Goal: Task Accomplishment & Management: Manage account settings

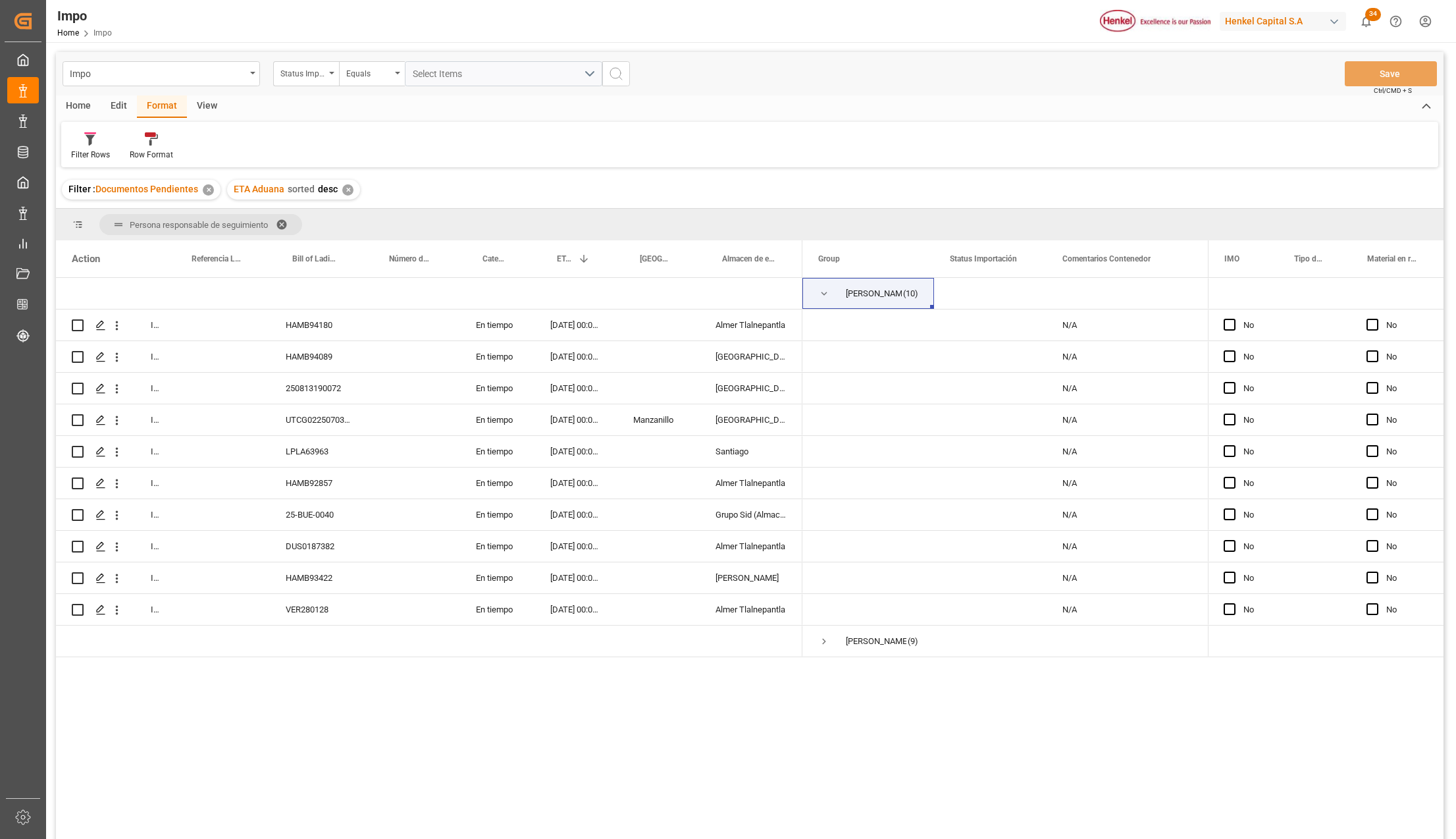
click at [346, 188] on div "✕" at bounding box center [348, 190] width 11 height 11
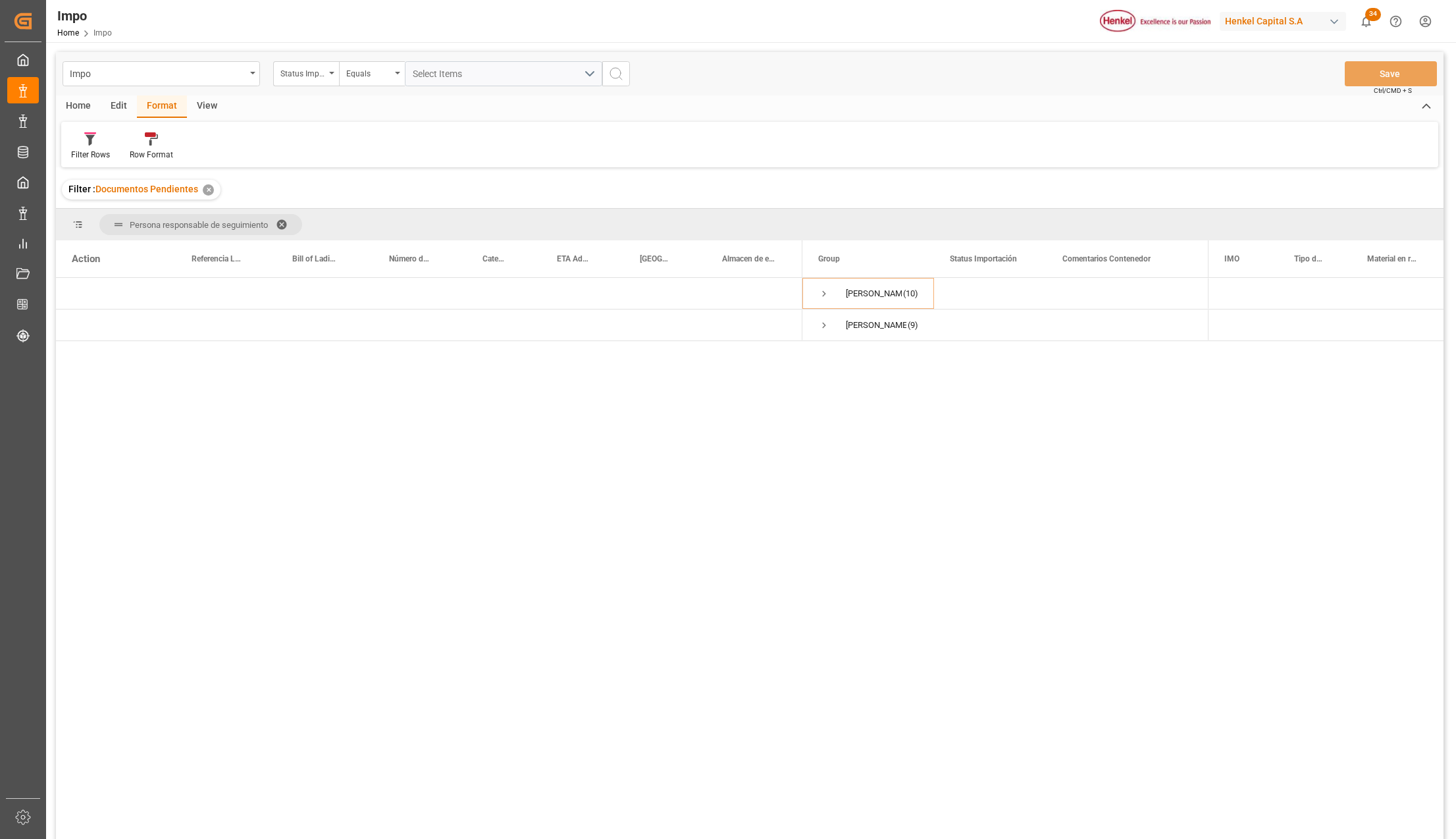
click at [206, 188] on div "✕" at bounding box center [209, 190] width 11 height 11
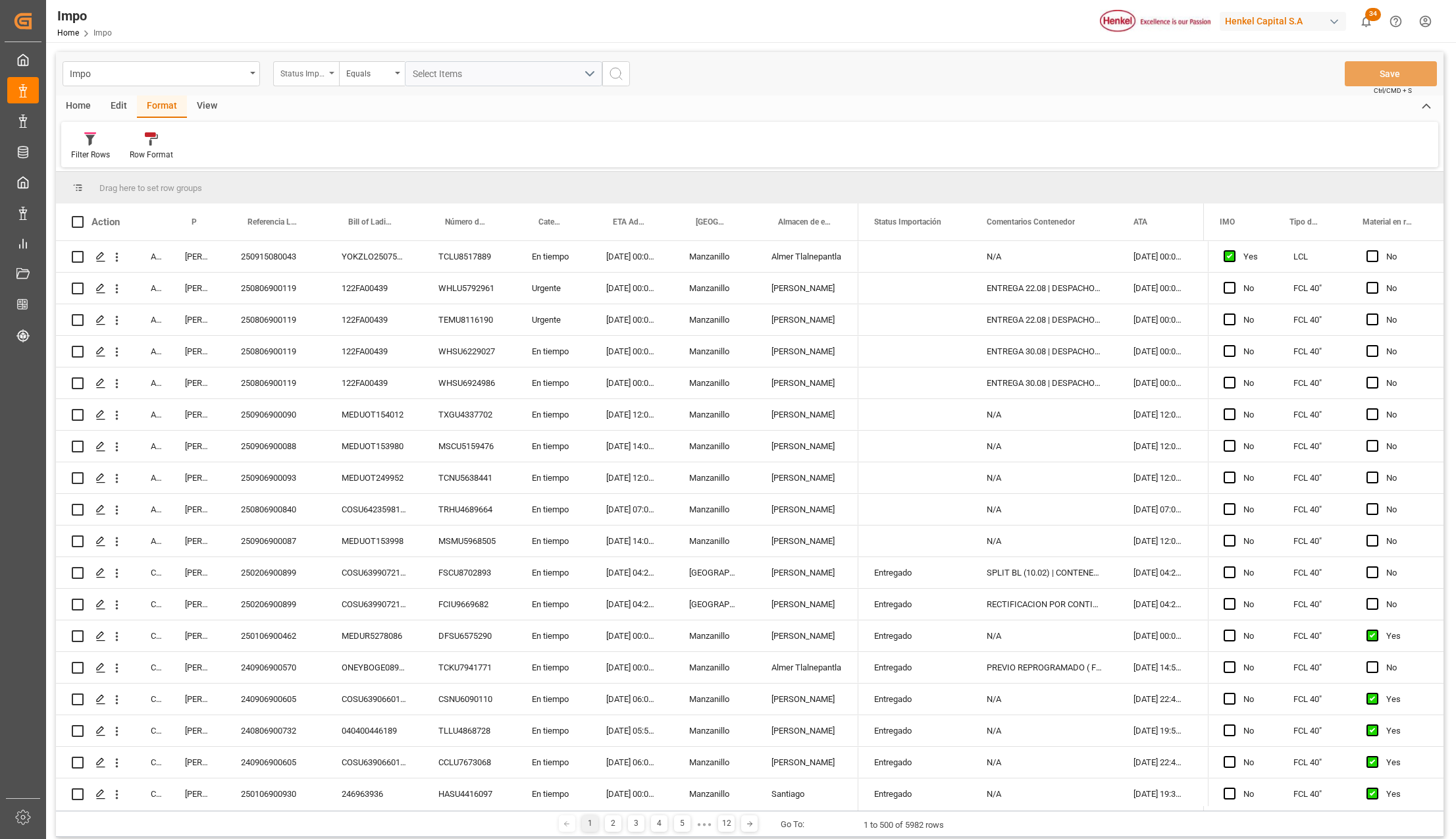
click at [328, 71] on div "Status Importación" at bounding box center [306, 73] width 66 height 25
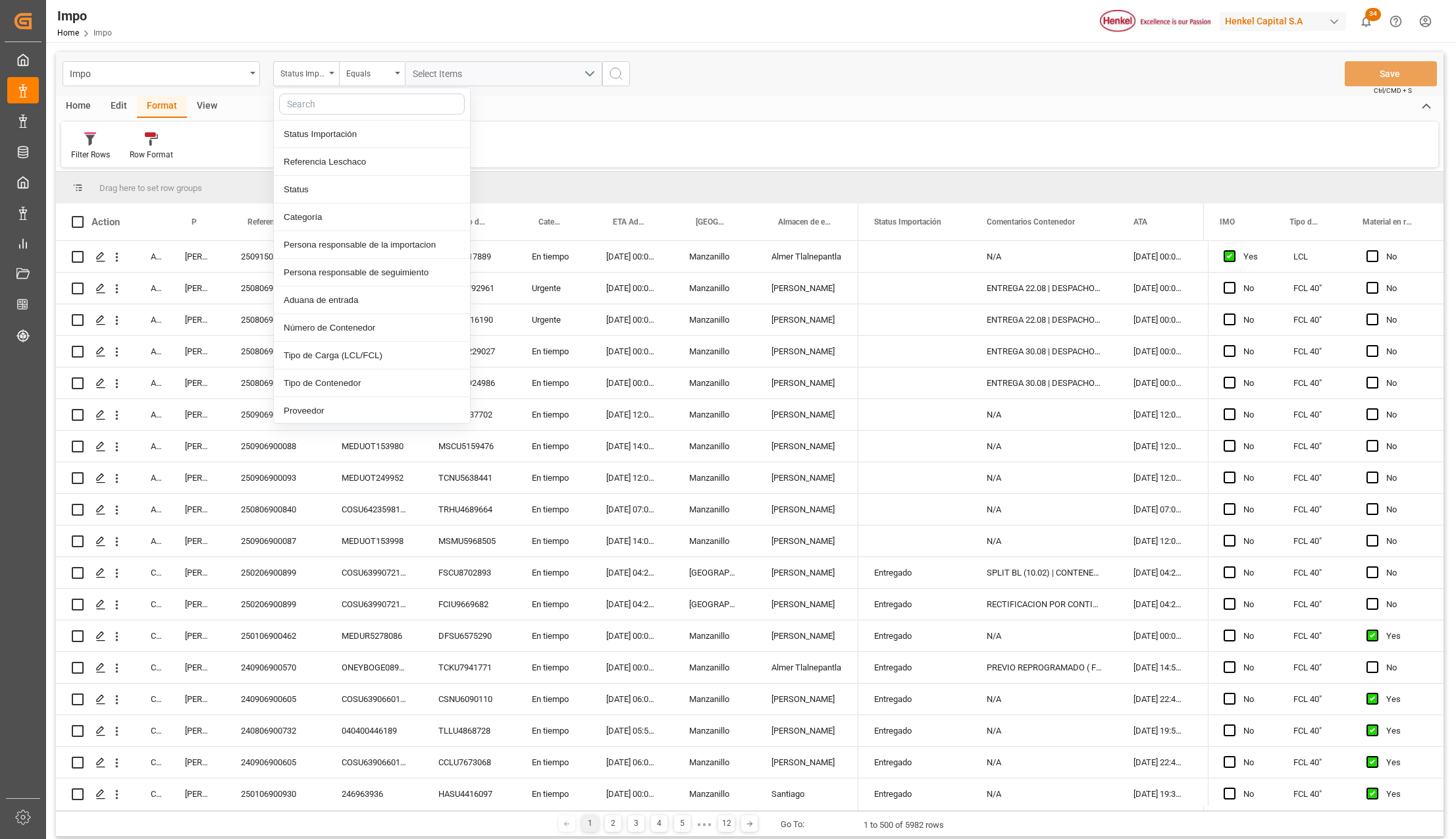
click at [329, 104] on input "text" at bounding box center [372, 103] width 186 height 21
type input "C"
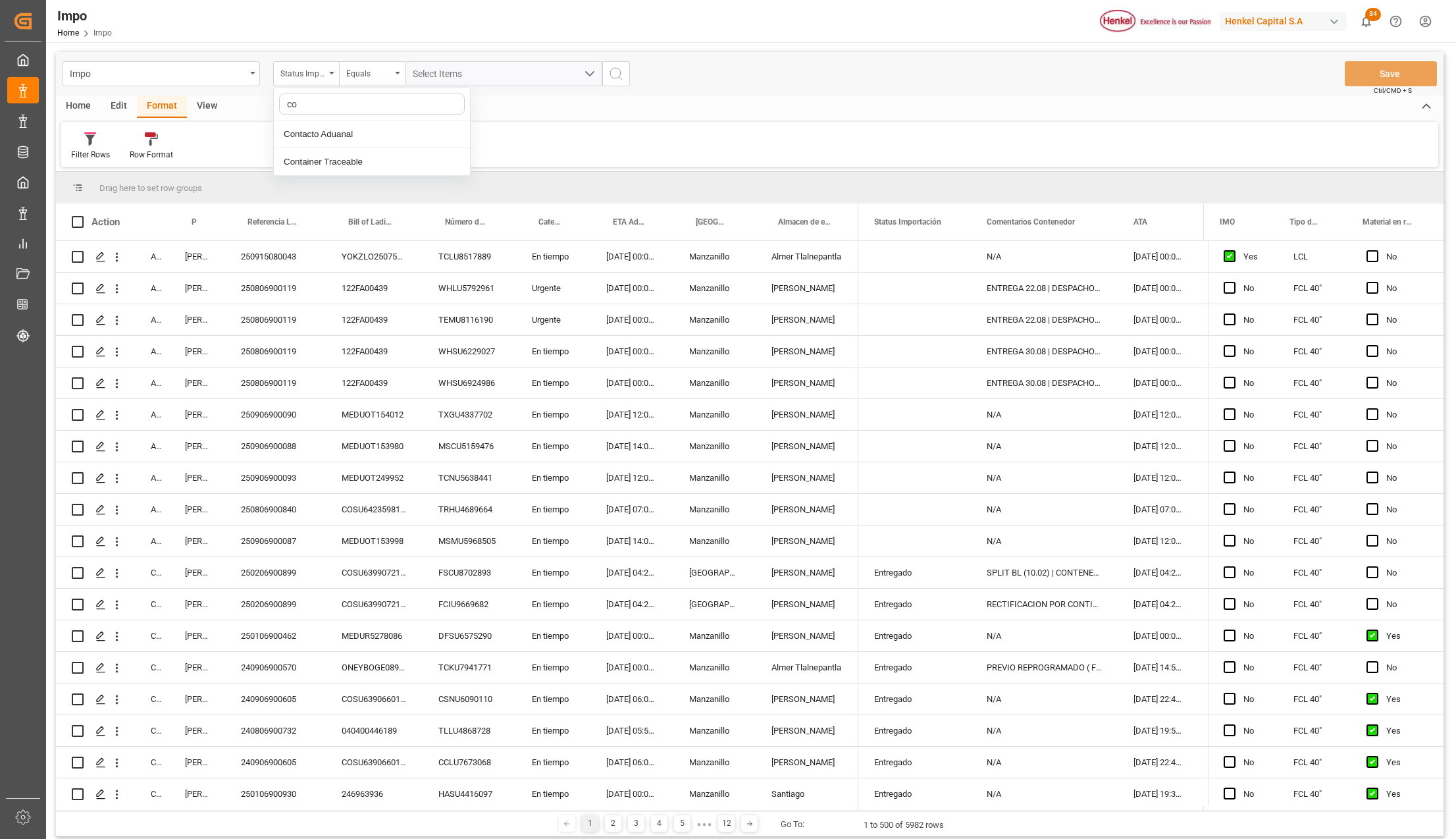
type input "c"
type input "n"
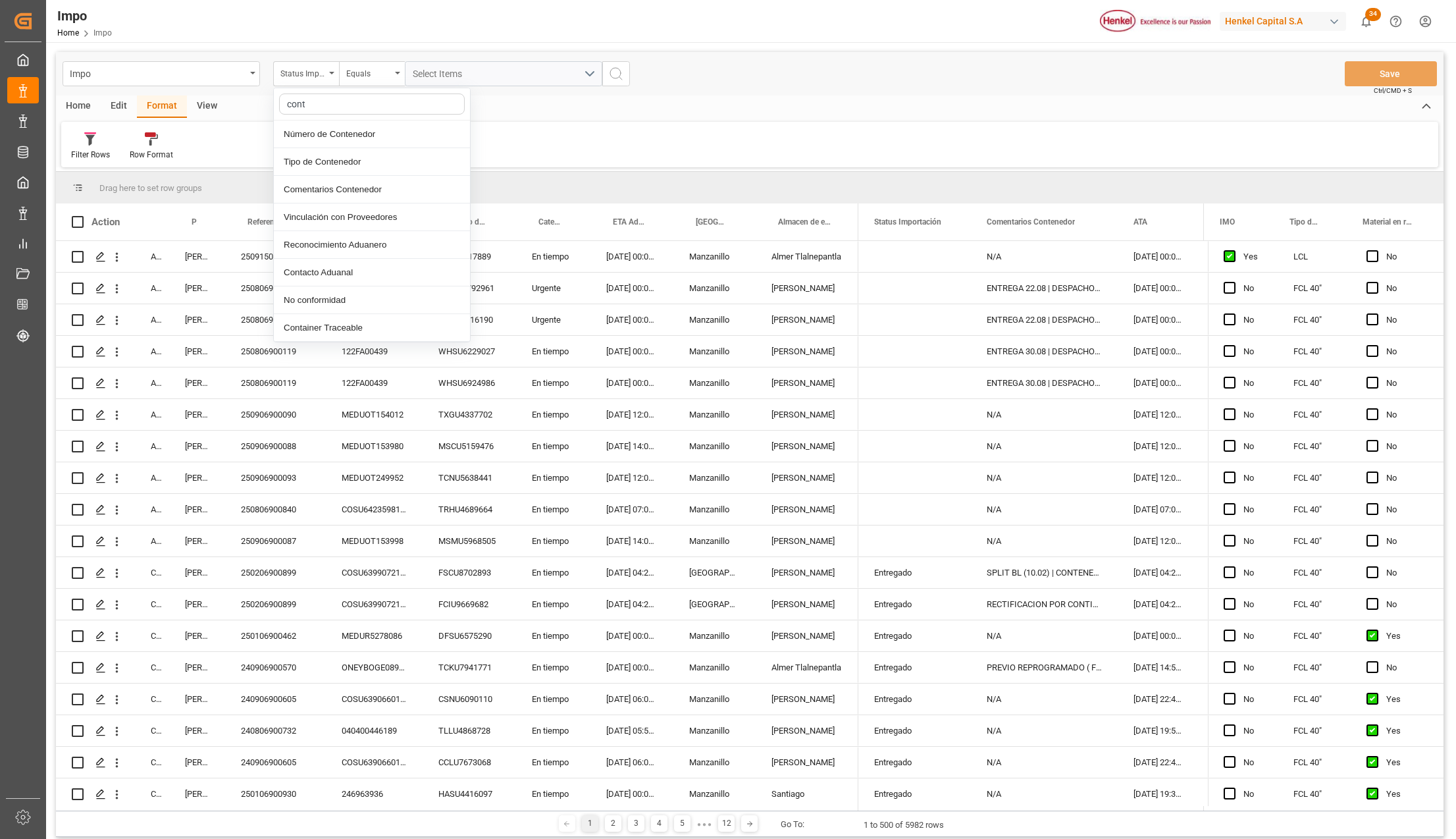
type input "conte"
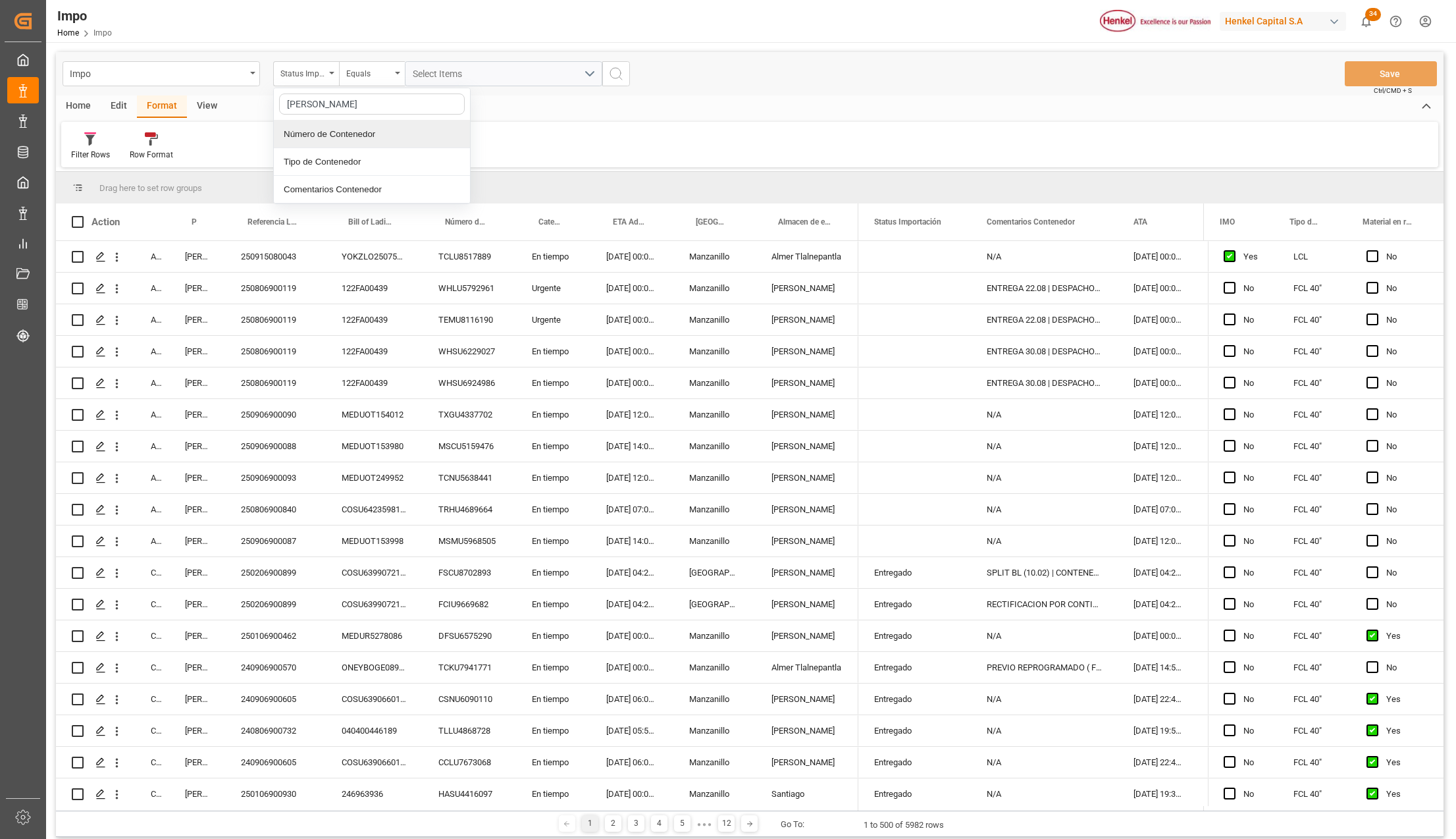
click at [362, 132] on div "Número de Contenedor" at bounding box center [372, 134] width 196 height 28
click at [399, 72] on icon "open menu" at bounding box center [397, 73] width 5 height 3
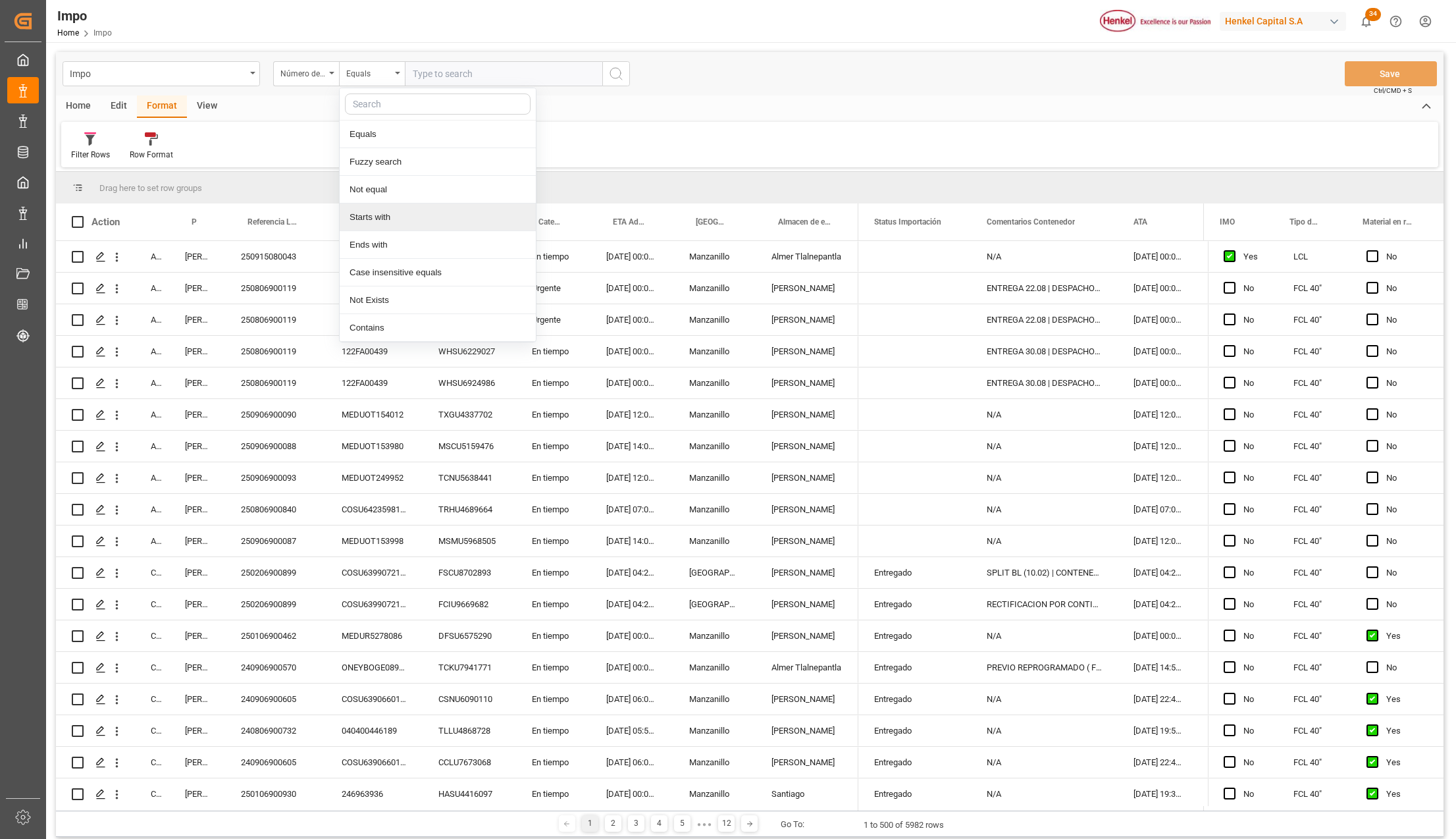
click at [391, 219] on div "Starts with" at bounding box center [438, 217] width 196 height 28
click at [453, 72] on input "text" at bounding box center [504, 73] width 198 height 25
type input "TIIU"
click at [611, 77] on icon "search button" at bounding box center [616, 74] width 16 height 16
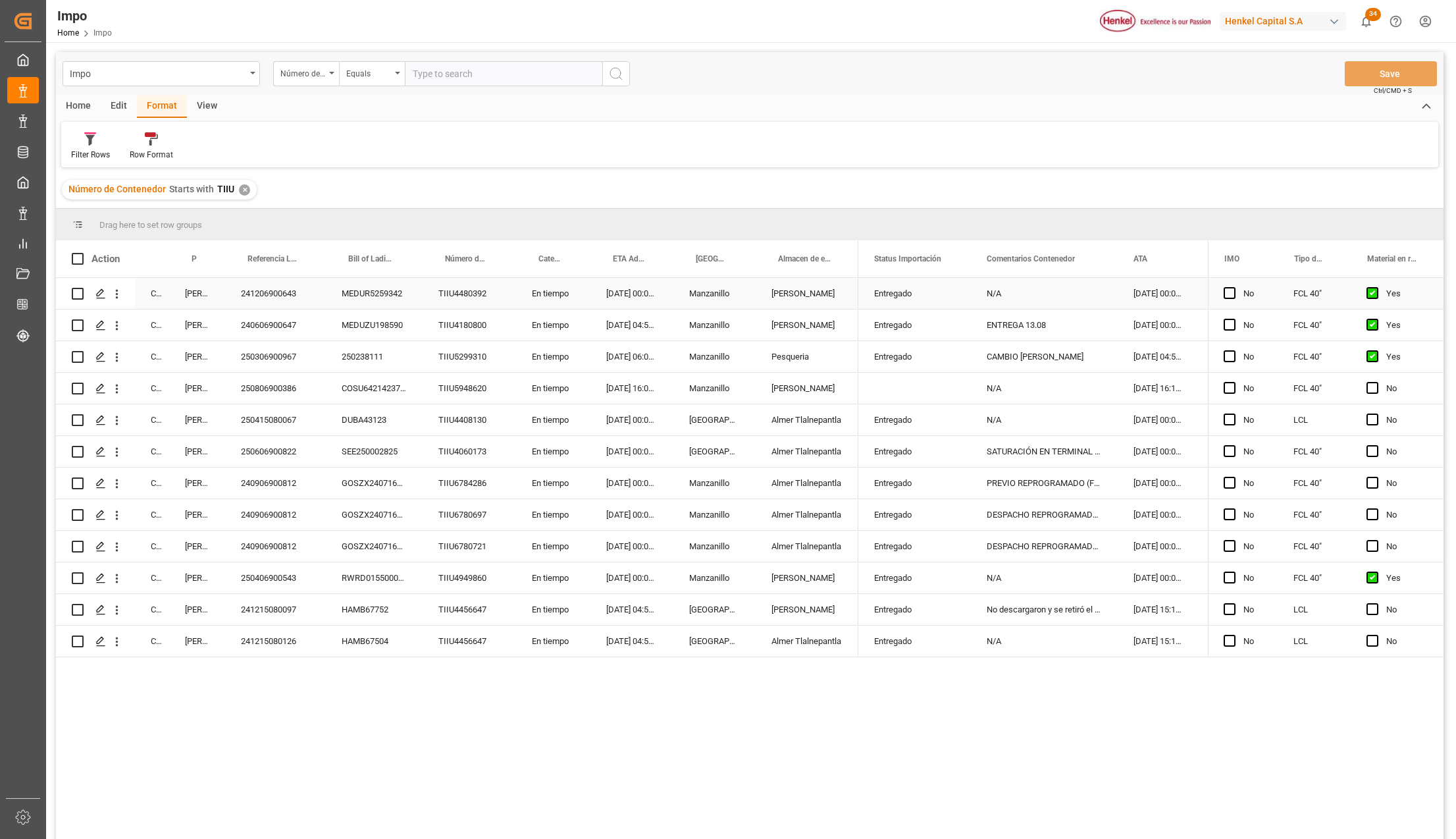
click at [1017, 292] on div "N/A" at bounding box center [1044, 293] width 147 height 31
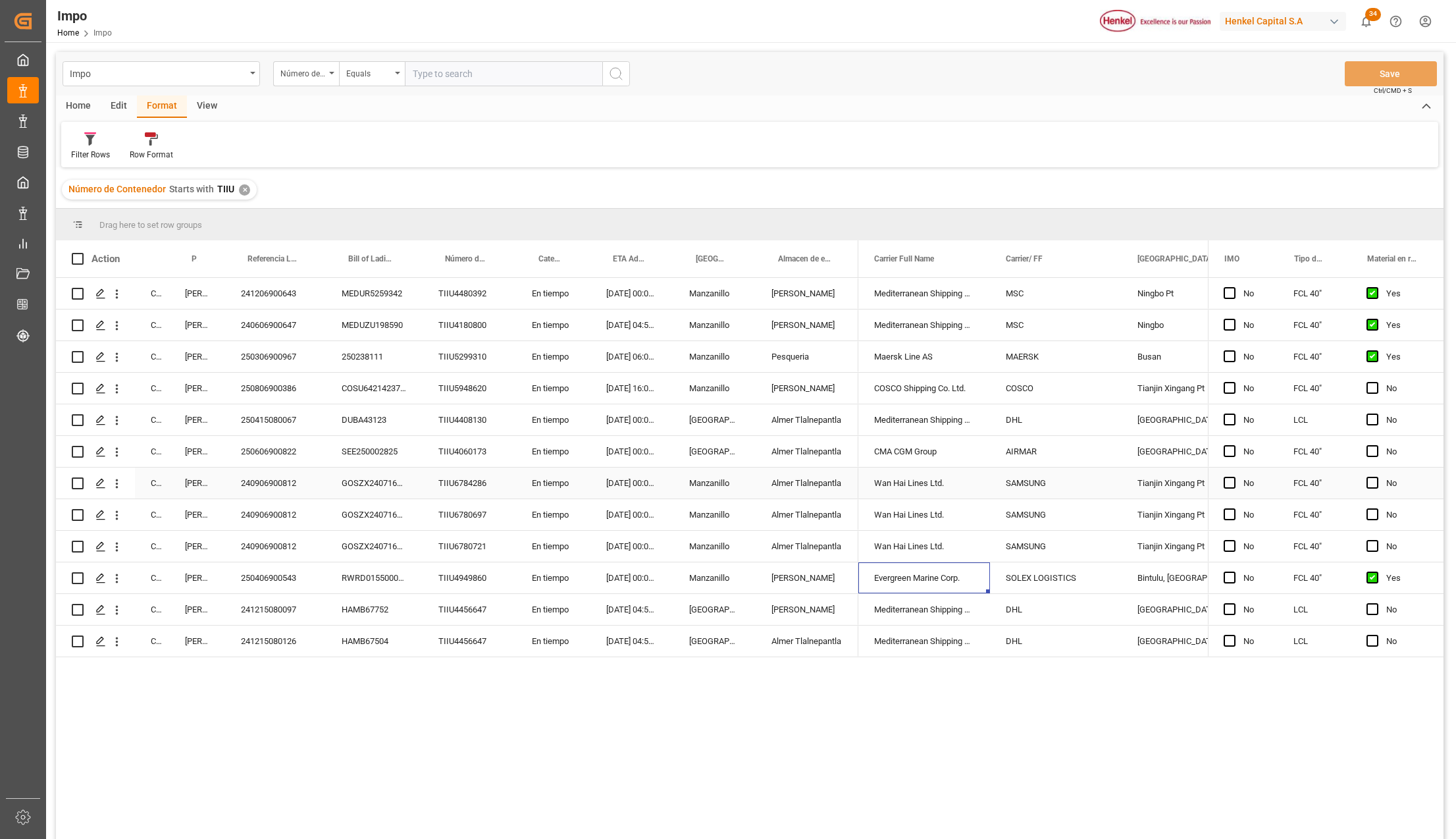
click at [919, 490] on div "Wan Hai Lines Ltd." at bounding box center [924, 482] width 132 height 31
click at [330, 69] on div "Número de Contenedor" at bounding box center [306, 73] width 66 height 25
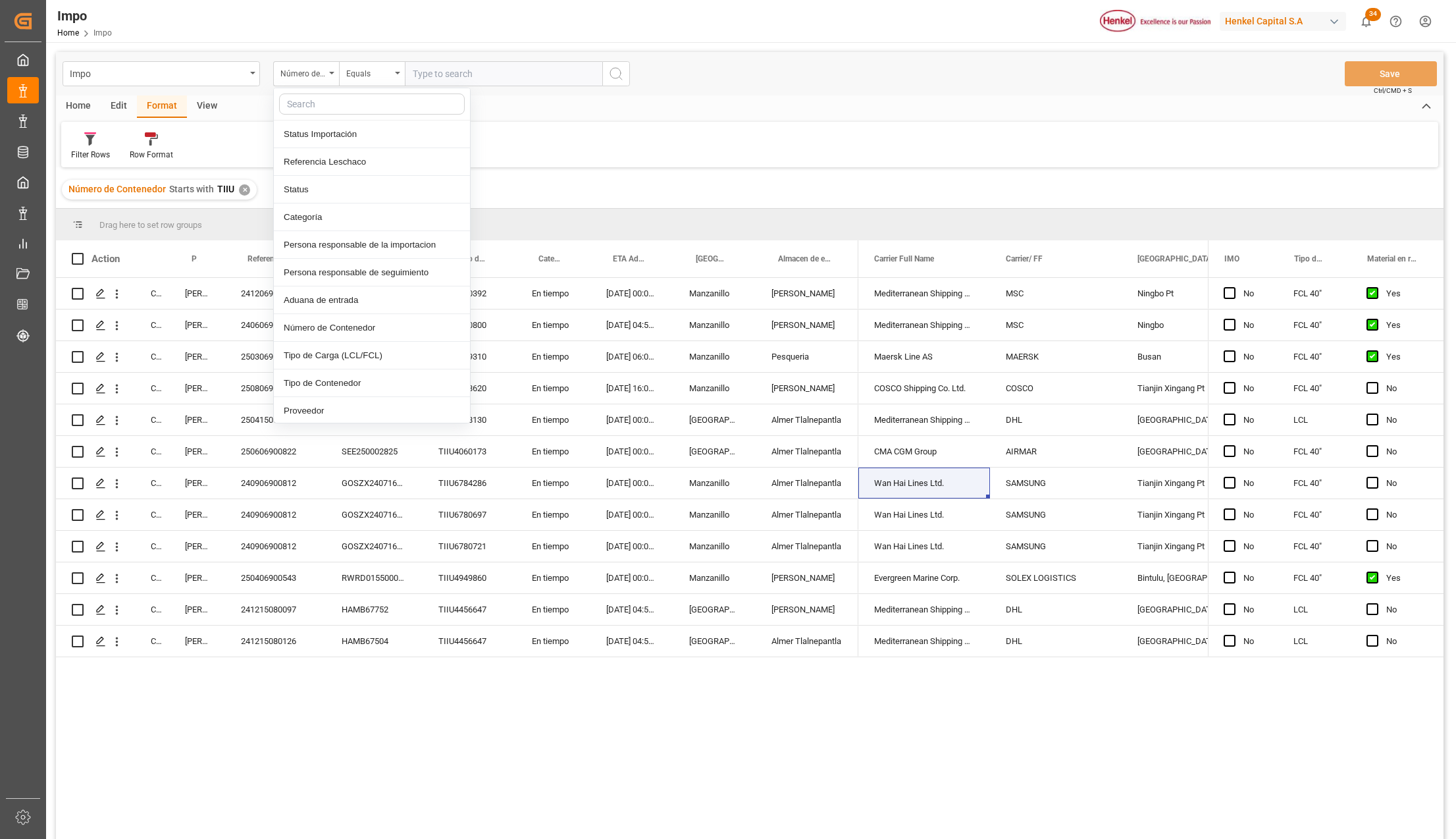
click at [317, 106] on input "text" at bounding box center [372, 103] width 186 height 21
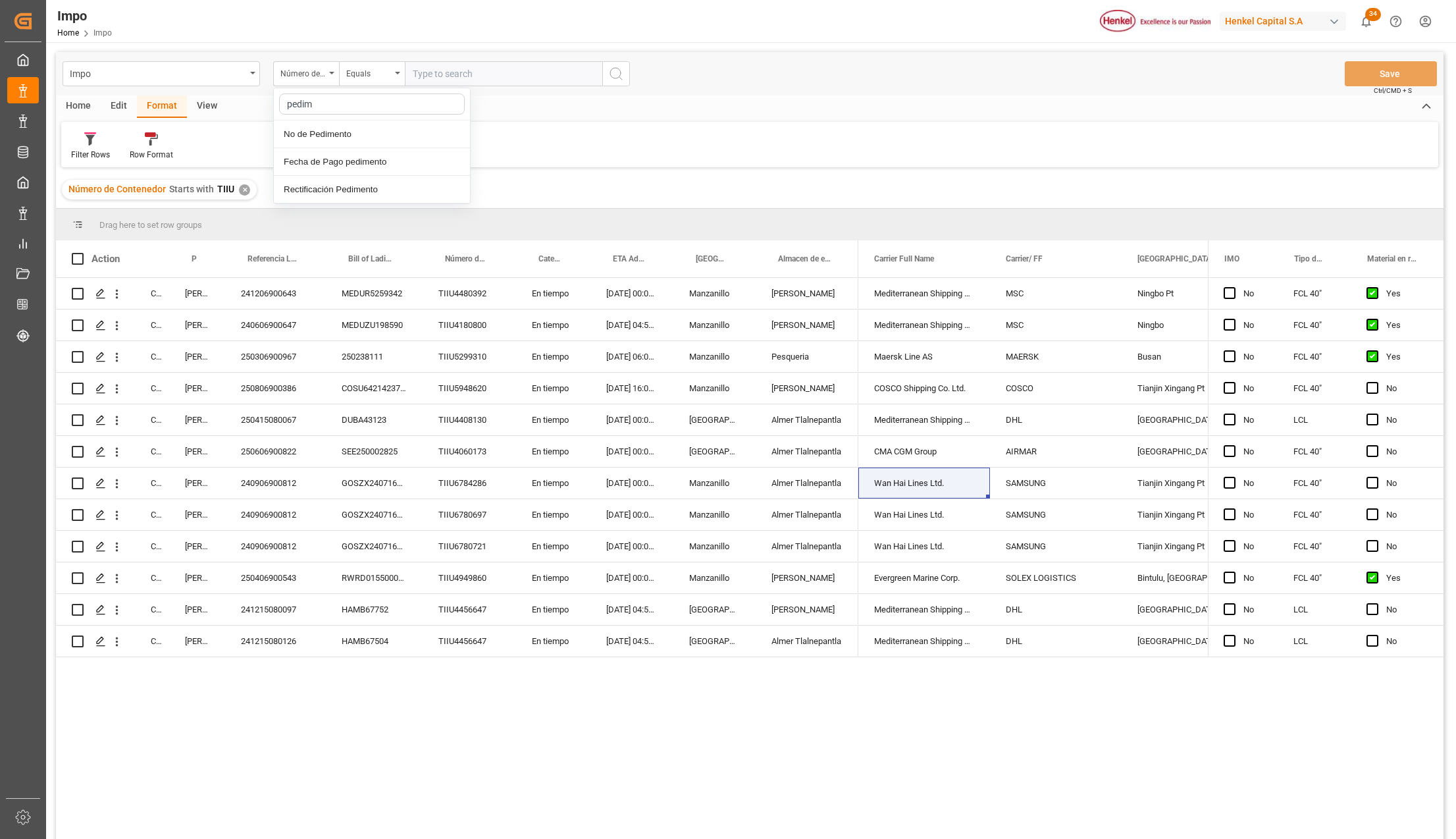
type input "pedime"
click at [241, 190] on div "✕" at bounding box center [245, 190] width 11 height 11
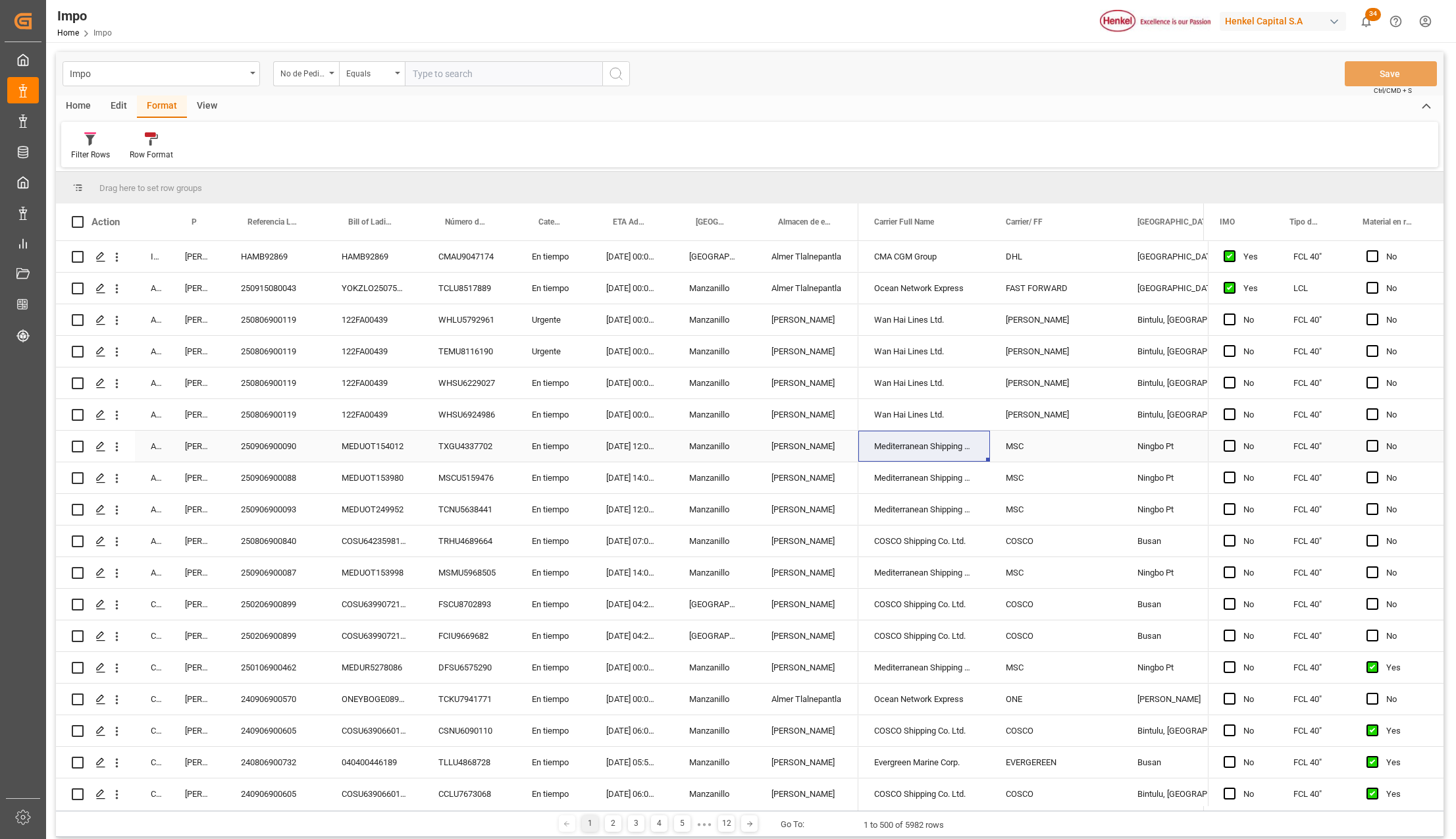
click at [440, 77] on input "text" at bounding box center [504, 73] width 198 height 25
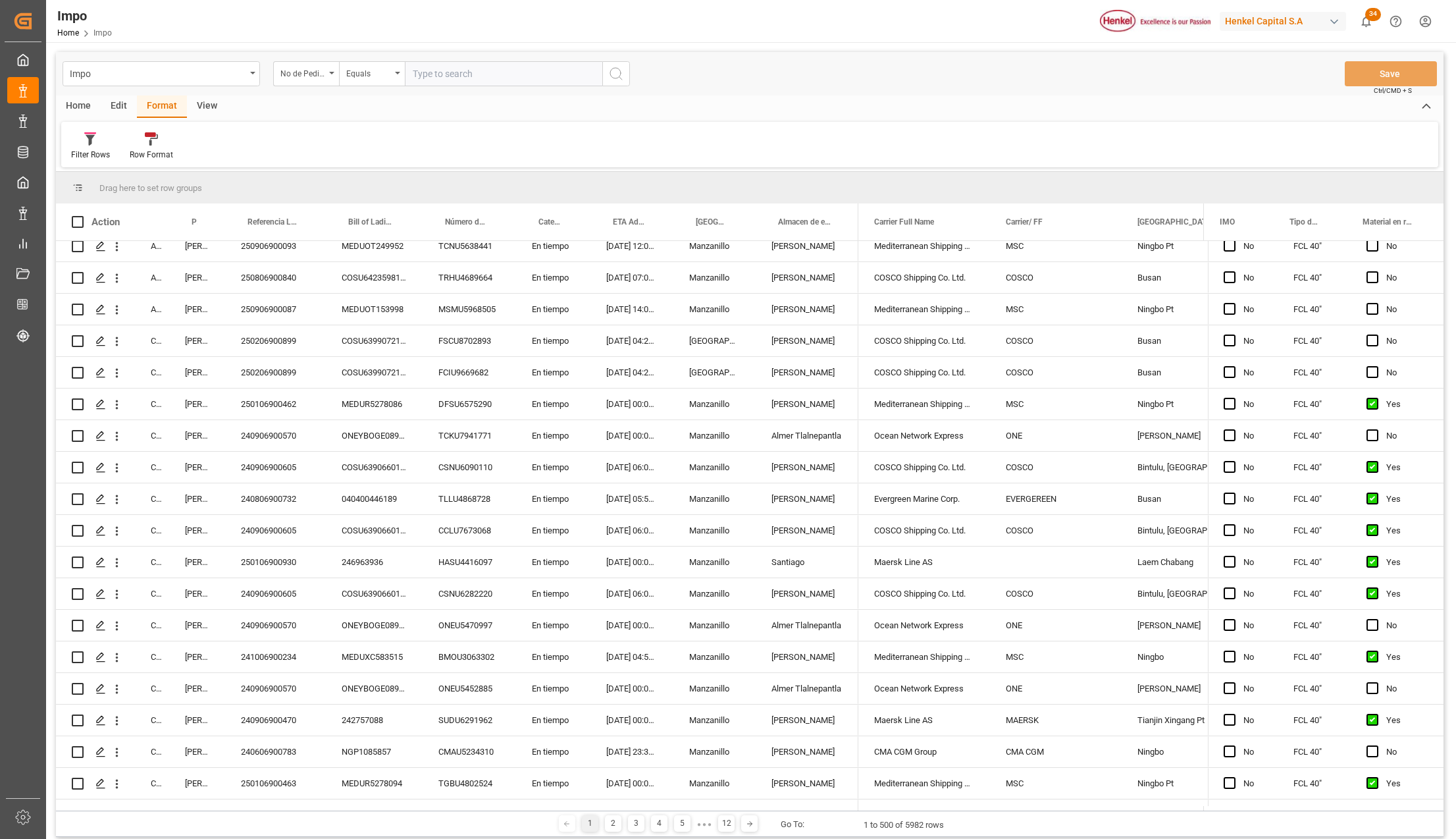
paste input "25 43 3108 5006869"
type input "25 43 3108 5006869"
click at [616, 66] on icon "search button" at bounding box center [616, 74] width 16 height 16
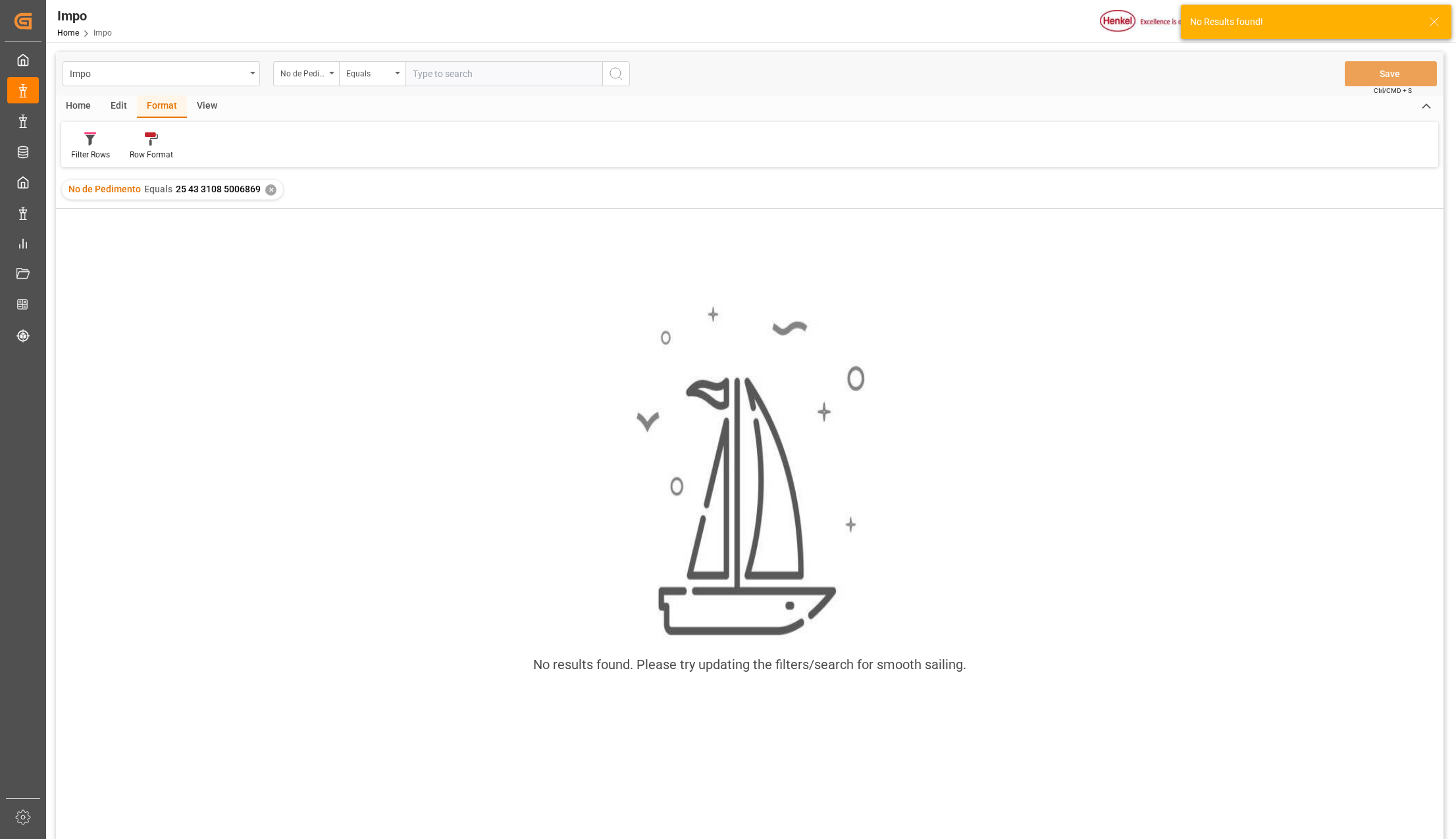
click at [267, 187] on div "✕" at bounding box center [271, 190] width 11 height 11
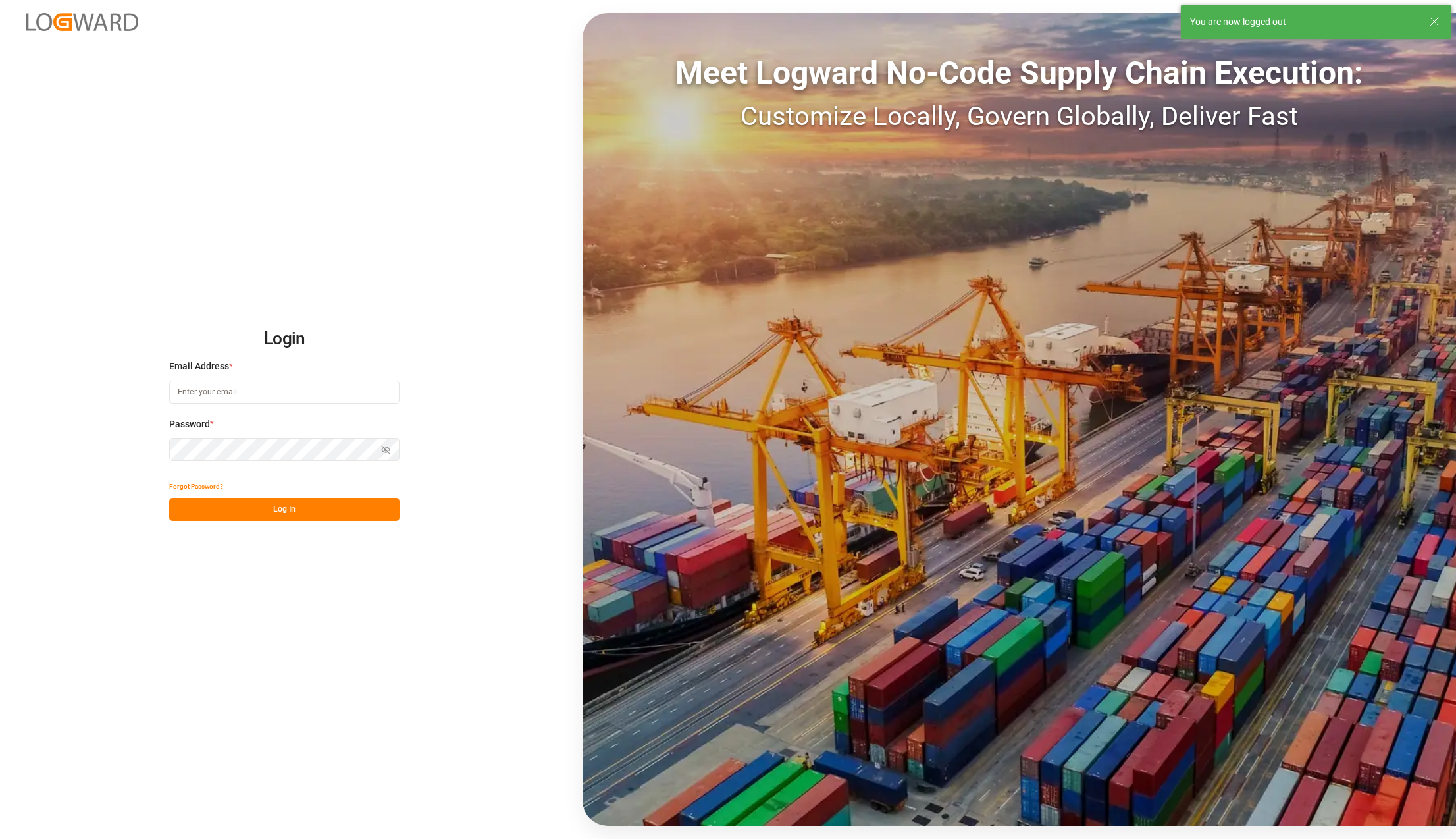
type input "karla.chavez@leschaco.com"
click at [325, 508] on button "Log In" at bounding box center [284, 509] width 231 height 23
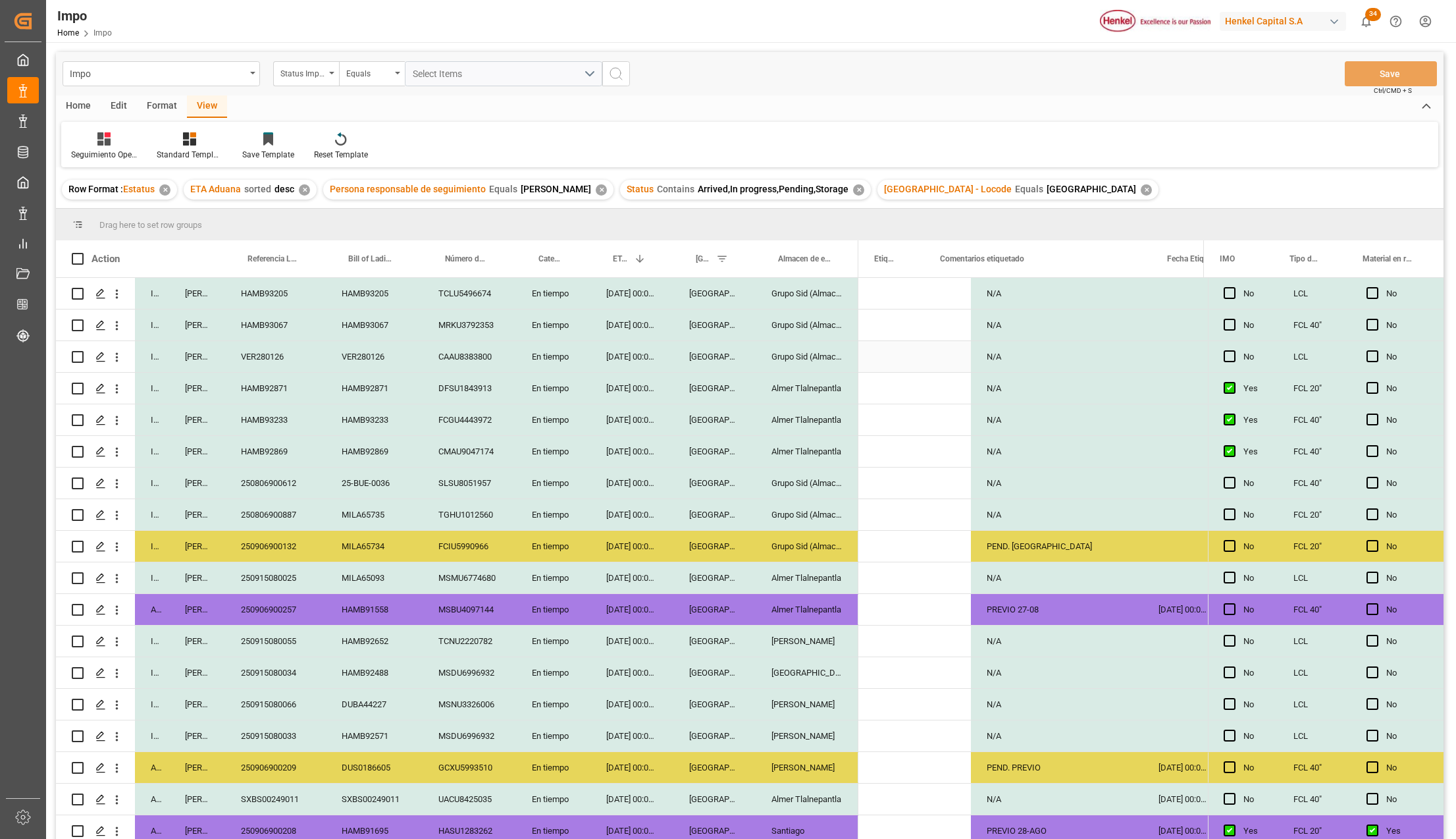
scroll to position [0, 364]
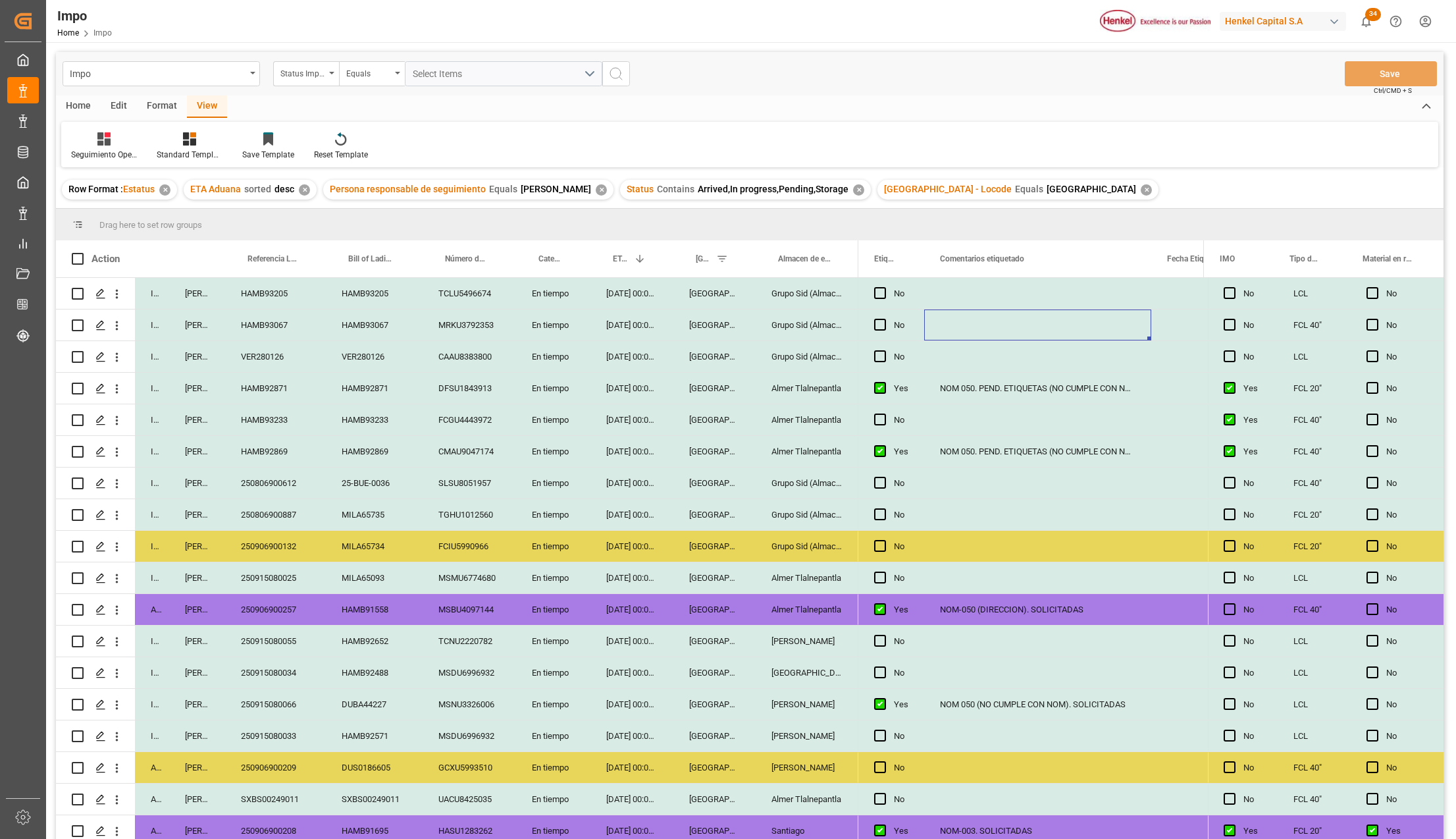
click at [257, 454] on div "HAMB92869" at bounding box center [275, 451] width 101 height 31
type input "250906900422"
click at [424, 577] on div "MSMU6774680" at bounding box center [469, 577] width 93 height 31
click at [1407, 72] on button "Save" at bounding box center [1391, 73] width 92 height 25
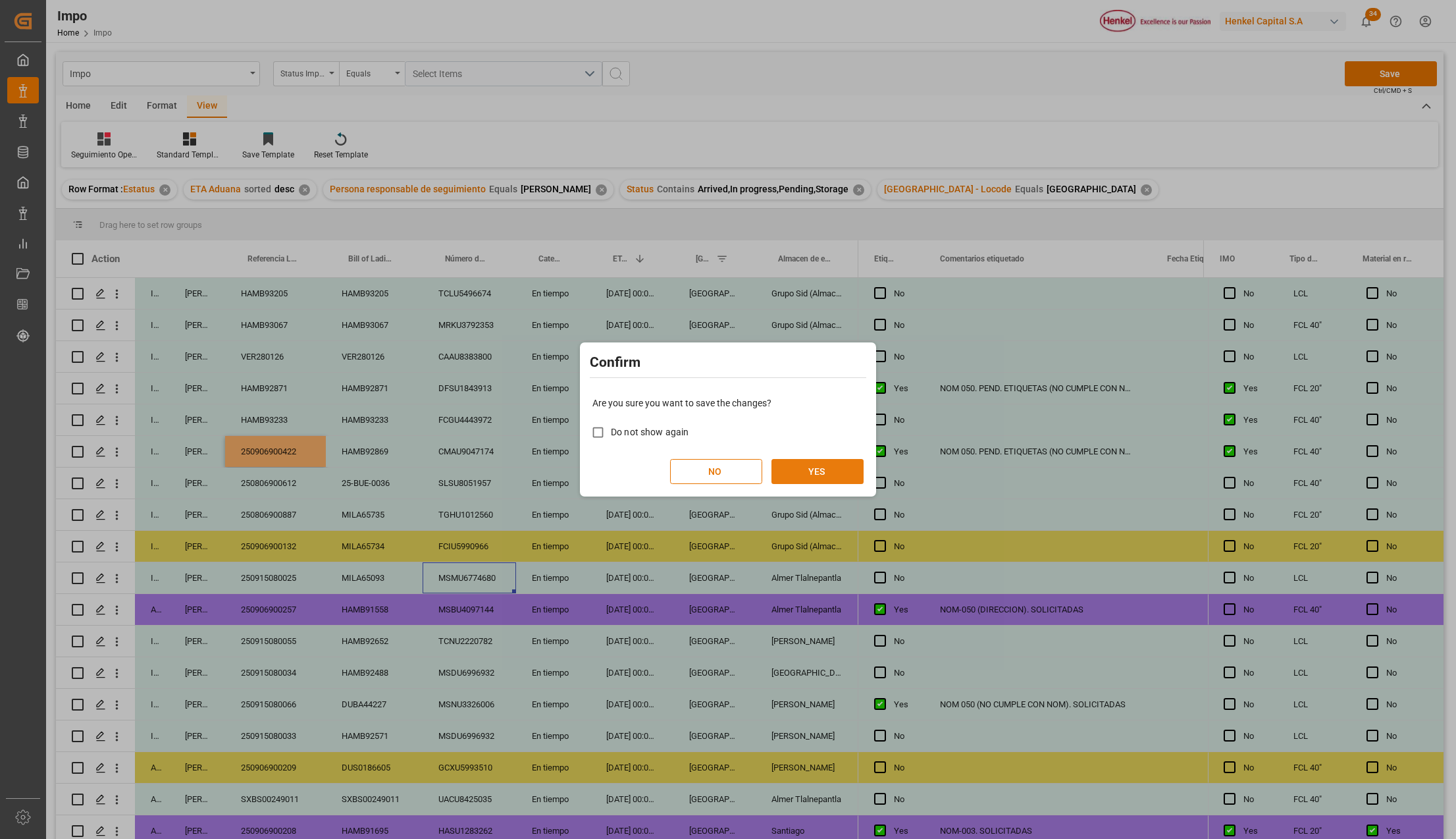
click at [801, 466] on button "YES" at bounding box center [818, 471] width 92 height 25
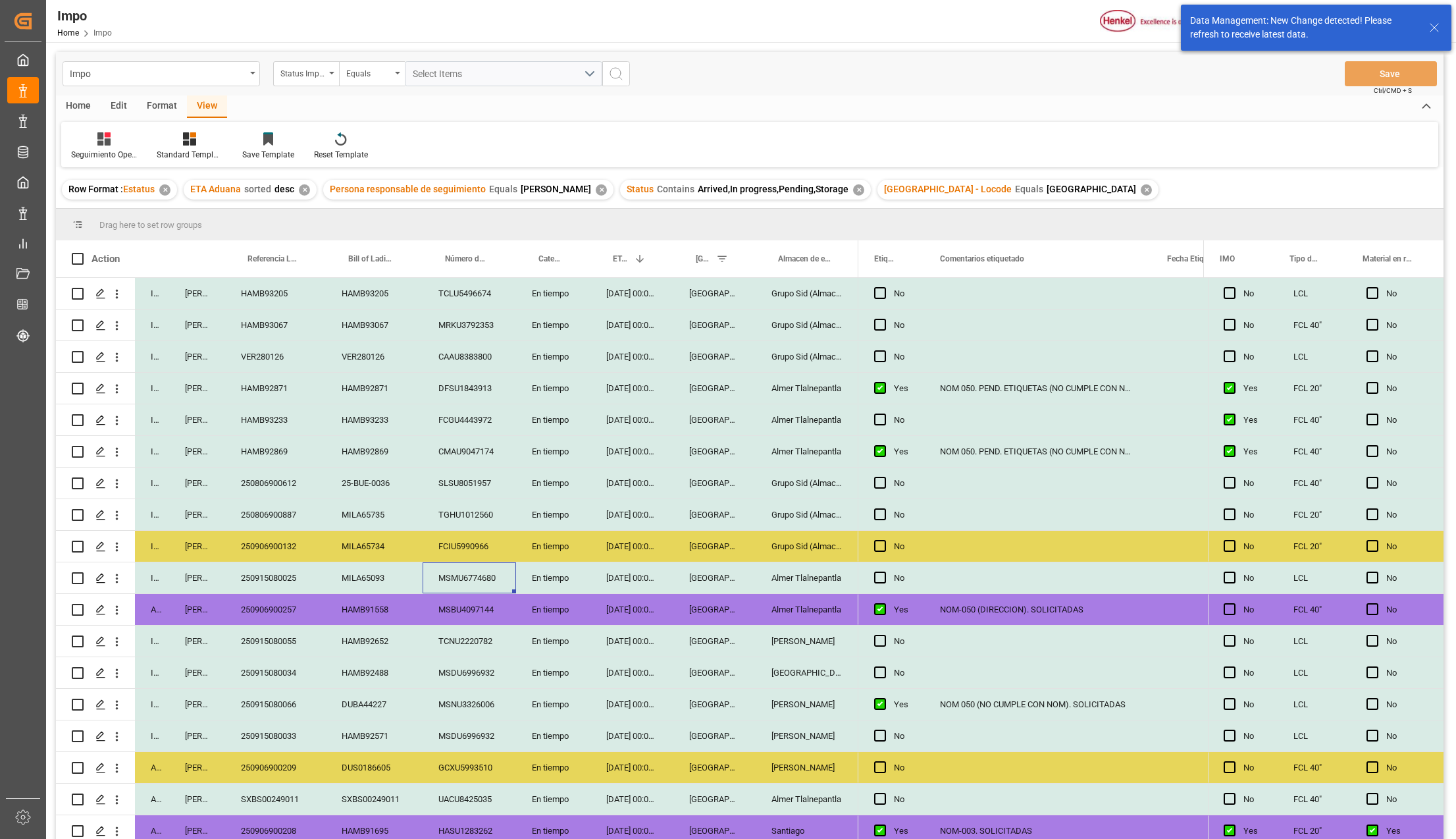
click at [360, 456] on div "HAMB92869" at bounding box center [374, 451] width 97 height 31
click at [1048, 456] on div "NOM 050. PEND. ETIQUETAS (NO CUMPLE CON NOM)" at bounding box center [1038, 451] width 227 height 31
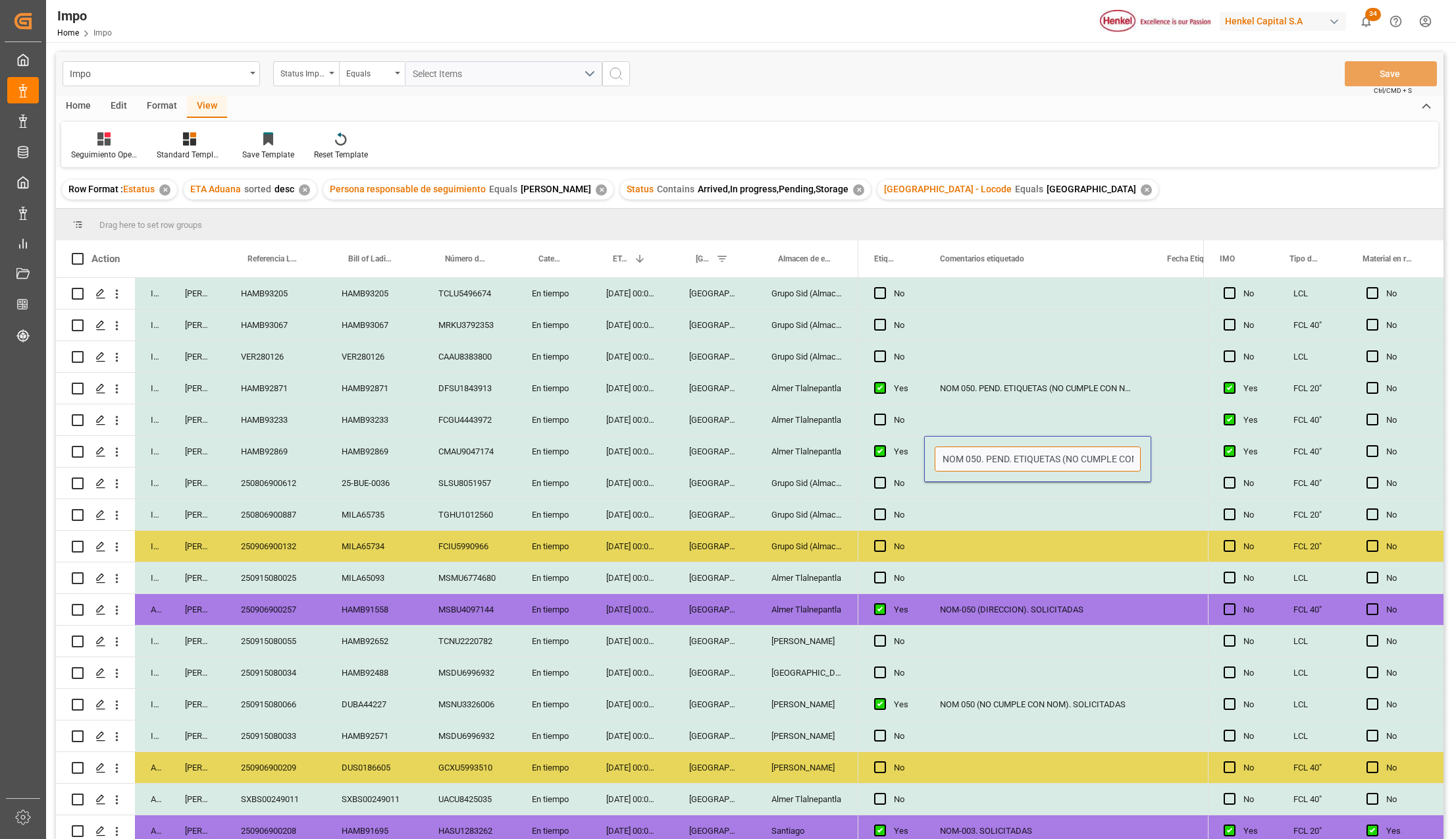
click at [988, 457] on input "NOM 050. PEND. ETIQUETAS (NO CUMPLE CON NOM)" at bounding box center [1038, 459] width 206 height 25
drag, startPoint x: 986, startPoint y: 457, endPoint x: 1062, endPoint y: 459, distance: 76.0
click at [1062, 459] on input "NOM 050. PEND. ETIQUETAS (NO CUMPLE CON NOM)" at bounding box center [1038, 459] width 206 height 25
click at [1088, 467] on input "NOM 050 (NO CUMPLE CON NOM)" at bounding box center [1038, 459] width 206 height 25
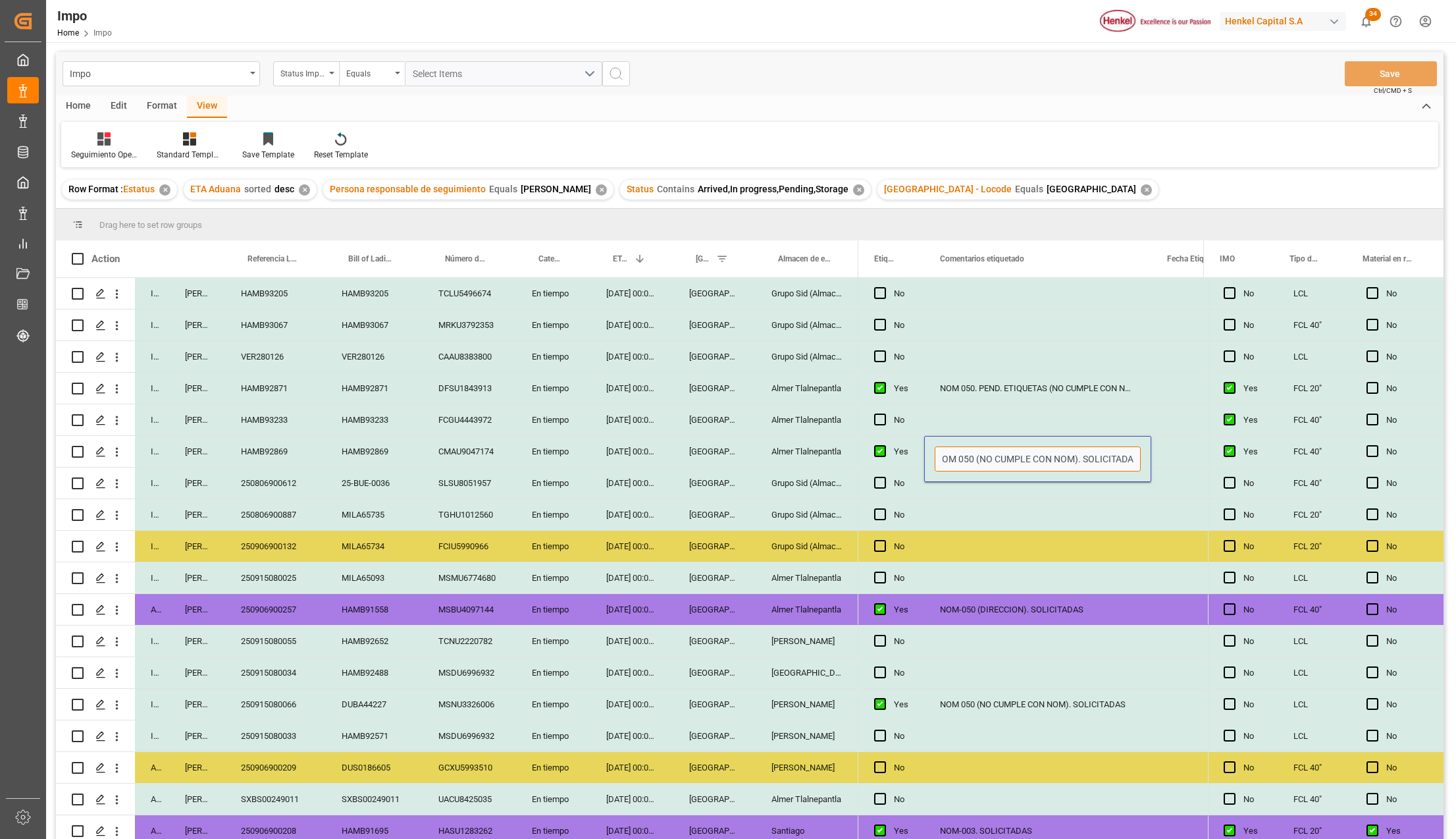
type input "NOM 050 (NO CUMPLE CON NOM). SOLICITADAS"
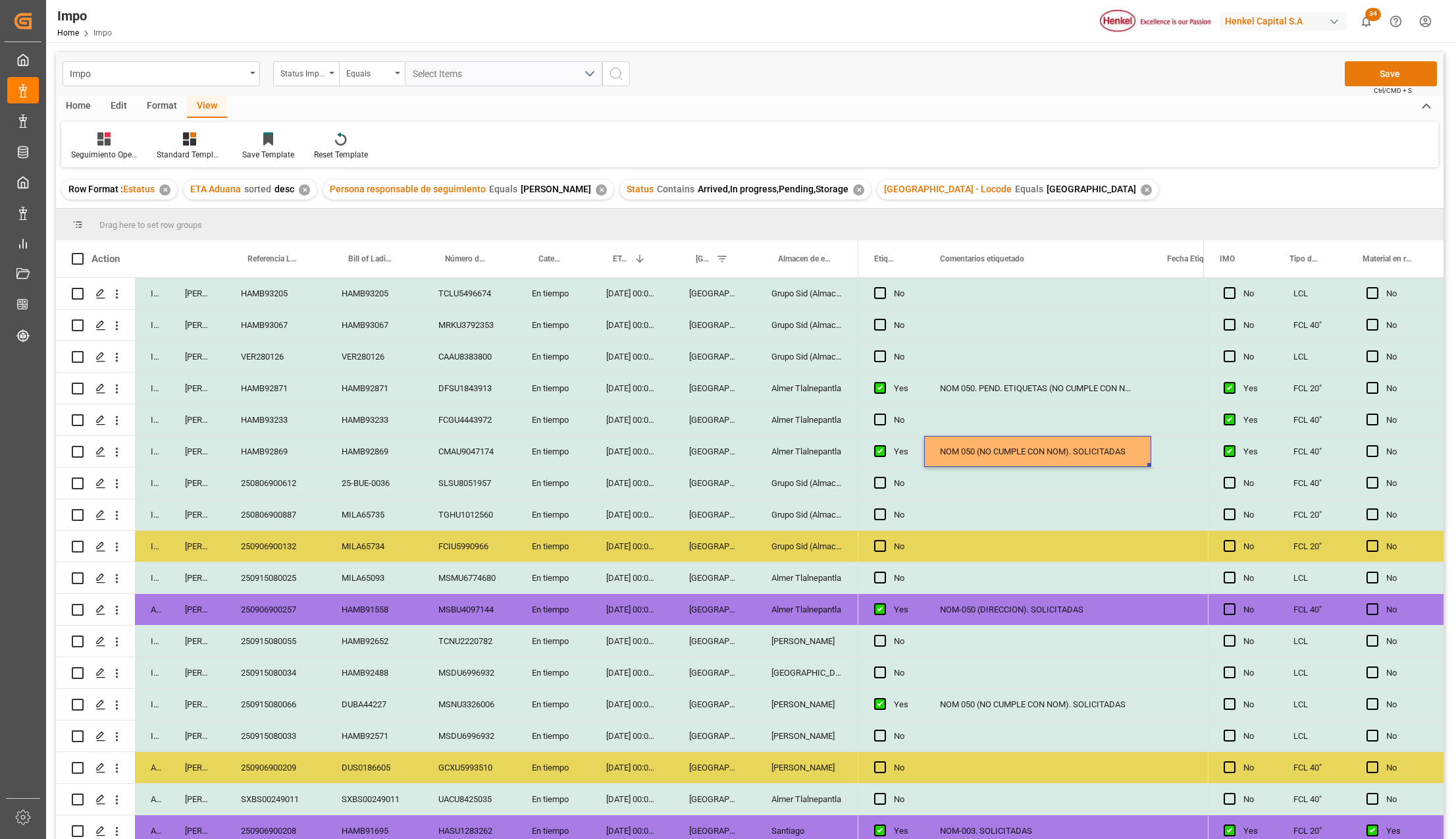
click at [1383, 75] on button "Save" at bounding box center [1391, 73] width 92 height 25
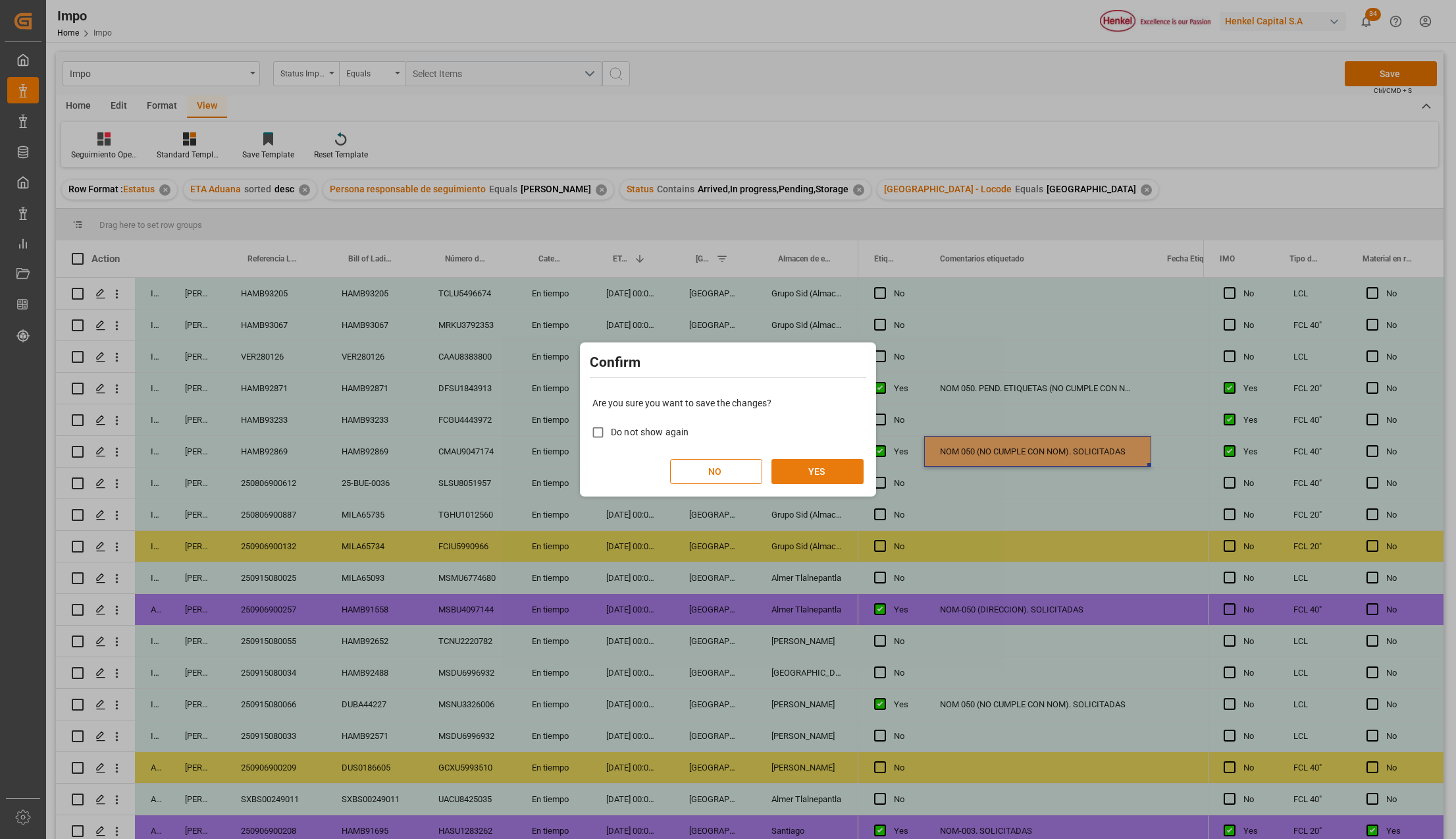
click at [836, 474] on button "YES" at bounding box center [818, 471] width 92 height 25
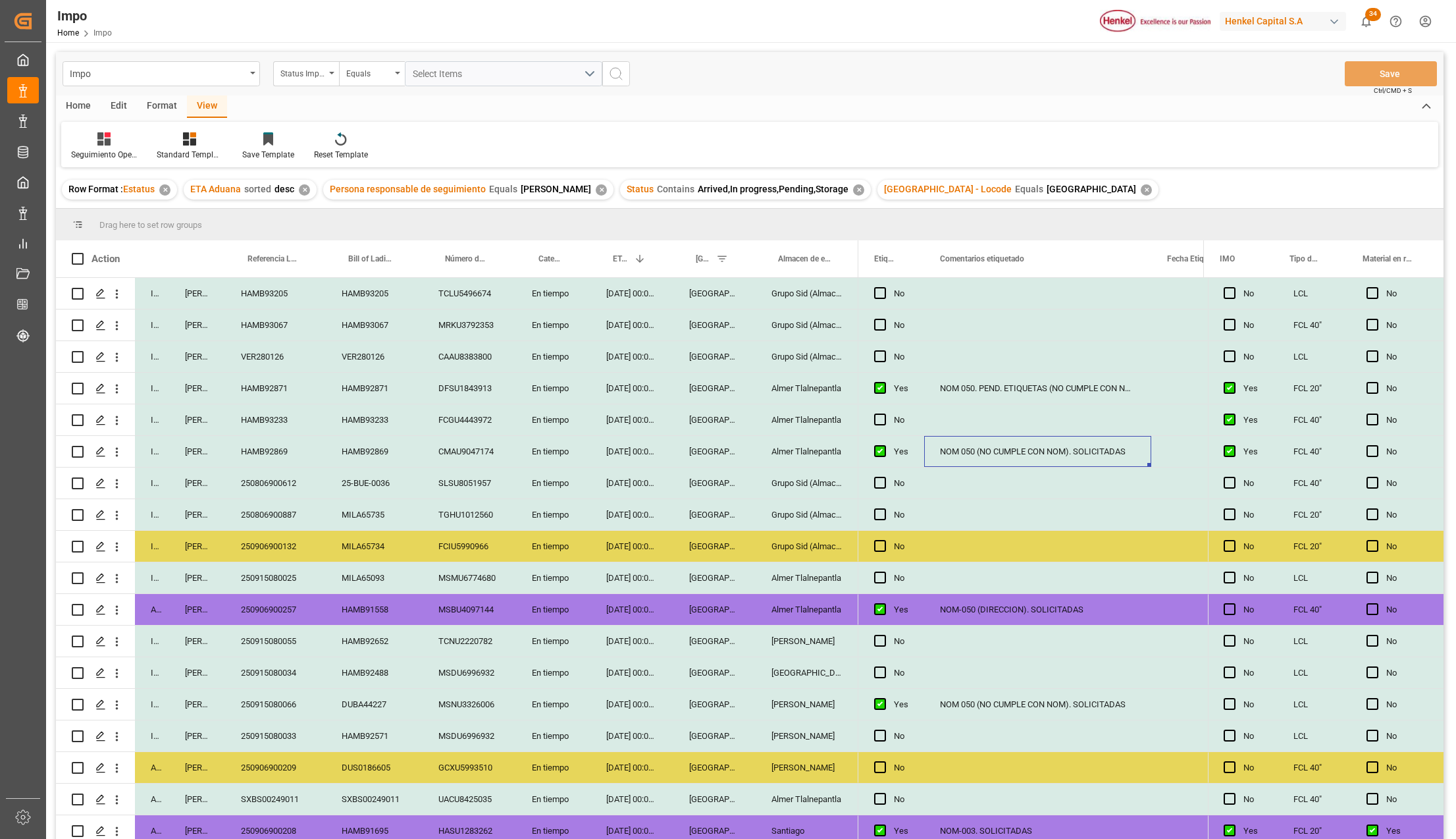
click at [572, 580] on div "En tiempo" at bounding box center [553, 577] width 75 height 31
click at [636, 580] on div "27-08-2025 00:00:00" at bounding box center [632, 577] width 83 height 31
click at [305, 578] on div "250915080025" at bounding box center [275, 577] width 101 height 31
click at [952, 707] on div "NOM 050 (NO CUMPLE CON NOM). SOLICITADAS" at bounding box center [1038, 704] width 227 height 31
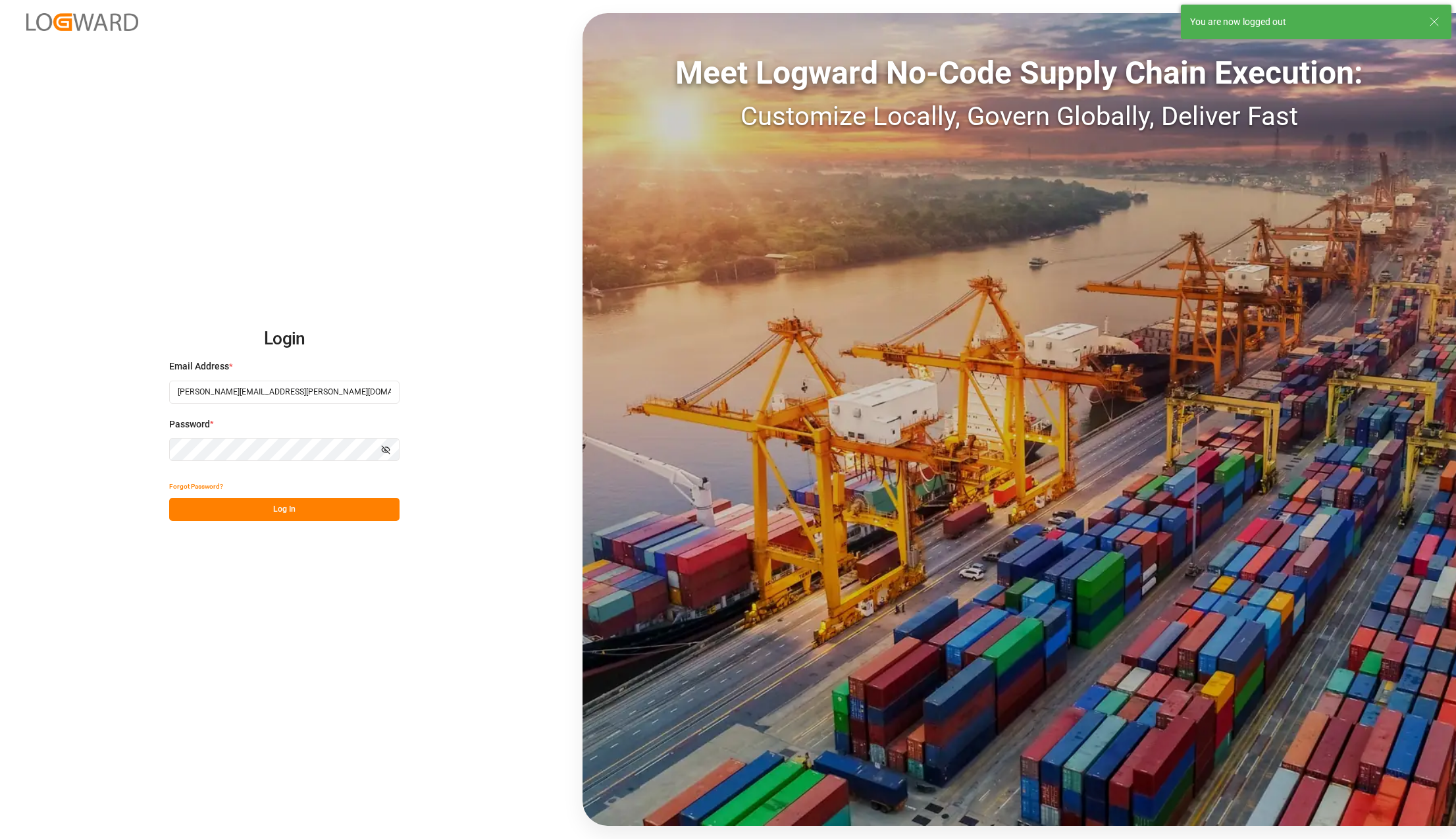
click at [242, 514] on button "Log In" at bounding box center [284, 509] width 231 height 23
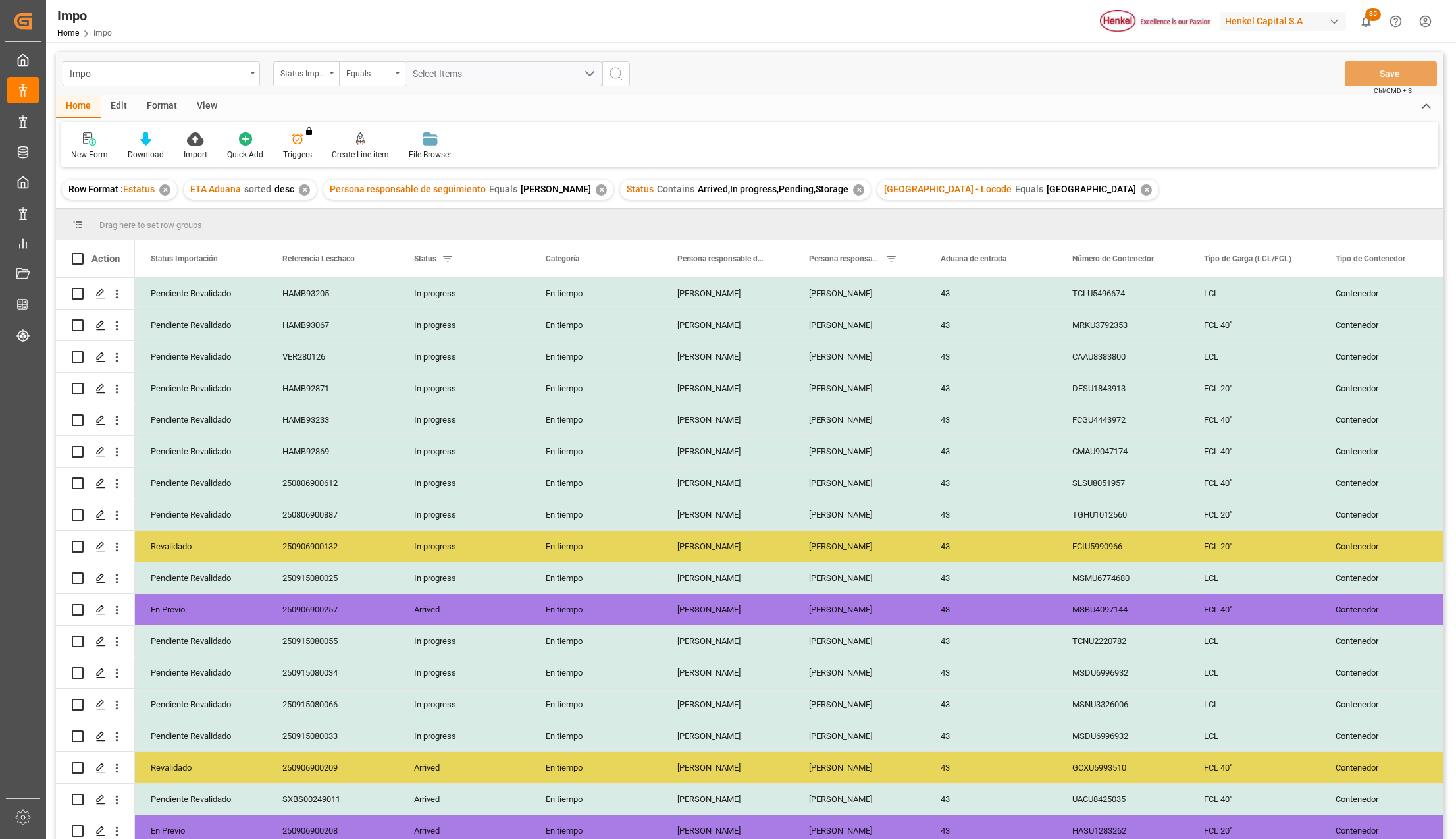
click at [203, 102] on div "View" at bounding box center [207, 106] width 40 height 22
click at [154, 138] on icon at bounding box center [149, 139] width 13 height 13
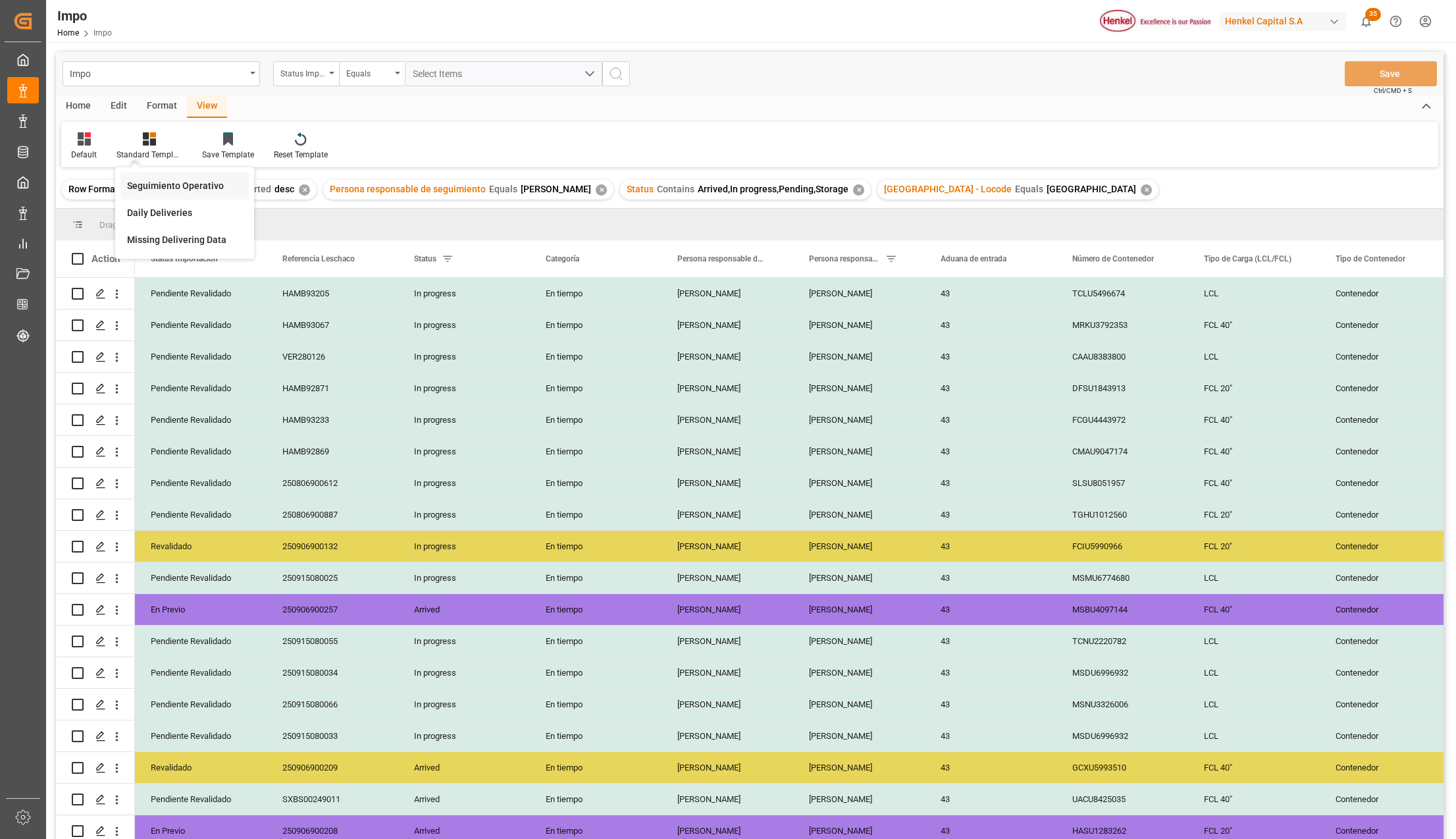
click at [165, 179] on div "Seguimiento Operativo" at bounding box center [184, 186] width 115 height 14
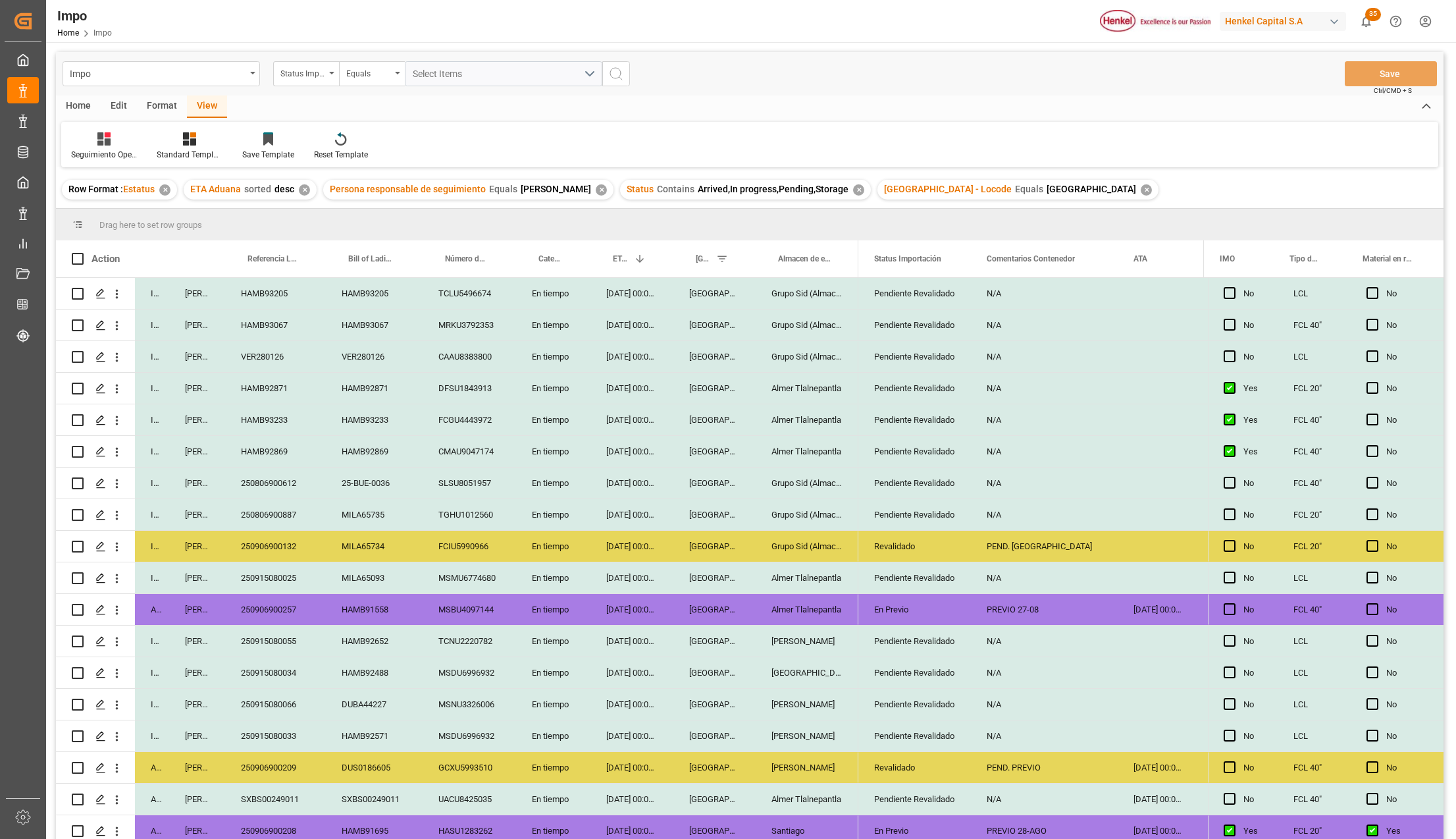
click at [656, 538] on div "27-08-2025 00:00:00" at bounding box center [632, 546] width 83 height 31
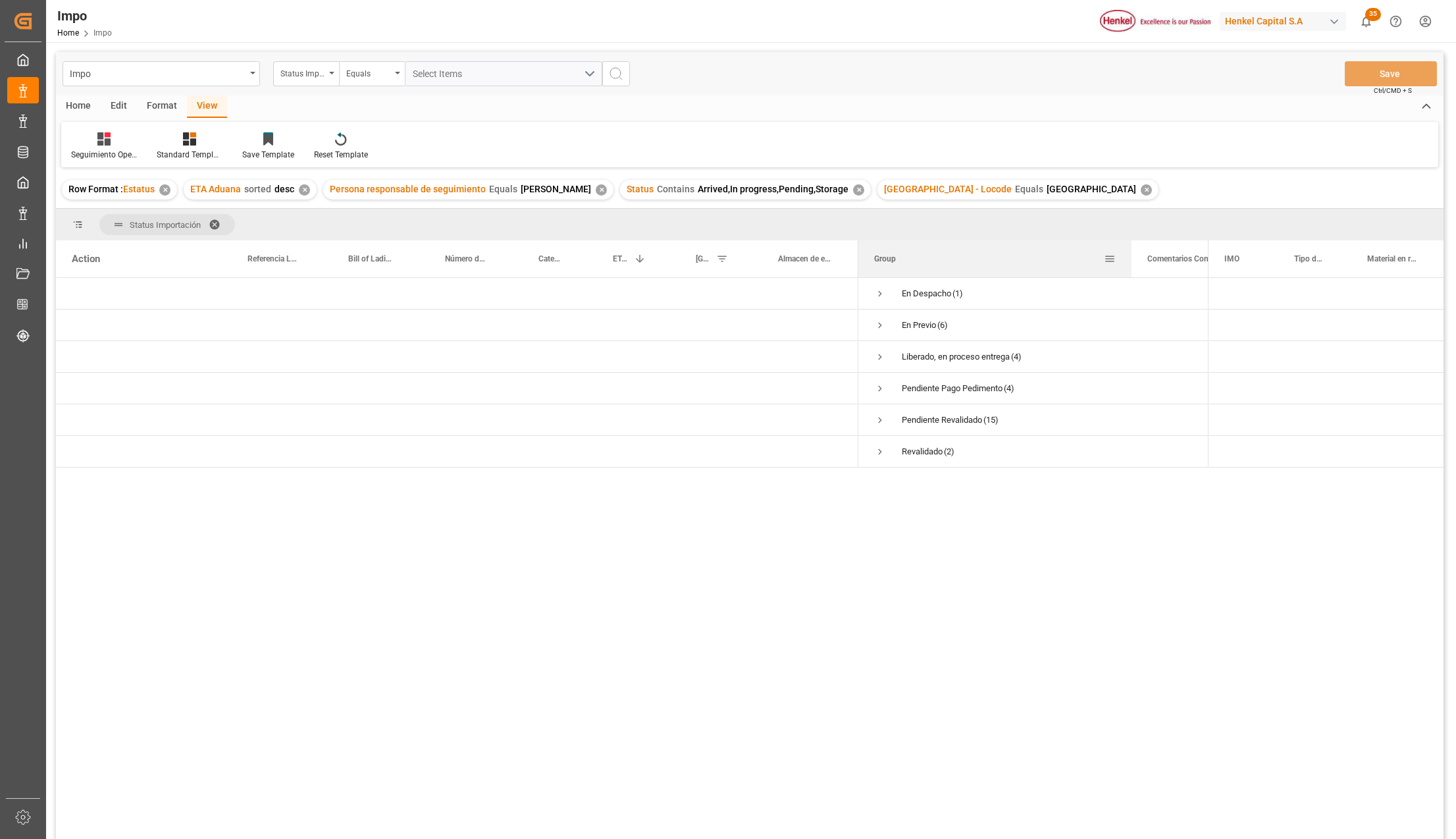
drag, startPoint x: 989, startPoint y: 246, endPoint x: 1131, endPoint y: 246, distance: 142.0
click at [1131, 246] on div at bounding box center [1131, 258] width 5 height 37
click at [878, 356] on span "Press SPACE to select this row." at bounding box center [880, 357] width 12 height 12
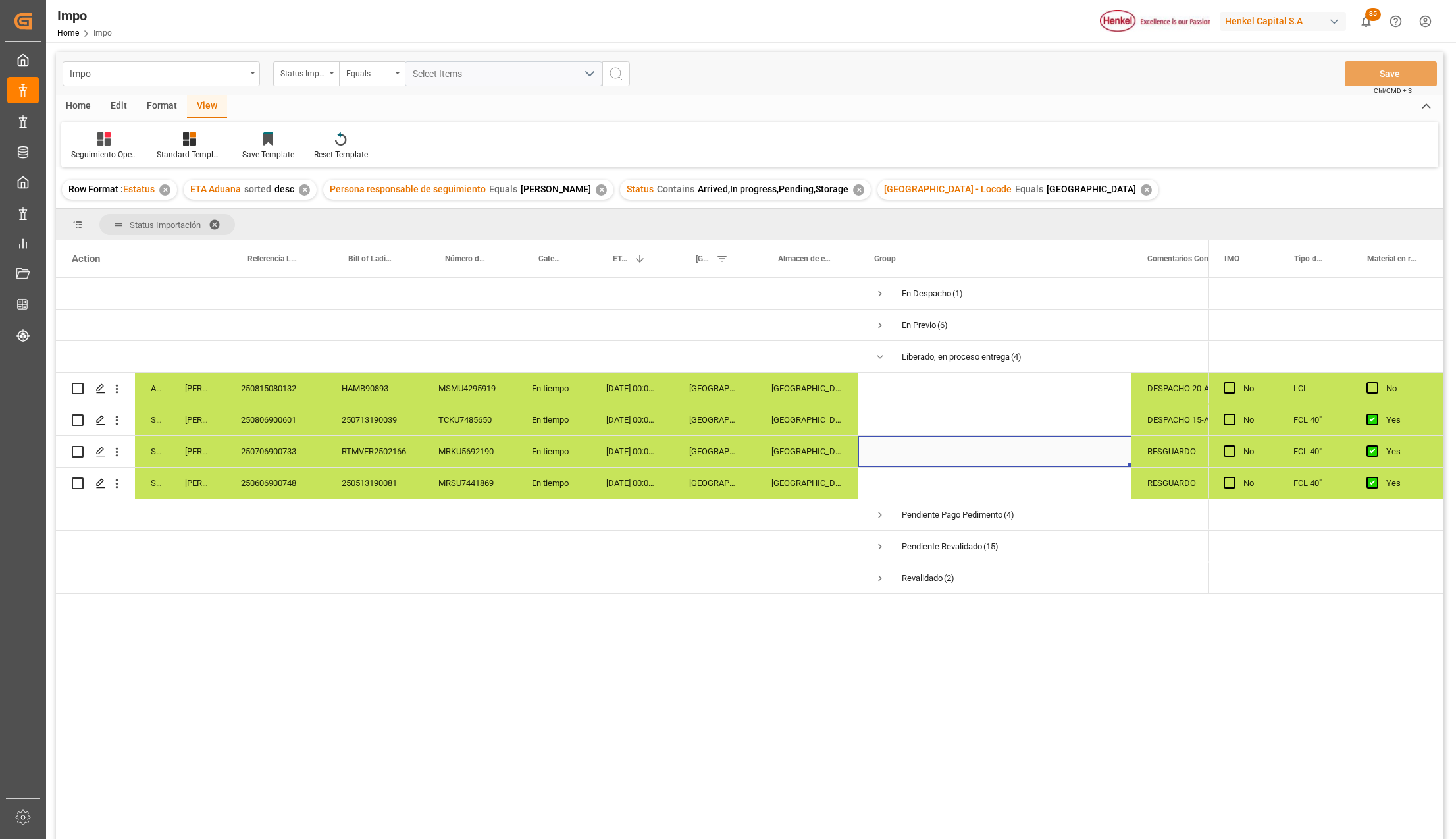
click at [1073, 440] on span "Press SPACE to select this row." at bounding box center [995, 451] width 241 height 29
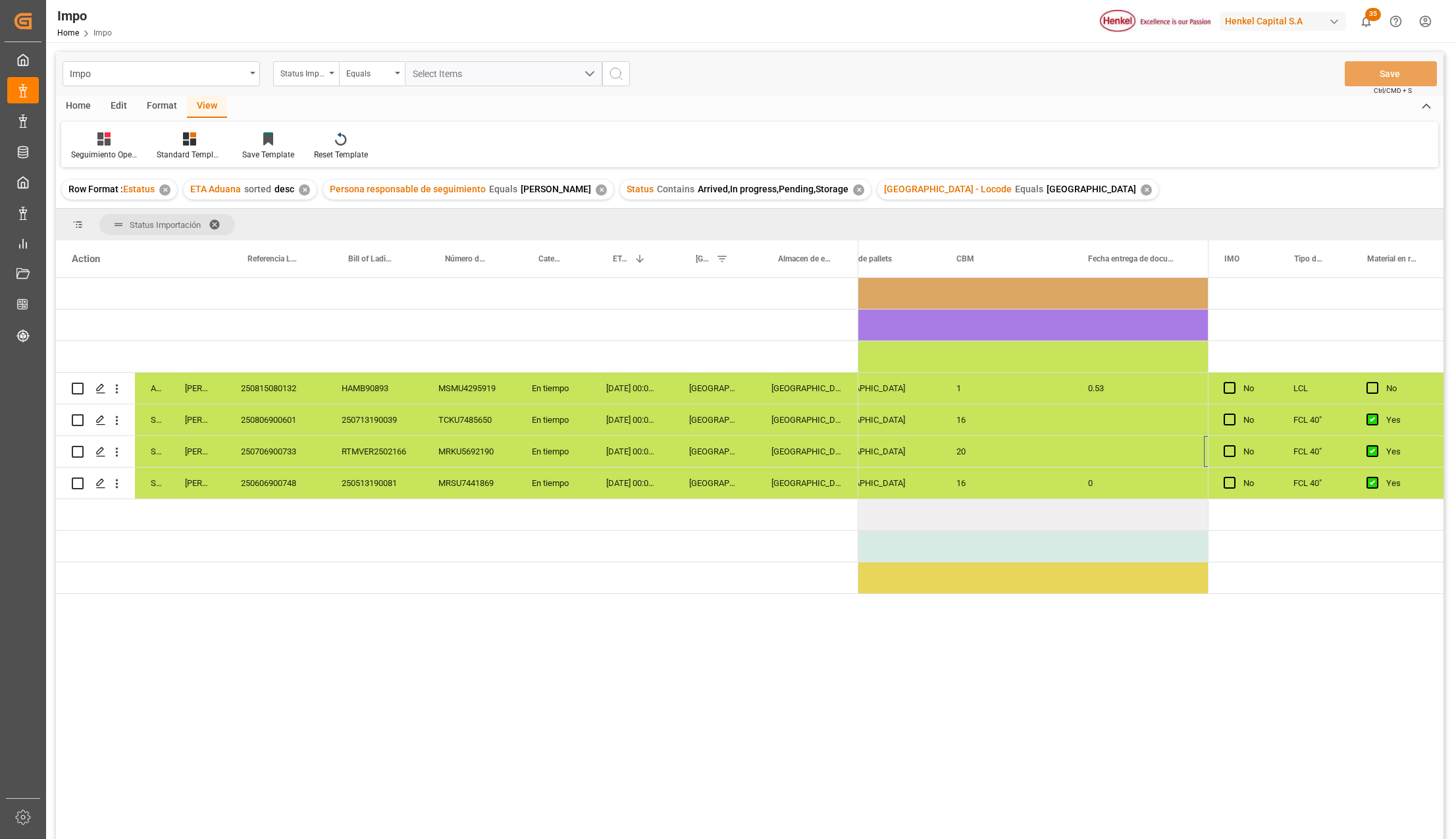
scroll to position [0, 1994]
click at [575, 438] on div "En tiempo" at bounding box center [553, 451] width 75 height 31
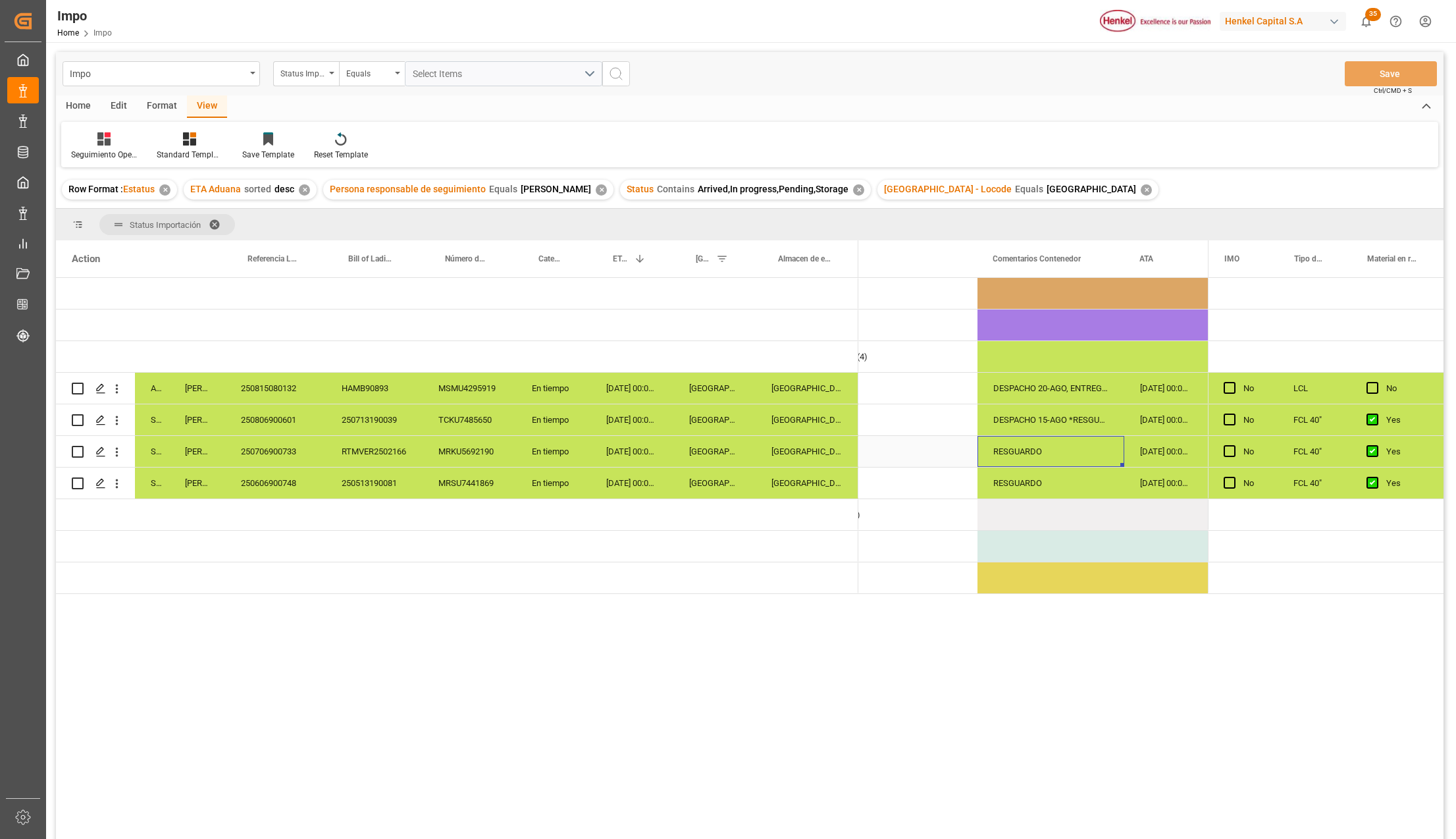
scroll to position [0, 0]
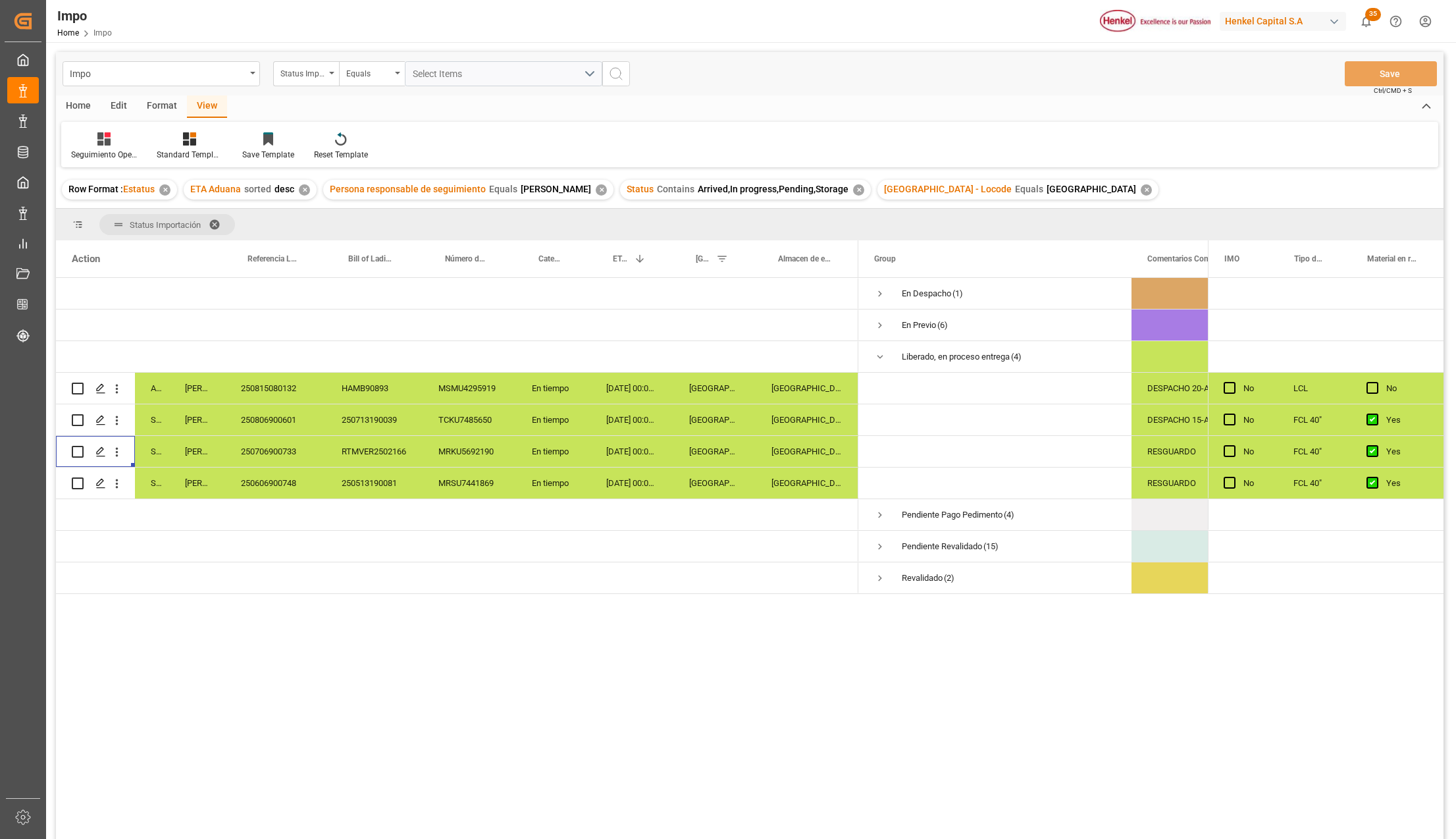
click at [217, 220] on span at bounding box center [219, 224] width 21 height 12
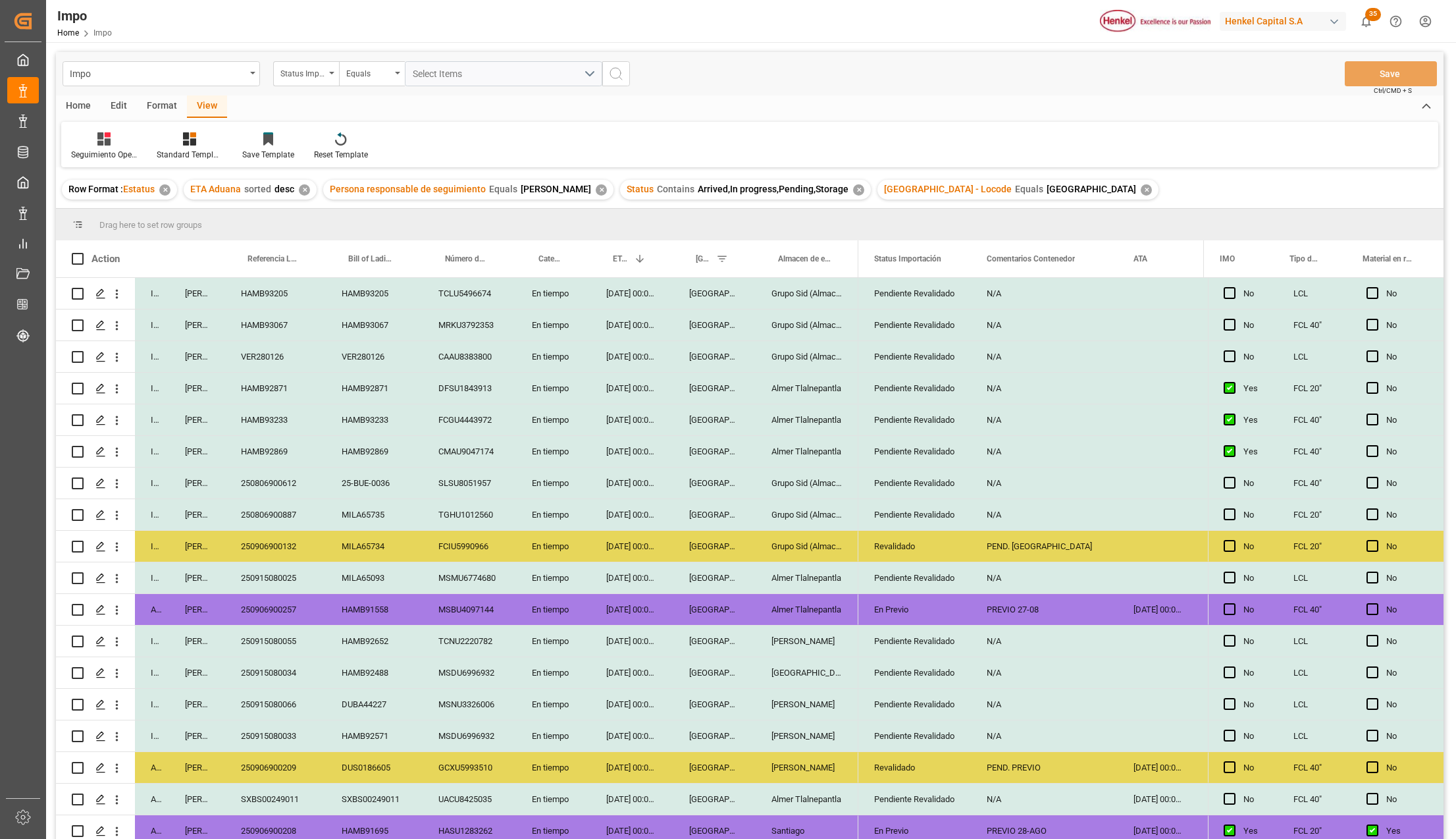
click at [909, 709] on div "Pendiente Revalidado" at bounding box center [914, 704] width 81 height 30
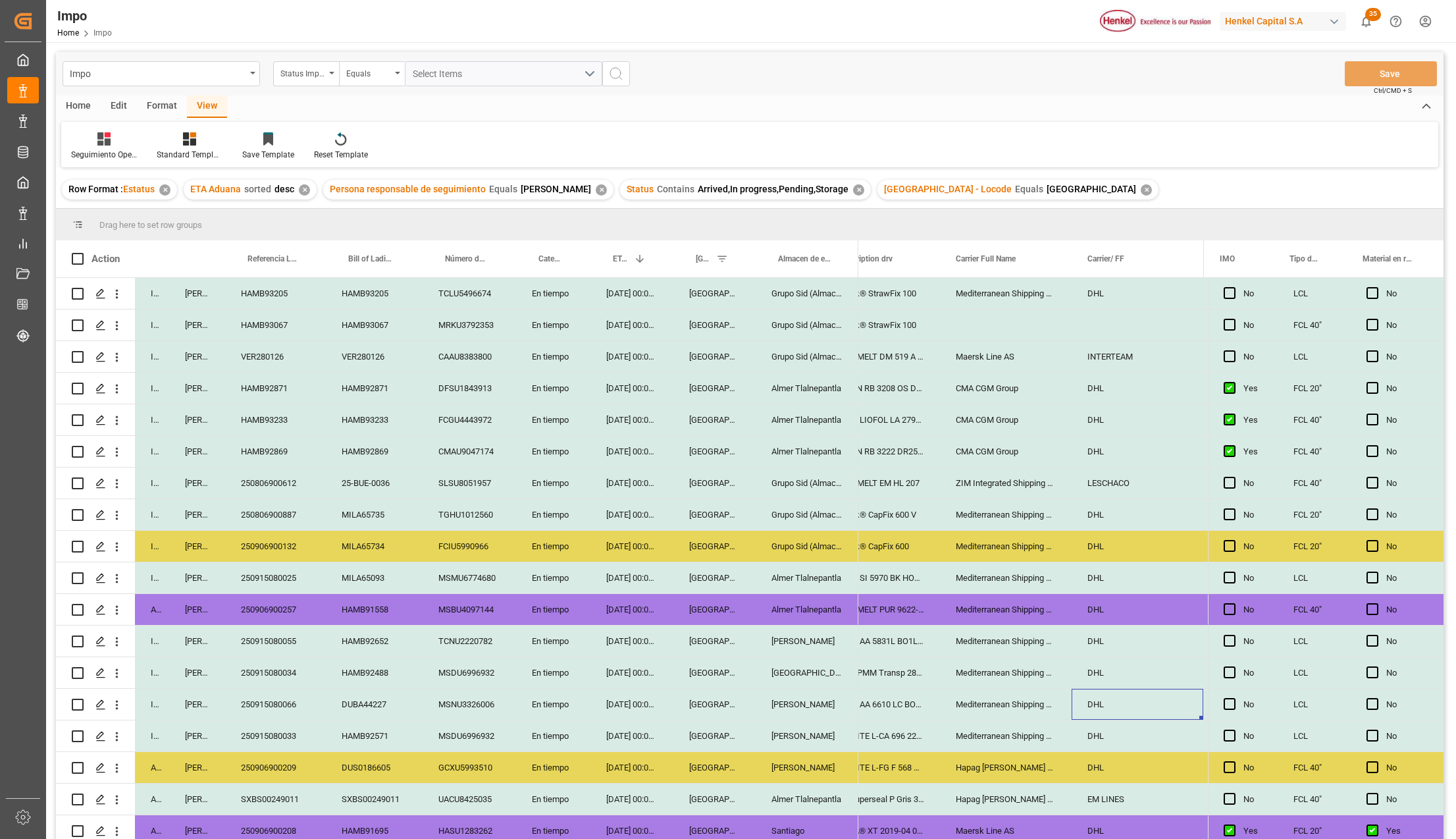
scroll to position [0, 1175]
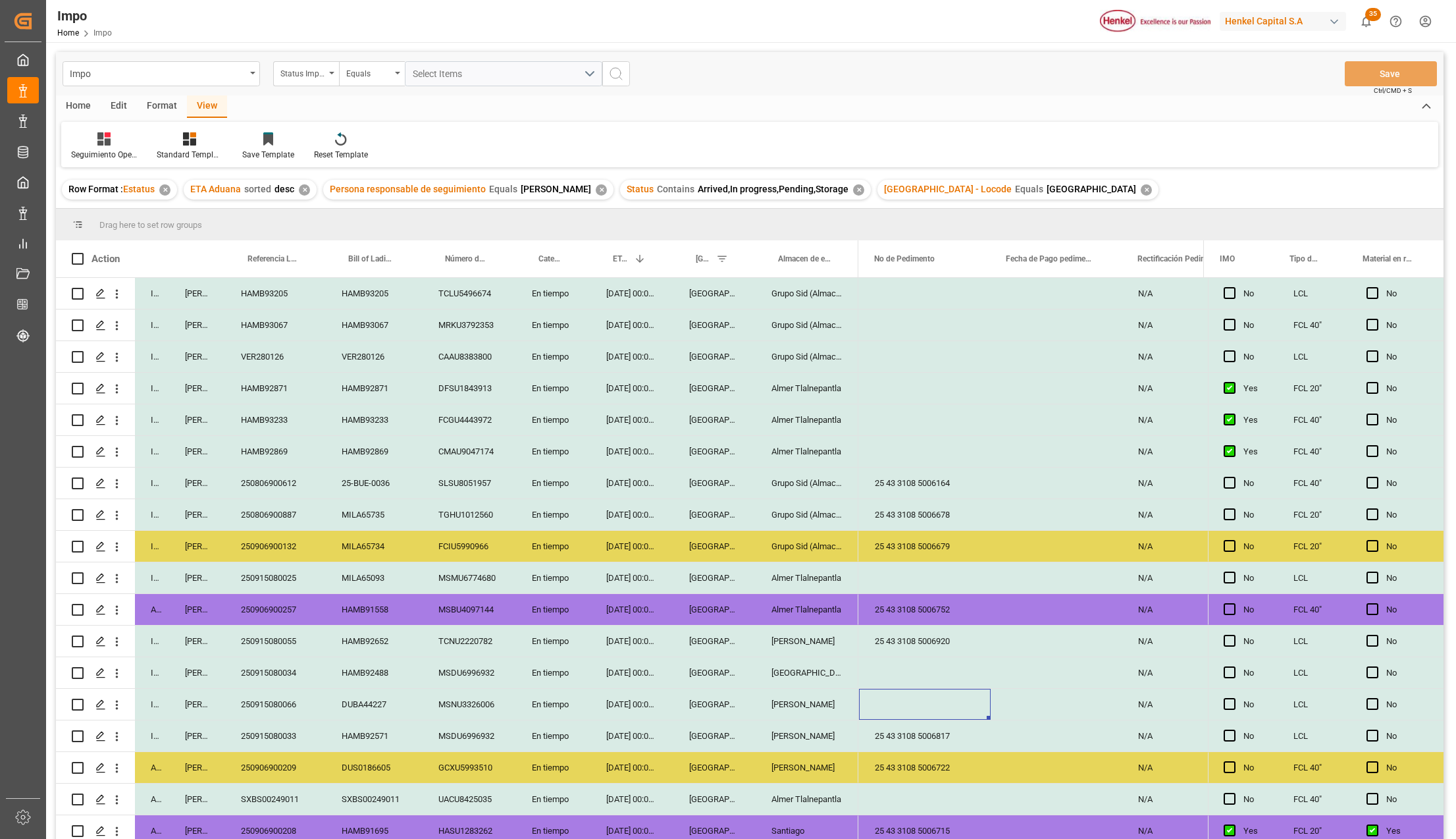
click at [906, 707] on div "Press SPACE to select this row." at bounding box center [925, 704] width 132 height 31
click at [906, 714] on input "Press SPACE to select this row." at bounding box center [925, 711] width 110 height 25
paste input "25 43 3108 5006960"
type input "25 43 3108 5006960"
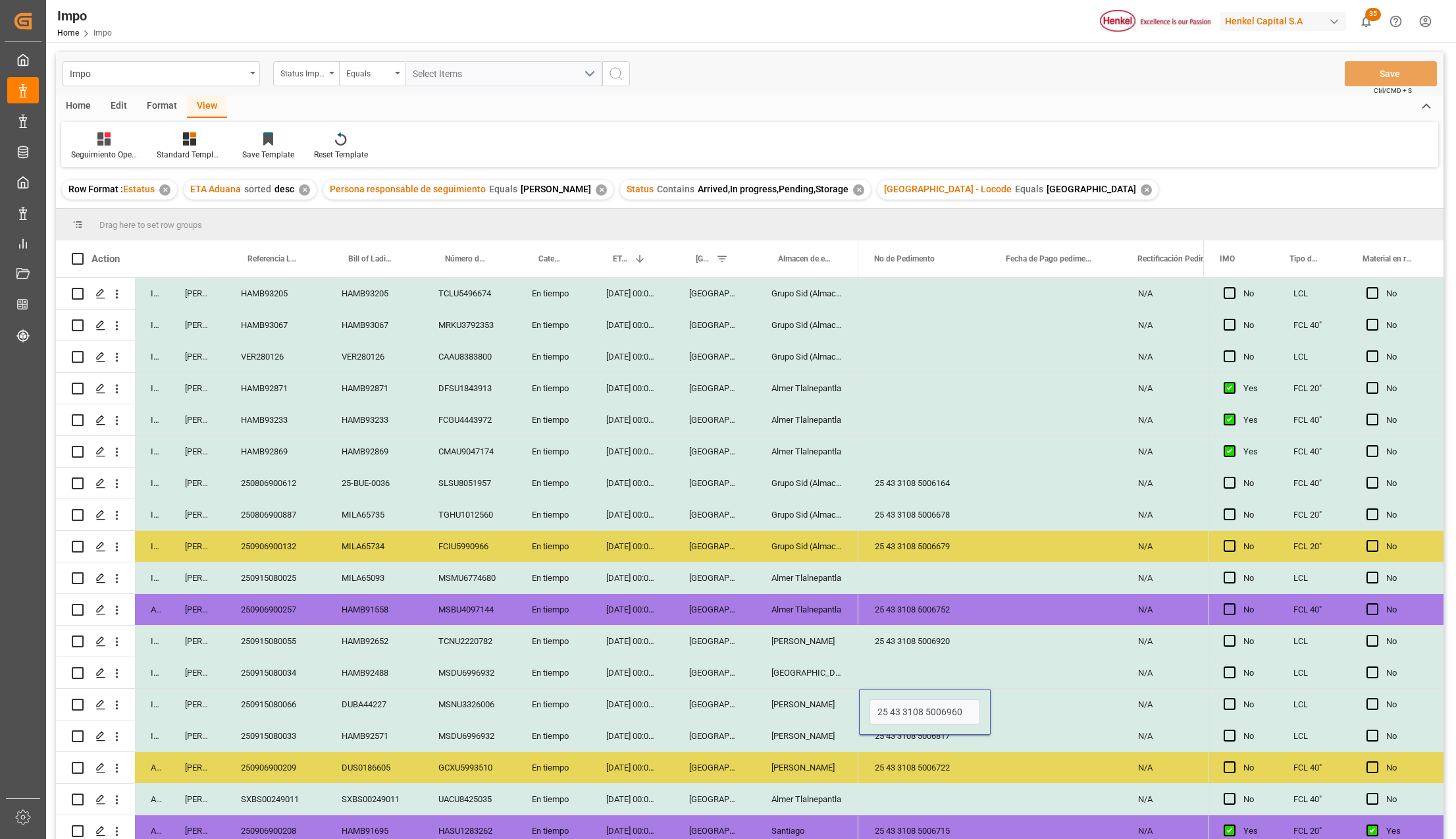
click at [954, 754] on div "25 43 3108 5006722" at bounding box center [925, 767] width 132 height 31
click at [1370, 77] on button "Save" at bounding box center [1391, 73] width 92 height 25
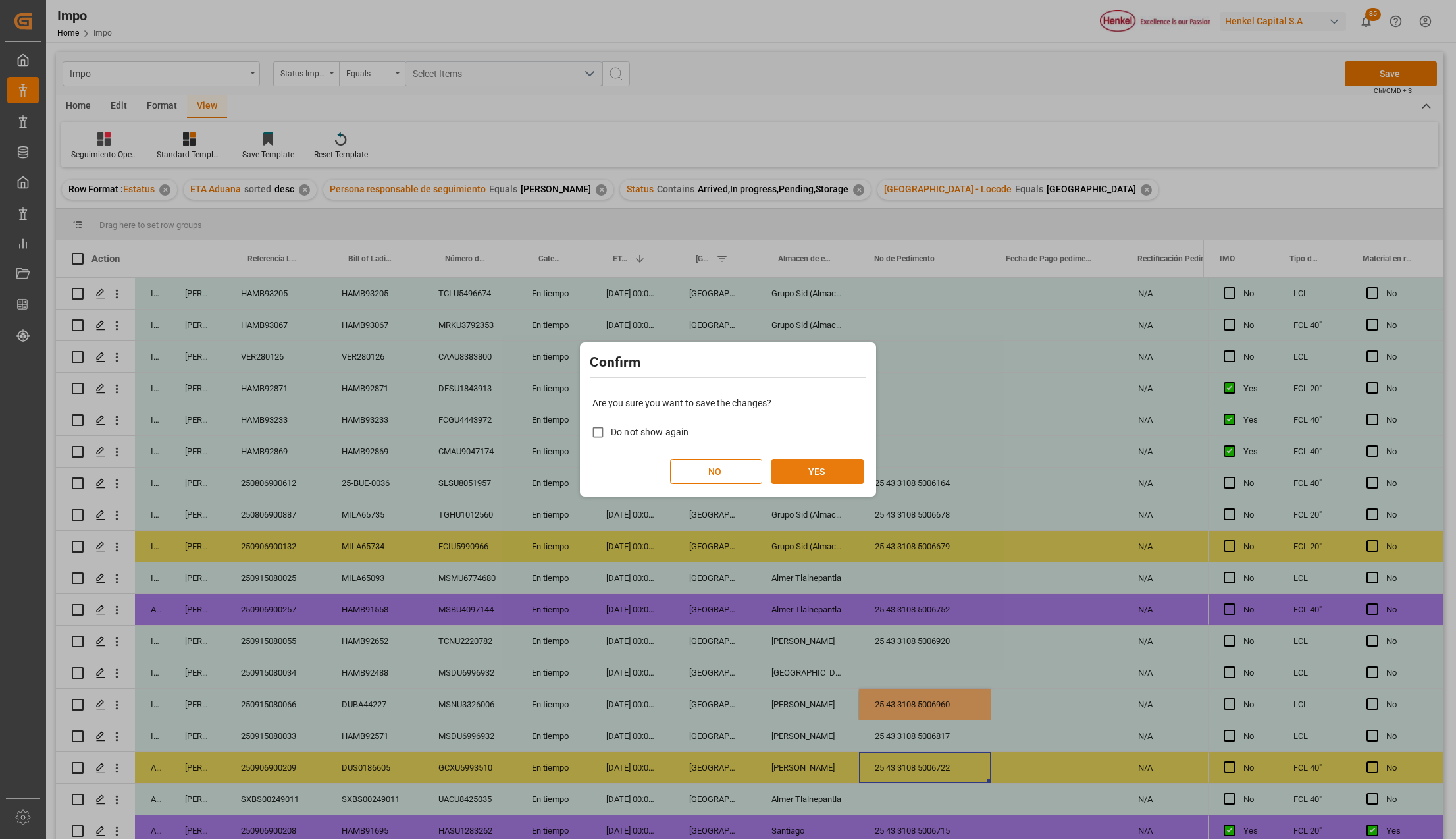
click at [818, 469] on button "YES" at bounding box center [818, 471] width 92 height 25
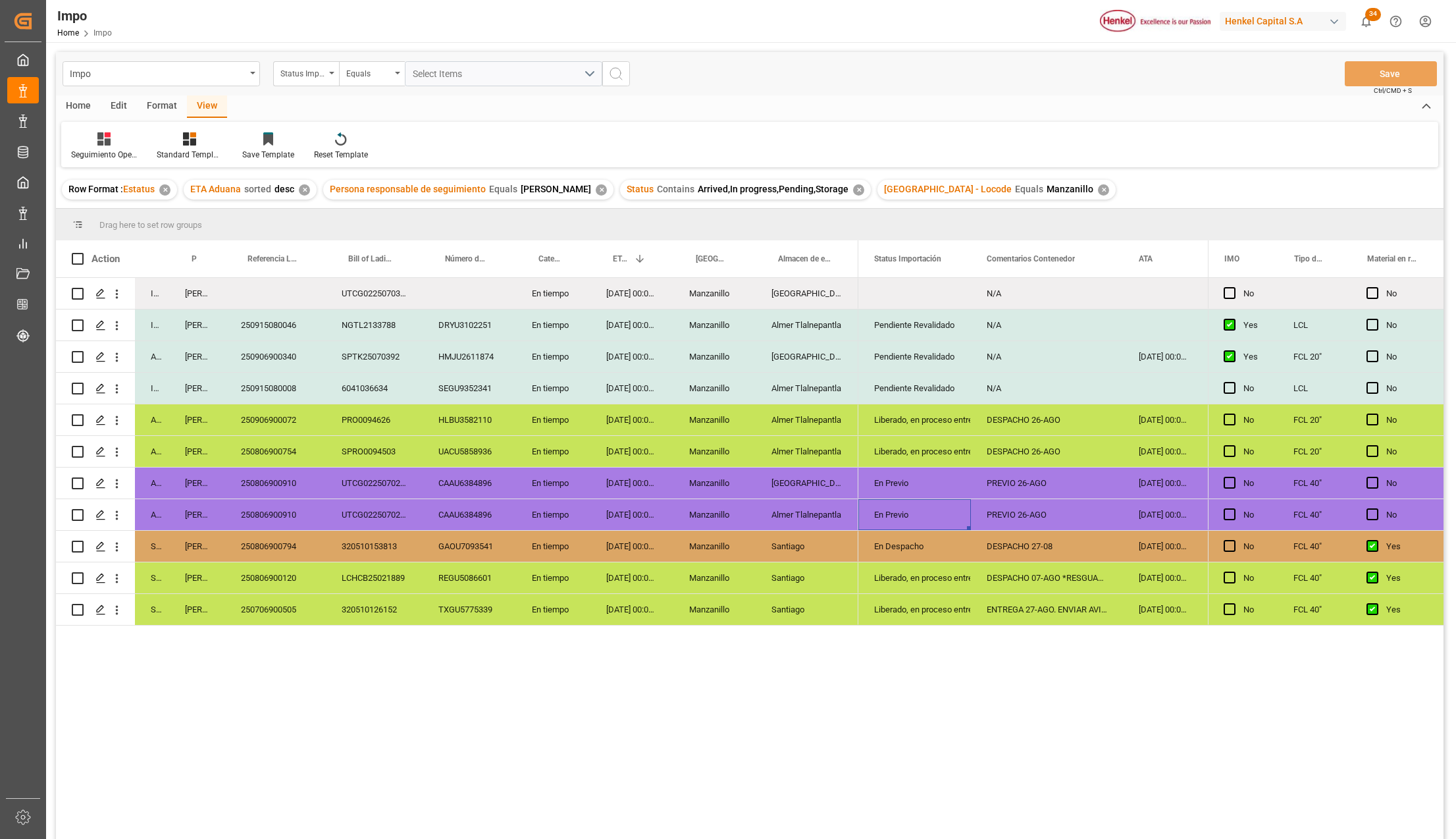
scroll to position [87, 0]
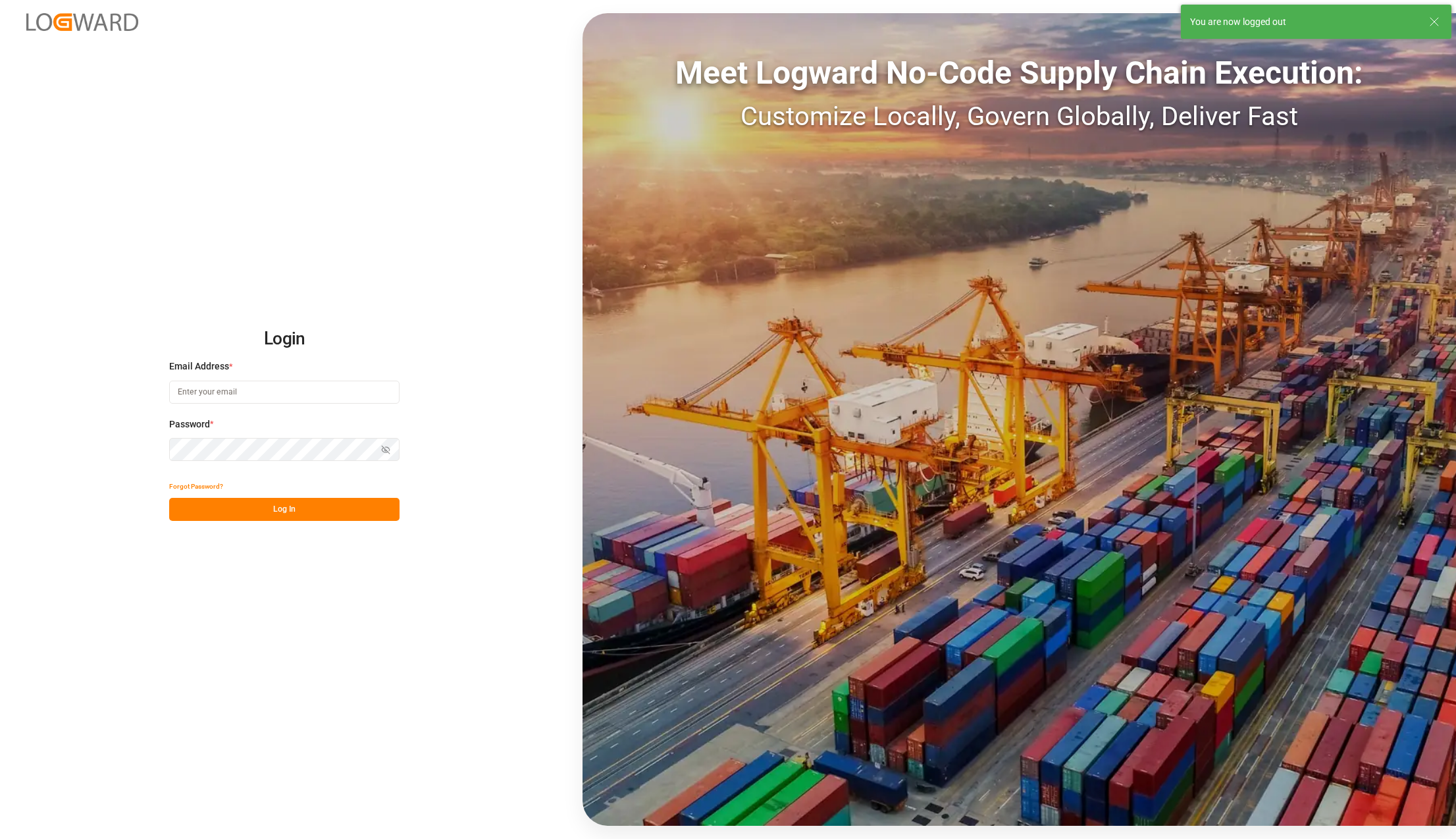
type input "karla.chavez@leschaco.com"
click at [228, 499] on button "Log In" at bounding box center [284, 509] width 231 height 23
click at [254, 514] on button "Log In" at bounding box center [284, 509] width 231 height 23
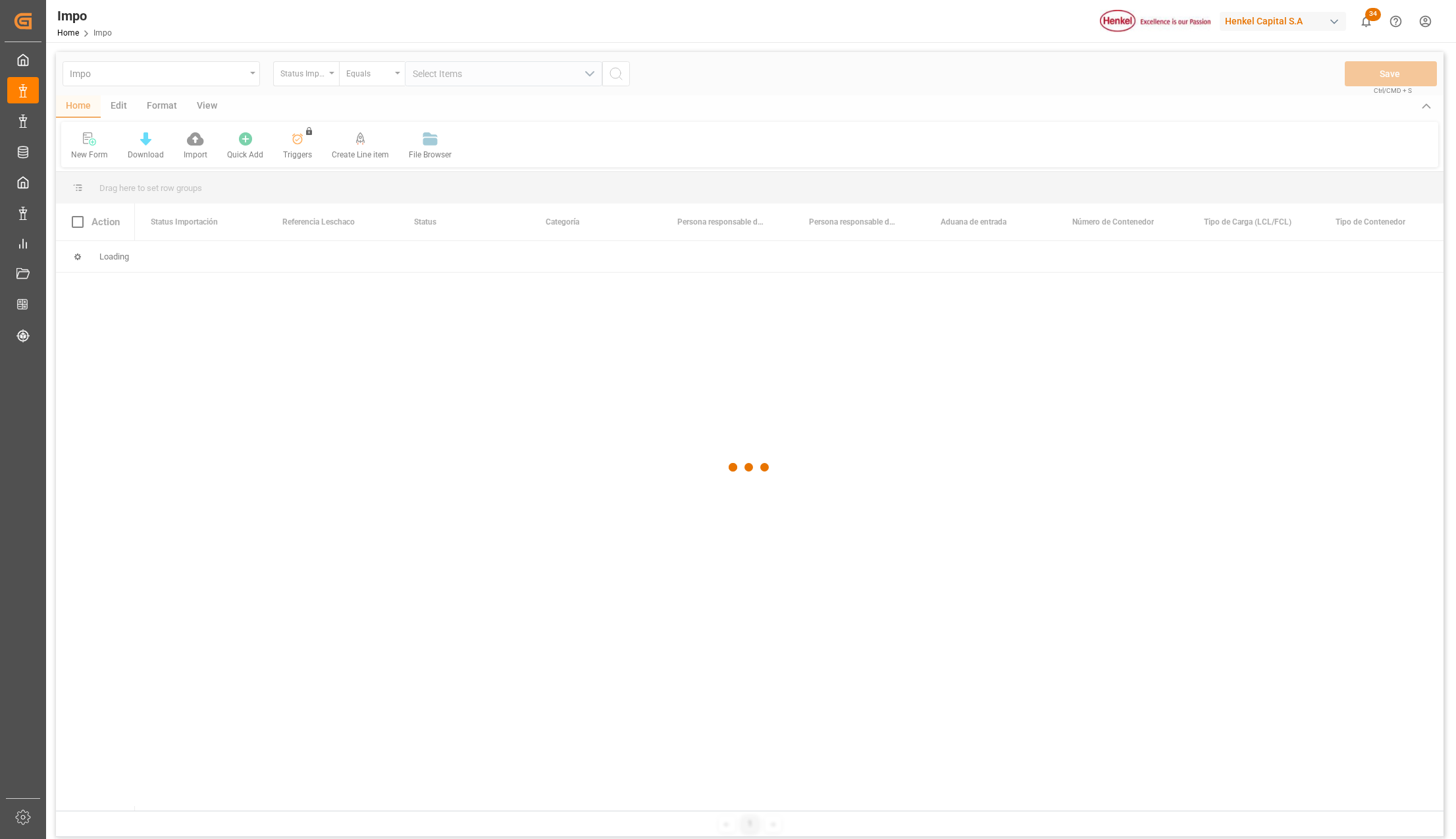
click at [257, 72] on div at bounding box center [749, 468] width 1388 height 831
click at [154, 110] on div at bounding box center [749, 468] width 1388 height 831
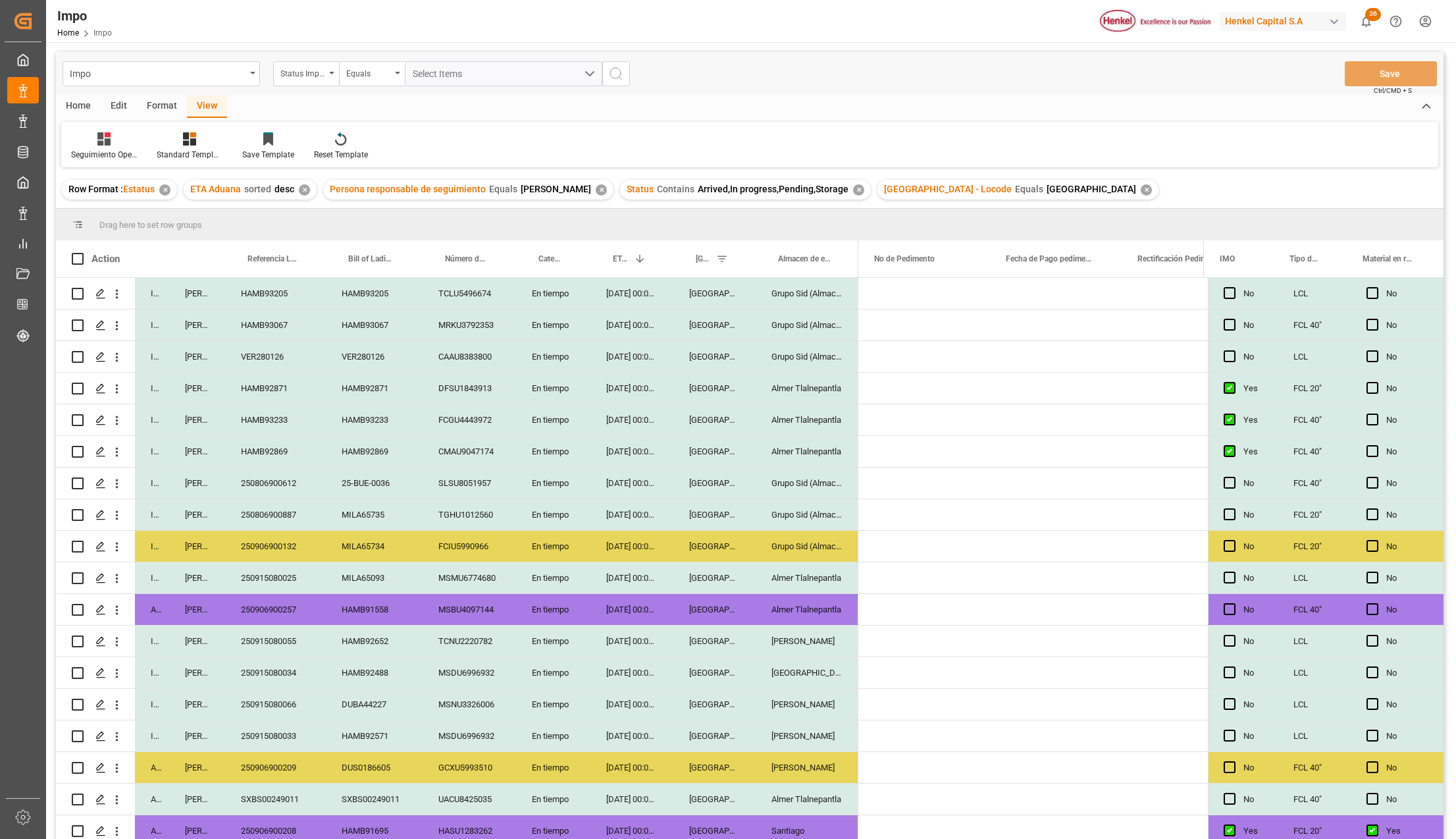
scroll to position [0, 3175]
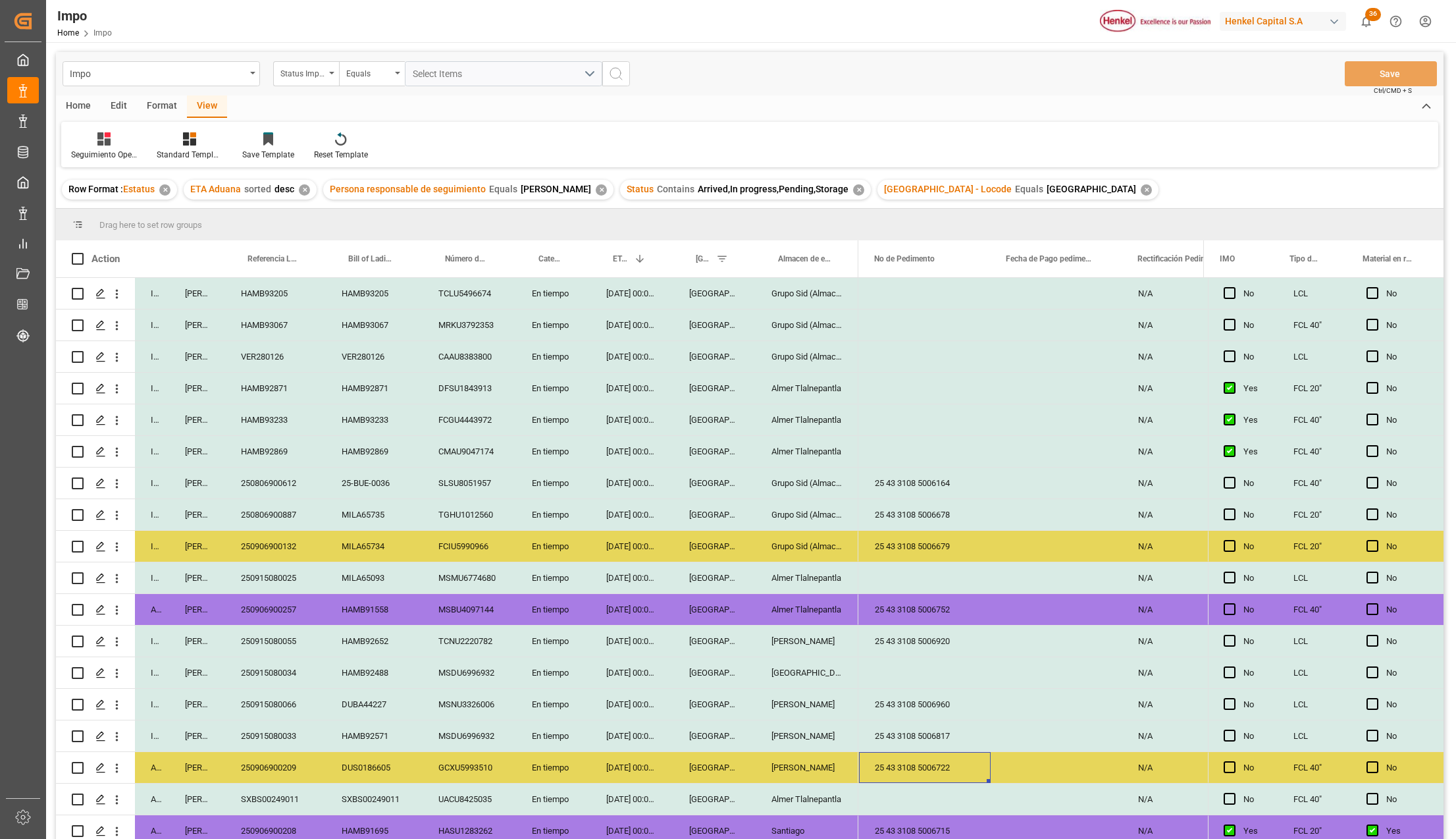
click at [440, 577] on div "MSMU6774680" at bounding box center [469, 577] width 93 height 31
click at [565, 591] on div "En tiempo" at bounding box center [553, 577] width 75 height 31
click at [572, 585] on button "En tiempo" at bounding box center [553, 585] width 53 height 25
click at [561, 666] on div "Urgente" at bounding box center [553, 659] width 38 height 13
click at [605, 691] on div "26-08-2025 00:00:00" at bounding box center [632, 704] width 83 height 31
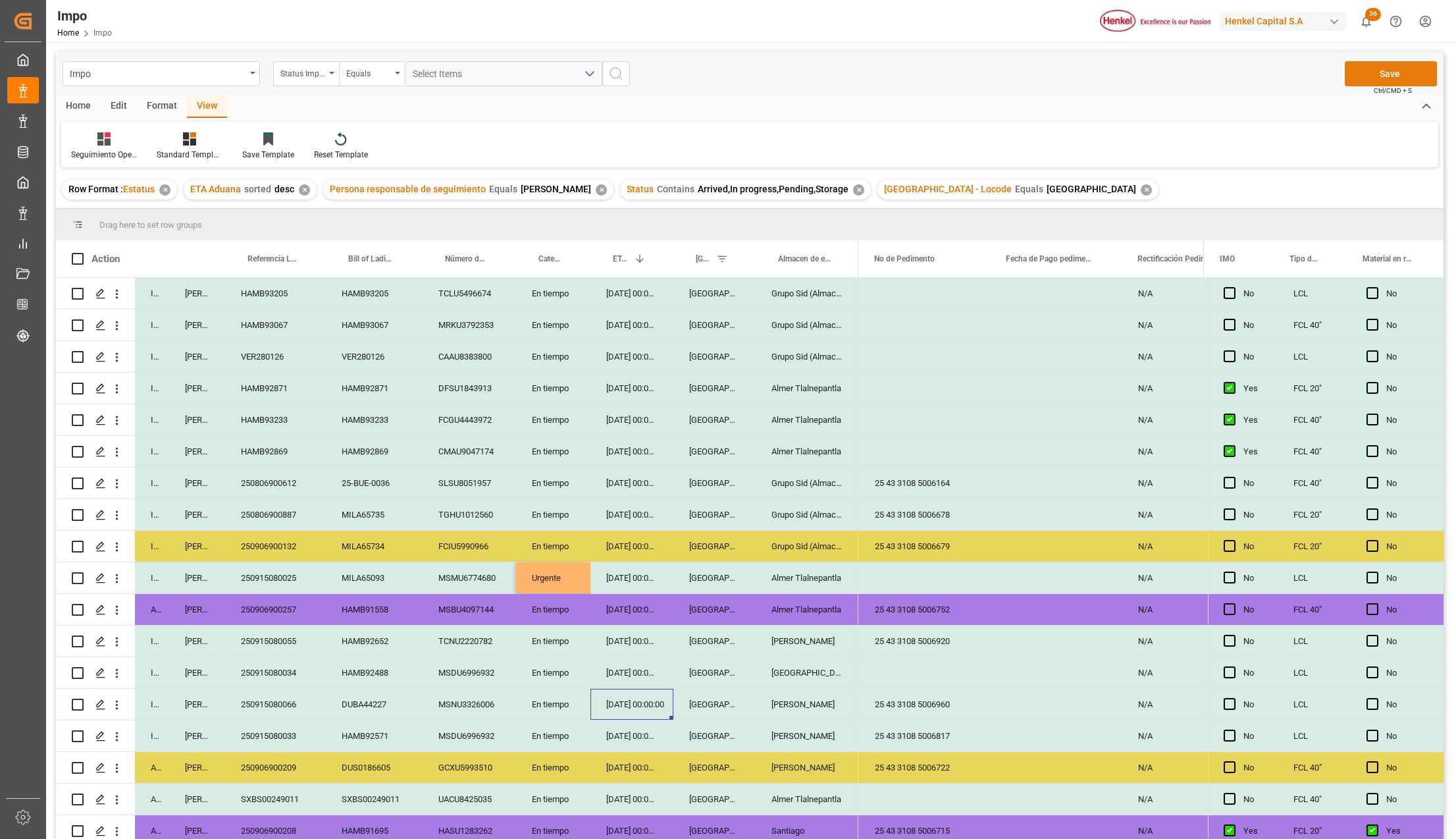
click at [1366, 67] on button "Save" at bounding box center [1391, 73] width 92 height 25
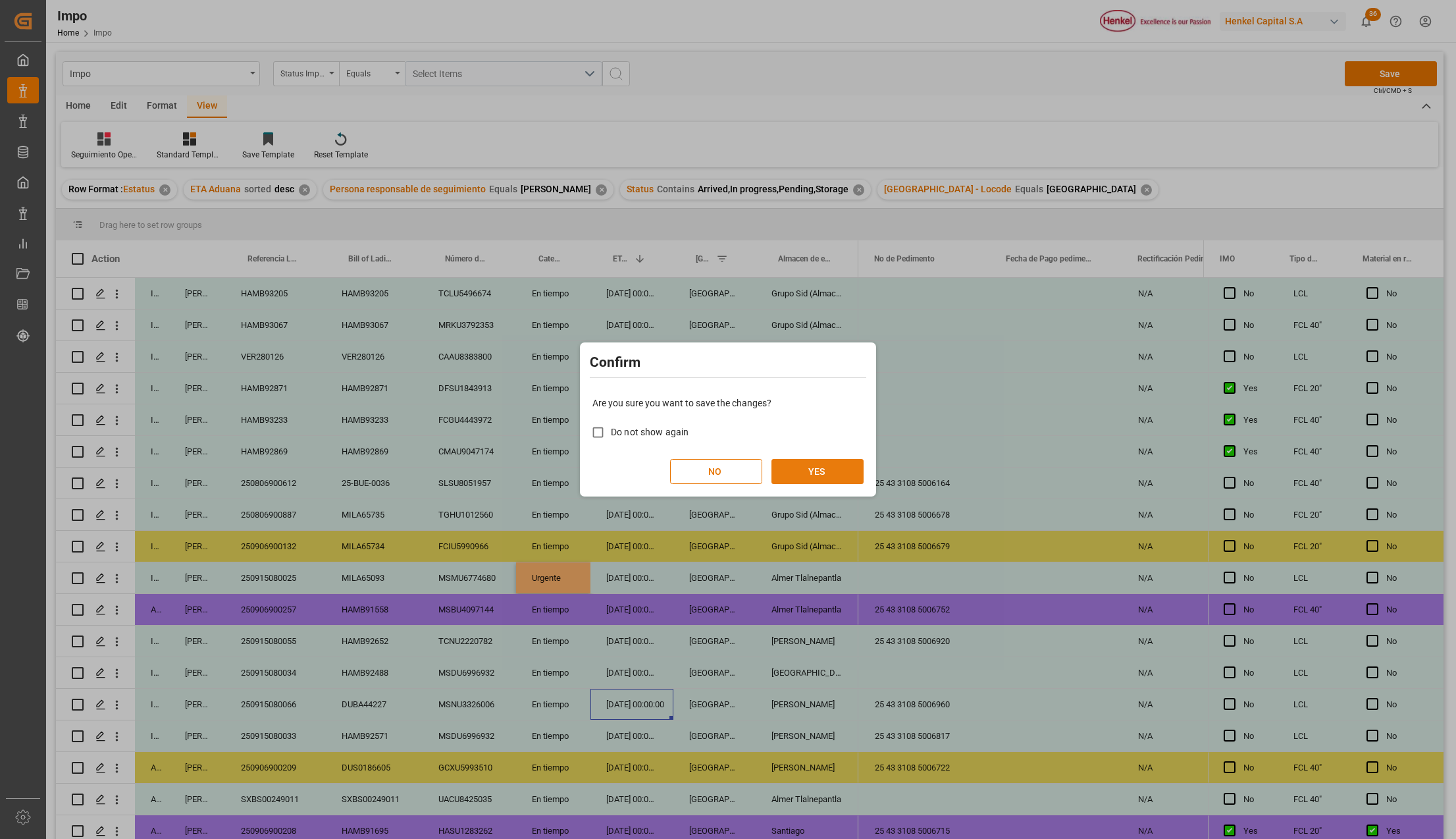
click at [797, 466] on button "YES" at bounding box center [818, 471] width 92 height 25
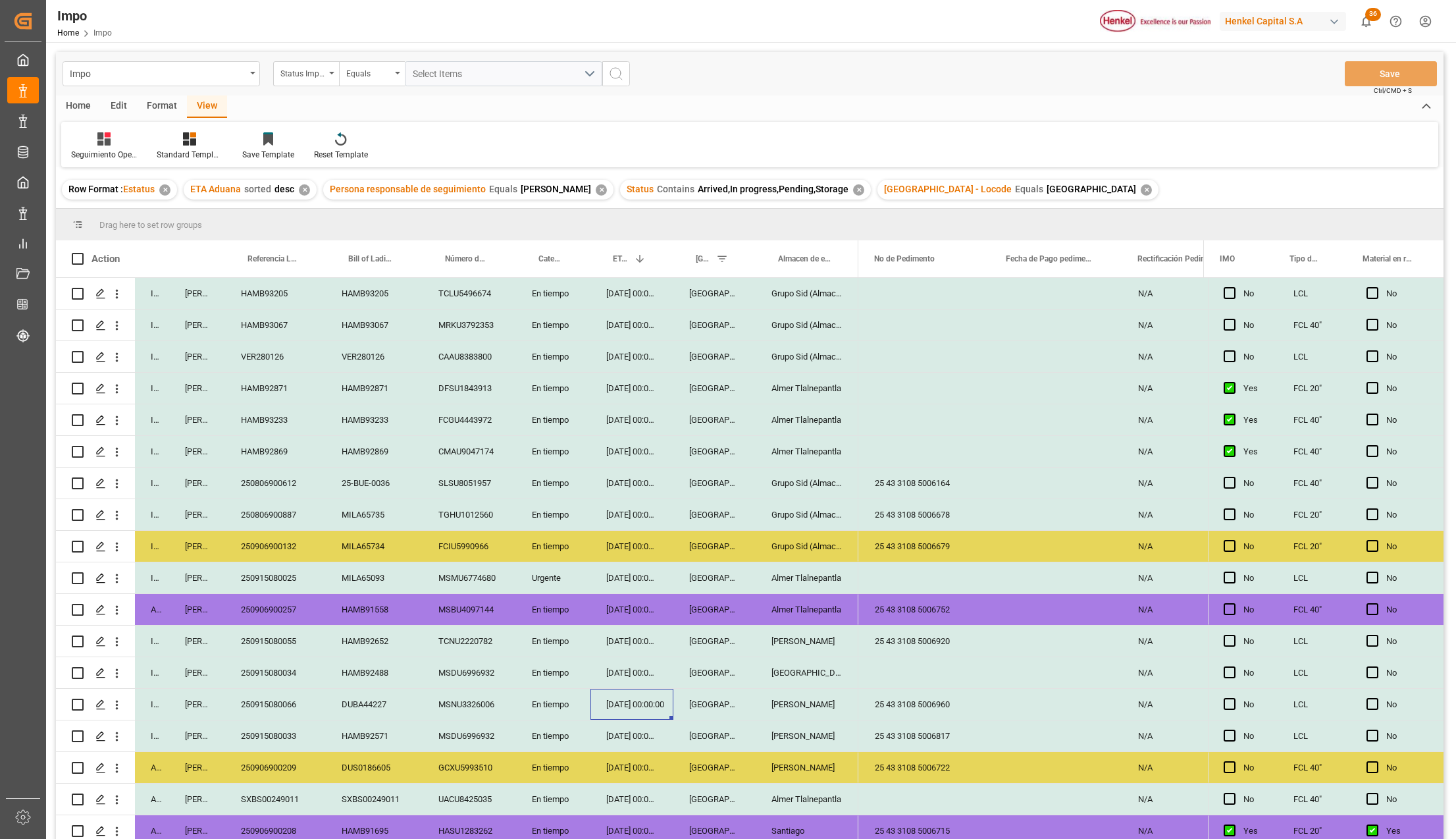
click at [636, 578] on div "27-08-2025 00:00:00" at bounding box center [632, 577] width 83 height 31
click at [464, 577] on div "MSMU6774680" at bounding box center [469, 577] width 93 height 31
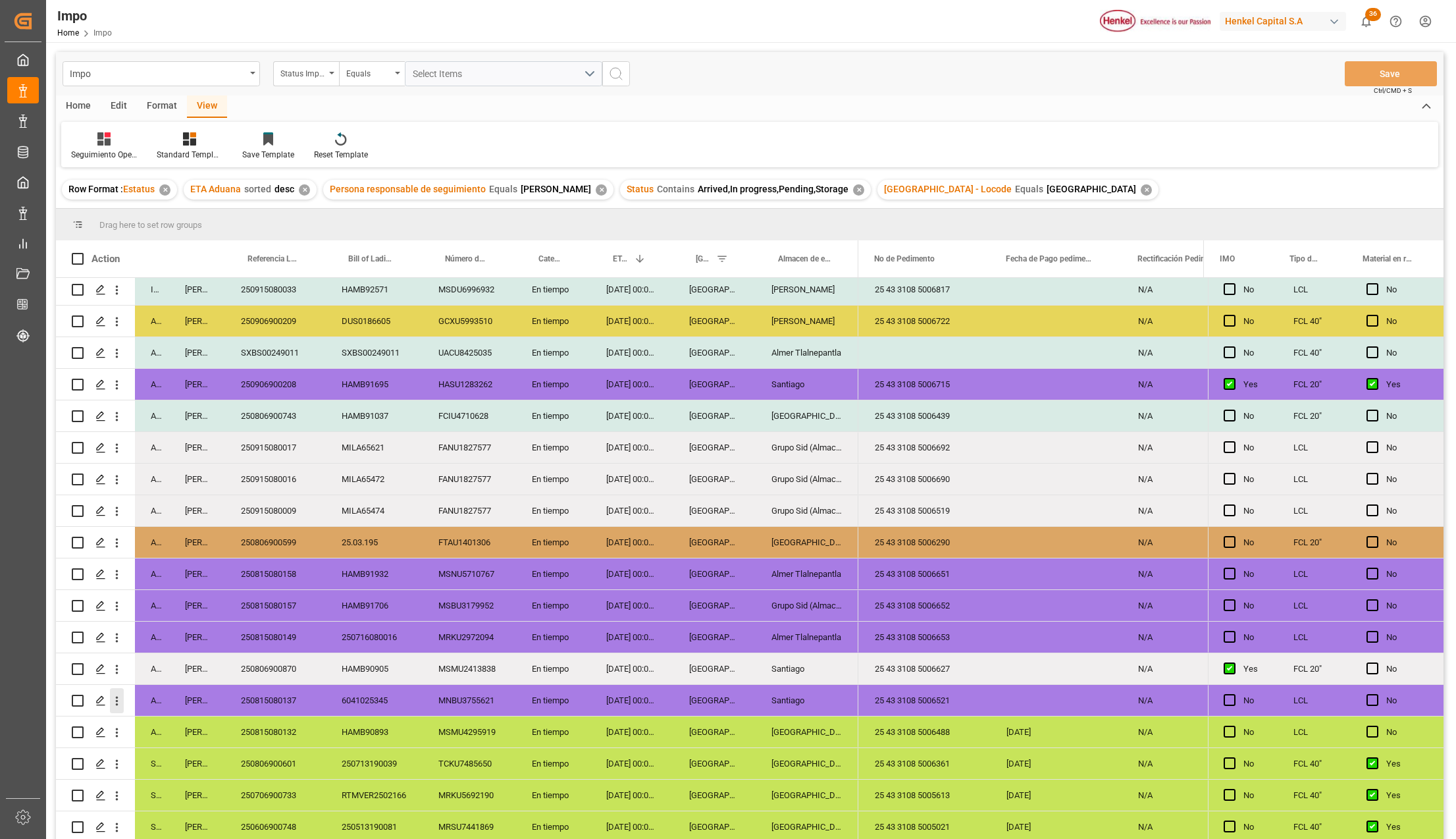
click at [114, 694] on icon "open menu" at bounding box center [116, 700] width 14 height 14
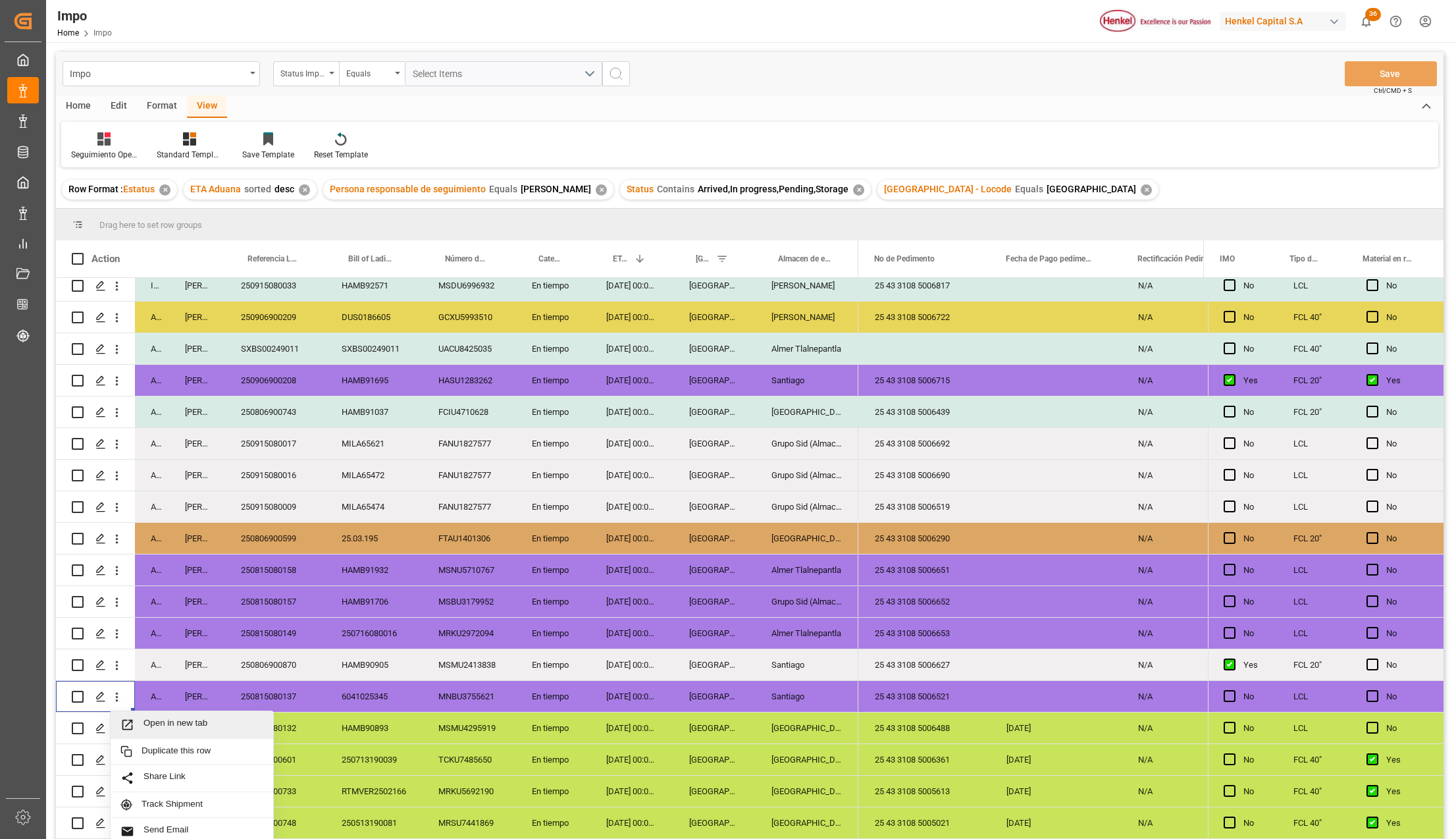
click at [135, 716] on div "Open in new tab" at bounding box center [191, 724] width 163 height 28
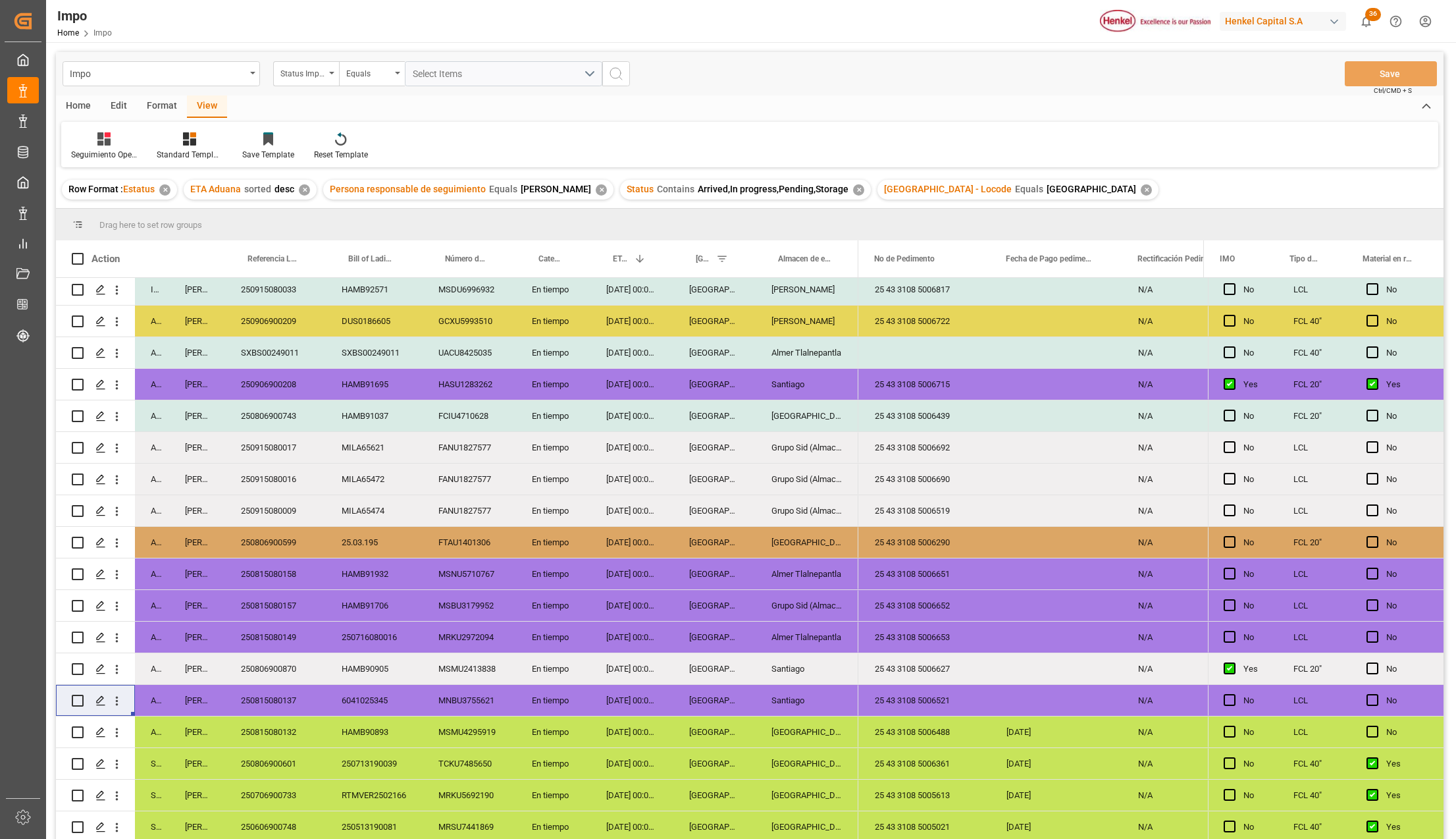
scroll to position [145, 0]
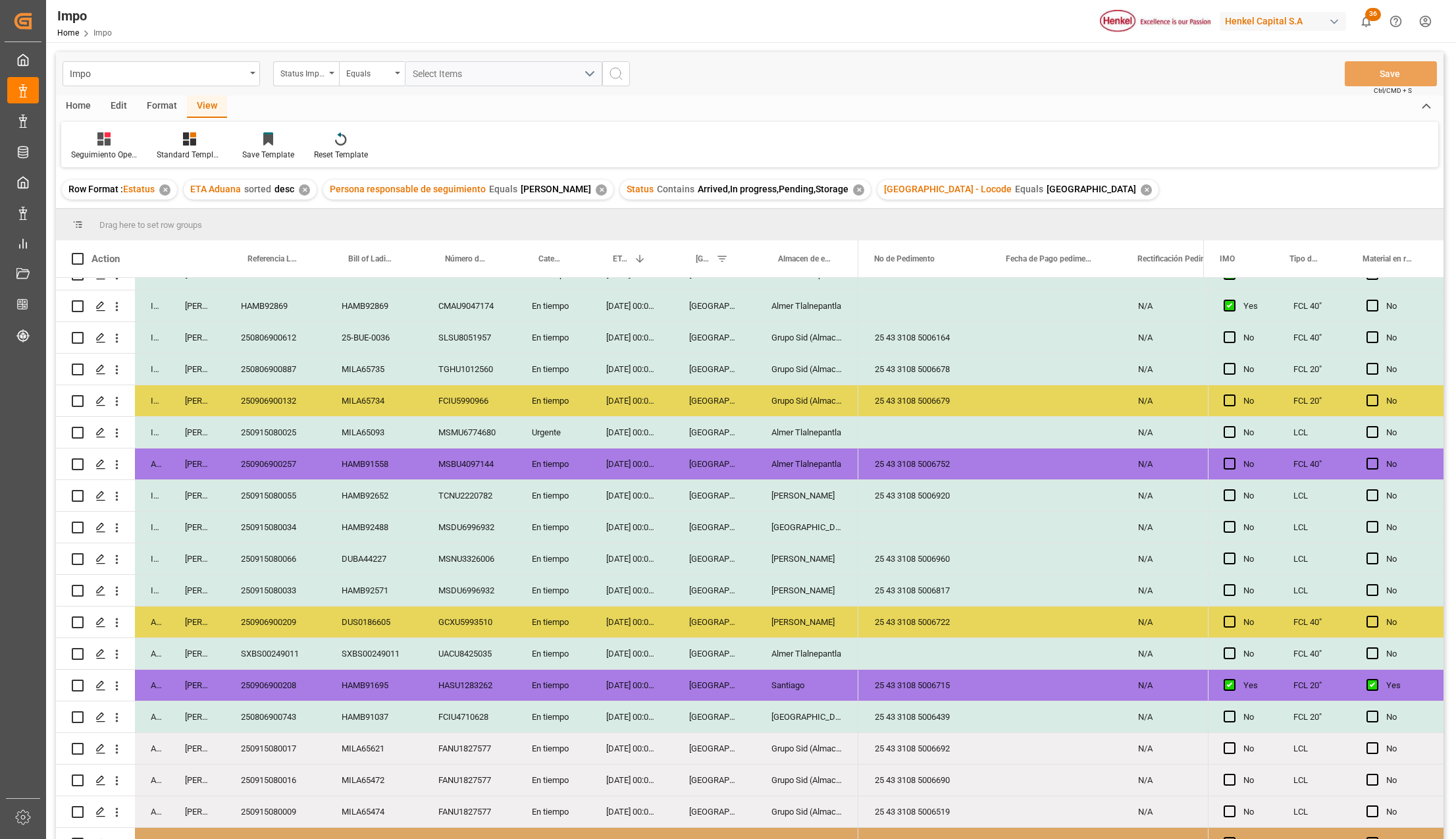
click at [605, 561] on div "26-08-2025 00:00:00" at bounding box center [632, 558] width 83 height 31
click at [904, 558] on div "25 43 3108 5006960" at bounding box center [925, 558] width 132 height 31
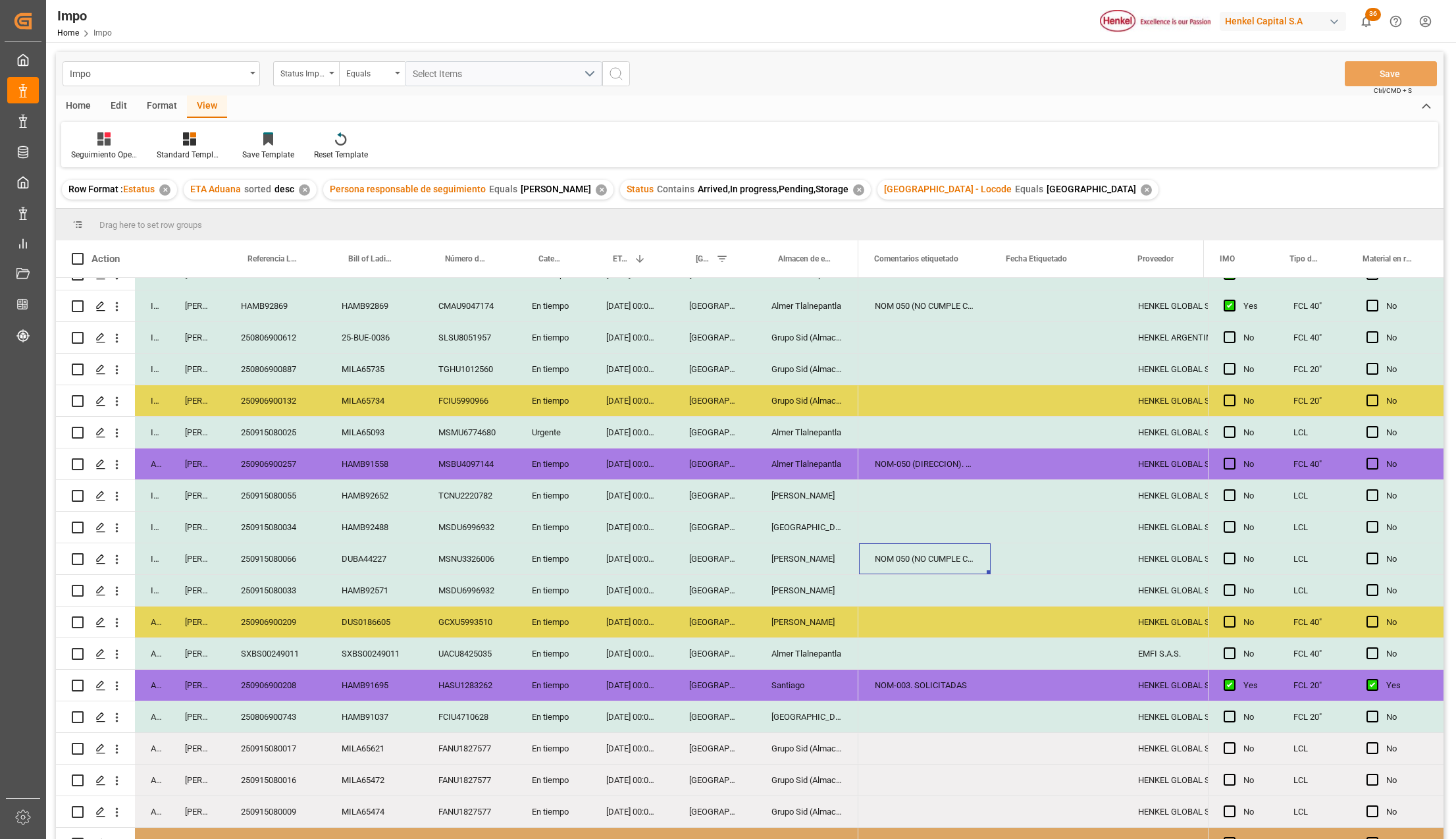
scroll to position [0, 0]
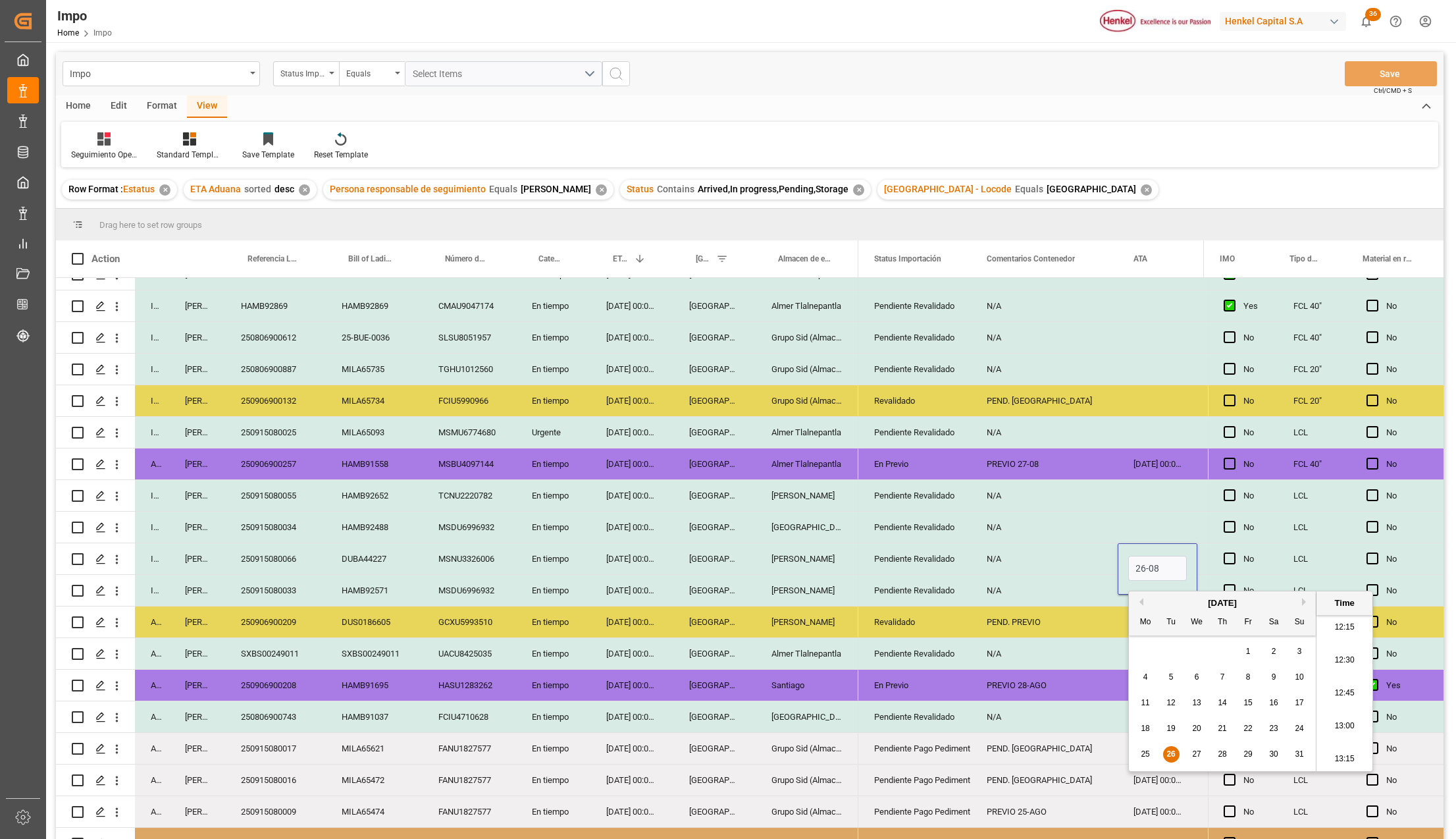
type input "26-08-2025 00:00"
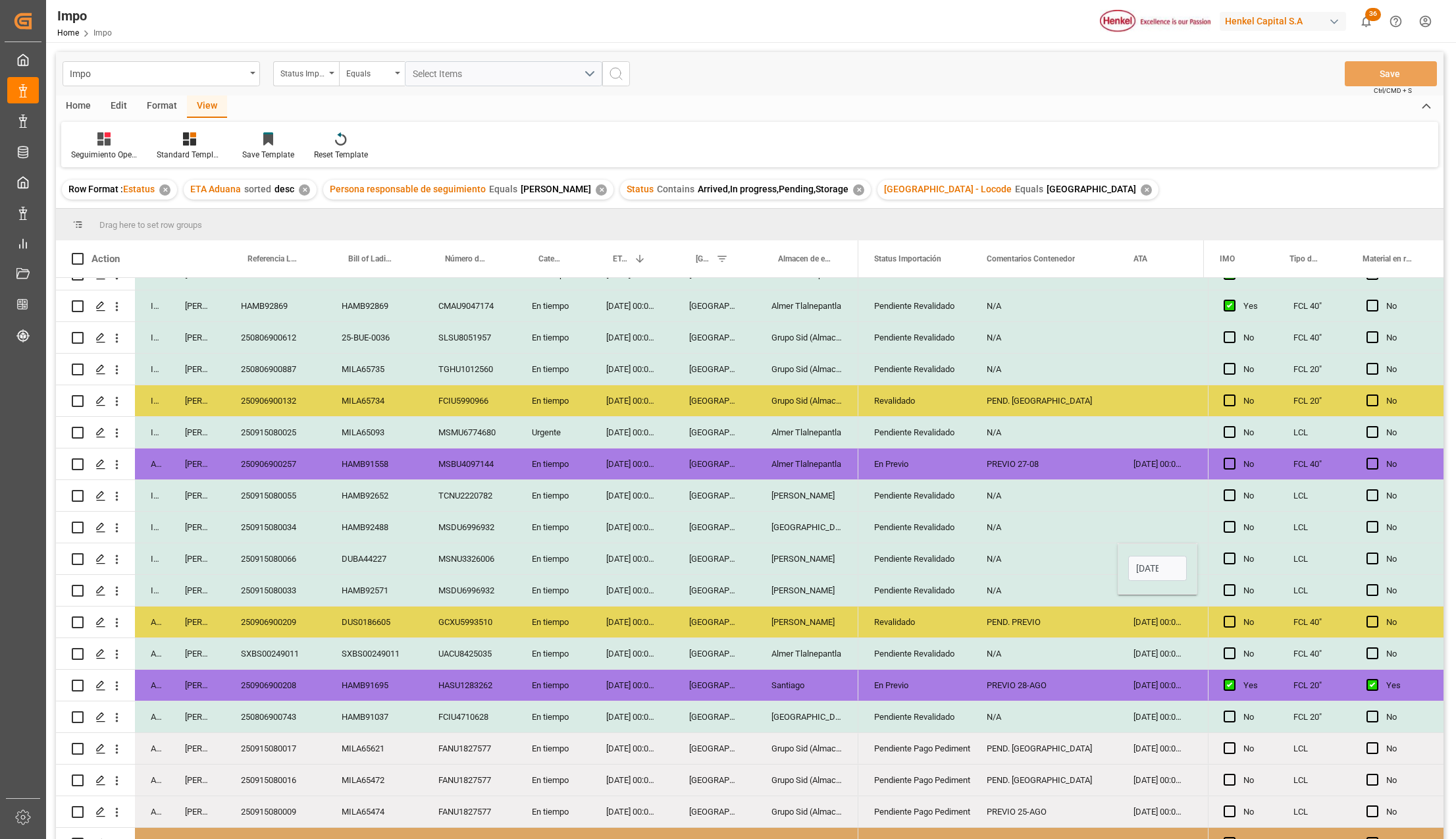
click at [1126, 622] on div "[DATE] 00:00:00" at bounding box center [1157, 621] width 80 height 31
click at [1156, 564] on div "26-08-2025 00:00:00" at bounding box center [1157, 558] width 80 height 31
click at [1146, 586] on div "Press SPACE to select this row." at bounding box center [1157, 590] width 80 height 31
click at [1149, 527] on div "Press SPACE to select this row." at bounding box center [1157, 527] width 80 height 31
click at [1146, 488] on div "Press SPACE to select this row." at bounding box center [1157, 495] width 80 height 31
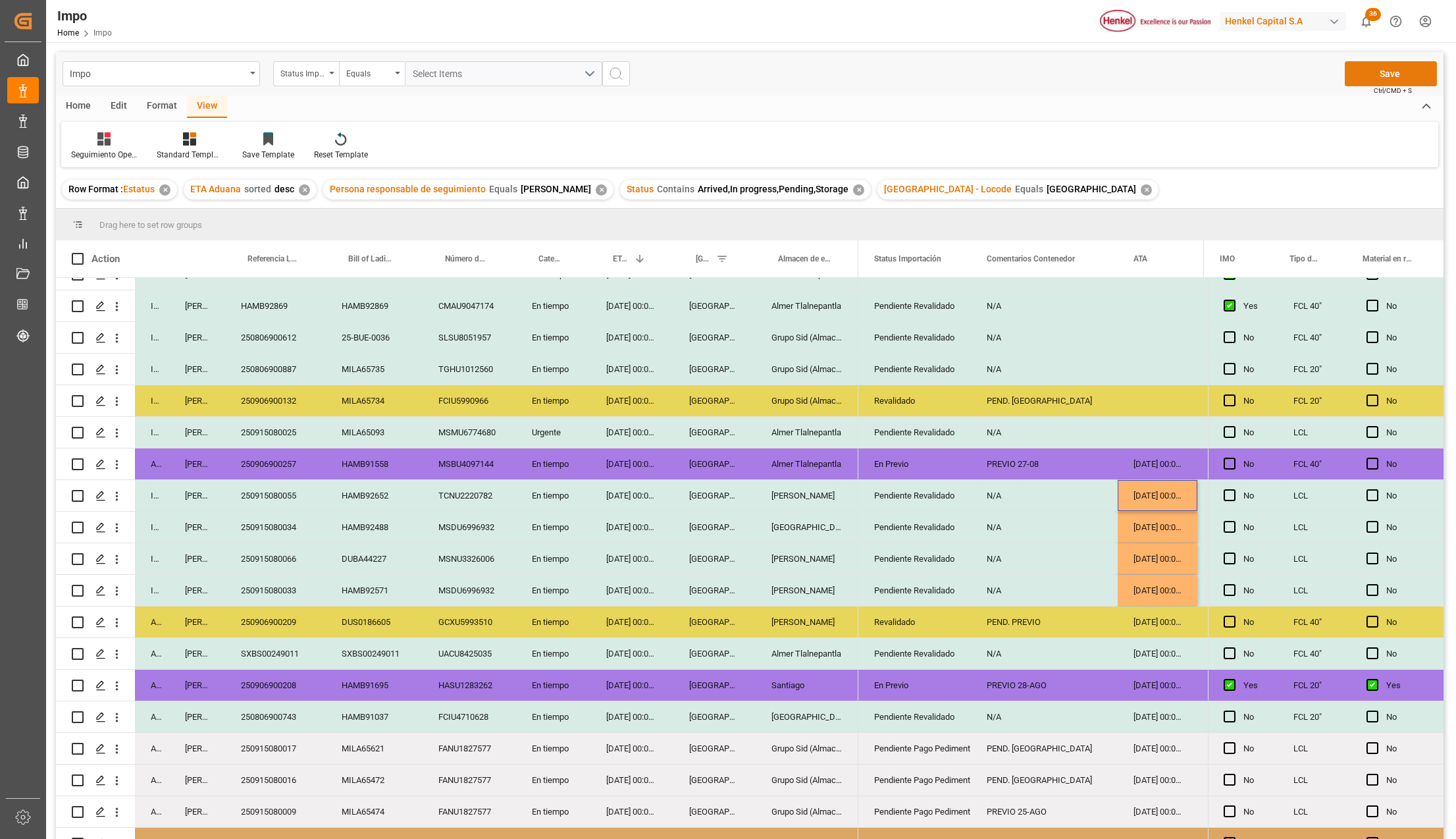
click at [1412, 67] on button "Save" at bounding box center [1391, 73] width 92 height 25
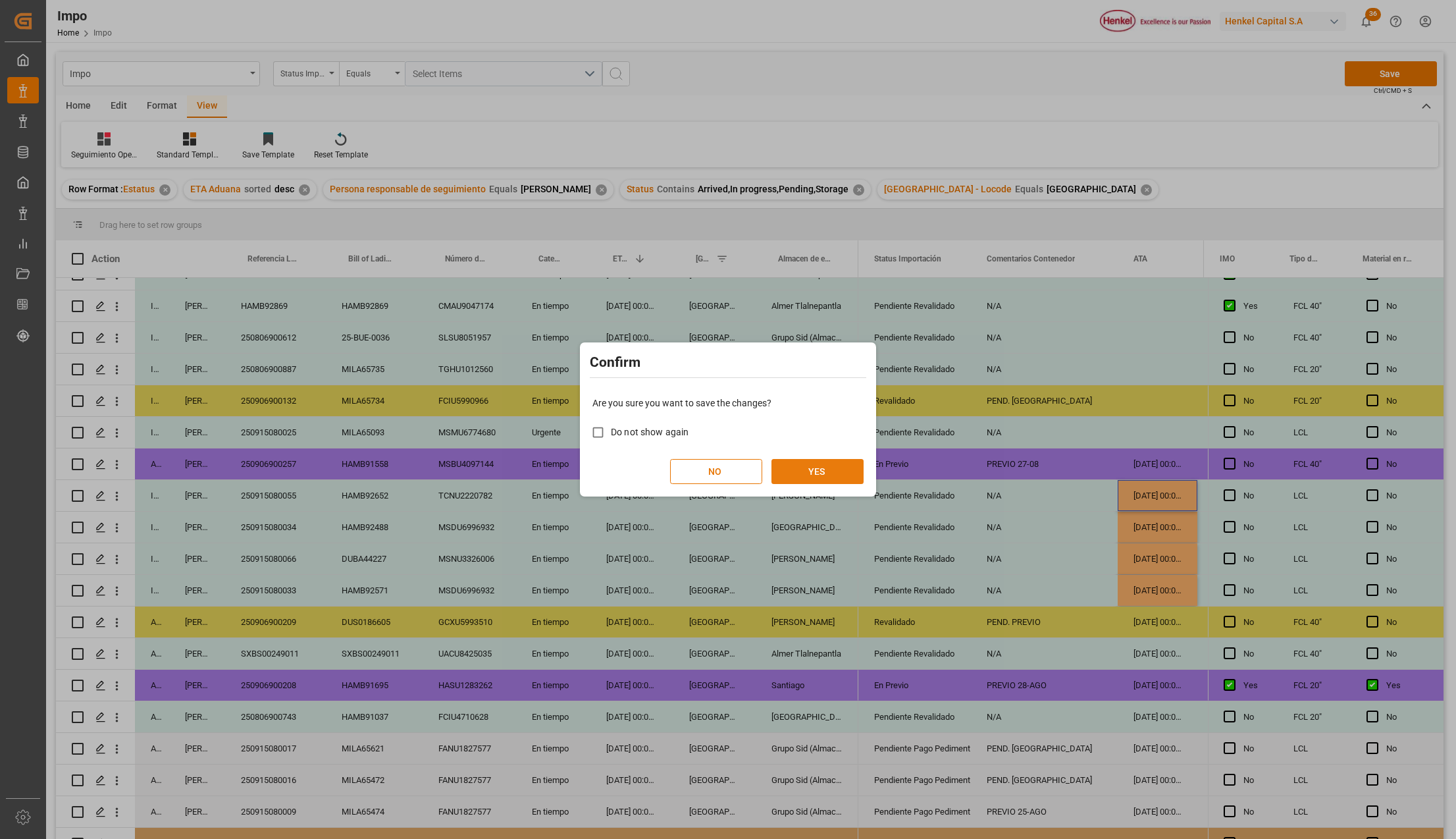
click at [808, 469] on button "YES" at bounding box center [818, 471] width 92 height 25
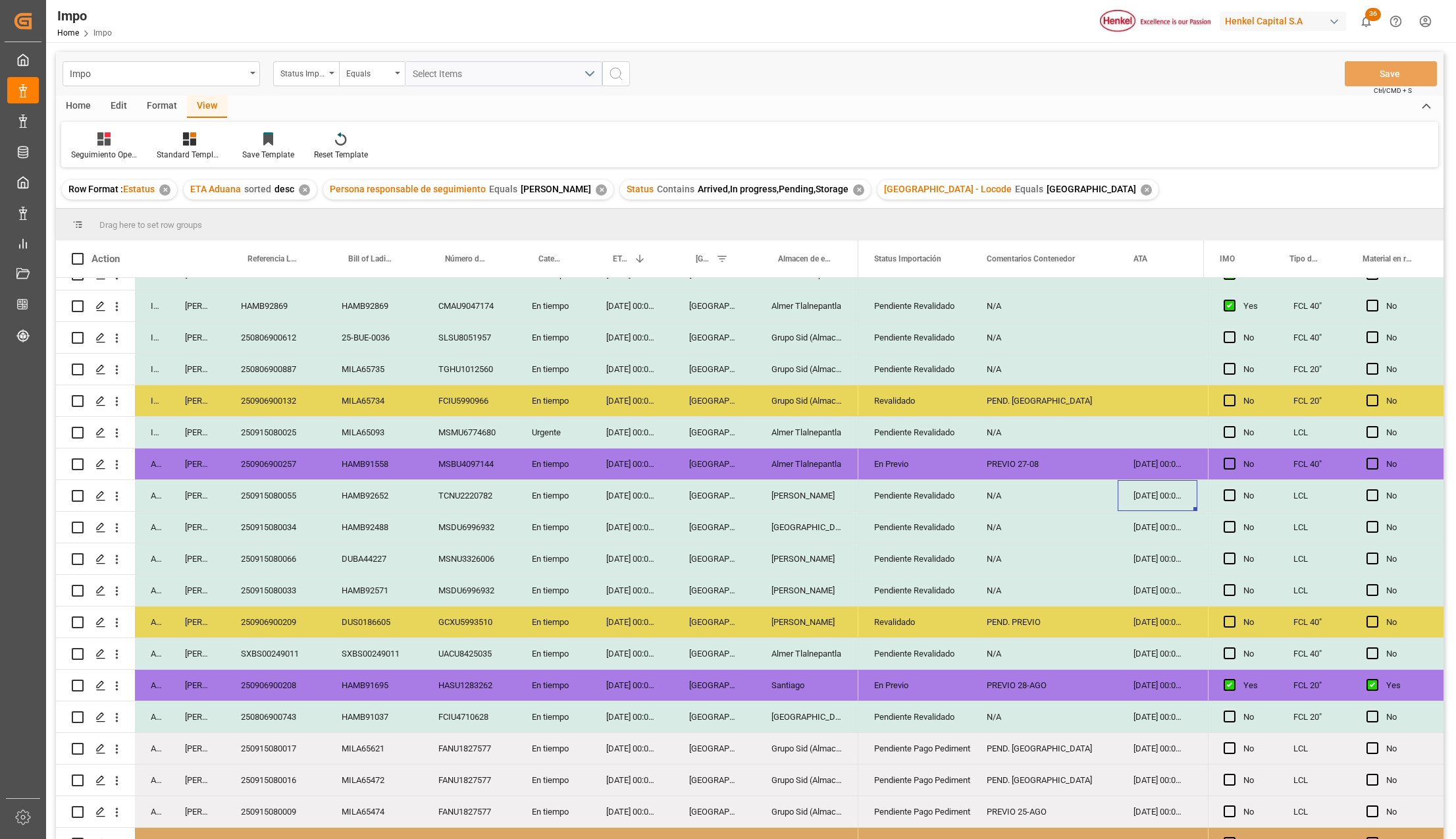
click at [983, 590] on div "N/A" at bounding box center [1044, 590] width 147 height 31
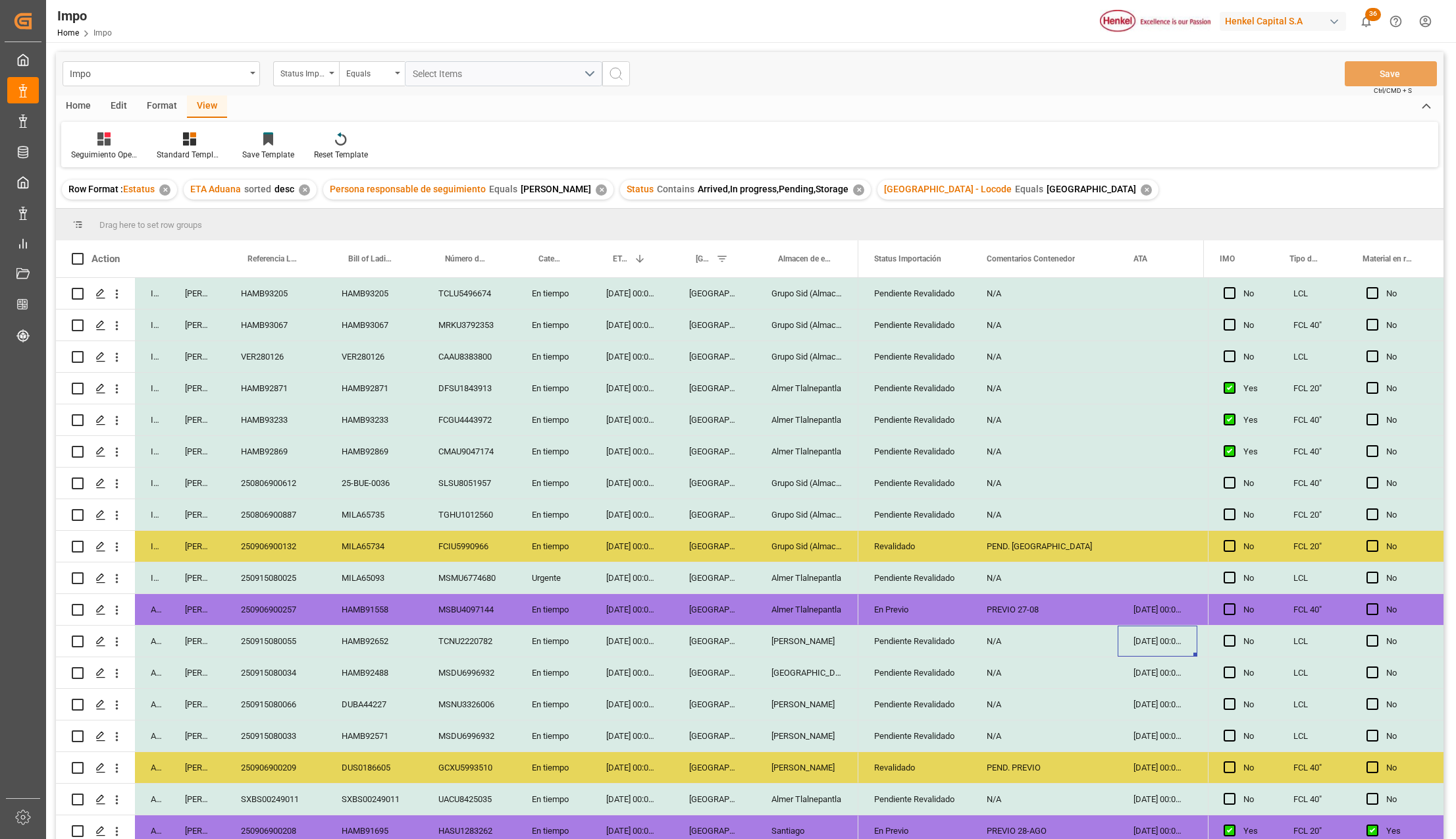
click at [118, 295] on icon "open menu" at bounding box center [116, 294] width 14 height 14
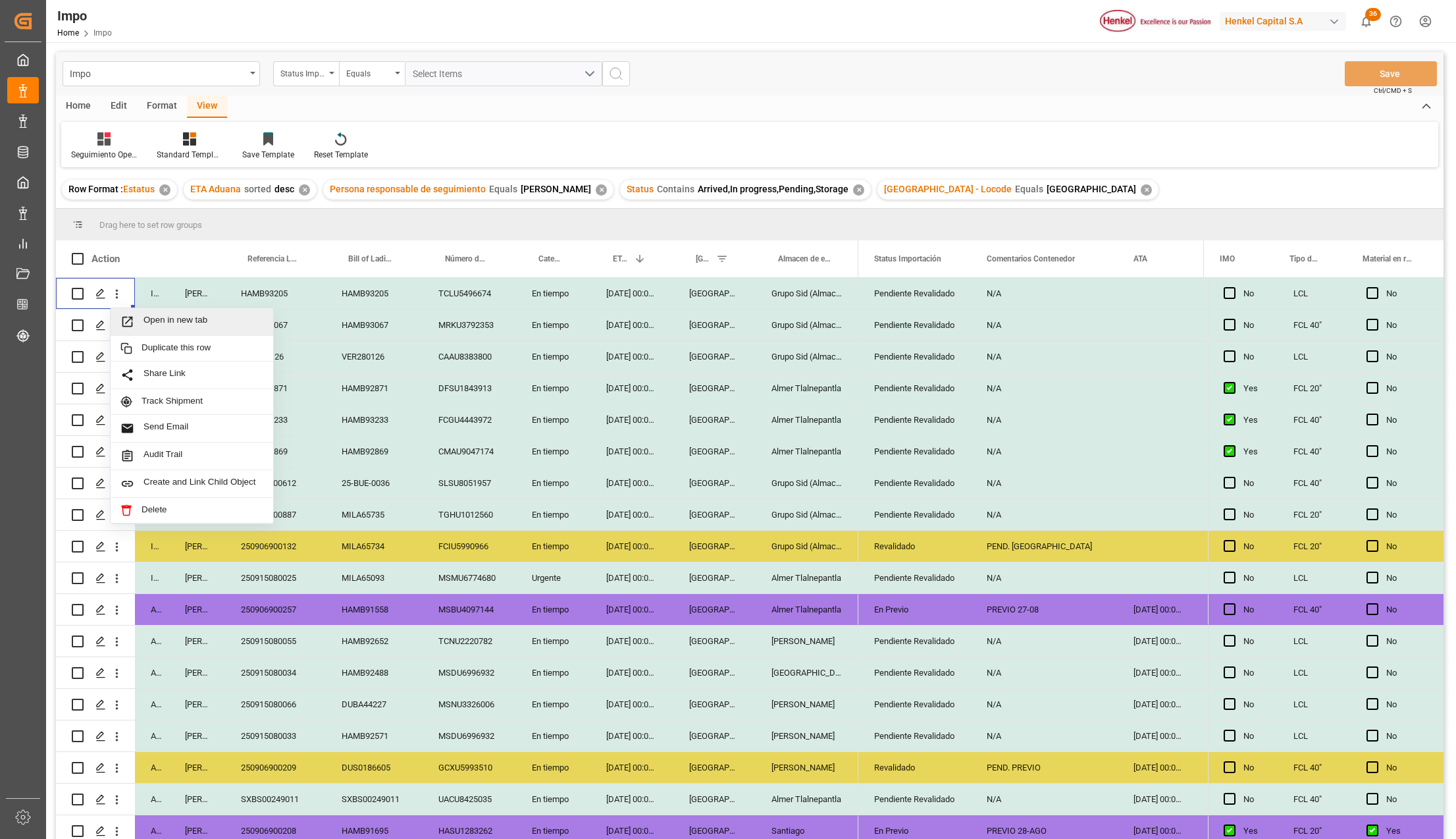
click at [143, 325] on span "Press SPACE to select this row." at bounding box center [132, 321] width 23 height 14
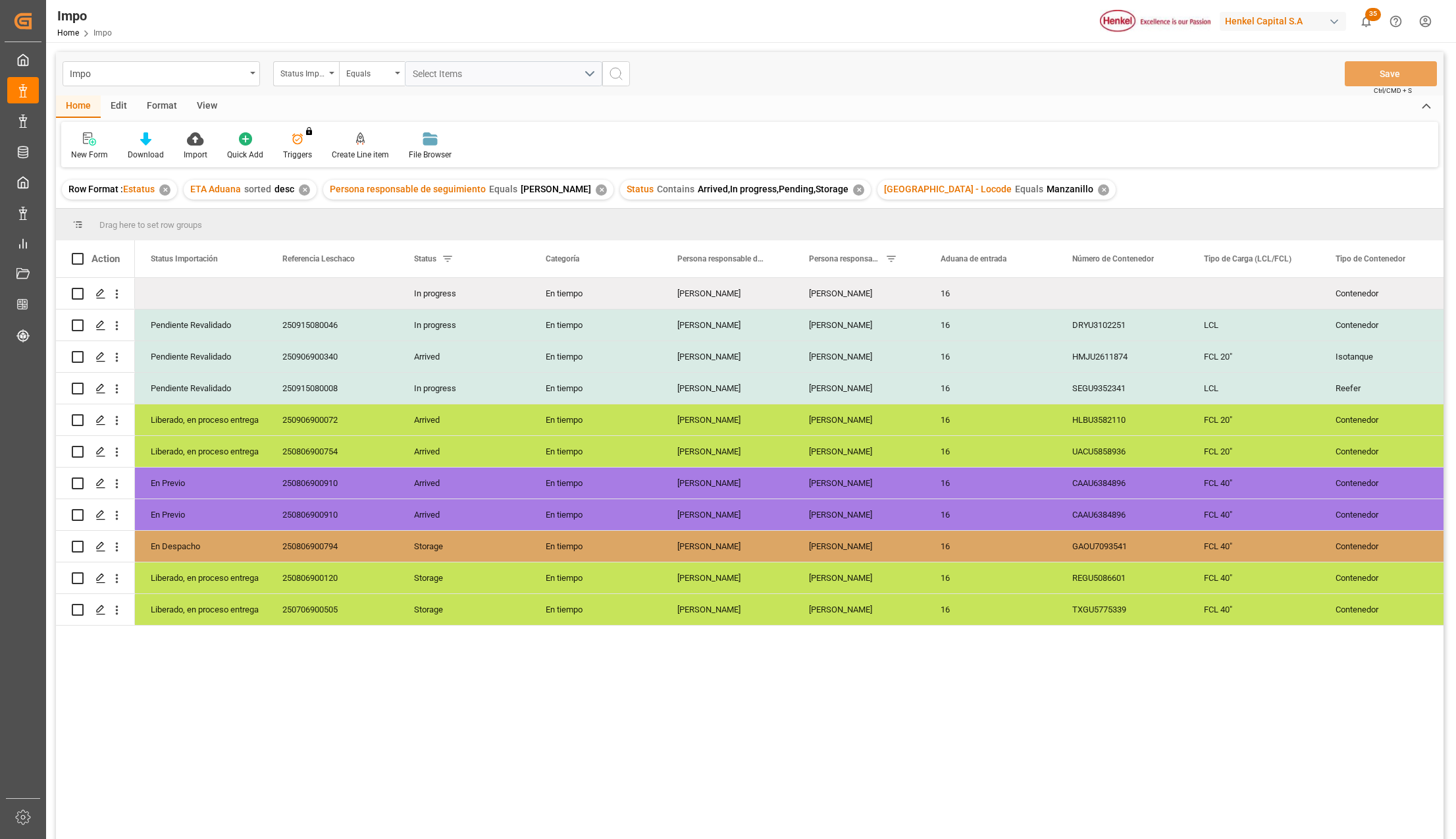
click at [212, 104] on div "View" at bounding box center [207, 106] width 40 height 22
click at [149, 149] on div "Standard Templates" at bounding box center [150, 155] width 66 height 12
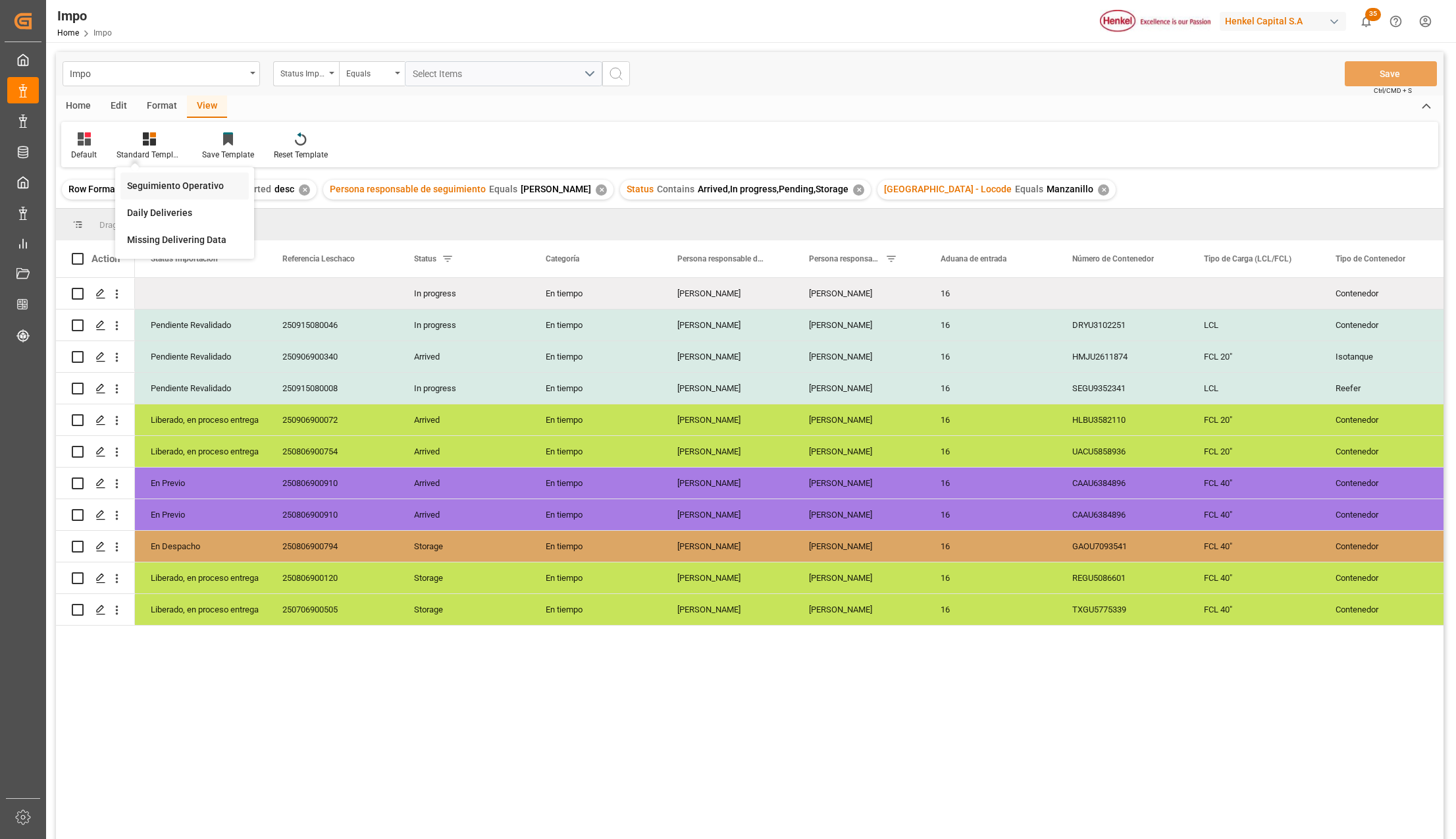
click at [188, 175] on div "Seguimiento Operativo" at bounding box center [184, 186] width 128 height 27
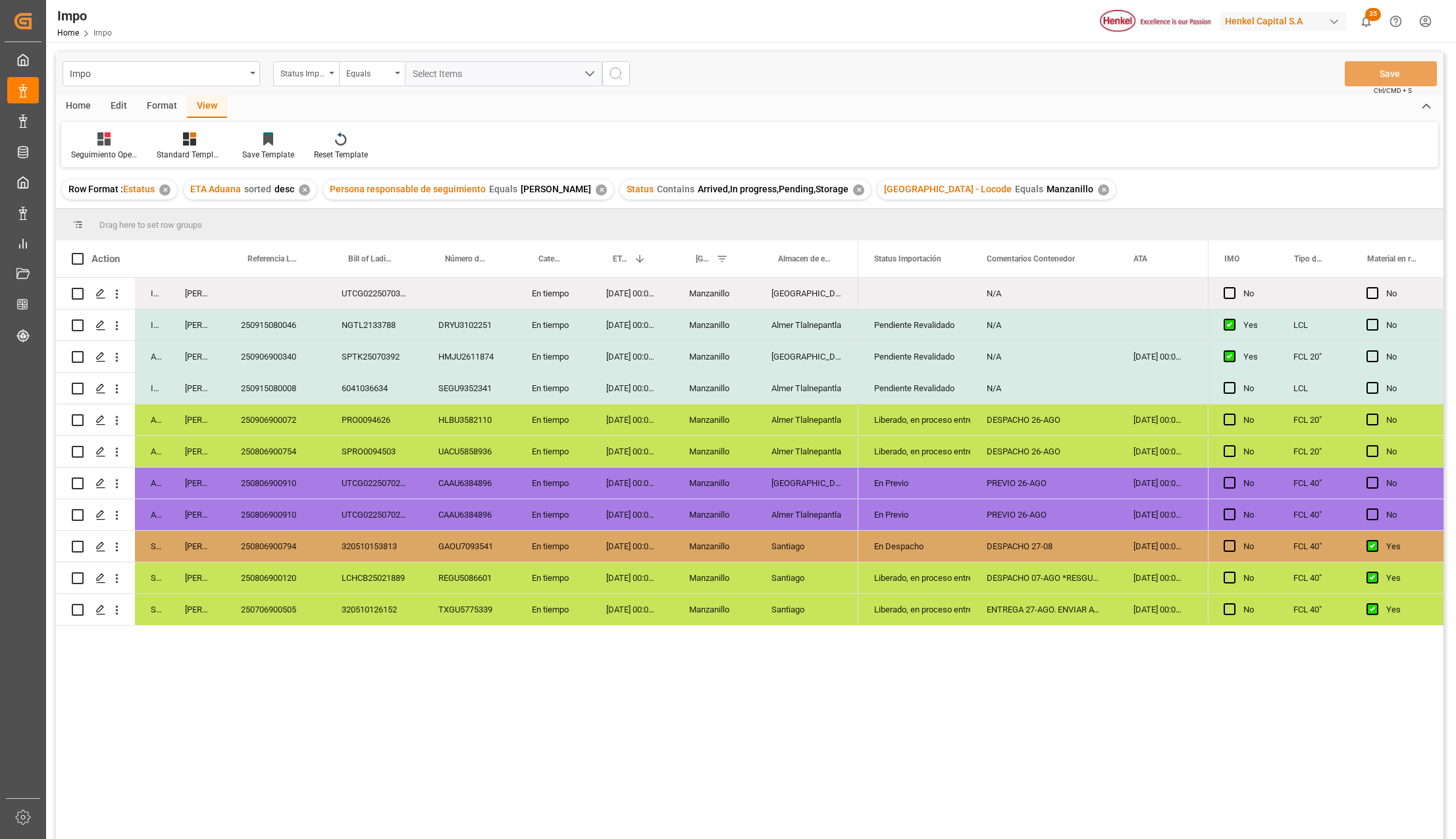
click at [973, 464] on div "DESPACHO 26-AGO" at bounding box center [1044, 451] width 147 height 31
click at [857, 502] on div "Almer Tlalnepantla" at bounding box center [807, 514] width 102 height 31
click at [906, 431] on div "Liberado, en proceso entrega" at bounding box center [914, 420] width 81 height 30
click at [1125, 350] on div "[DATE] 00:00:00" at bounding box center [1157, 356] width 80 height 31
click at [1149, 390] on div "Press SPACE to select this row." at bounding box center [1157, 388] width 80 height 31
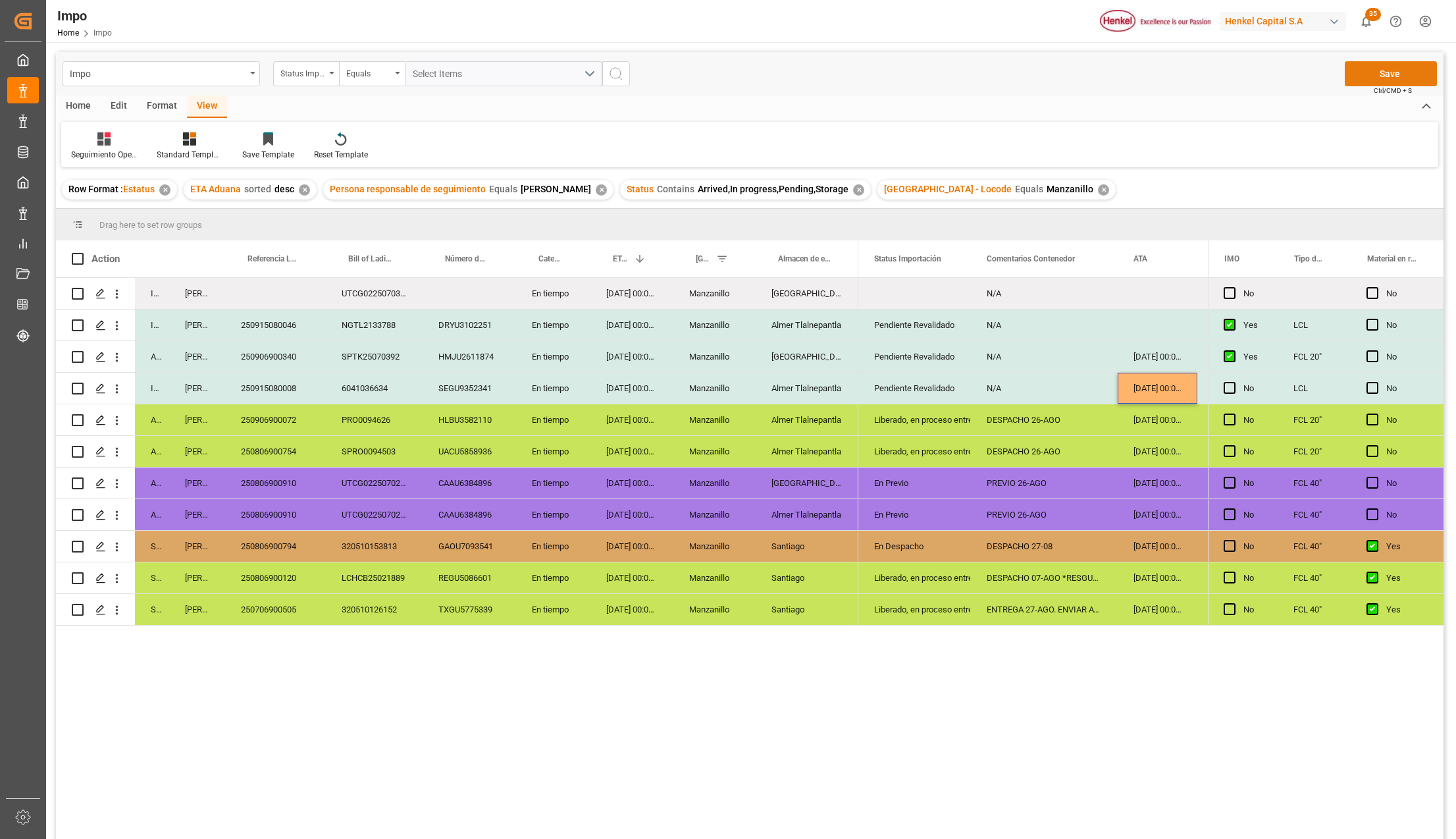
click at [1385, 72] on button "Save" at bounding box center [1391, 73] width 92 height 25
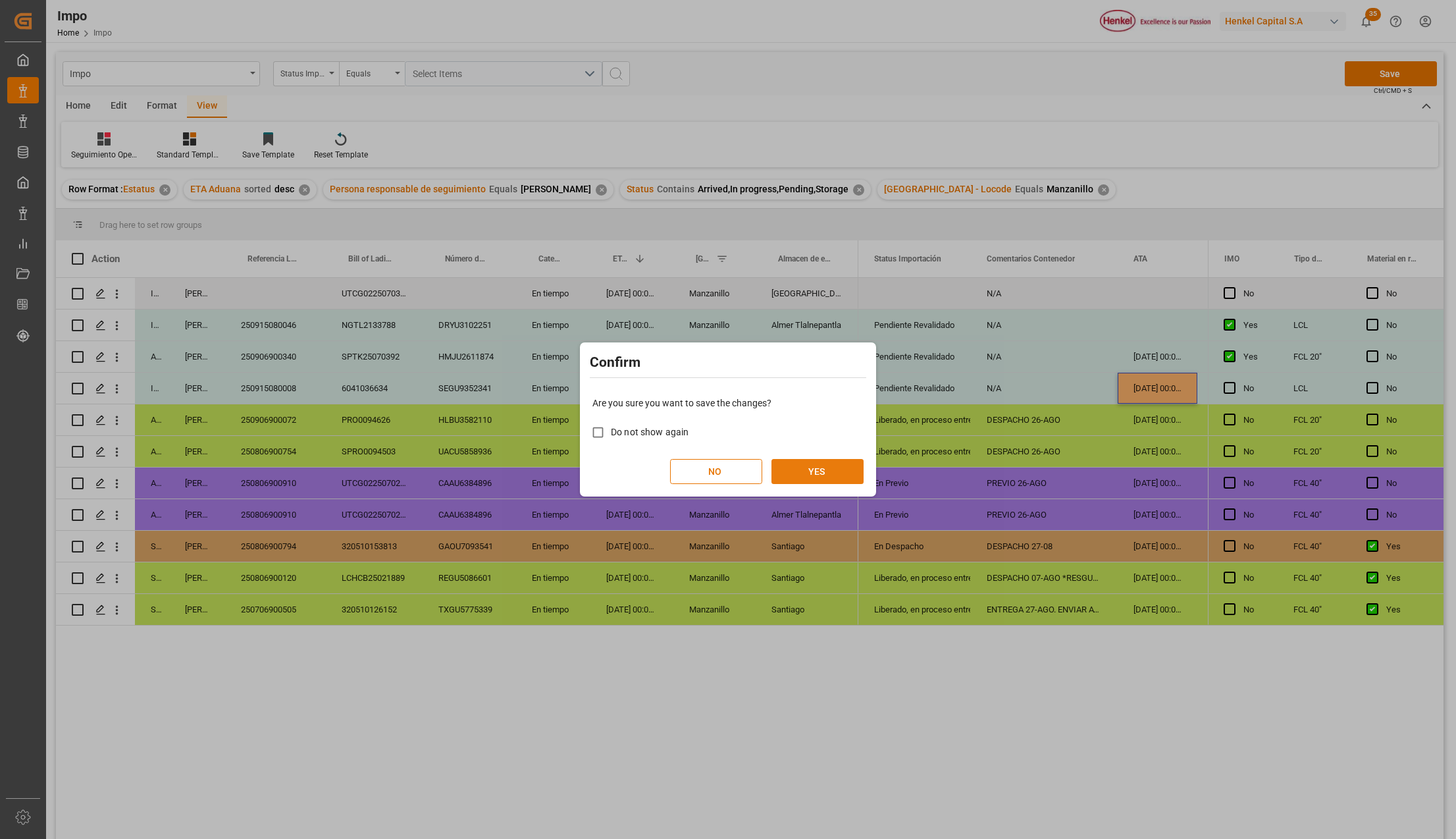
click at [857, 464] on button "YES" at bounding box center [818, 471] width 92 height 25
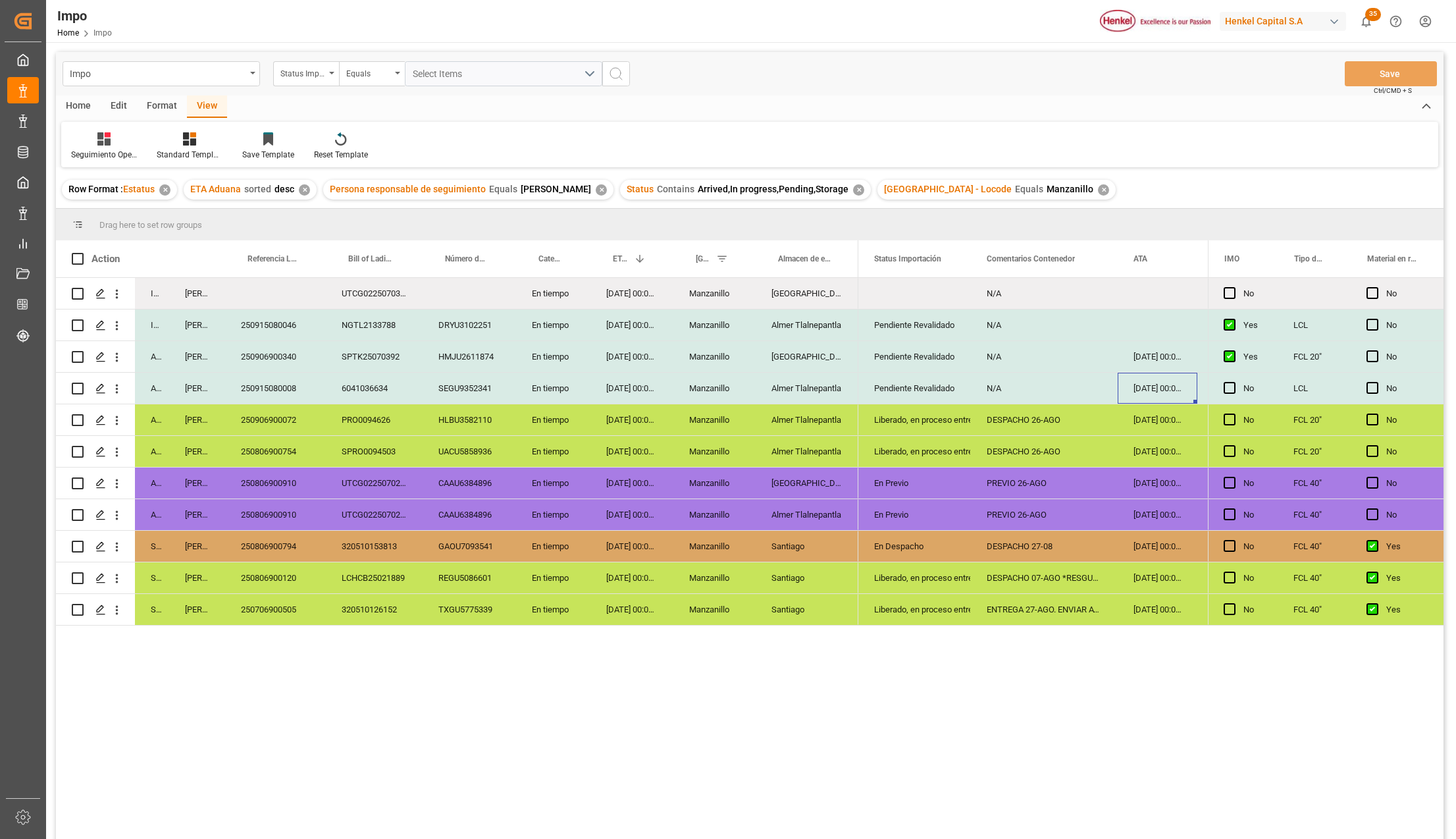
click at [936, 393] on div "Pendiente Revalidado" at bounding box center [914, 388] width 81 height 30
click at [483, 387] on div "SEGU9352341" at bounding box center [469, 388] width 93 height 31
click at [364, 385] on div "6041036634" at bounding box center [374, 388] width 97 height 31
click at [279, 388] on div "250915080008" at bounding box center [275, 388] width 101 height 31
click at [385, 393] on div "6041036634" at bounding box center [374, 388] width 97 height 31
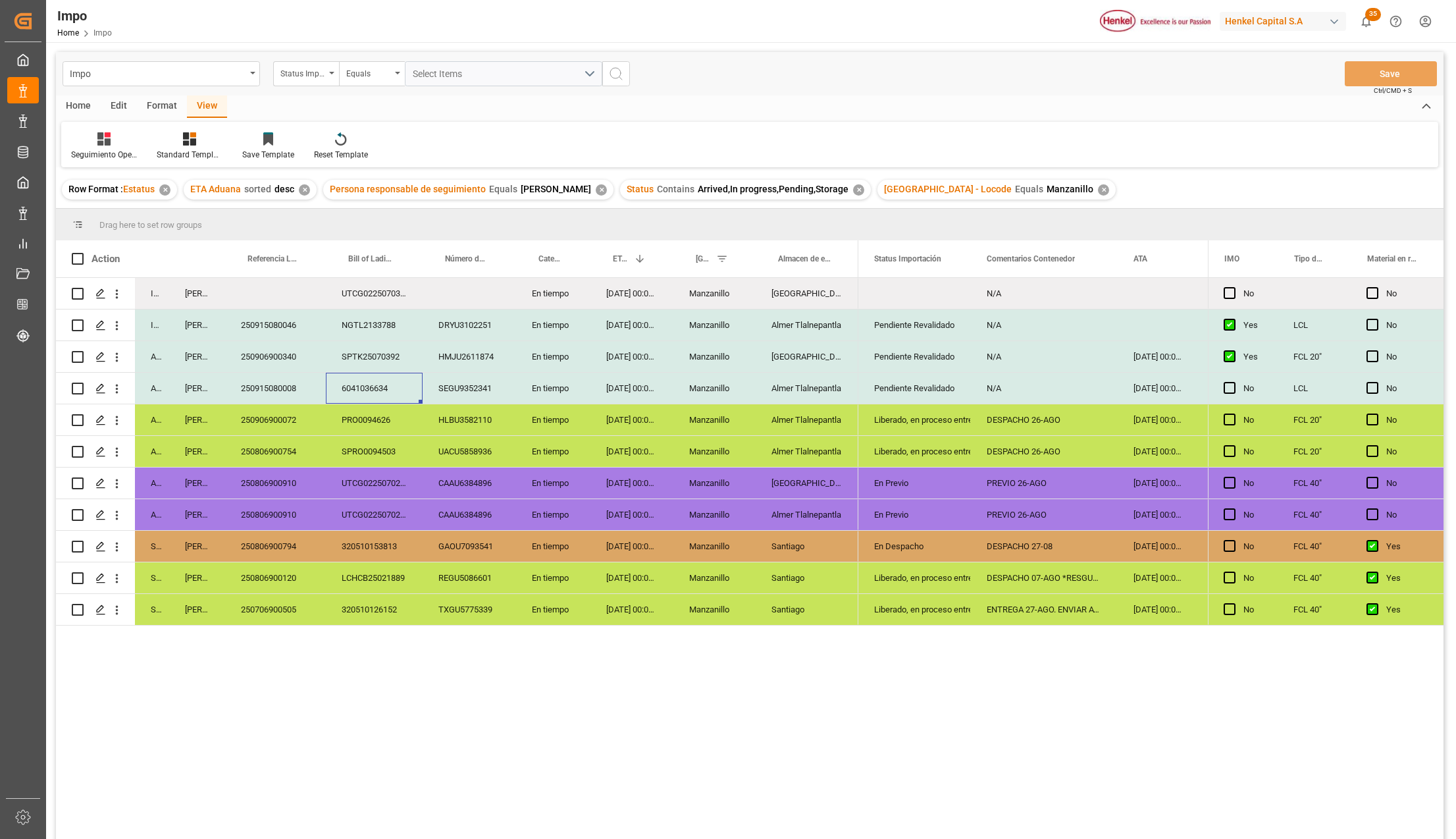
click at [489, 395] on div "SEGU9352341" at bounding box center [469, 388] width 93 height 31
click at [930, 388] on div "Pendiente Revalidado" at bounding box center [914, 388] width 81 height 30
click at [930, 388] on icon "Press SPACE to select this row." at bounding box center [934, 394] width 14 height 14
click at [930, 388] on input "Press SPACE to select this row." at bounding box center [915, 395] width 92 height 25
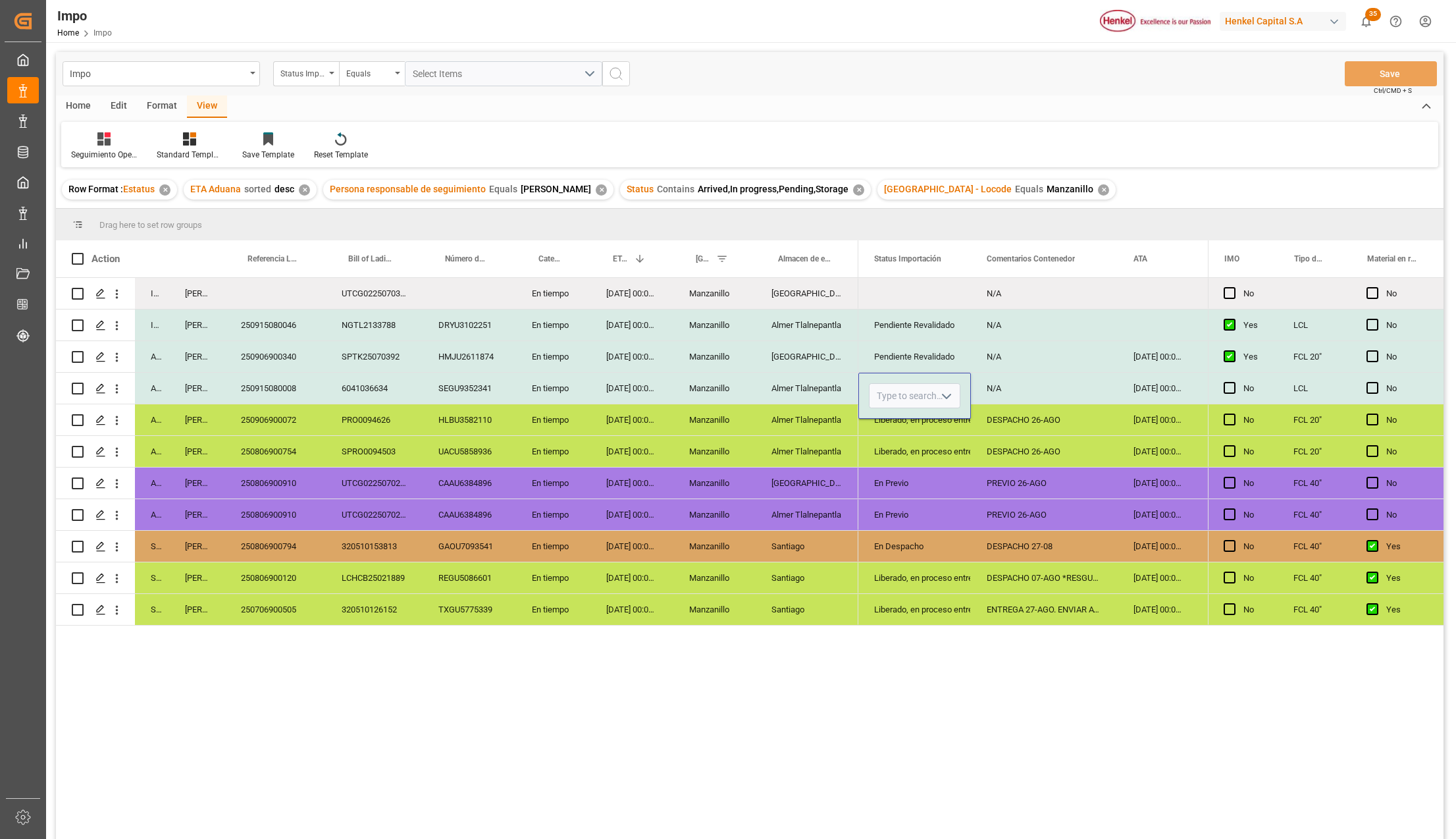
click at [931, 483] on div "En Previo" at bounding box center [914, 483] width 81 height 30
click at [921, 347] on div "Pendiente Revalidado" at bounding box center [914, 357] width 81 height 30
click at [904, 380] on div "Press SPACE to select this row." at bounding box center [914, 388] width 112 height 31
click at [999, 385] on div "N/A" at bounding box center [1044, 388] width 147 height 31
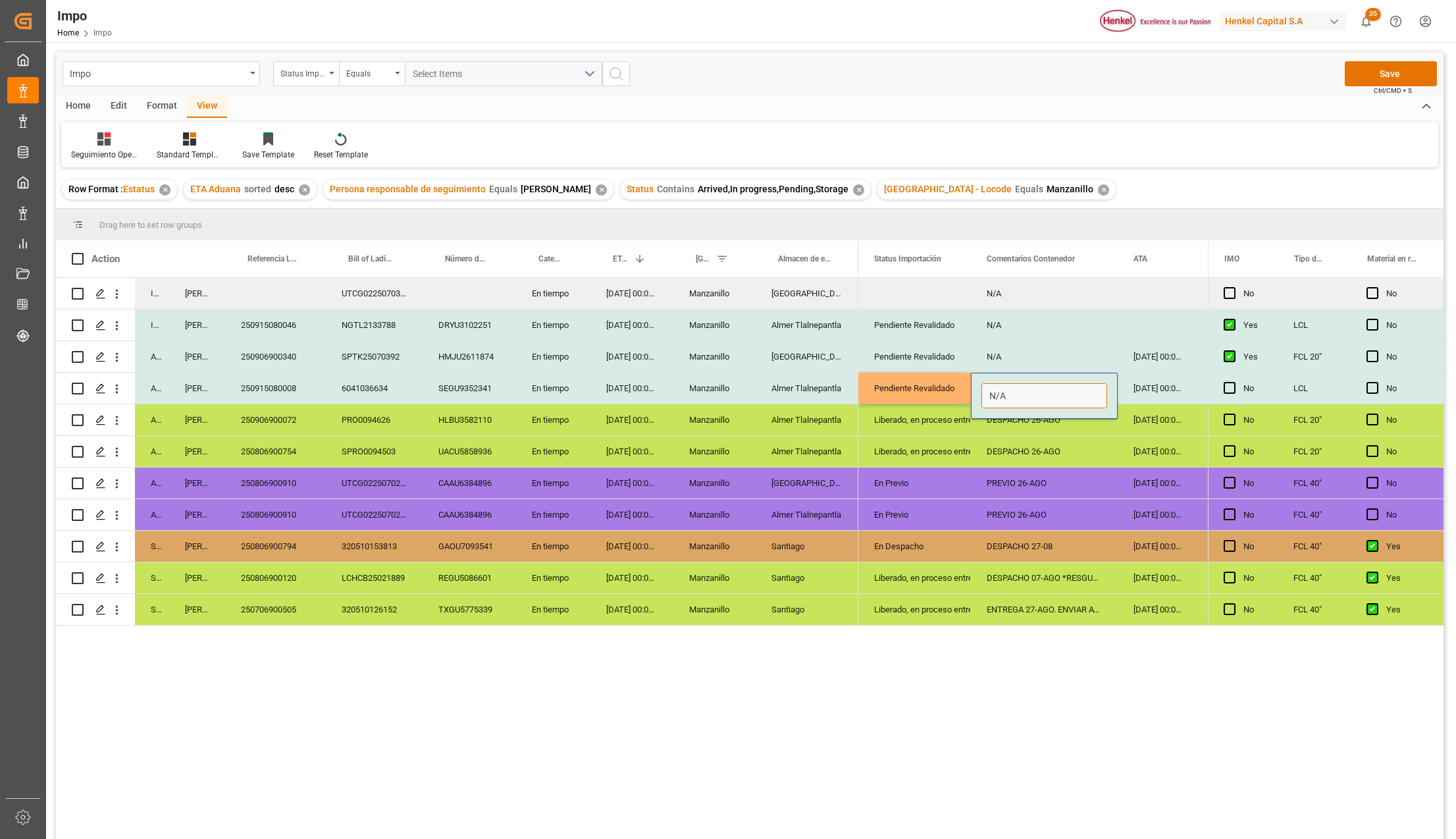
click at [1004, 393] on input "N/A" at bounding box center [1044, 395] width 125 height 25
type input "N"
type input "PENDIENTE DESCO"
click at [454, 356] on div "HMJU2611874" at bounding box center [469, 356] width 93 height 31
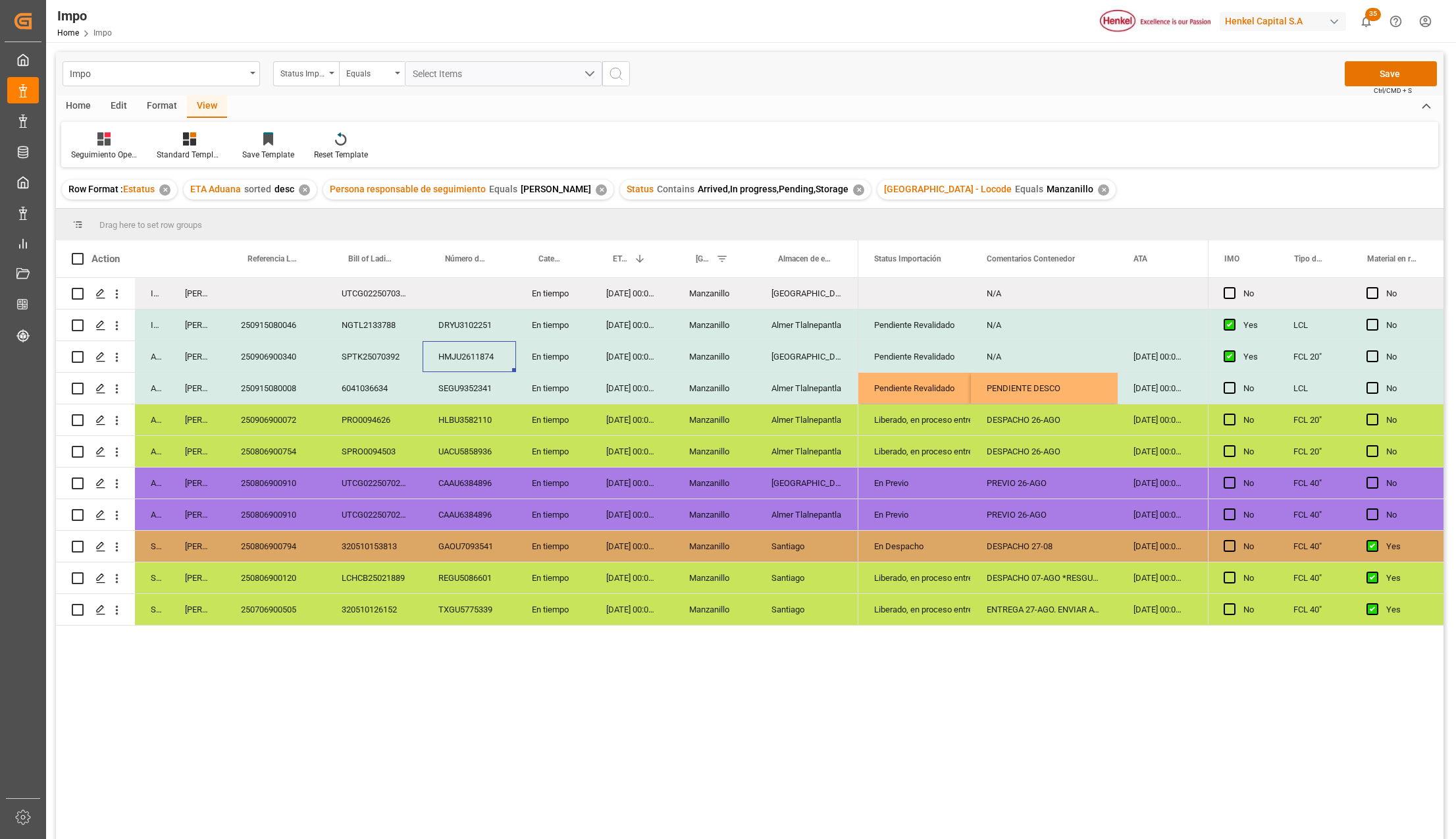
click at [362, 357] on div "SPTK25070392" at bounding box center [374, 356] width 97 height 31
click at [269, 349] on div "250906900340" at bounding box center [275, 356] width 101 height 31
click at [359, 347] on div "SPTK25070392" at bounding box center [374, 356] width 97 height 31
click at [490, 361] on div "HMJU2611874" at bounding box center [469, 356] width 93 height 31
click at [609, 367] on div "[DATE] 00:00:00" at bounding box center [632, 356] width 83 height 31
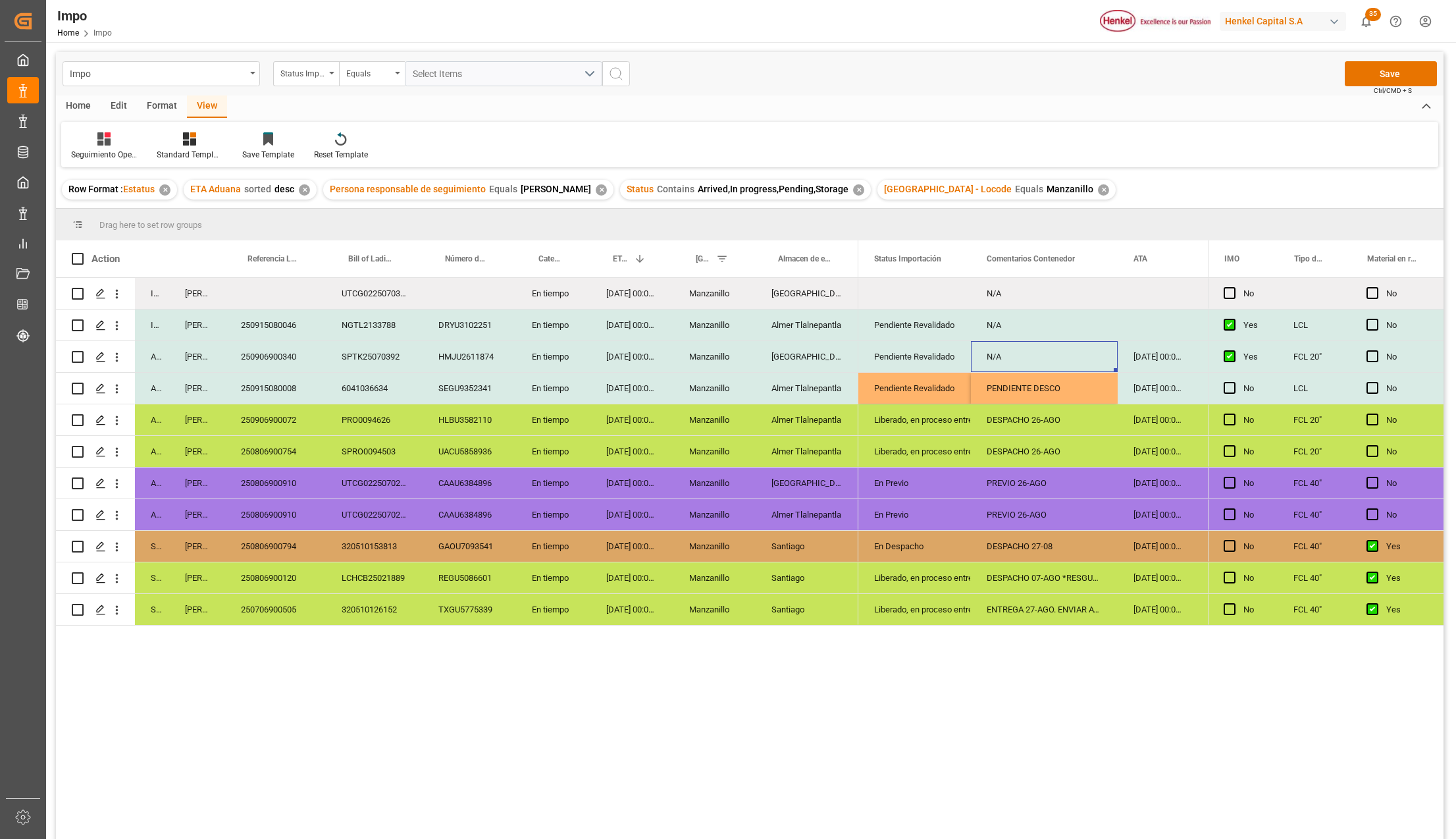
click at [1041, 353] on div "N/A" at bounding box center [1044, 356] width 147 height 31
click at [1009, 361] on div "N/A" at bounding box center [1044, 356] width 147 height 31
click at [1009, 361] on input "N/A" at bounding box center [1044, 364] width 125 height 25
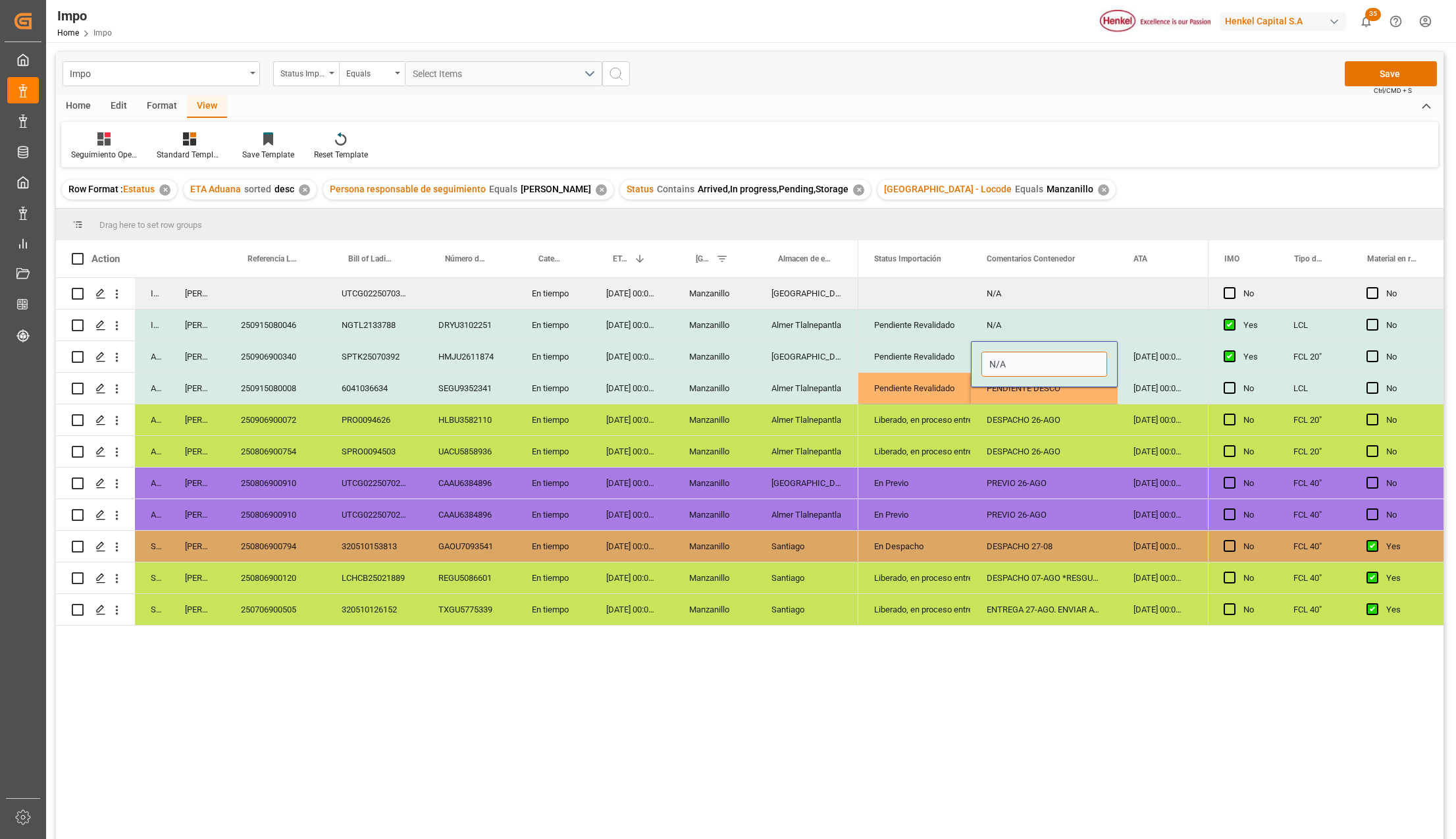
click at [1009, 361] on input "N/A" at bounding box center [1044, 364] width 125 height 25
type input "P"
type input "EN REVALIDACION"
click at [1009, 361] on div "EN REVALIDACION" at bounding box center [1044, 356] width 147 height 31
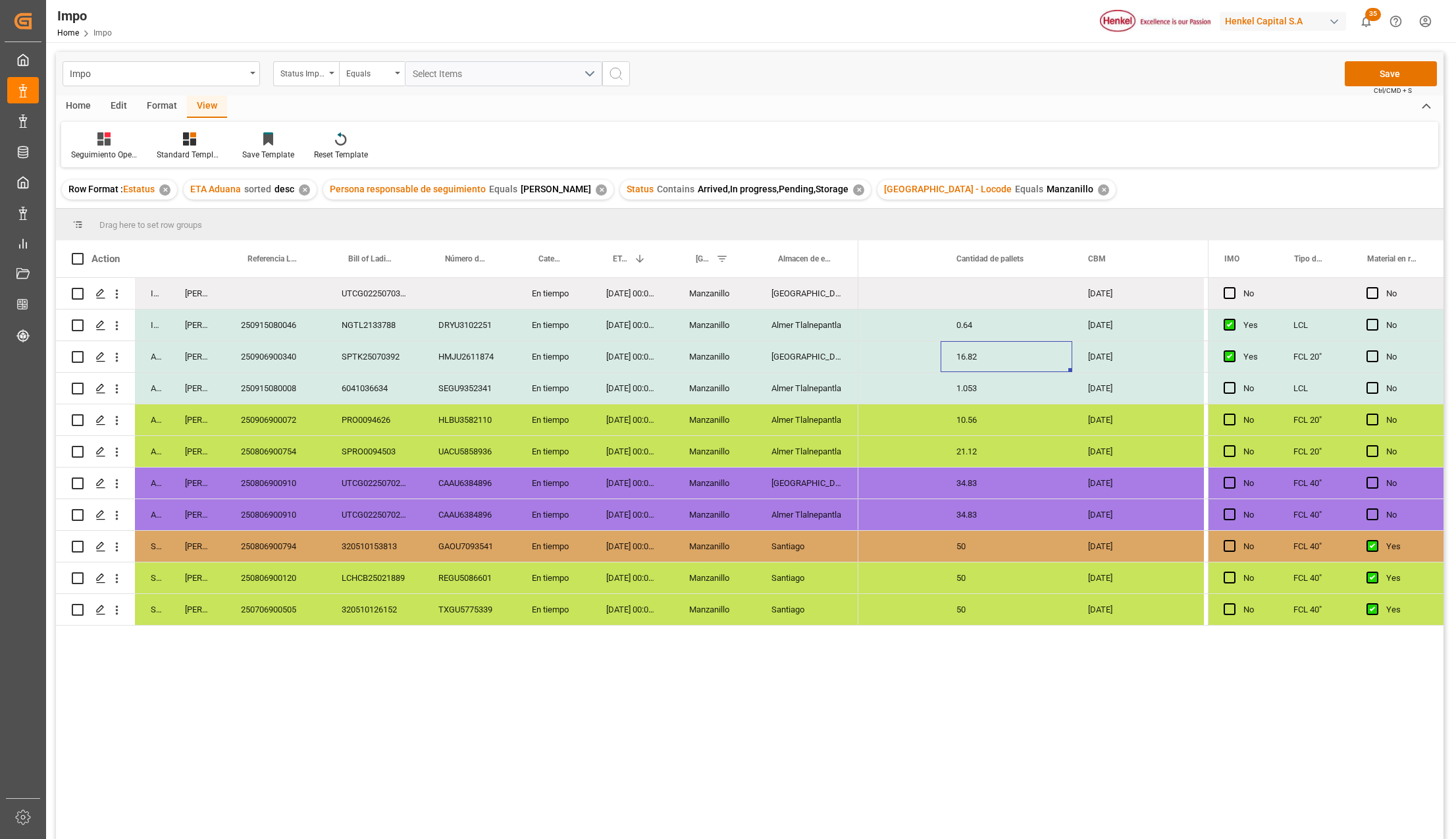
scroll to position [0, 1834]
click at [1381, 66] on button "Save" at bounding box center [1391, 73] width 92 height 25
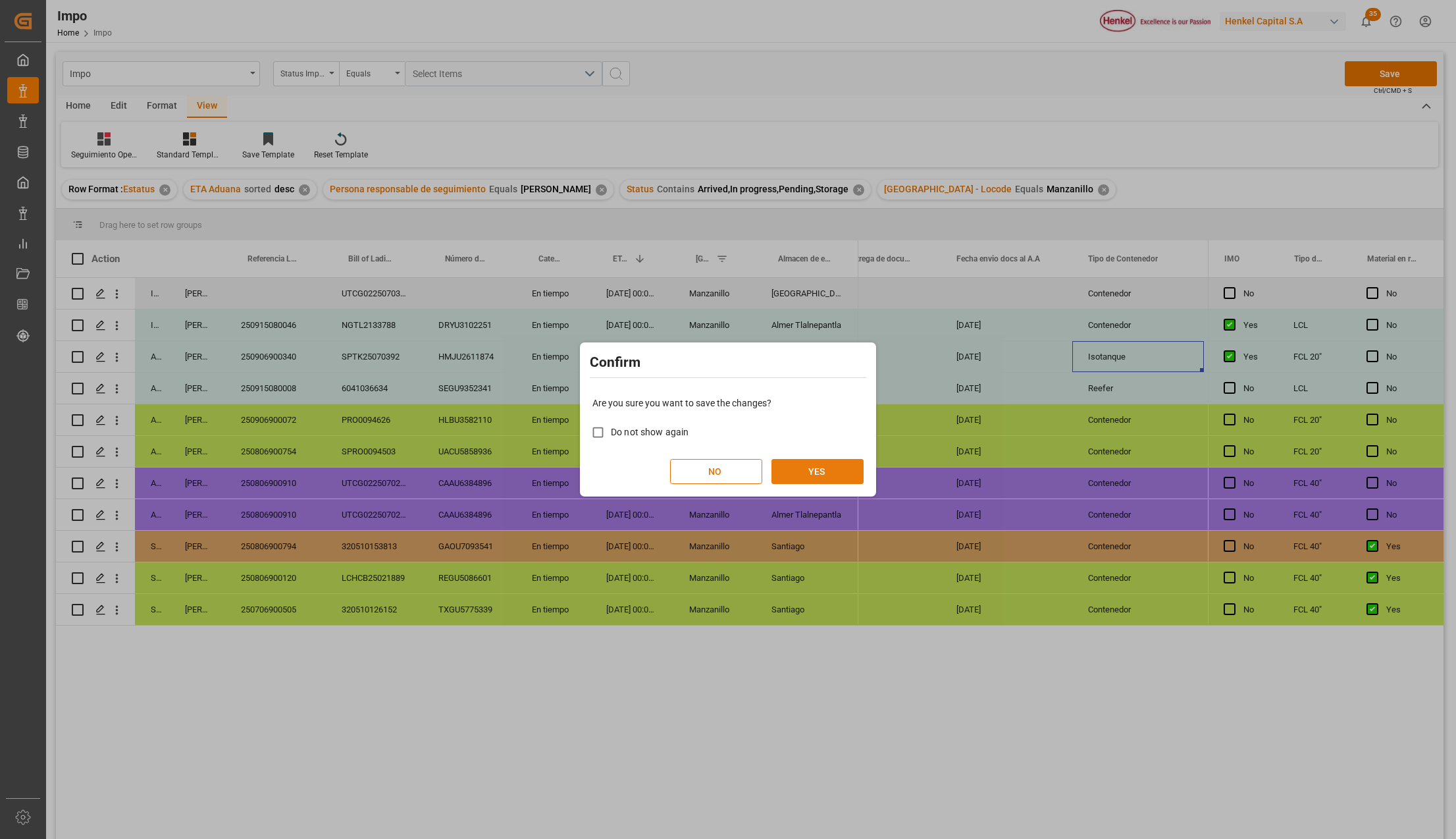
click at [808, 472] on button "YES" at bounding box center [818, 471] width 92 height 25
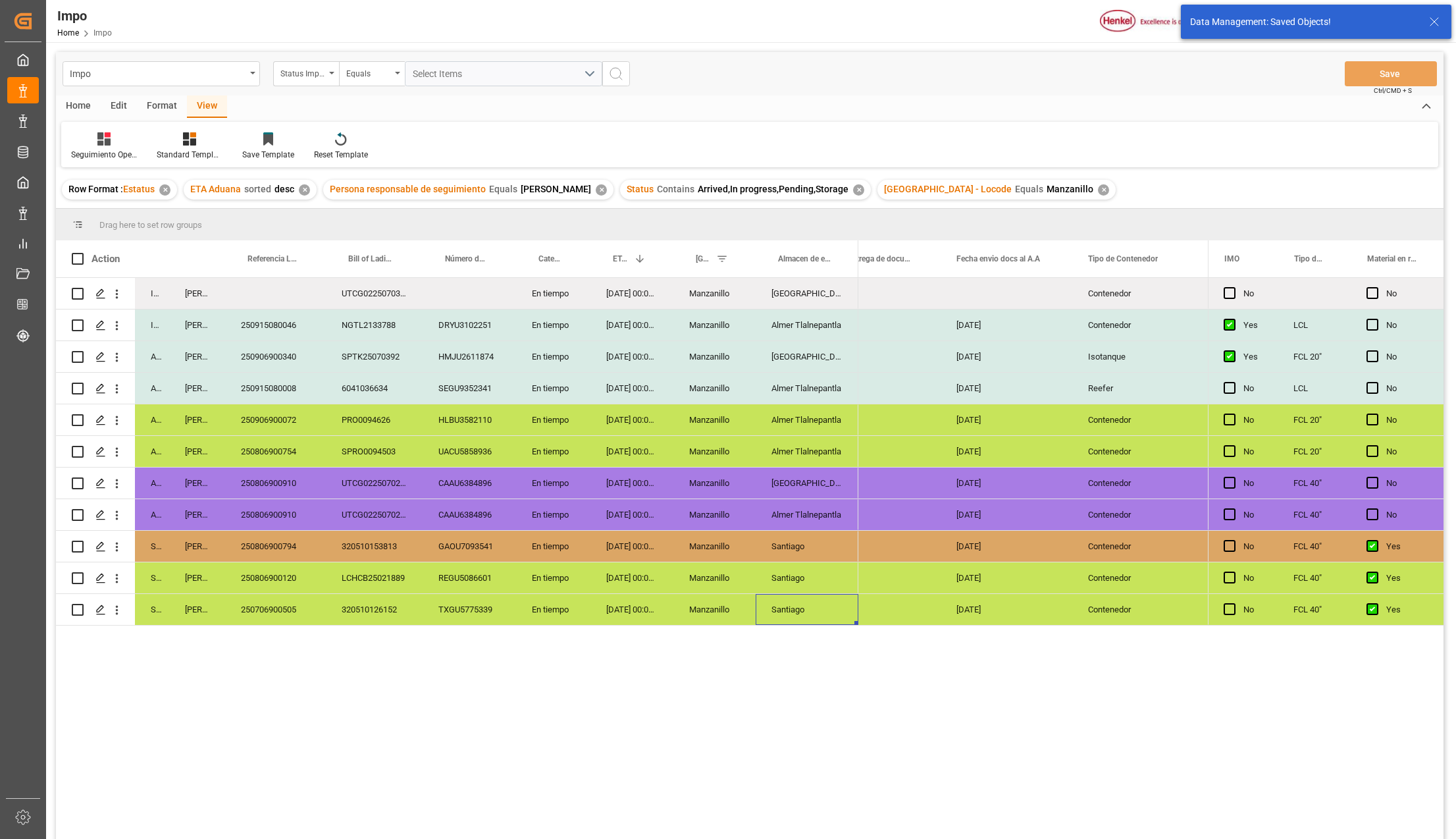
click at [803, 604] on div "Santiago" at bounding box center [807, 609] width 102 height 31
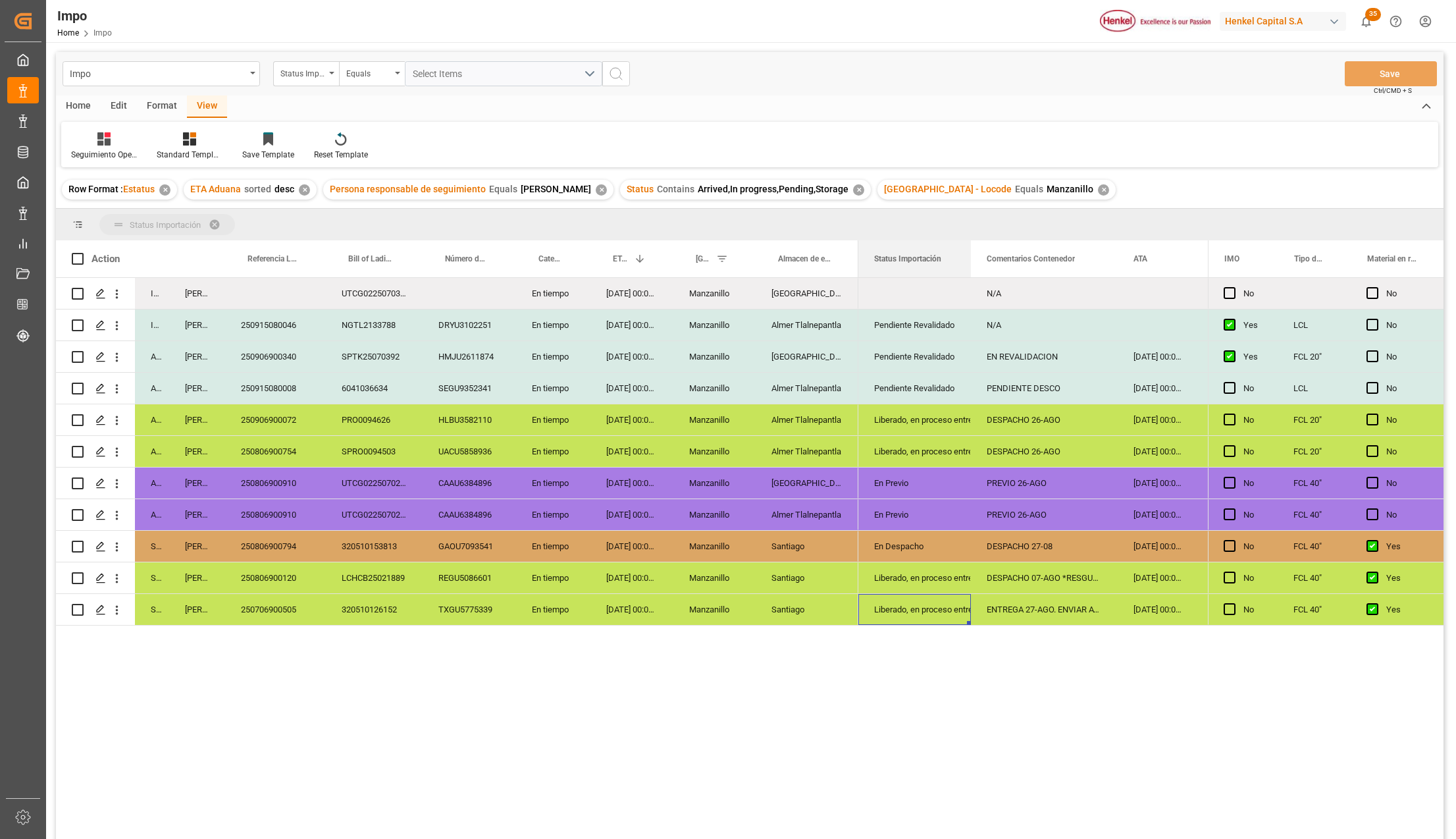
drag, startPoint x: 883, startPoint y: 254, endPoint x: 886, endPoint y: 227, distance: 27.2
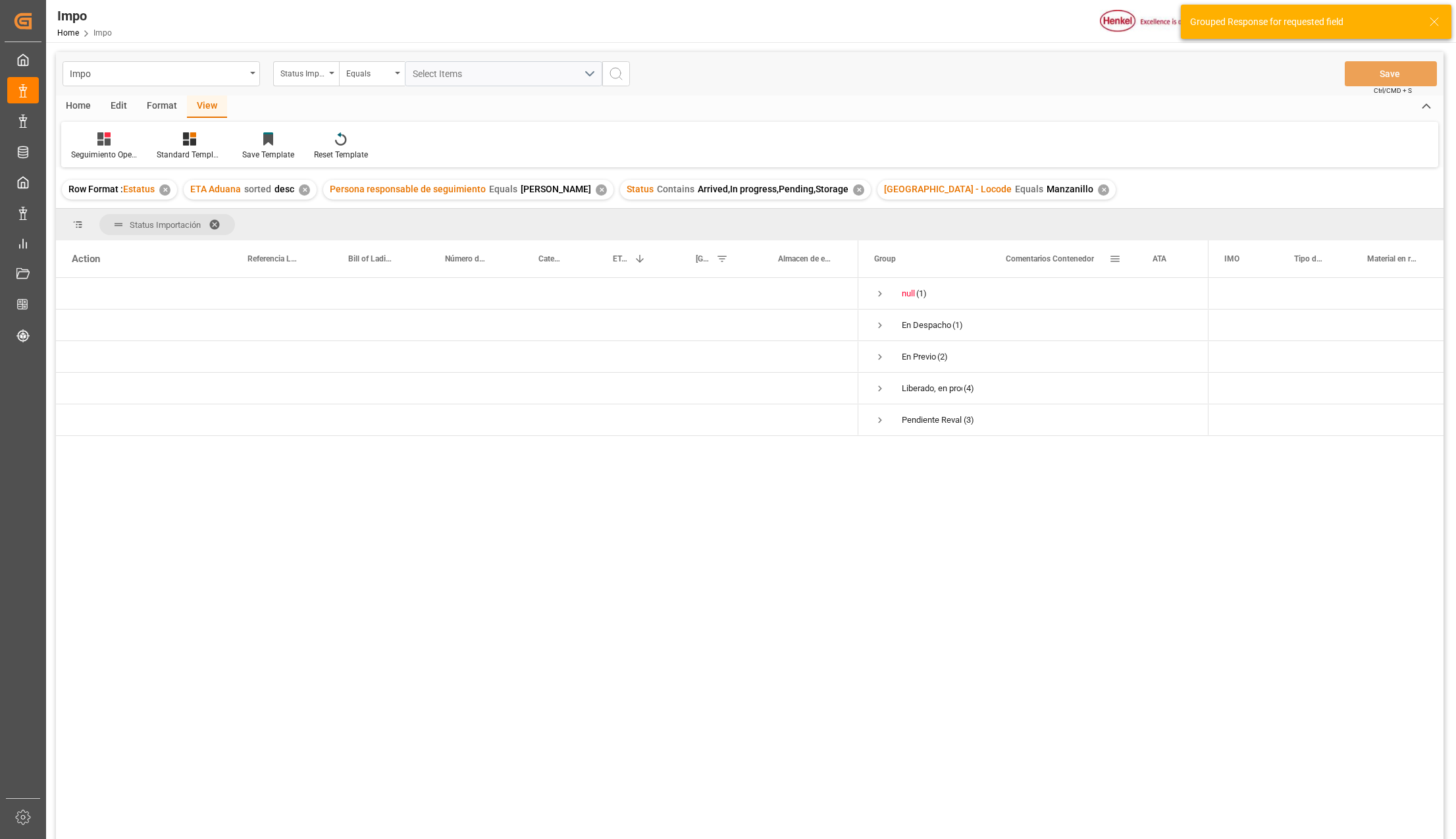
click at [990, 246] on div "Comentarios Contenedor" at bounding box center [1063, 258] width 147 height 37
drag, startPoint x: 988, startPoint y: 244, endPoint x: 1073, endPoint y: 297, distance: 100.2
click at [1083, 282] on div "Action Status Persona responsable de seguimiento Referencia Leschaco" at bounding box center [749, 543] width 1388 height 607
click at [876, 421] on span "Press SPACE to select this row." at bounding box center [880, 420] width 12 height 12
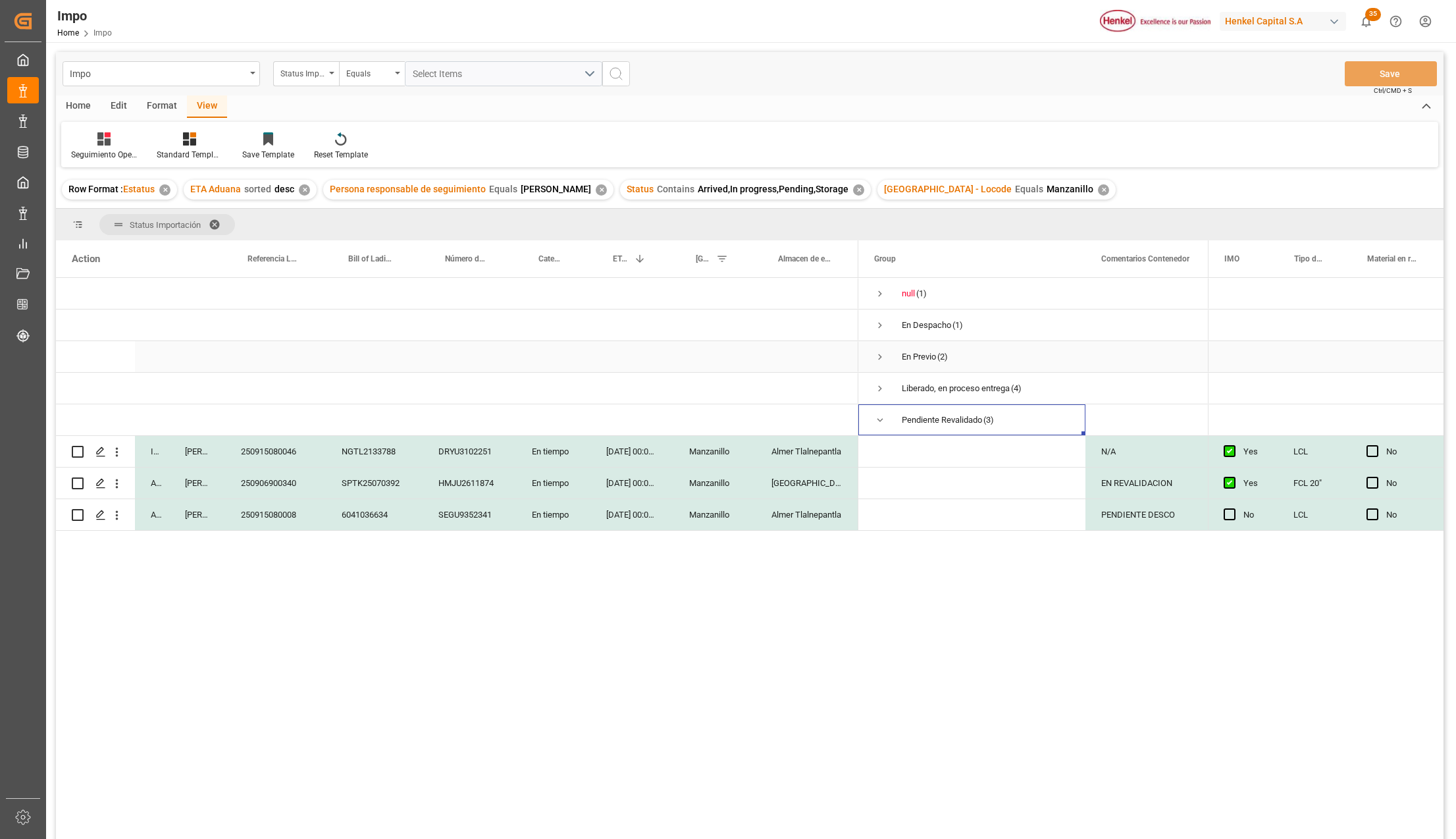
click at [880, 359] on span "Press SPACE to select this row." at bounding box center [880, 357] width 12 height 12
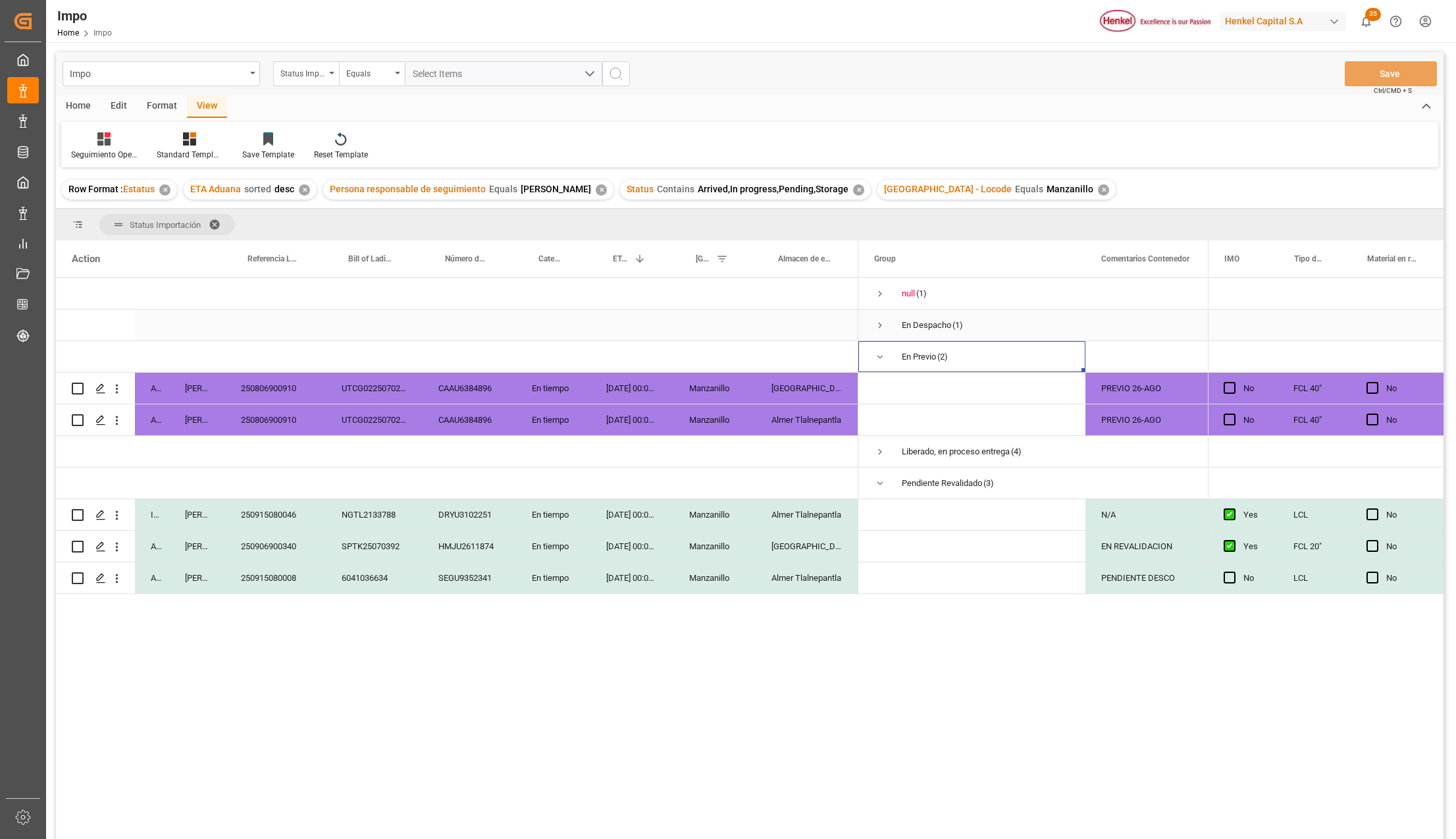
click at [877, 325] on span "Press SPACE to select this row." at bounding box center [880, 325] width 12 height 12
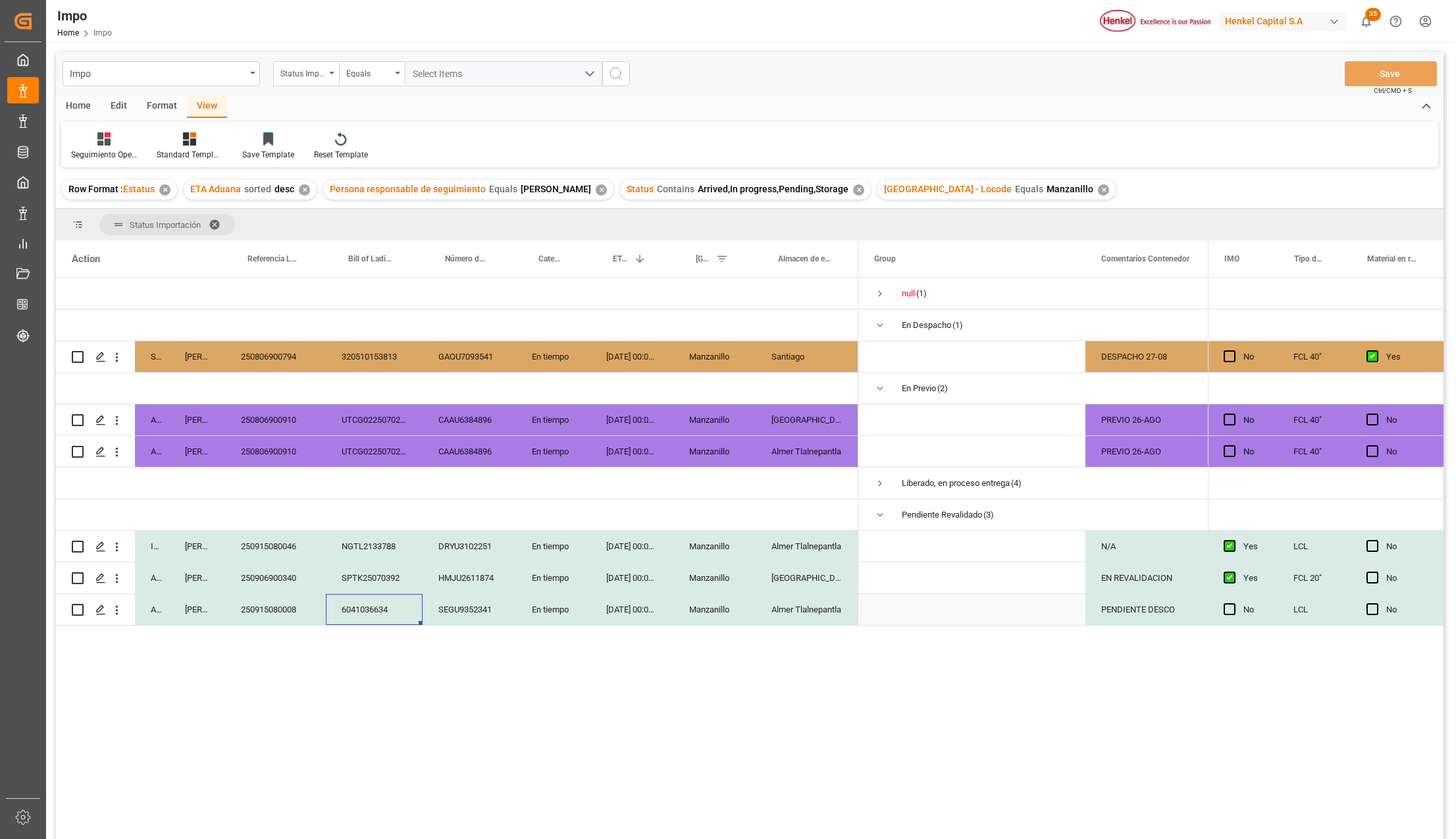
click at [373, 599] on div "6041036634" at bounding box center [374, 609] width 97 height 31
click at [373, 570] on div "SPTK25070392" at bounding box center [374, 577] width 97 height 31
click at [456, 569] on div "HMJU2611874" at bounding box center [469, 577] width 93 height 31
click at [548, 572] on div "En tiempo" at bounding box center [553, 577] width 75 height 31
click at [746, 575] on div "Manzanillo" at bounding box center [714, 577] width 82 height 31
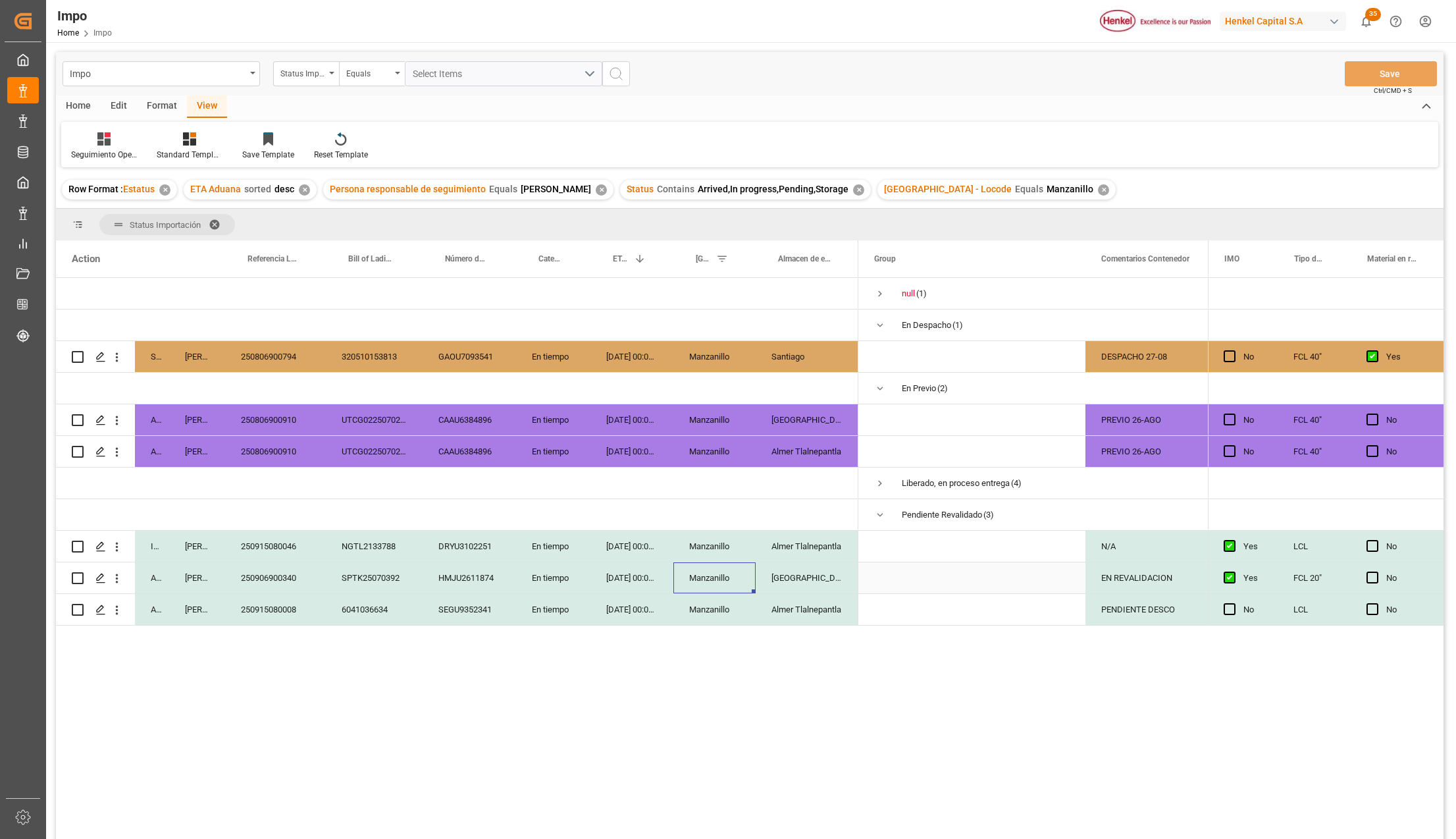
click at [805, 580] on div "[GEOGRAPHIC_DATA]" at bounding box center [807, 577] width 102 height 31
drag, startPoint x: 856, startPoint y: 241, endPoint x: 865, endPoint y: 241, distance: 9.0
click at [865, 241] on div at bounding box center [867, 258] width 5 height 37
click at [567, 575] on div "En tiempo" at bounding box center [553, 577] width 75 height 31
click at [569, 585] on button "En tiempo" at bounding box center [553, 585] width 53 height 25
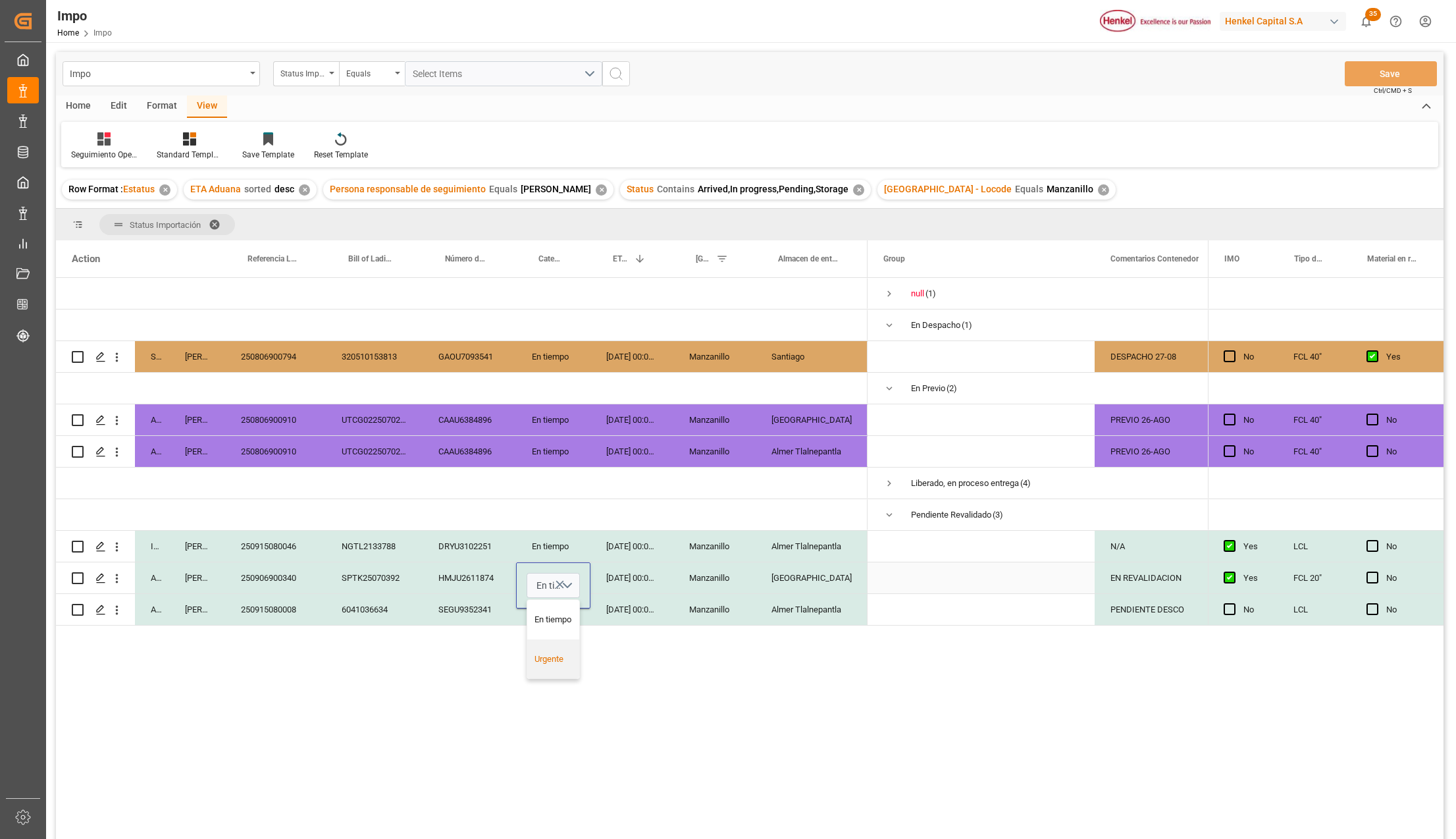
click at [558, 666] on div "Urgente" at bounding box center [553, 659] width 38 height 13
drag, startPoint x: 714, startPoint y: 741, endPoint x: 649, endPoint y: 628, distance: 130.4
click at [714, 740] on div "(1)" at bounding box center [749, 560] width 1388 height 565
click at [645, 620] on div "[DATE] 00:00:00" at bounding box center [632, 609] width 83 height 31
click at [1360, 77] on button "Save" at bounding box center [1391, 73] width 92 height 25
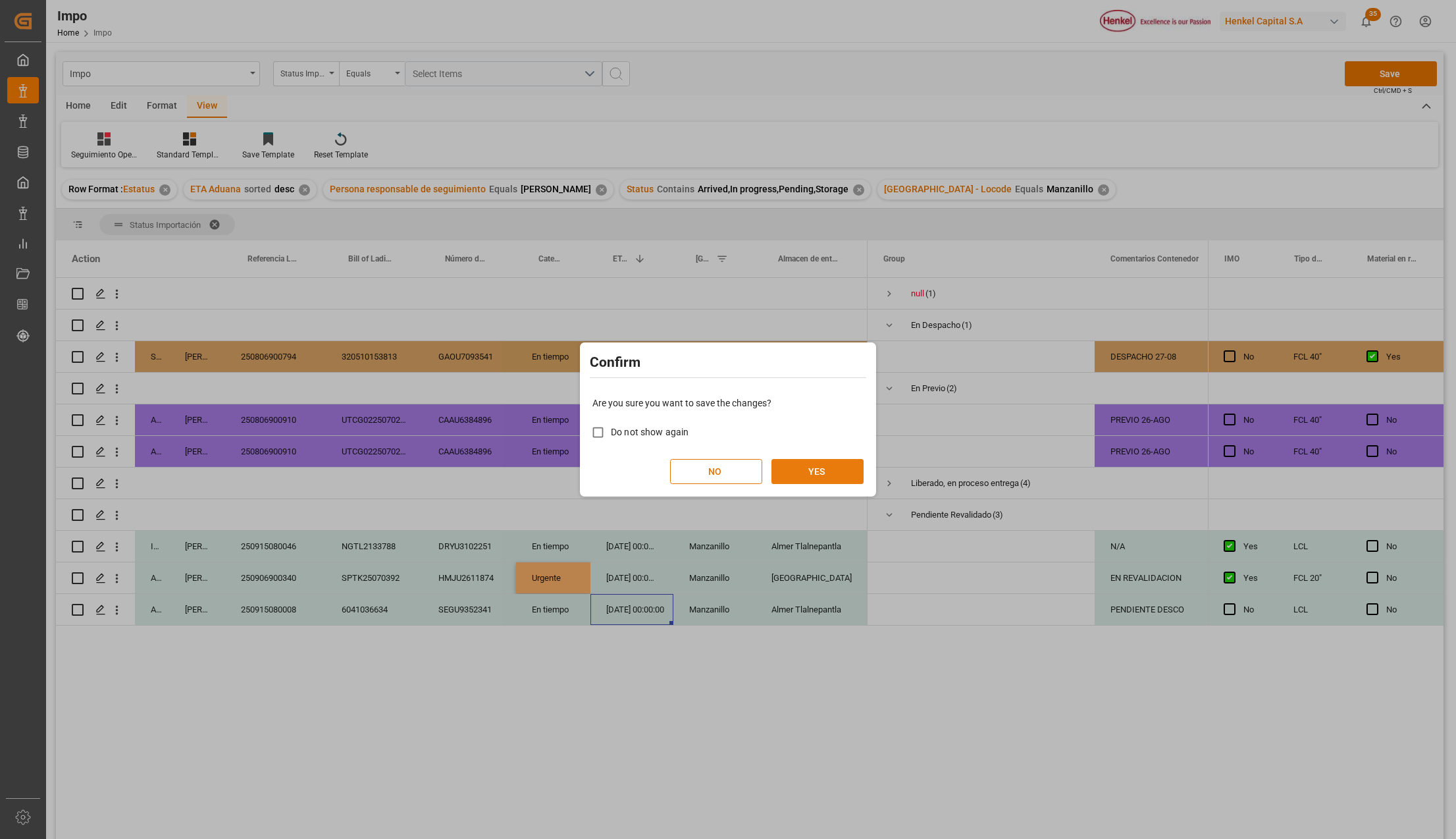
click at [810, 477] on button "YES" at bounding box center [818, 471] width 92 height 25
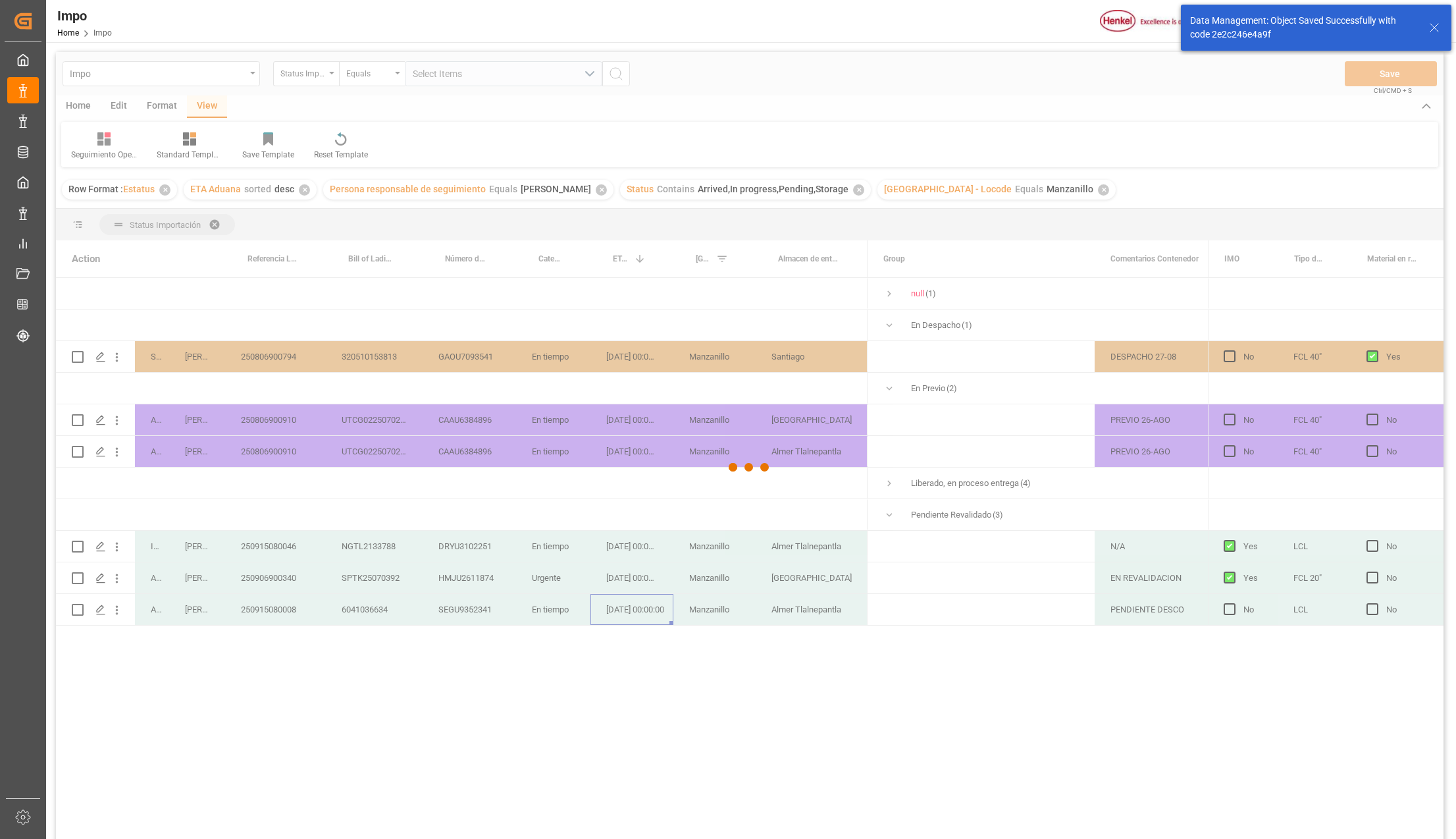
click at [156, 105] on div at bounding box center [749, 468] width 1388 height 831
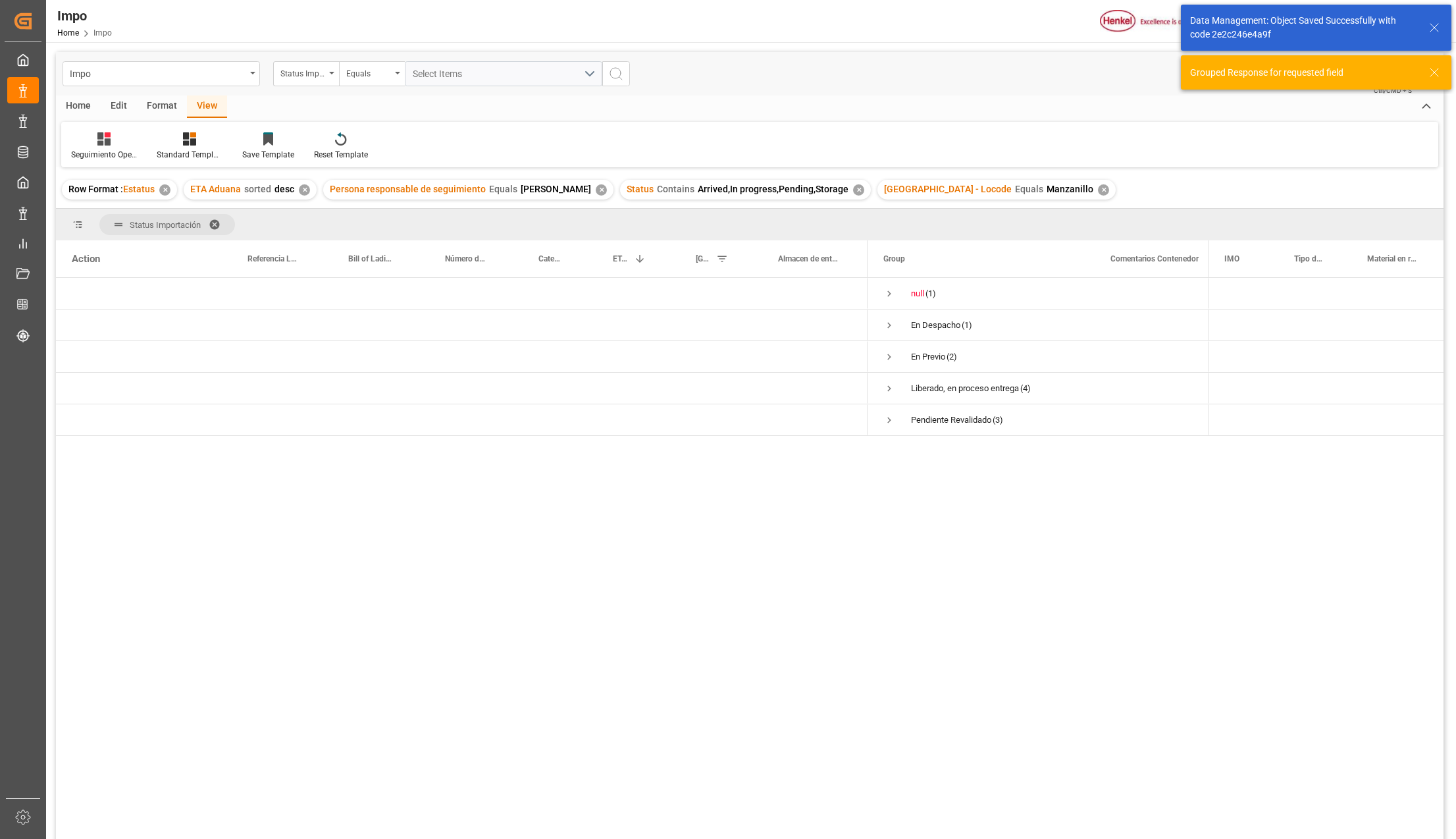
click at [156, 105] on div "Format" at bounding box center [162, 106] width 50 height 22
click at [141, 143] on div at bounding box center [151, 138] width 44 height 14
click at [153, 216] on div "Impo Status Importación Equals Select Items Save Ctrl/CMD + S Home Edit Format …" at bounding box center [749, 463] width 1388 height 822
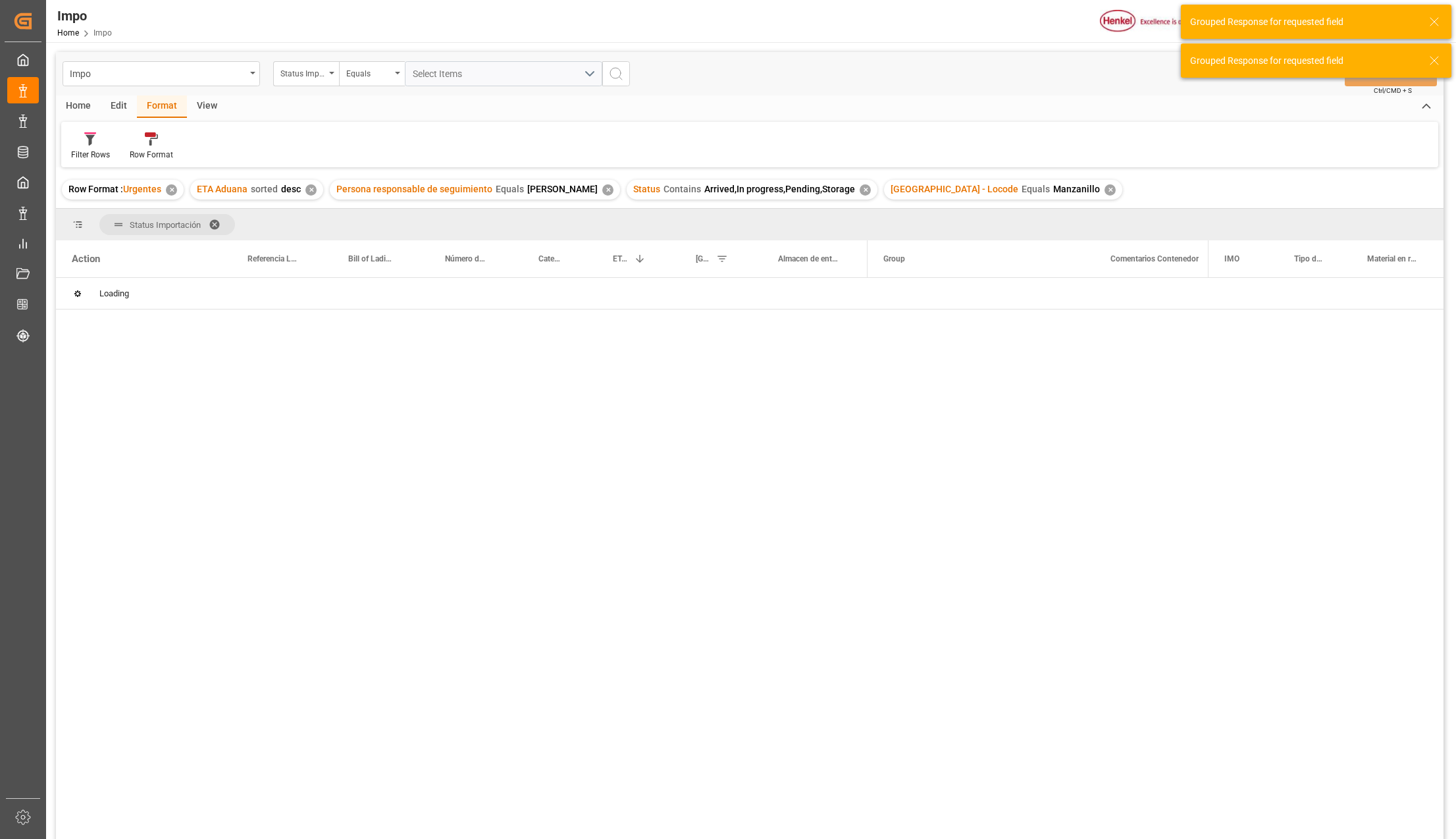
click at [827, 315] on div "Loading" at bounding box center [749, 560] width 1388 height 565
click at [891, 415] on span "Press SPACE to select this row." at bounding box center [889, 420] width 12 height 12
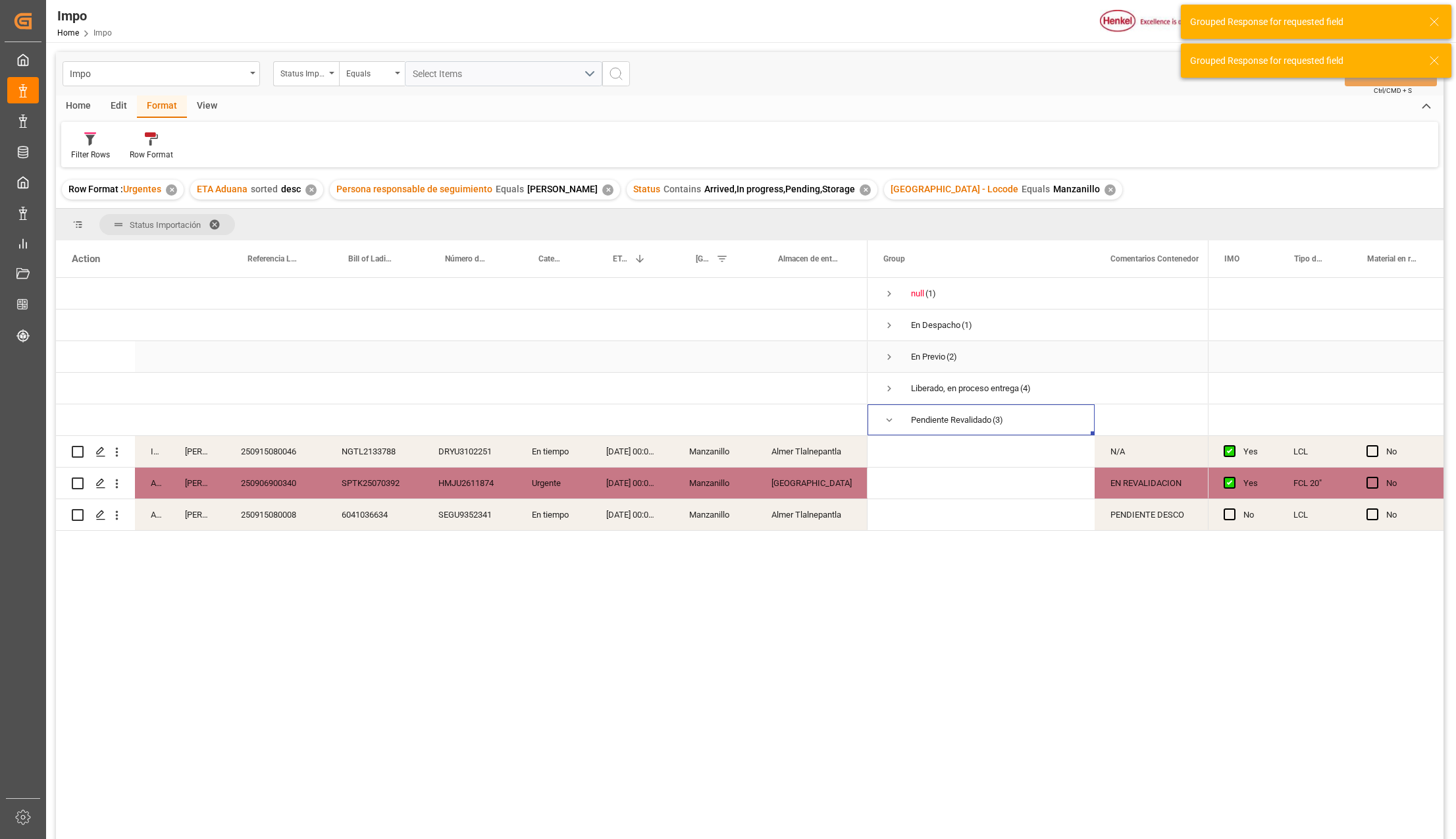
click at [891, 355] on span "Press SPACE to select this row." at bounding box center [889, 357] width 12 height 12
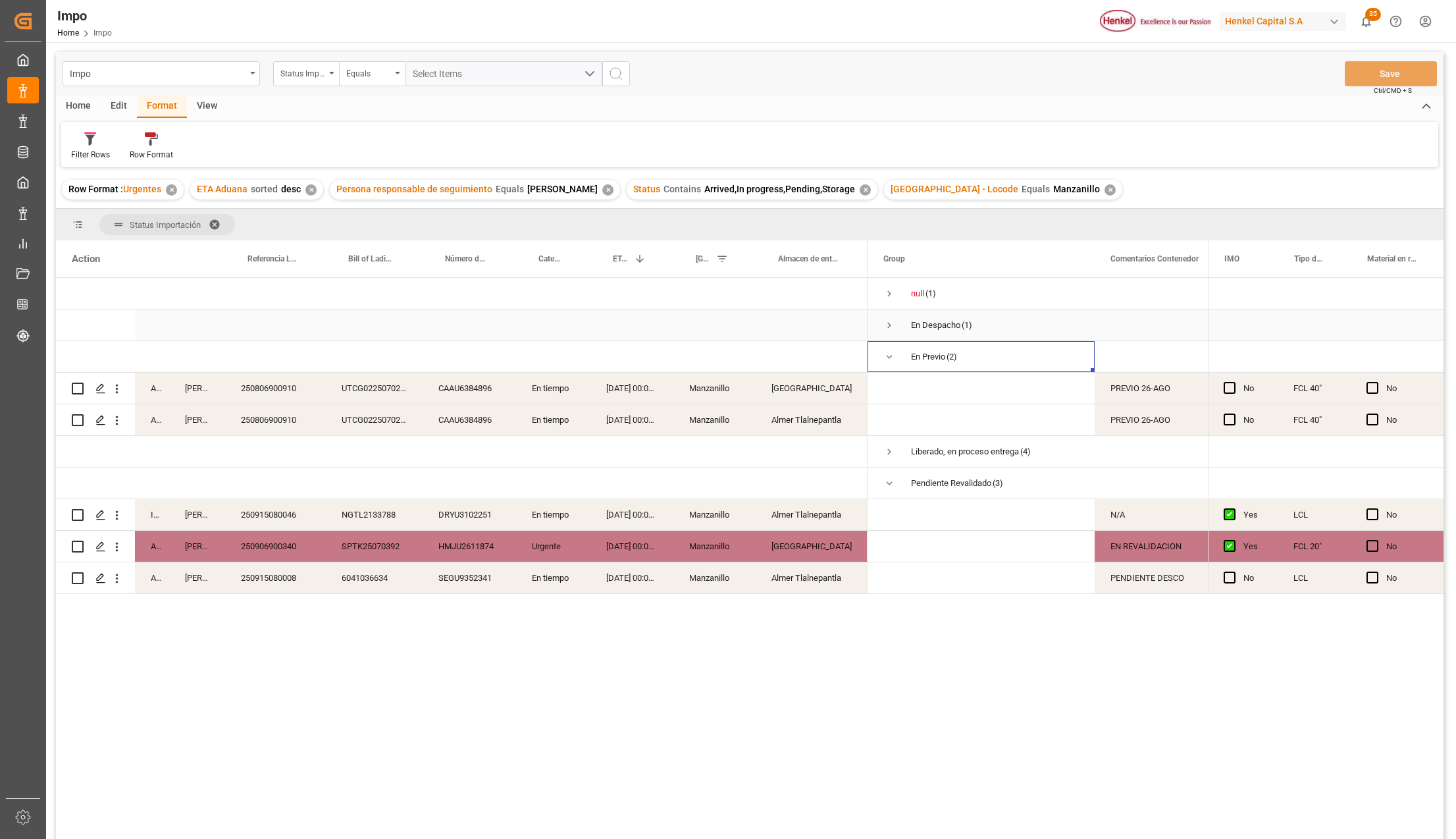
click at [890, 322] on span "Press SPACE to select this row." at bounding box center [889, 325] width 12 height 12
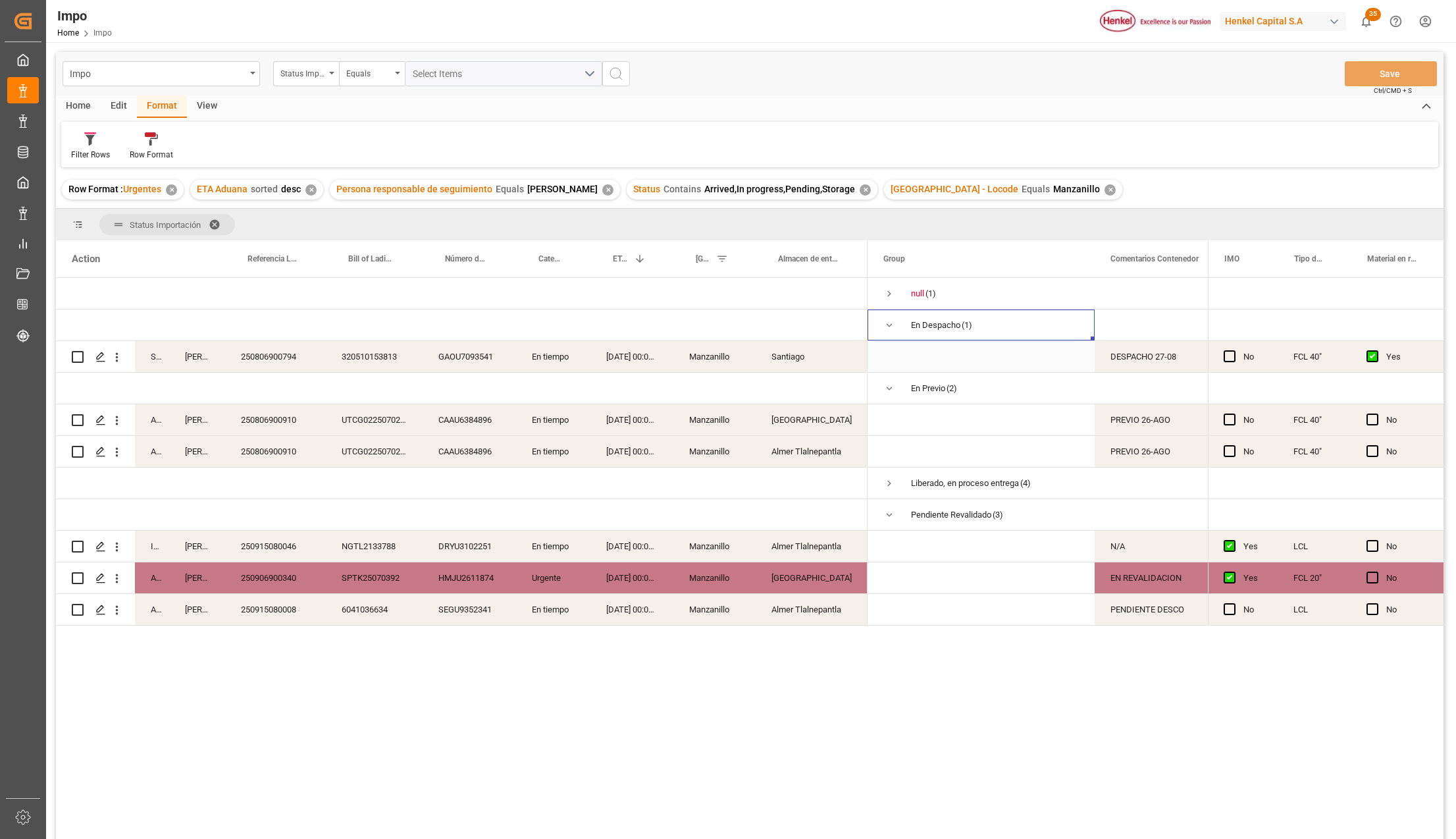
click at [1162, 365] on div "DESPACHO 27-08" at bounding box center [1168, 356] width 147 height 31
click at [797, 361] on div "Santiago" at bounding box center [812, 356] width 112 height 31
click at [1014, 361] on span "Press SPACE to select this row." at bounding box center [981, 356] width 196 height 29
click at [890, 477] on span "Press SPACE to select this row." at bounding box center [889, 483] width 12 height 12
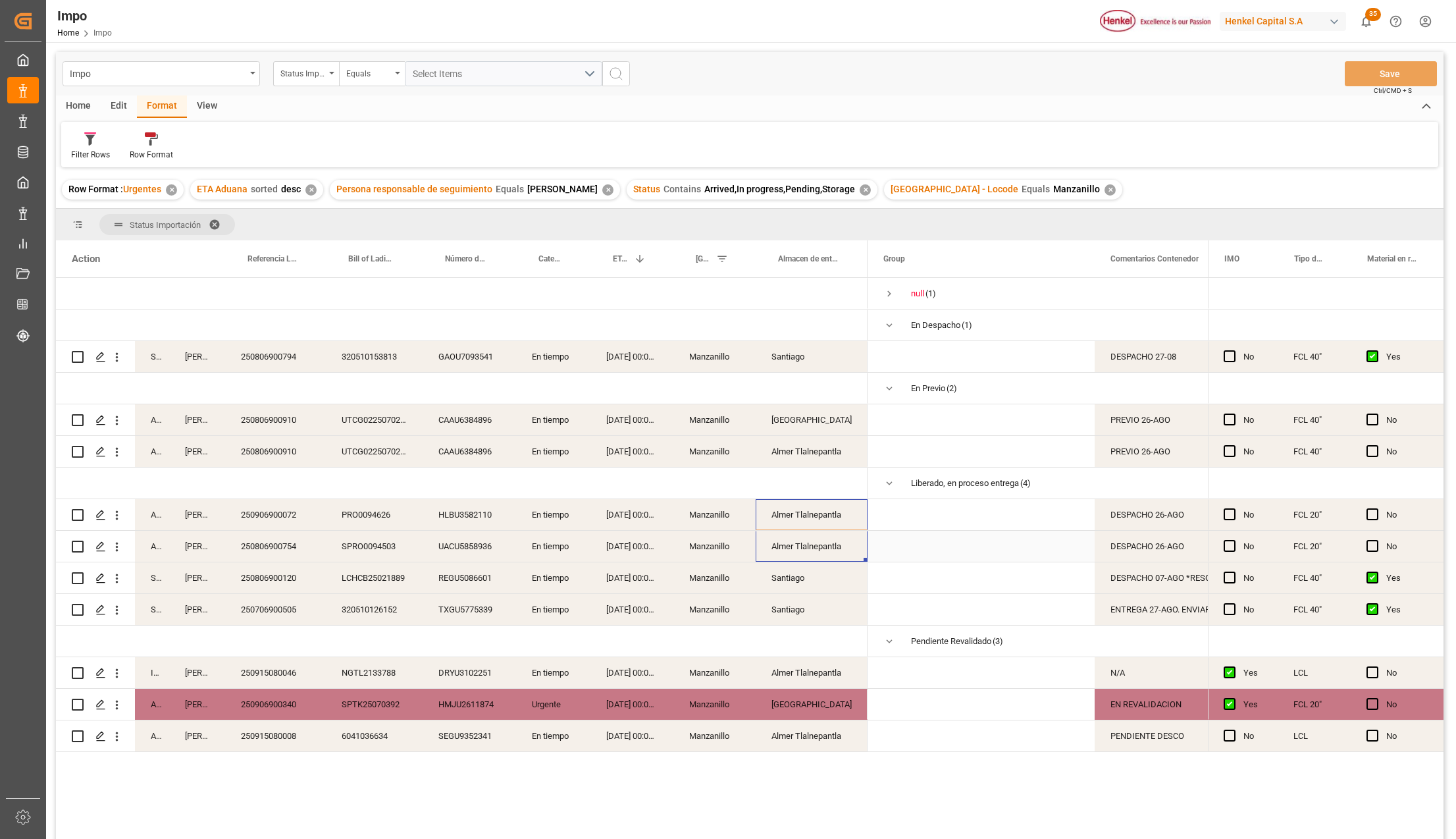
drag, startPoint x: 812, startPoint y: 516, endPoint x: 818, endPoint y: 537, distance: 21.8
click at [818, 537] on div at bounding box center [461, 515] width 812 height 474
drag, startPoint x: 810, startPoint y: 572, endPoint x: 812, endPoint y: 598, distance: 26.1
click at [812, 598] on div at bounding box center [461, 515] width 812 height 474
click at [838, 698] on div "[GEOGRAPHIC_DATA]" at bounding box center [812, 704] width 112 height 31
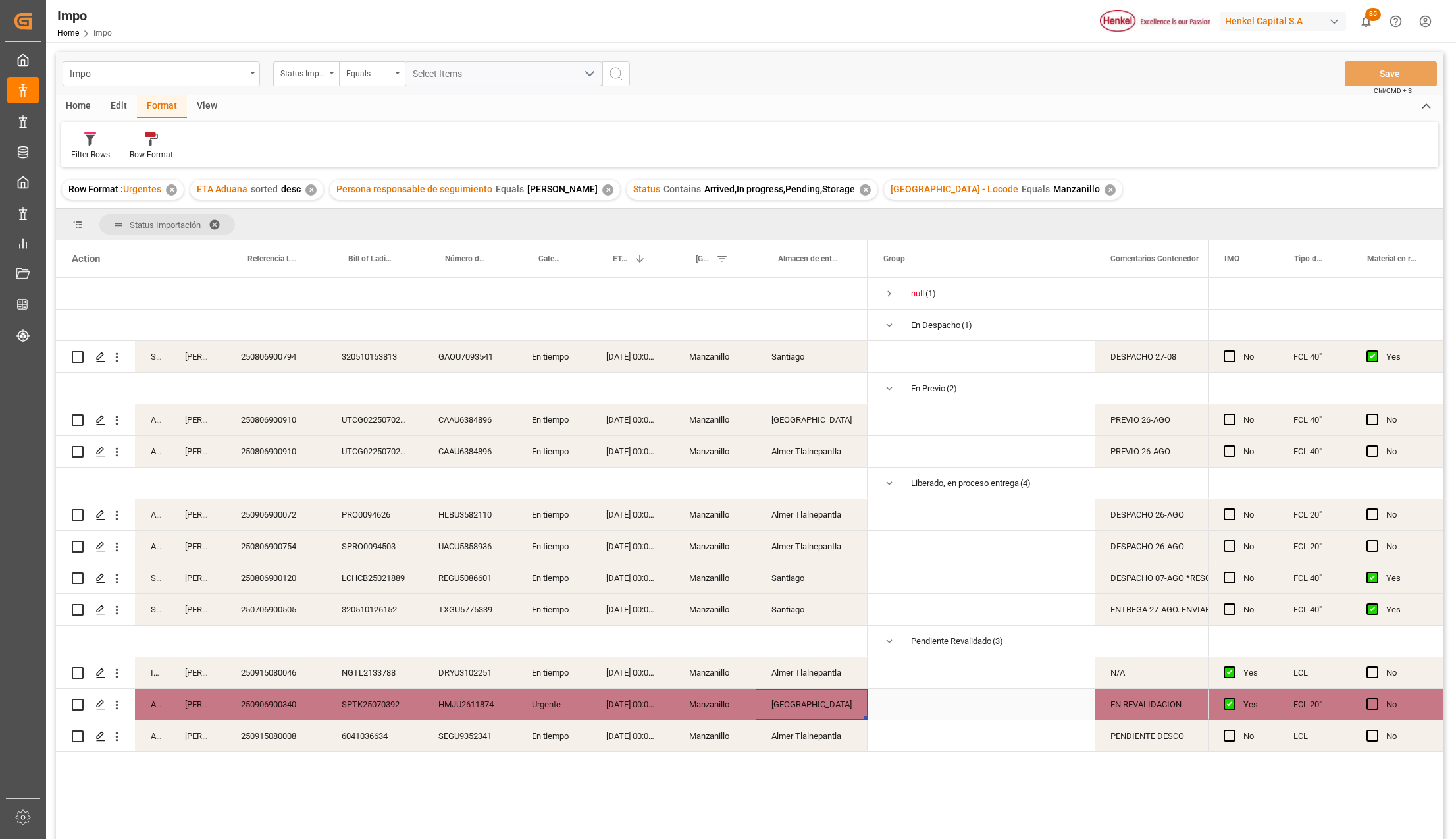
click at [1121, 696] on div "EN REVALIDACION" at bounding box center [1168, 704] width 147 height 31
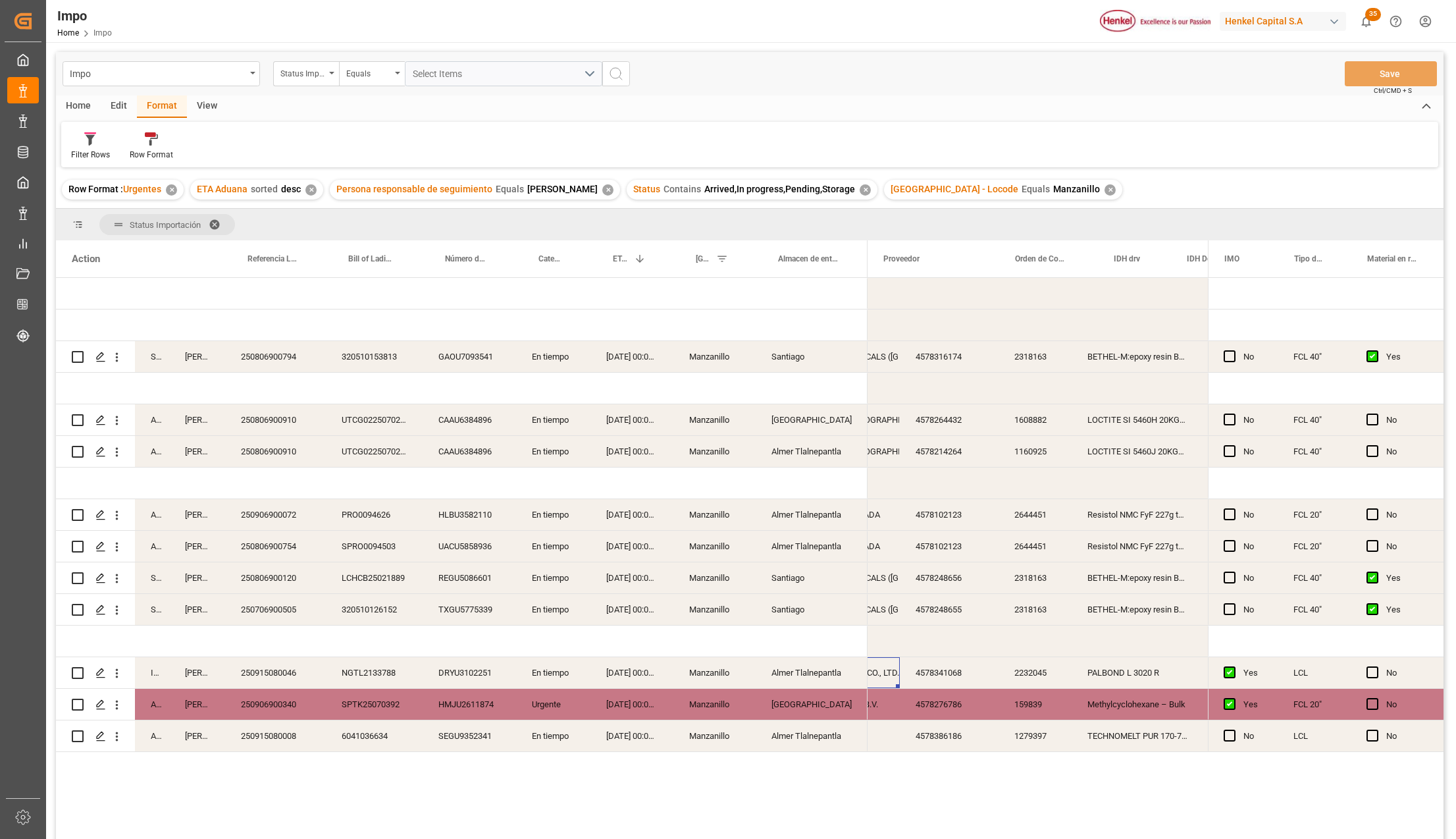
scroll to position [0, 782]
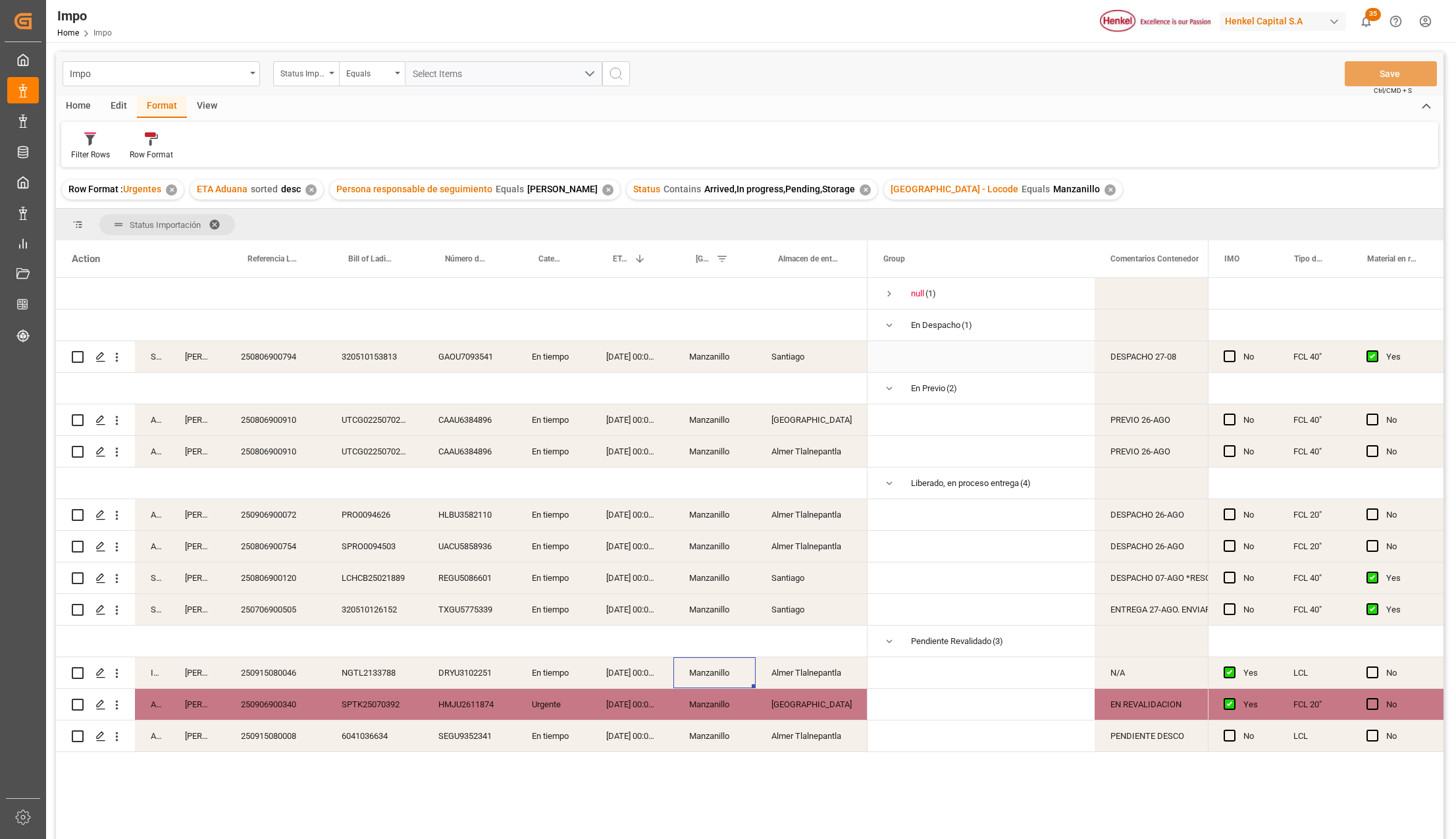
click at [1114, 353] on div "DESPACHO 27-08" at bounding box center [1168, 356] width 147 height 31
drag, startPoint x: 790, startPoint y: 707, endPoint x: 736, endPoint y: 707, distance: 54.0
click at [790, 707] on div "[GEOGRAPHIC_DATA]" at bounding box center [812, 704] width 112 height 31
click at [604, 704] on div "[DATE] 00:00:00" at bounding box center [632, 704] width 83 height 31
click at [791, 701] on div "[GEOGRAPHIC_DATA]" at bounding box center [812, 704] width 112 height 31
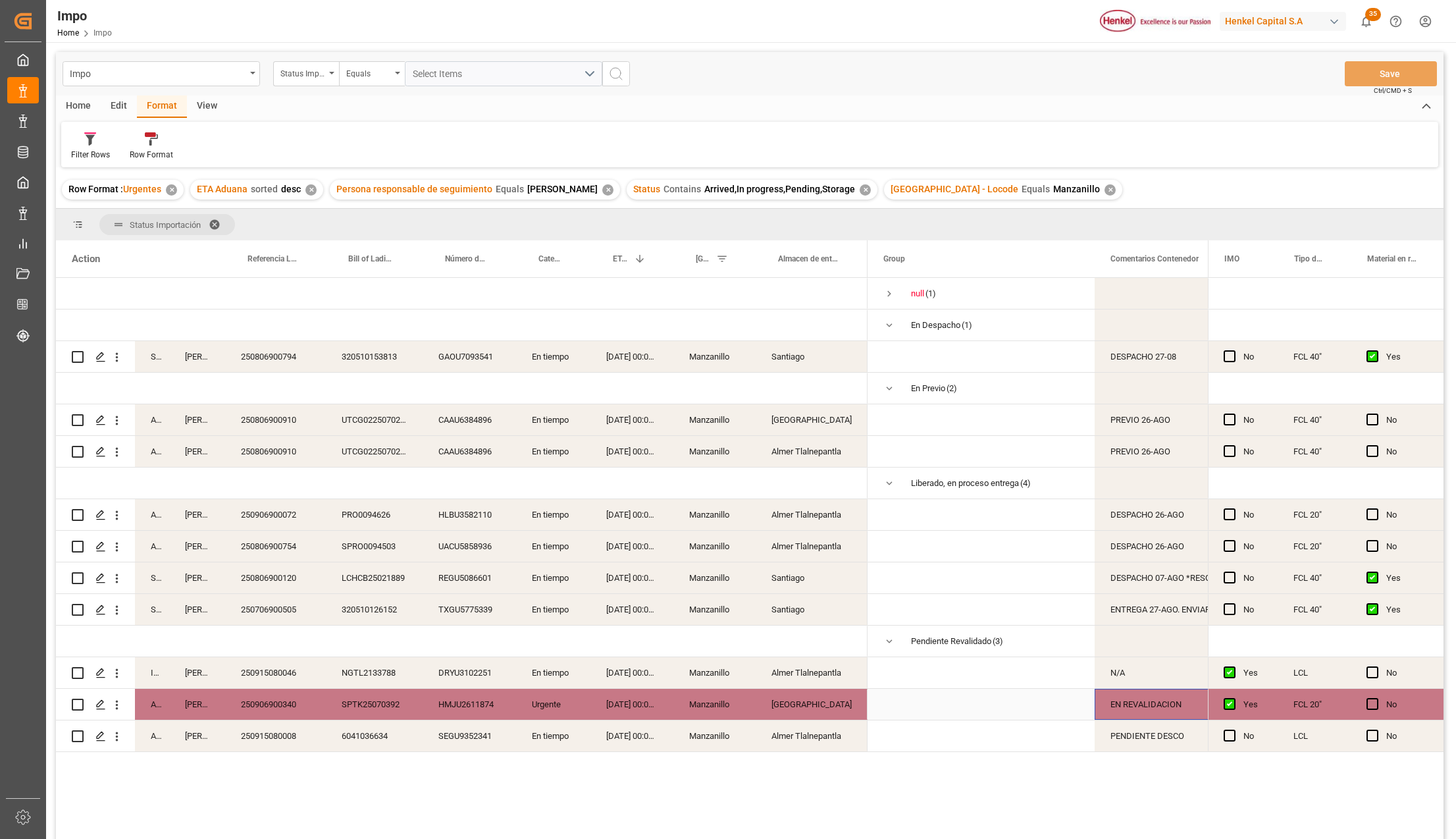
drag, startPoint x: 1114, startPoint y: 710, endPoint x: 1055, endPoint y: 721, distance: 60.0
click at [1115, 709] on div "EN REVALIDACION" at bounding box center [1168, 704] width 147 height 31
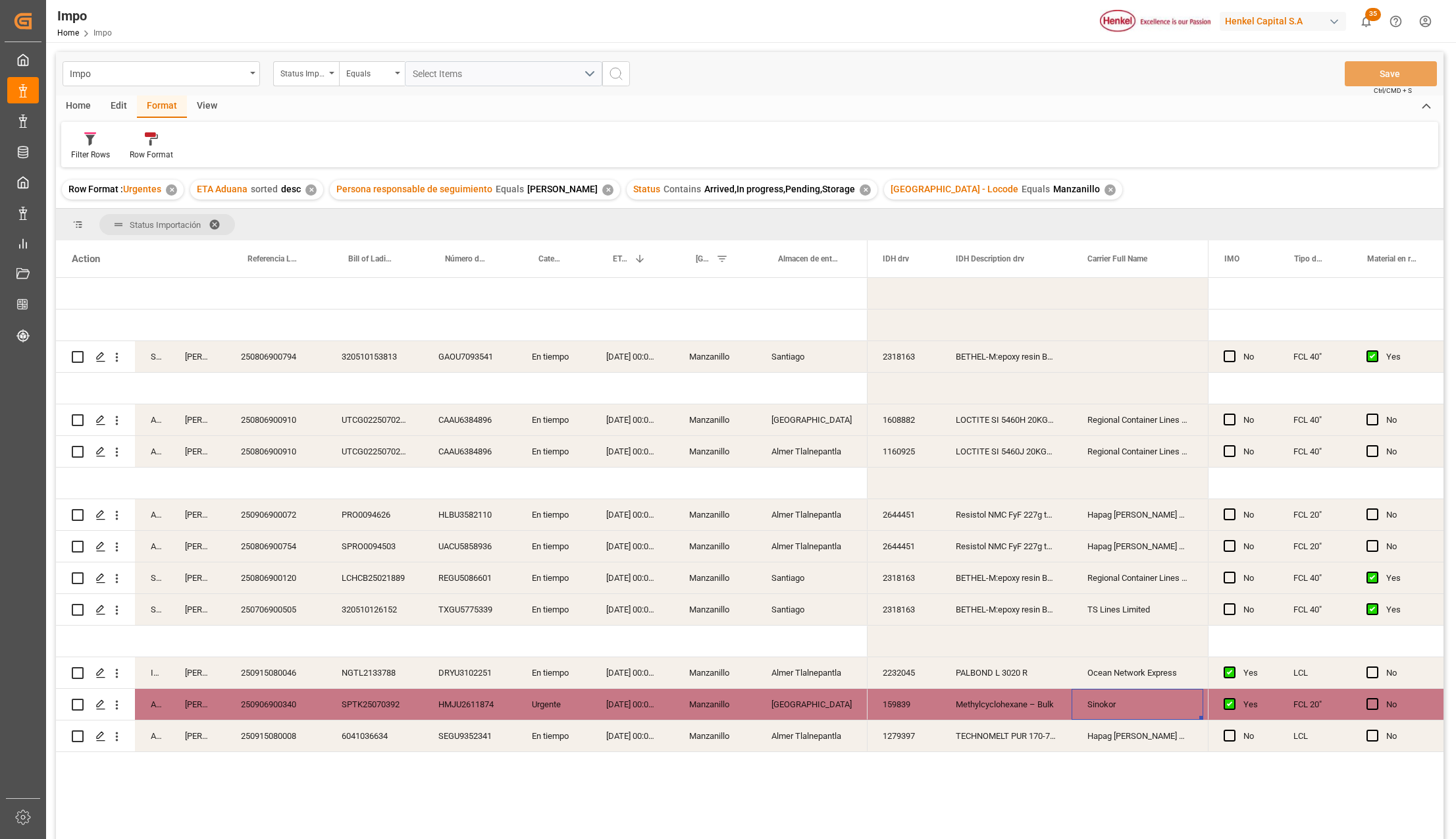
scroll to position [0, 0]
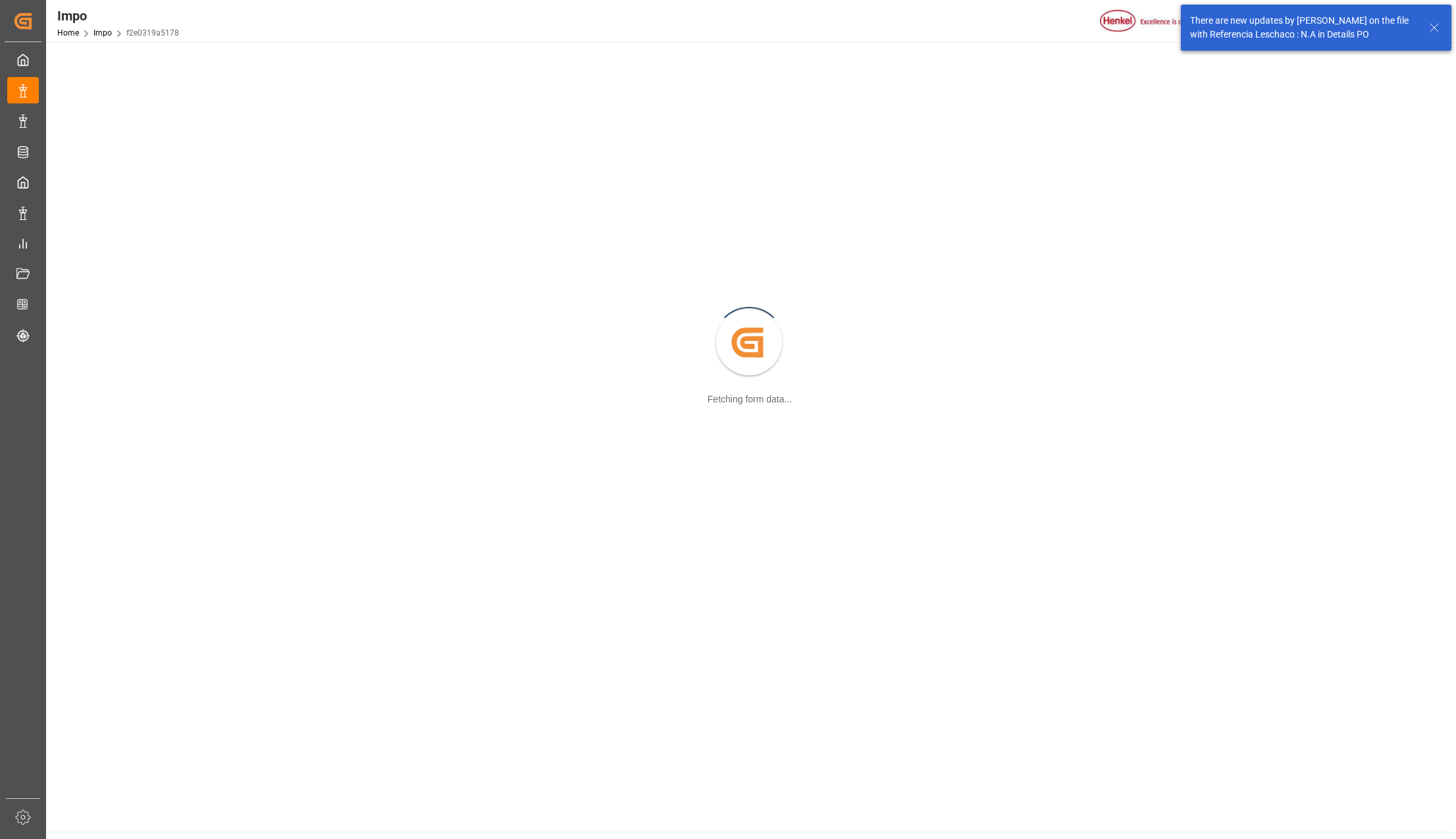
click at [1435, 25] on icon at bounding box center [1435, 28] width 16 height 16
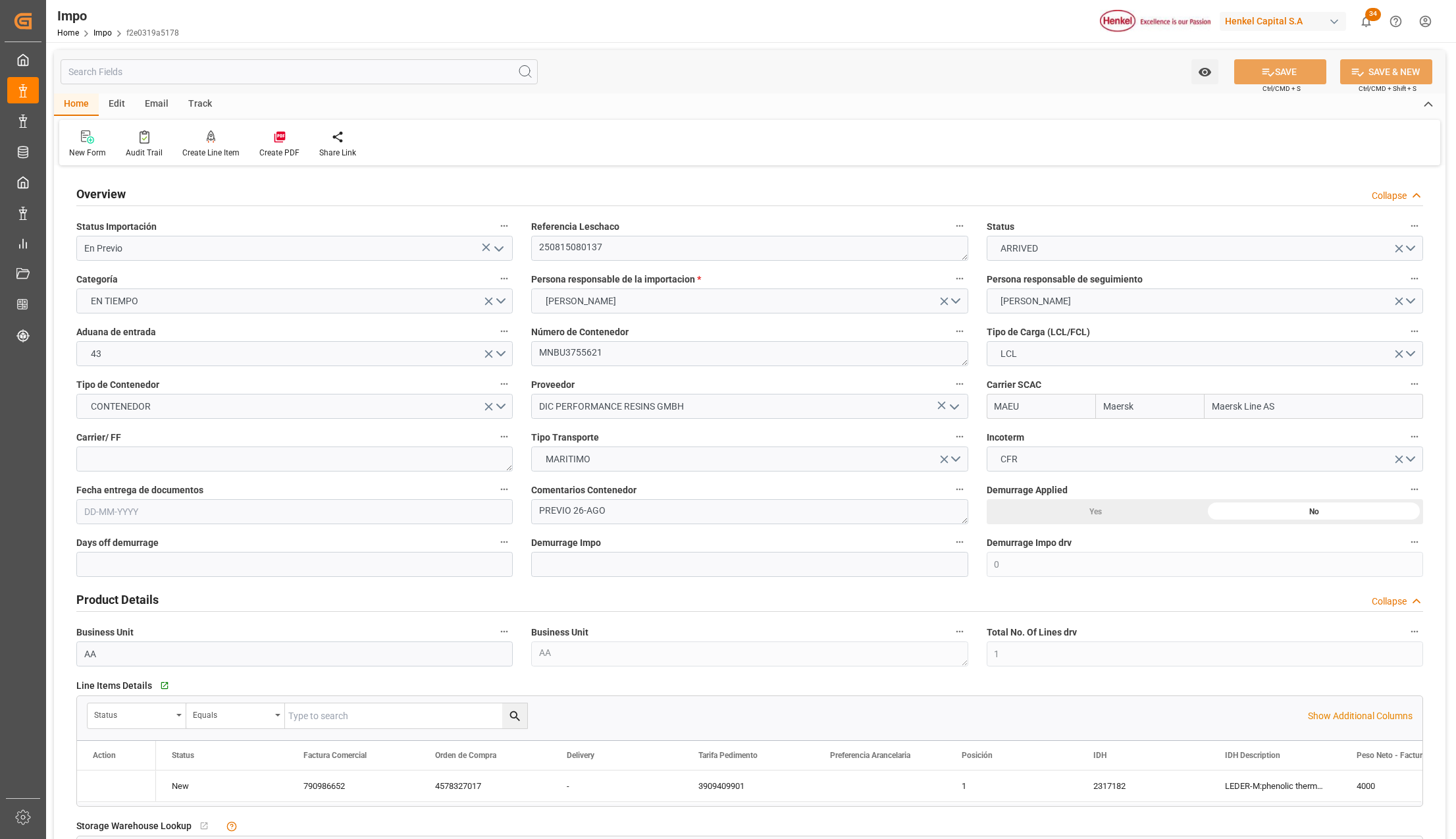
type input "Maersk"
type input "Maersk Line AS"
type input "0"
type input "1"
type input "5.61"
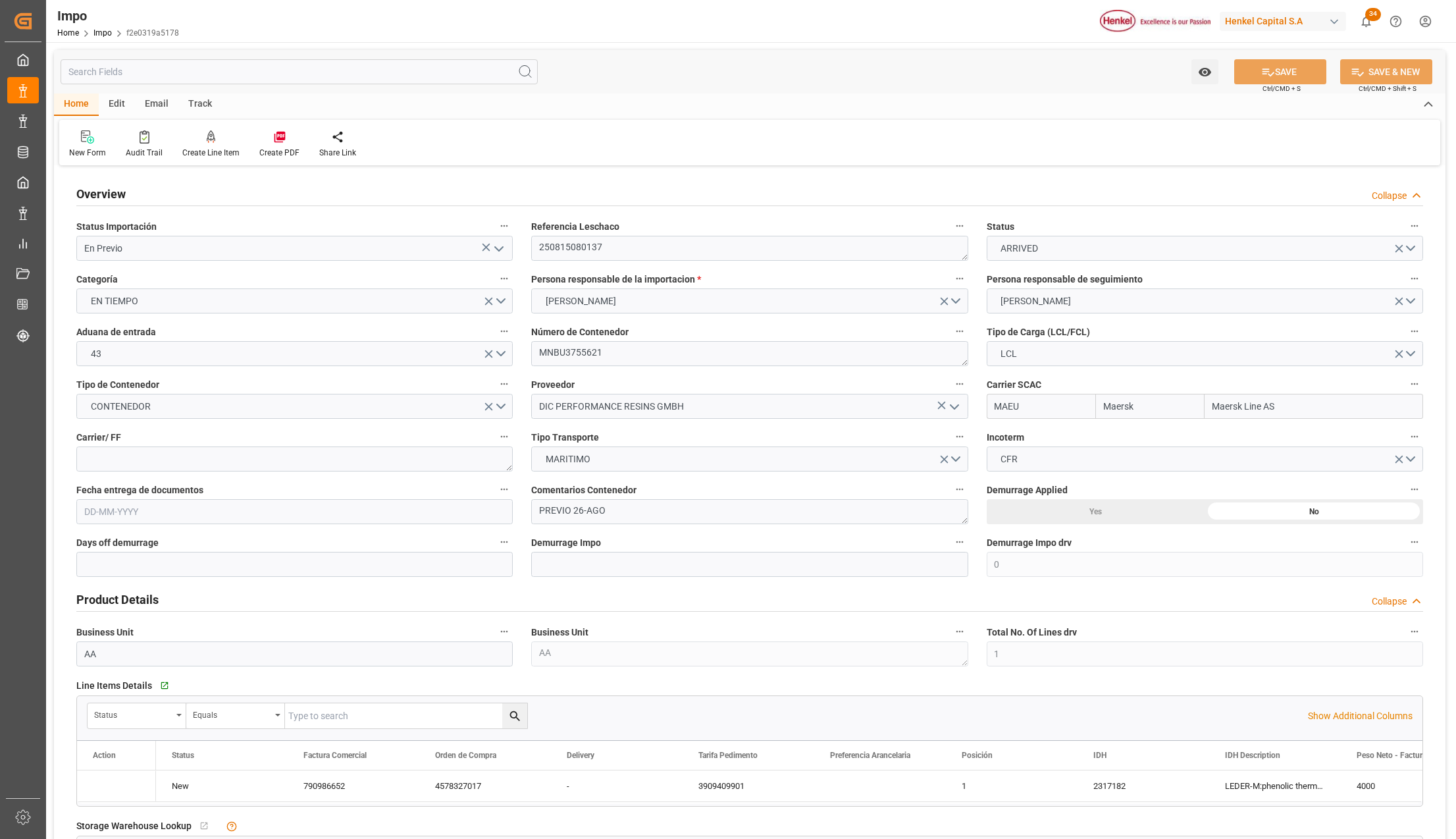
type input "4"
type input "[DATE]"
click at [501, 242] on icon "open menu" at bounding box center [499, 249] width 16 height 16
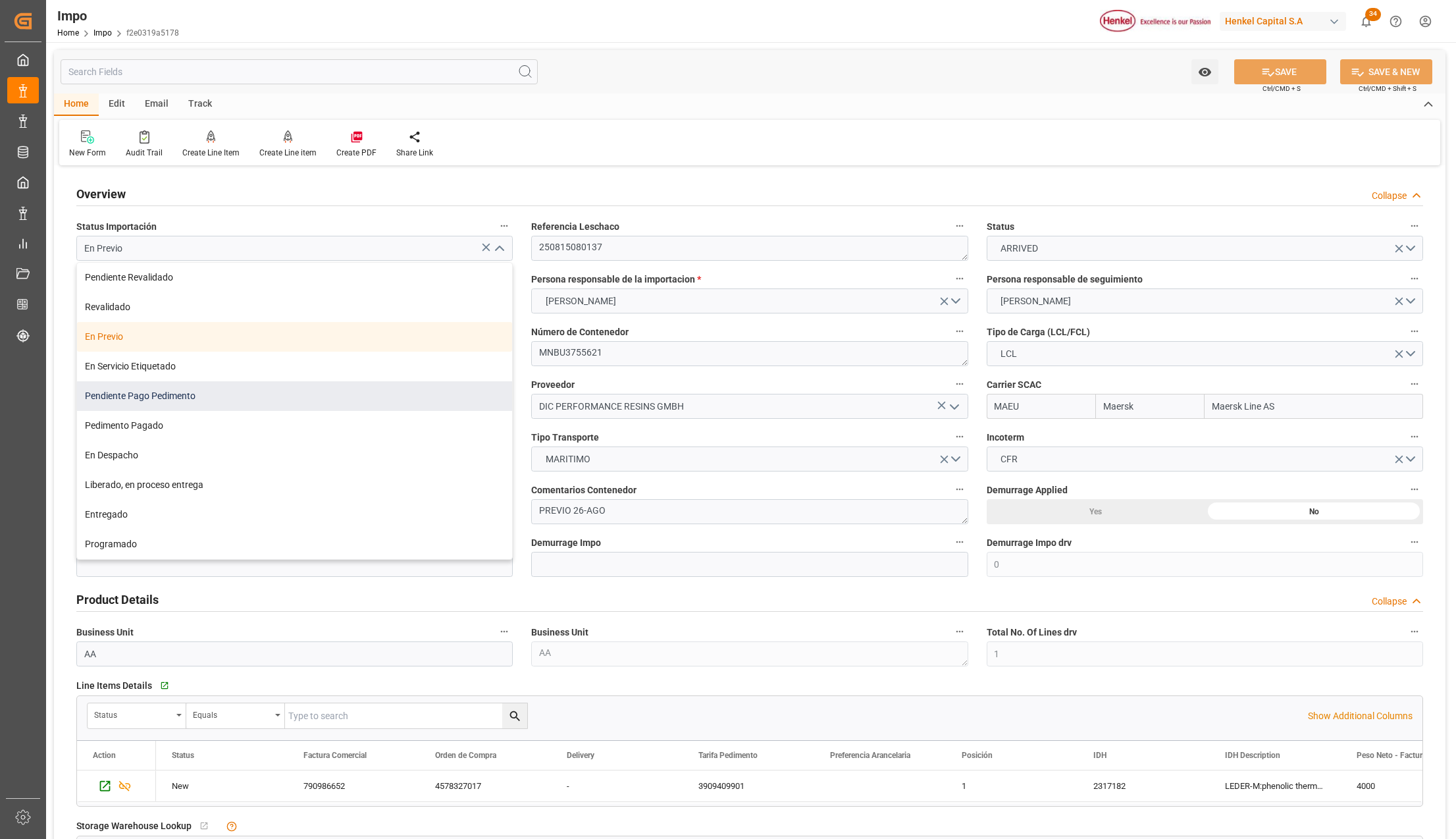
click at [134, 398] on div "Pendiente Pago Pedimento" at bounding box center [294, 395] width 435 height 29
type input "Pendiente Pago Pedimento"
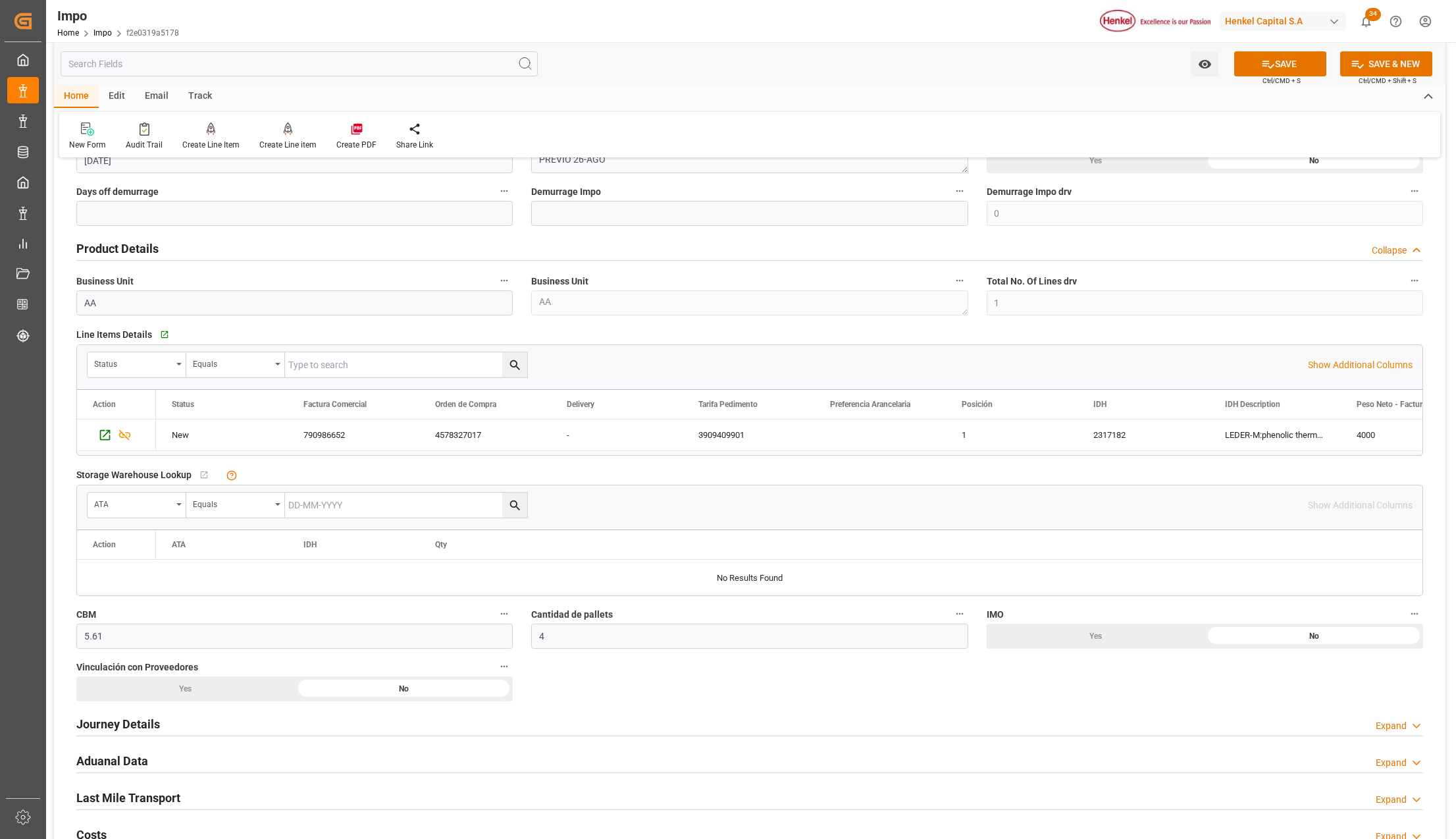
scroll to position [614, 0]
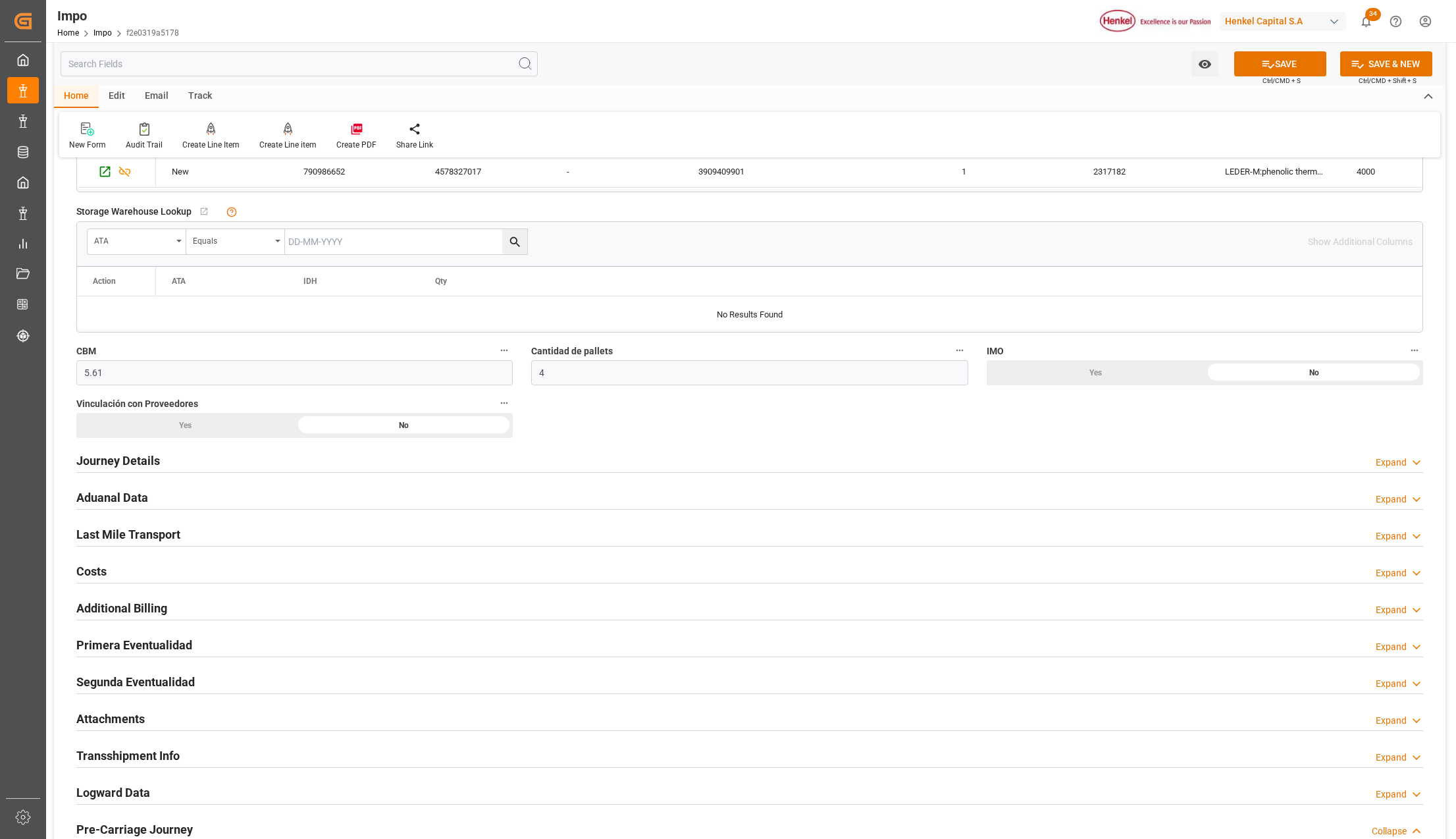
click at [93, 651] on h2 "Primera Eventualidad" at bounding box center [135, 645] width 116 height 18
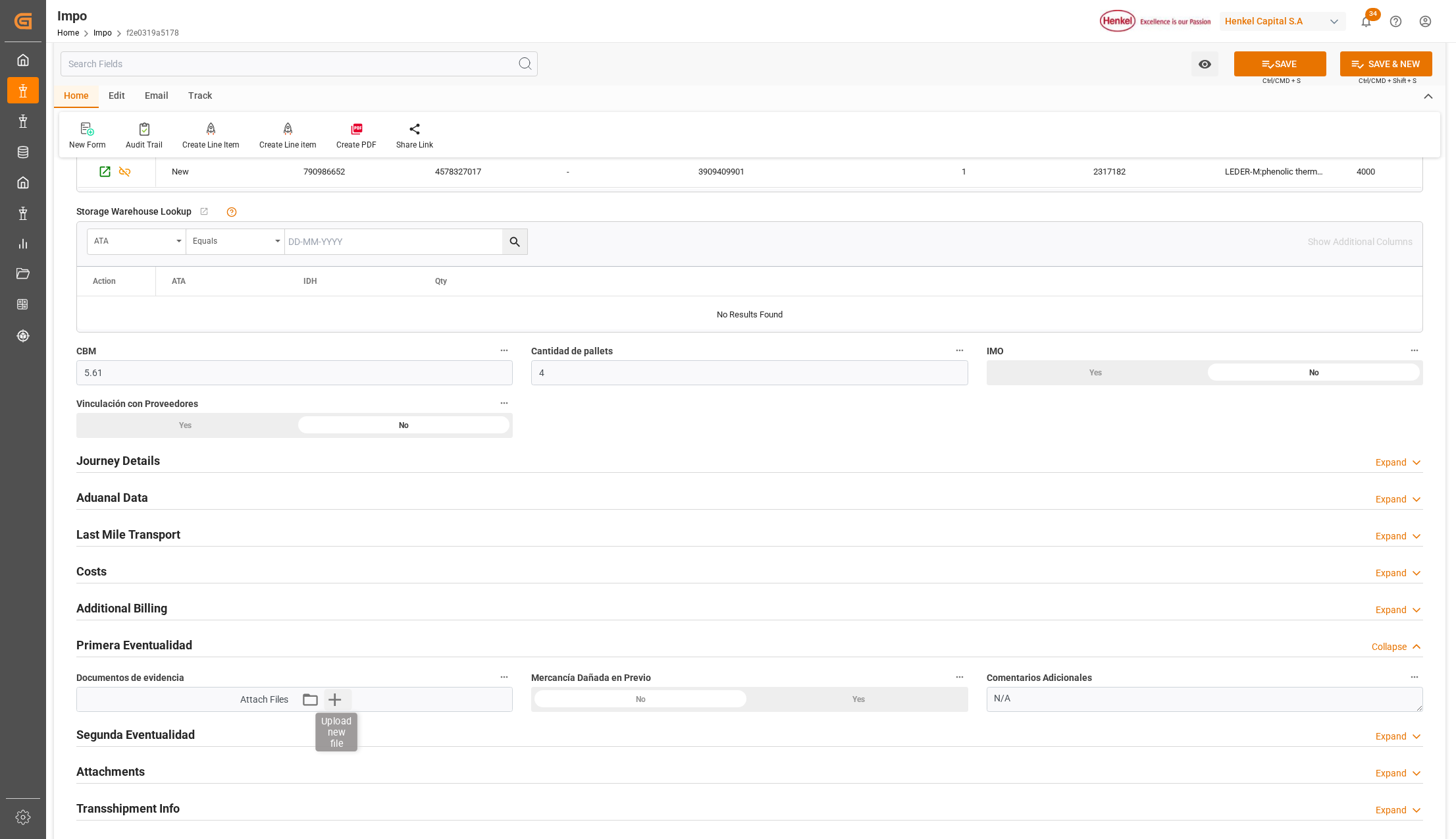
click at [327, 696] on icon "button" at bounding box center [334, 699] width 21 height 21
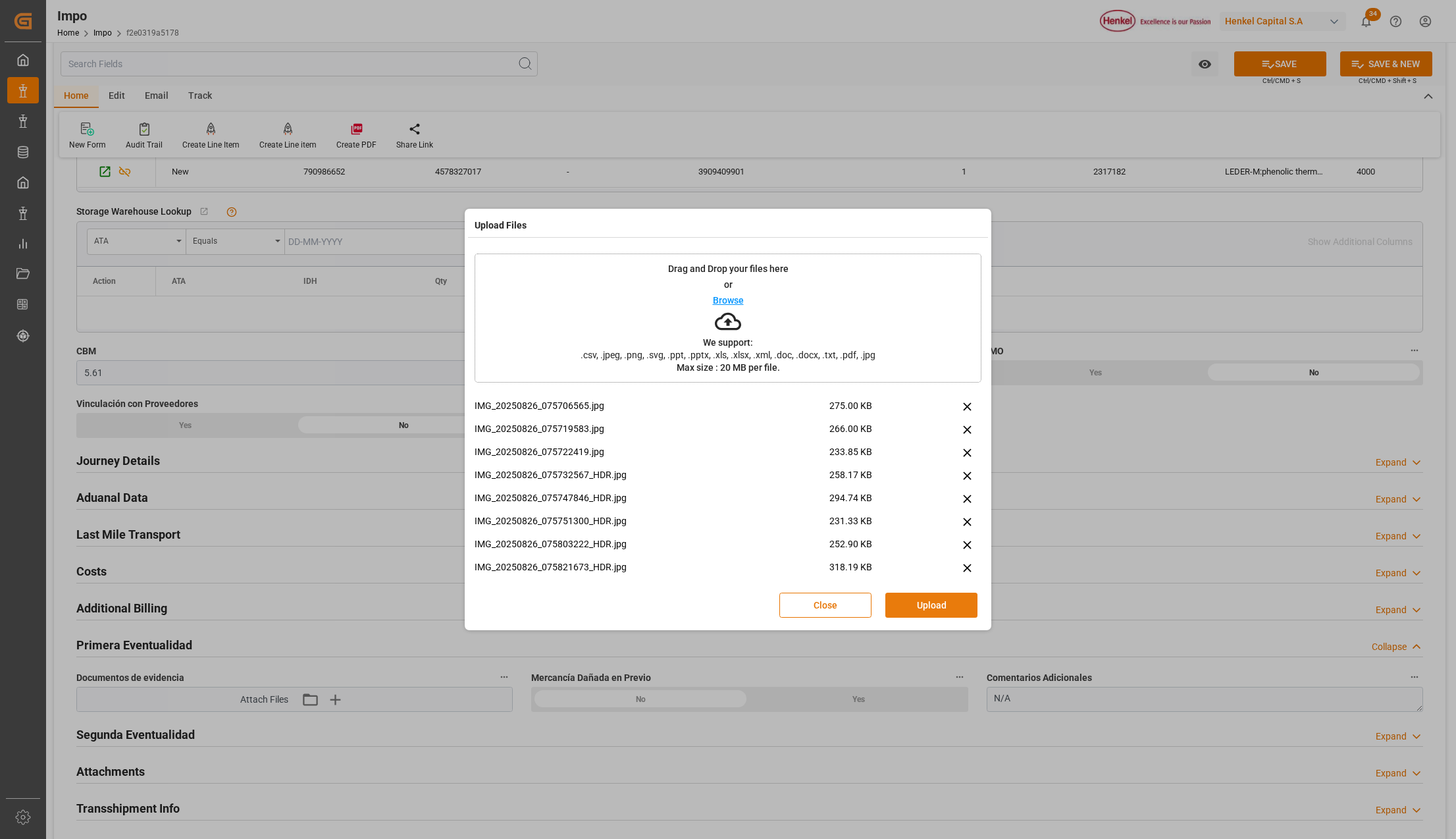
click at [928, 603] on button "Upload" at bounding box center [931, 605] width 92 height 25
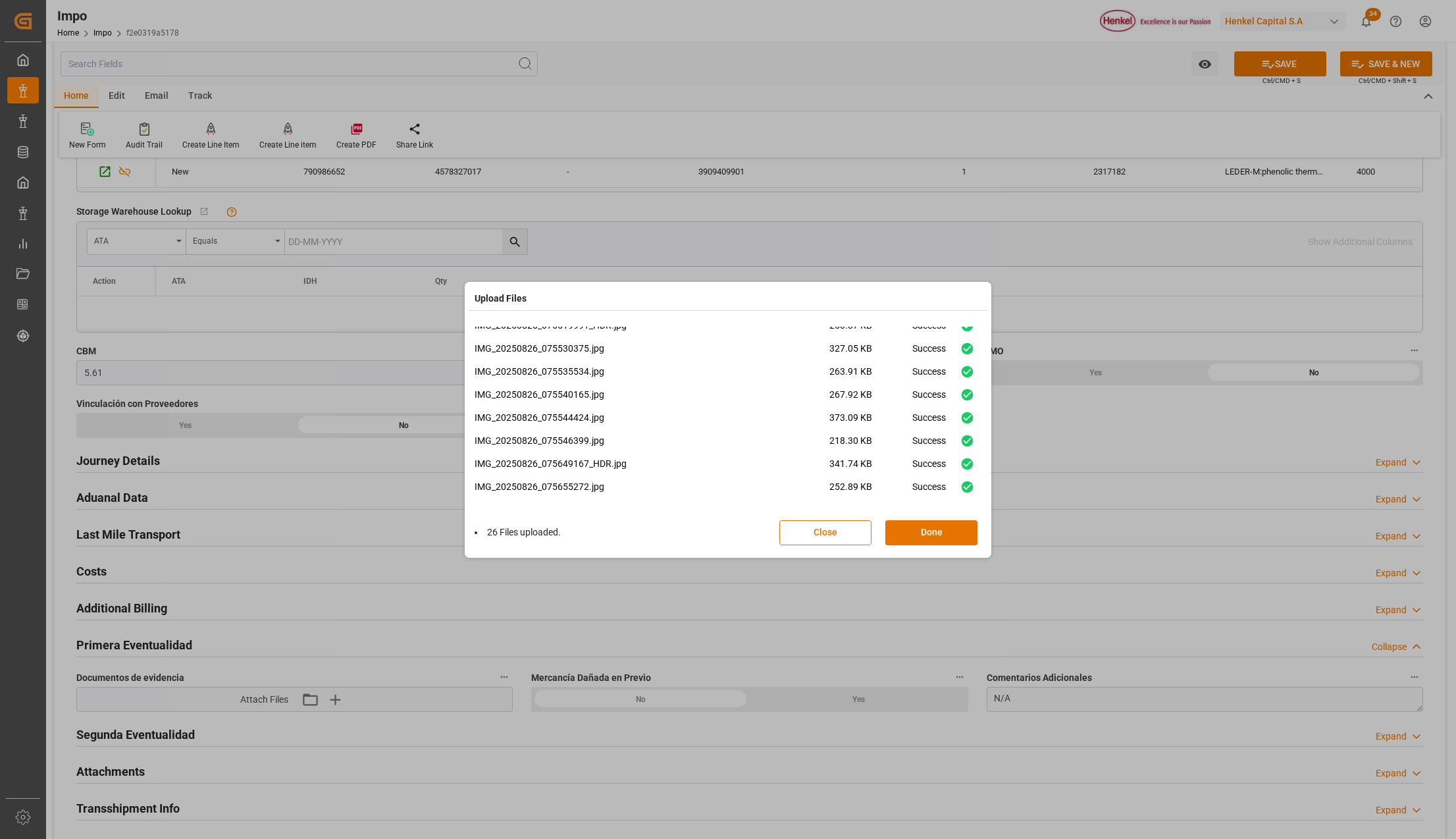
scroll to position [424, 0]
click at [939, 536] on button "Done" at bounding box center [931, 532] width 92 height 25
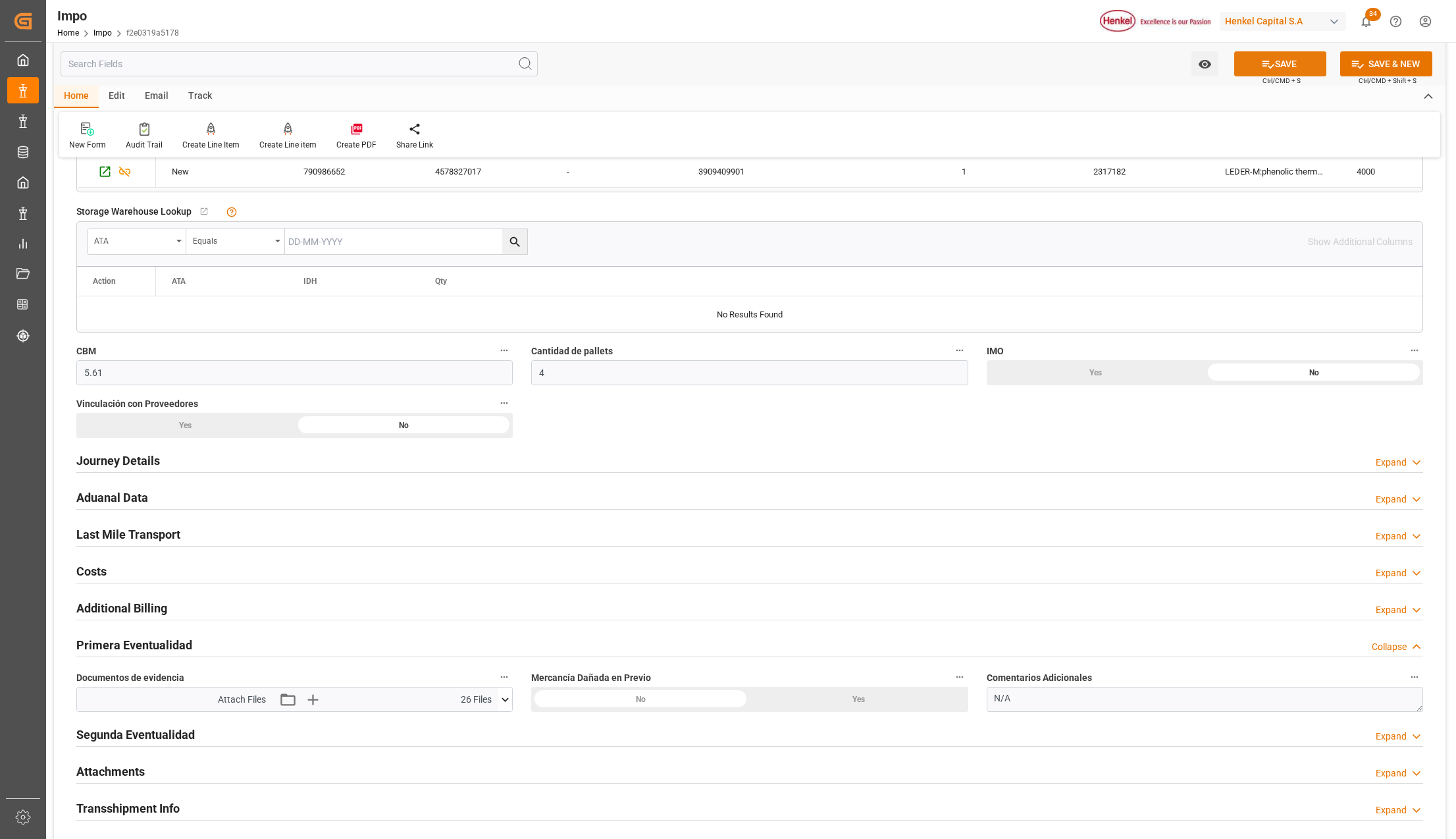
click at [1289, 59] on button "SAVE" at bounding box center [1280, 64] width 92 height 25
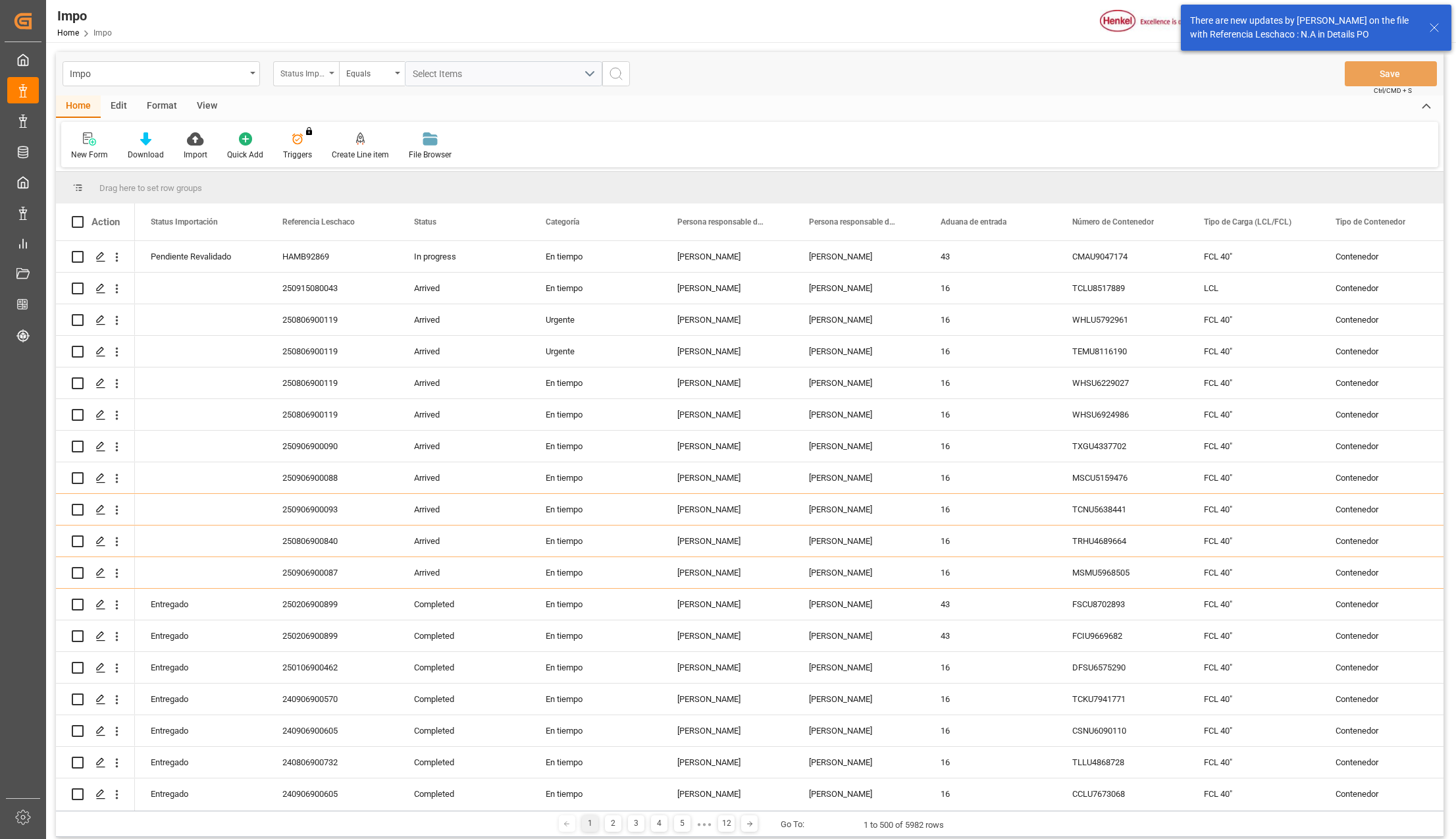
click at [330, 69] on div "Status Importación" at bounding box center [306, 73] width 66 height 25
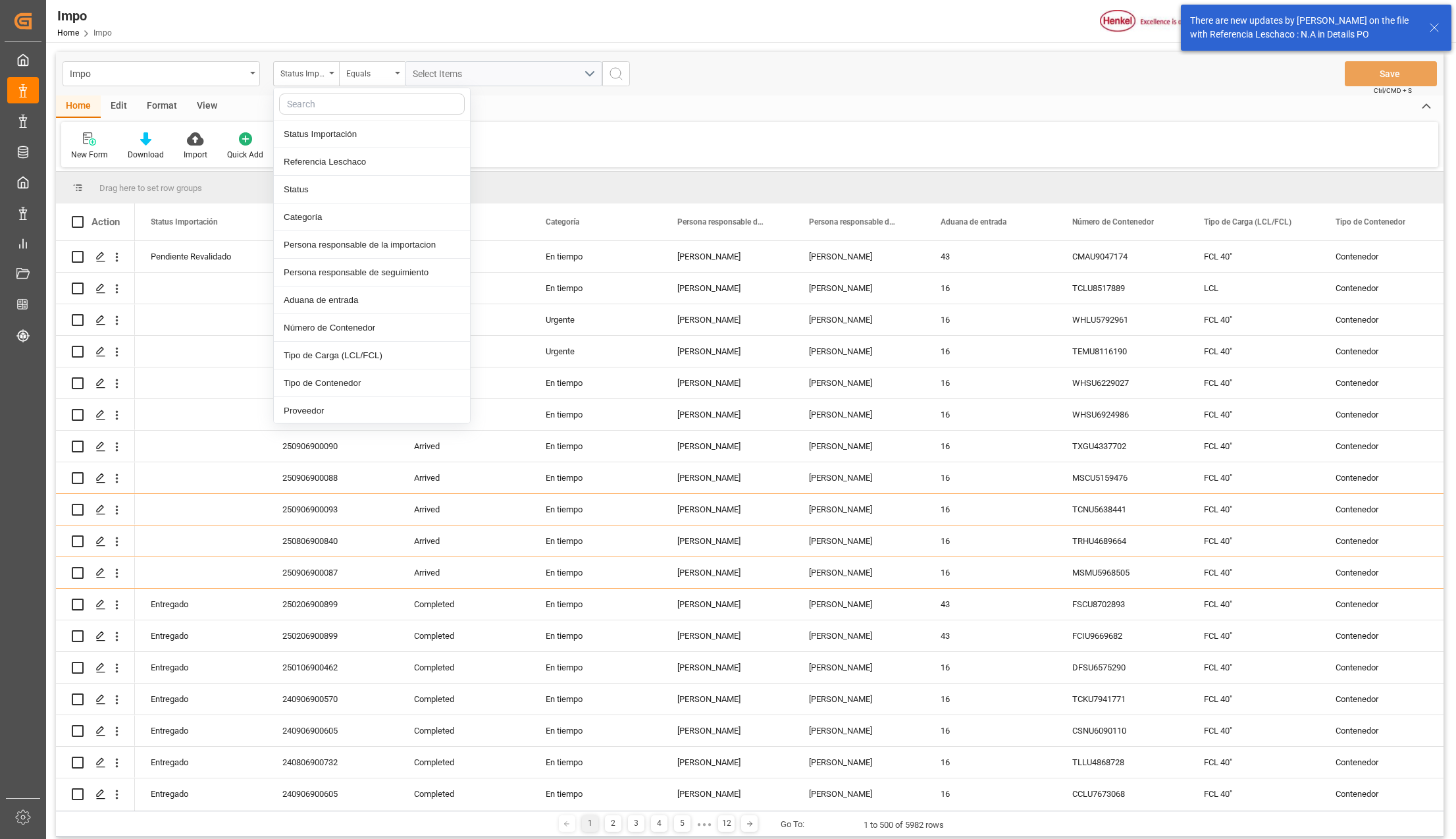
click at [314, 107] on input "text" at bounding box center [372, 103] width 186 height 21
type input "idh"
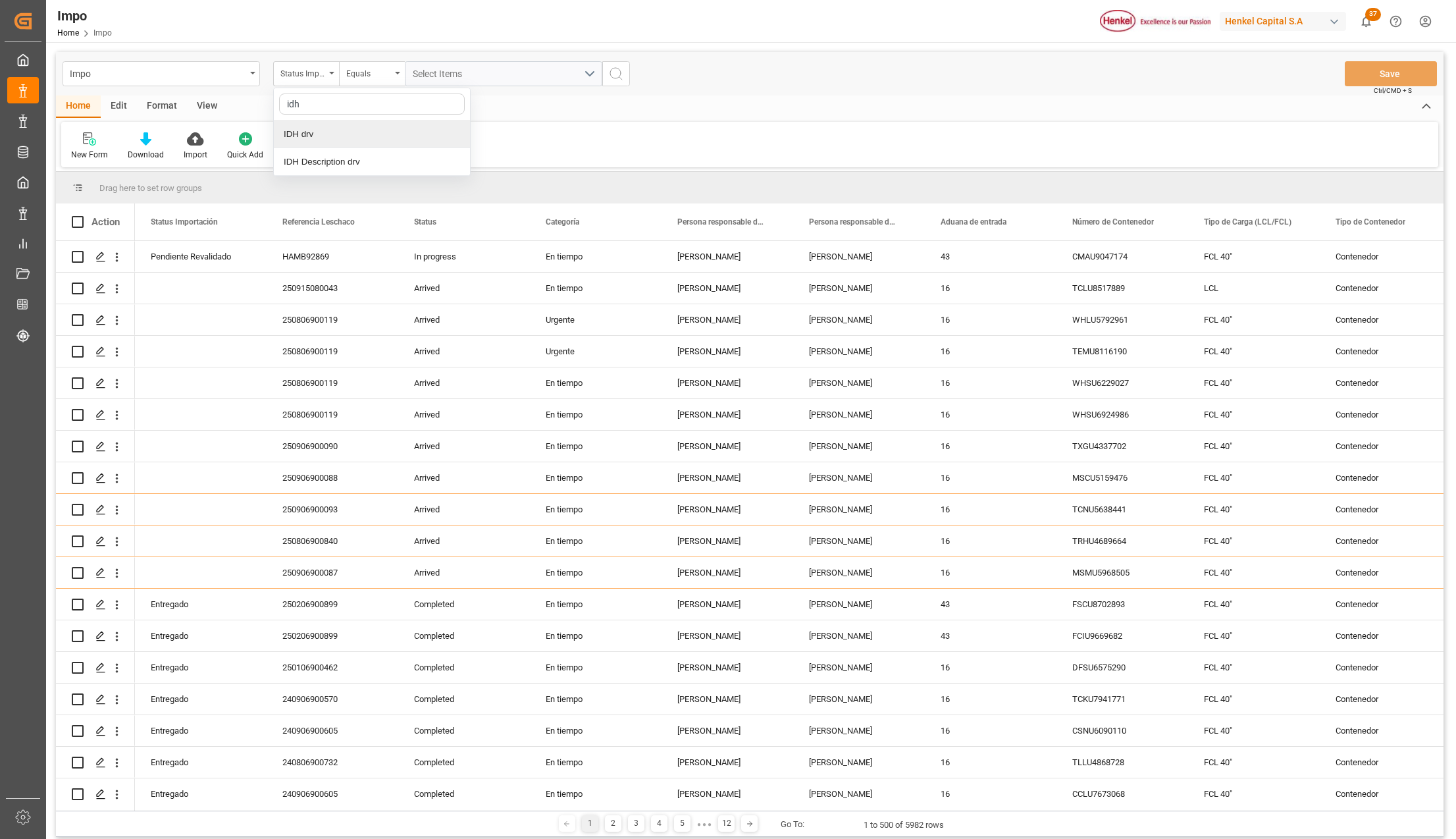
click at [320, 127] on div "IDH drv" at bounding box center [372, 134] width 196 height 28
click at [418, 77] on input "text" at bounding box center [504, 73] width 198 height 25
type input "159839"
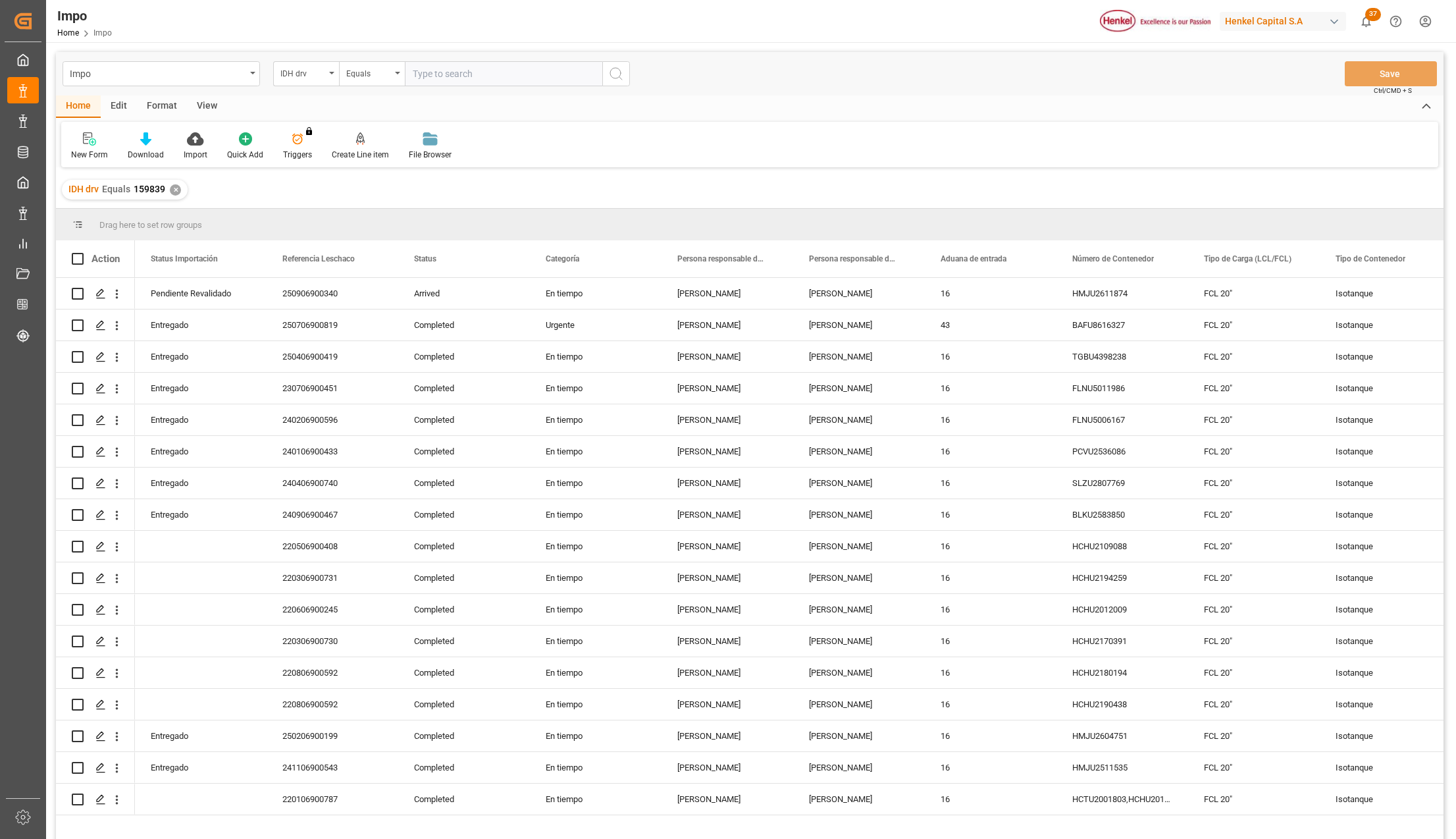
click at [198, 102] on div "View" at bounding box center [207, 106] width 40 height 22
click at [159, 148] on div "Standard Templates" at bounding box center [149, 146] width 85 height 29
click at [173, 182] on div "Seguimiento Operativo" at bounding box center [184, 186] width 115 height 14
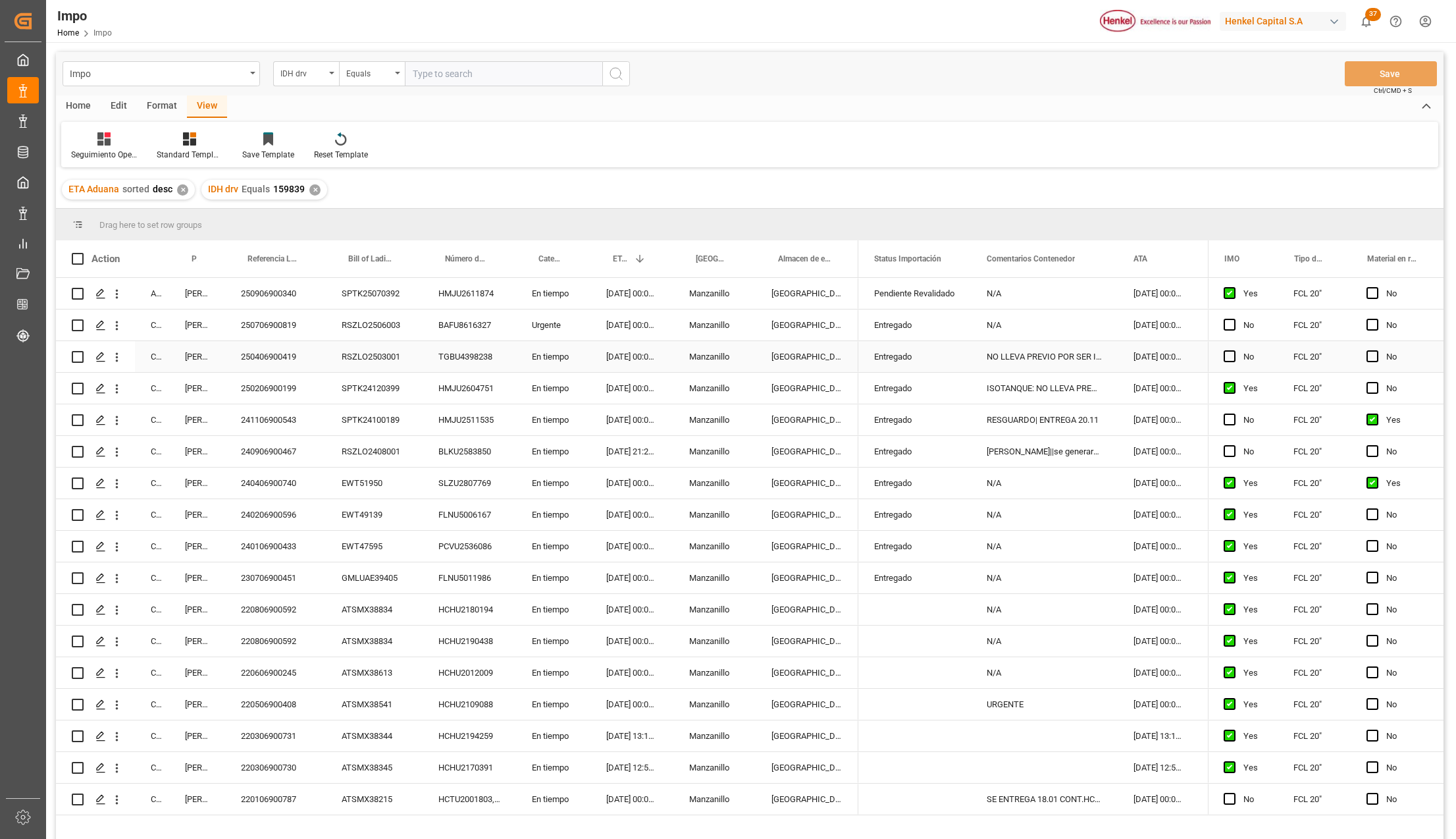
click at [775, 359] on div "[GEOGRAPHIC_DATA]" at bounding box center [807, 356] width 102 height 31
click at [1050, 366] on div "NO LLEVA PREVIO POR SER ISOTANQUE" at bounding box center [1044, 356] width 147 height 31
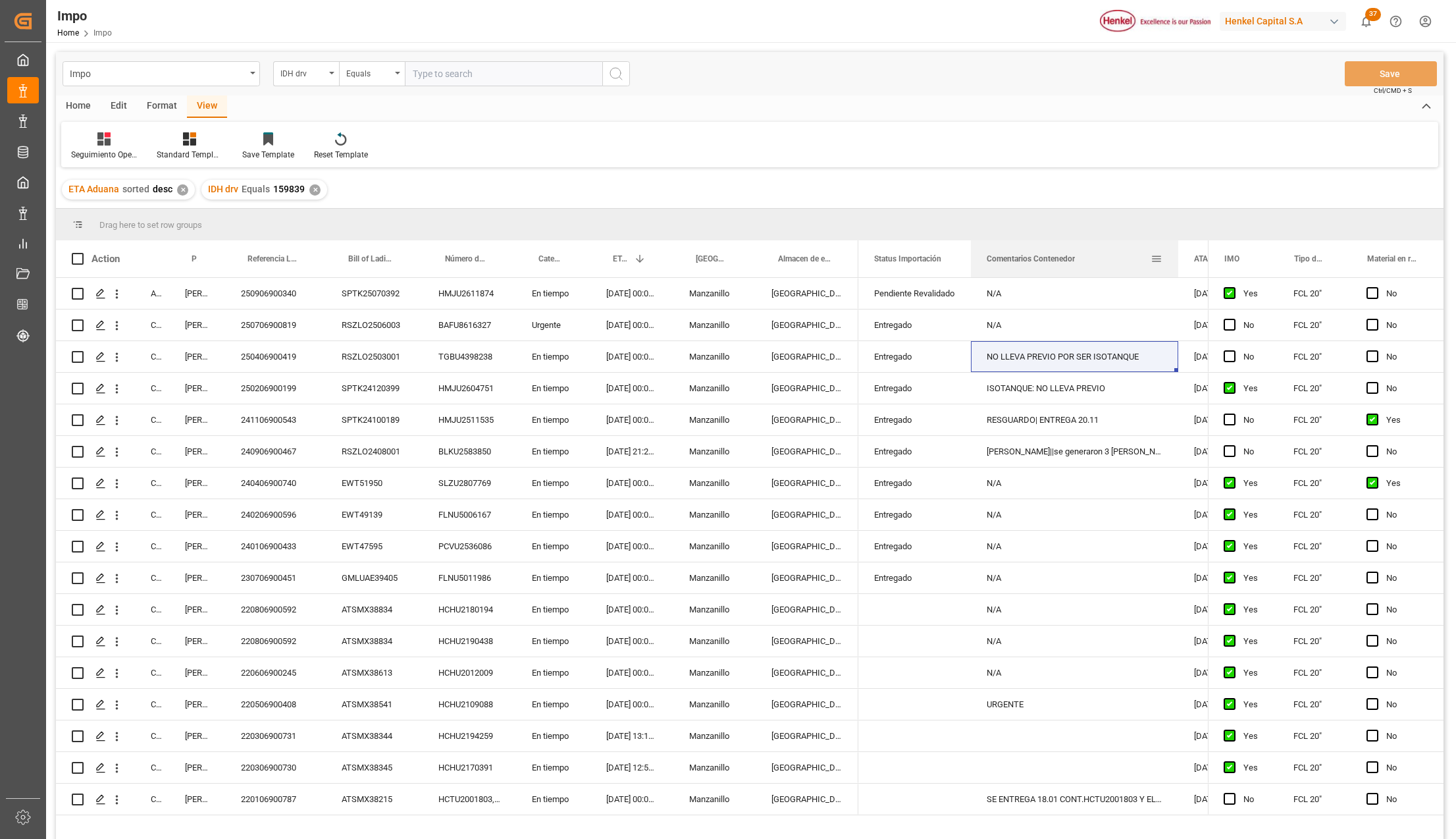
drag, startPoint x: 1115, startPoint y: 249, endPoint x: 1175, endPoint y: 249, distance: 60.0
click at [1176, 249] on div at bounding box center [1178, 258] width 5 height 37
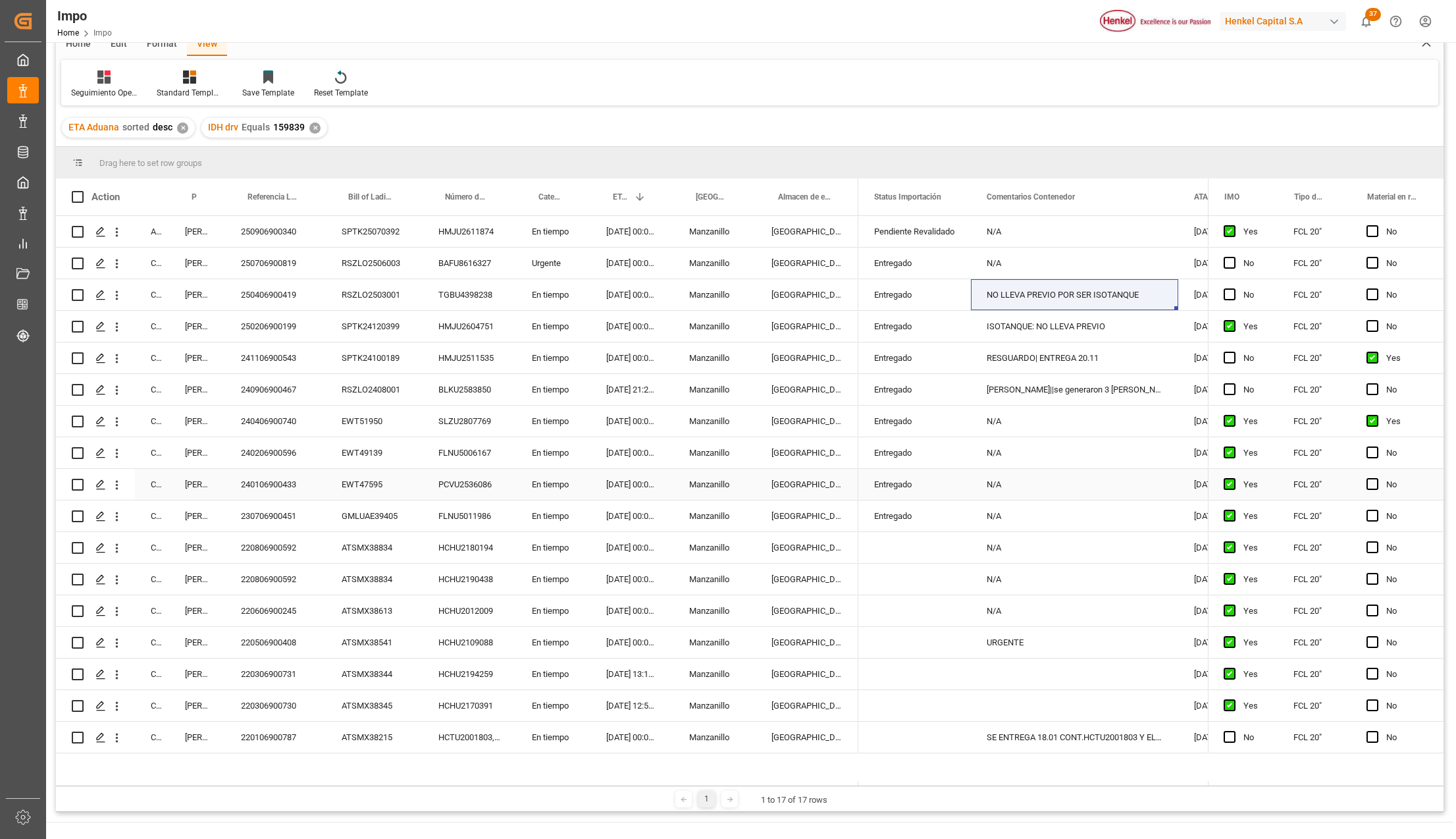
scroll to position [87, 0]
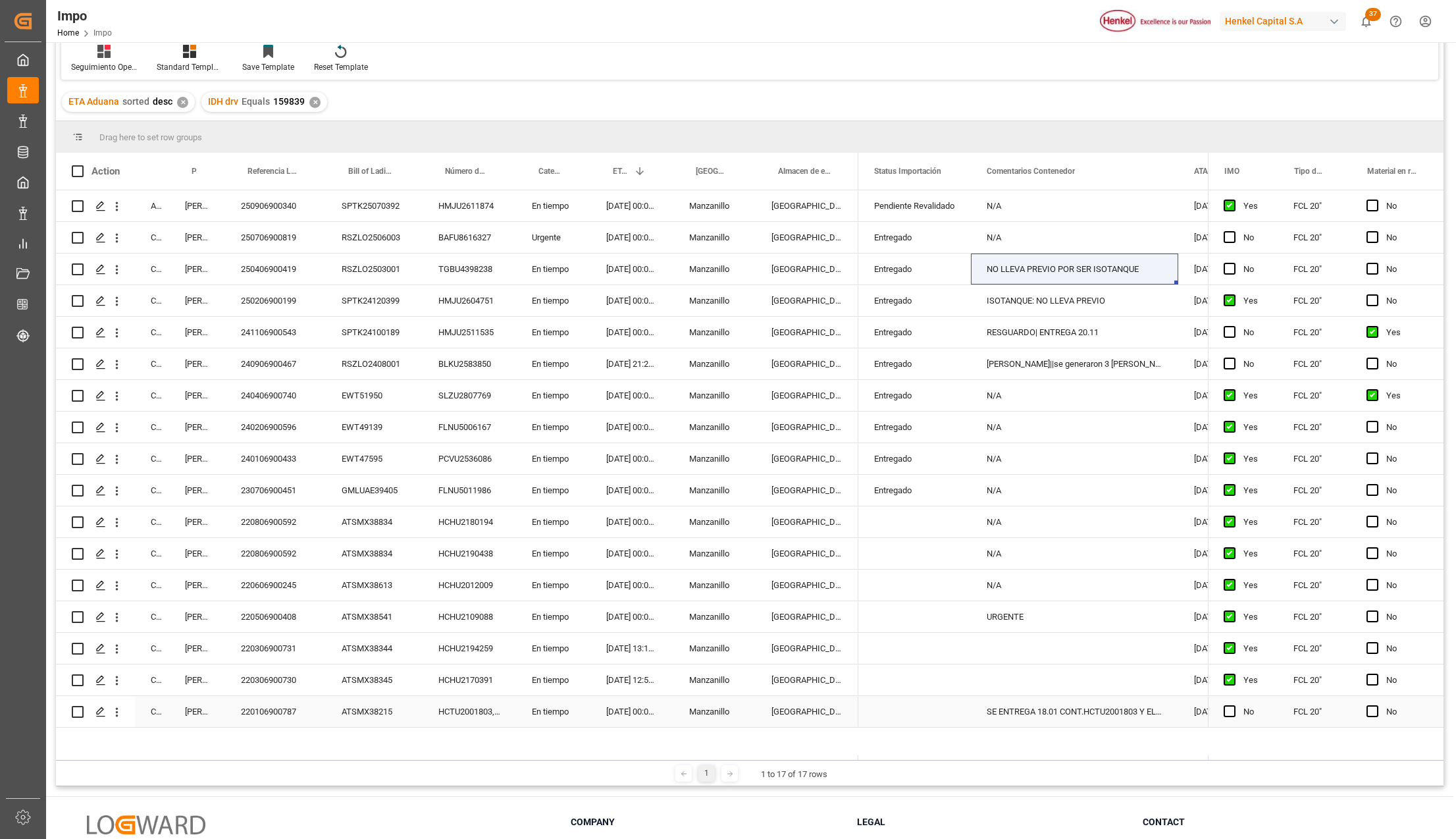
click at [1068, 704] on div "SE ENTREGA 18.01 CONT.HCTU2001803 Y EL 19.01 CONT. HCHU2013710" at bounding box center [1074, 711] width 207 height 31
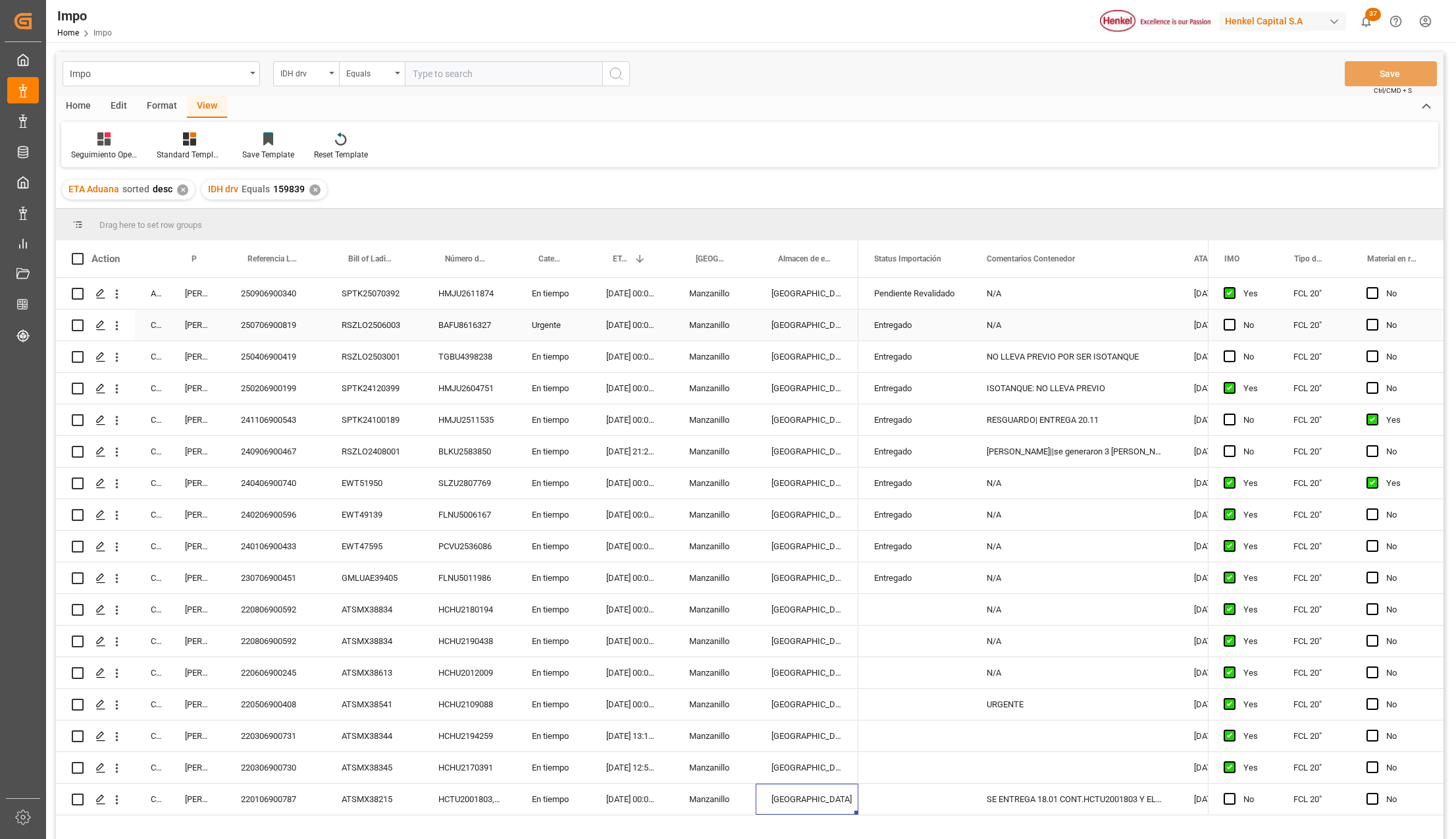
click at [270, 325] on div "250706900819" at bounding box center [275, 325] width 101 height 31
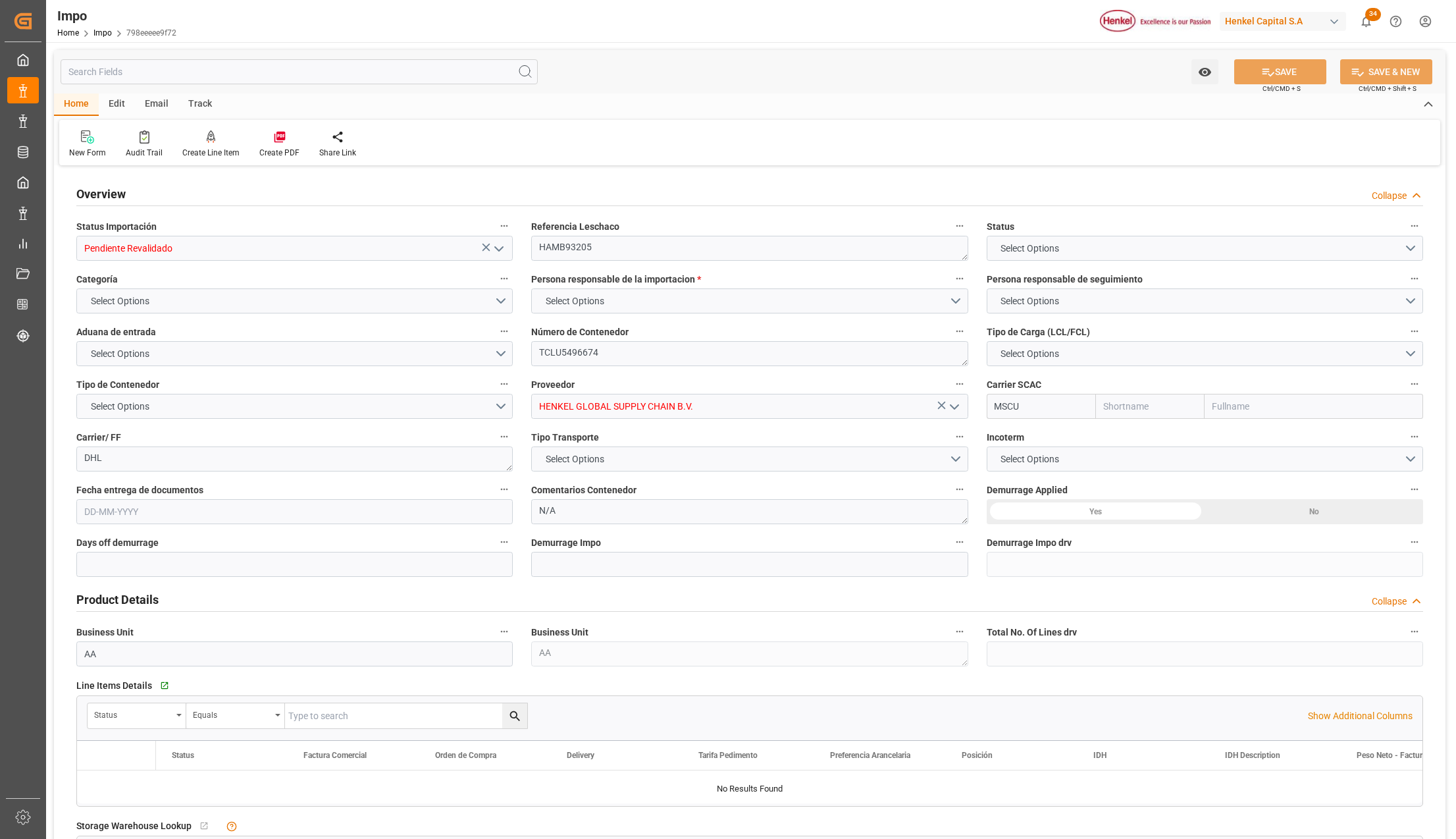
type input "MSC"
type input "Mediterranean Shipping Company"
type input "0"
type input "1"
type input "1.52"
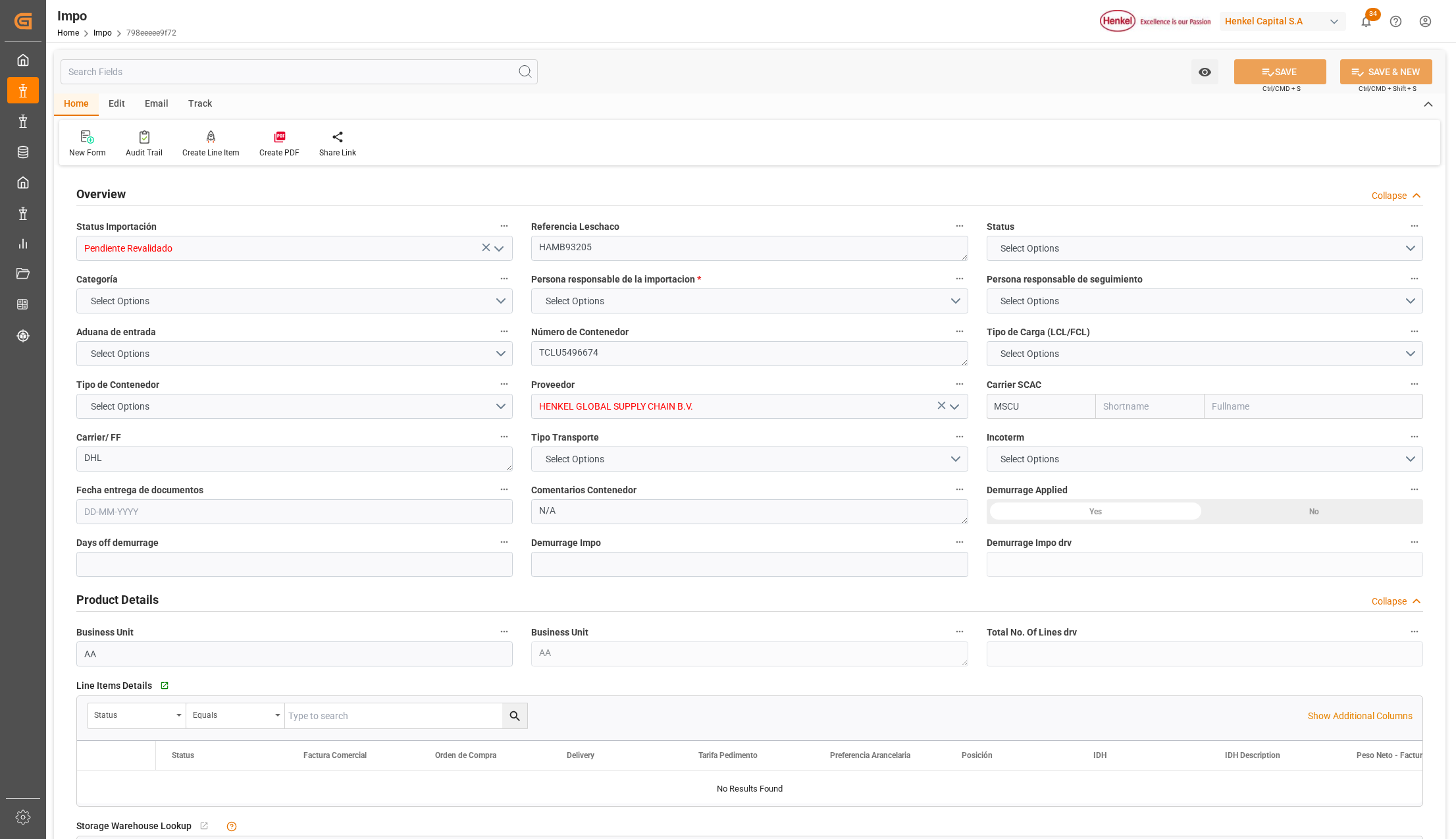
type input "1"
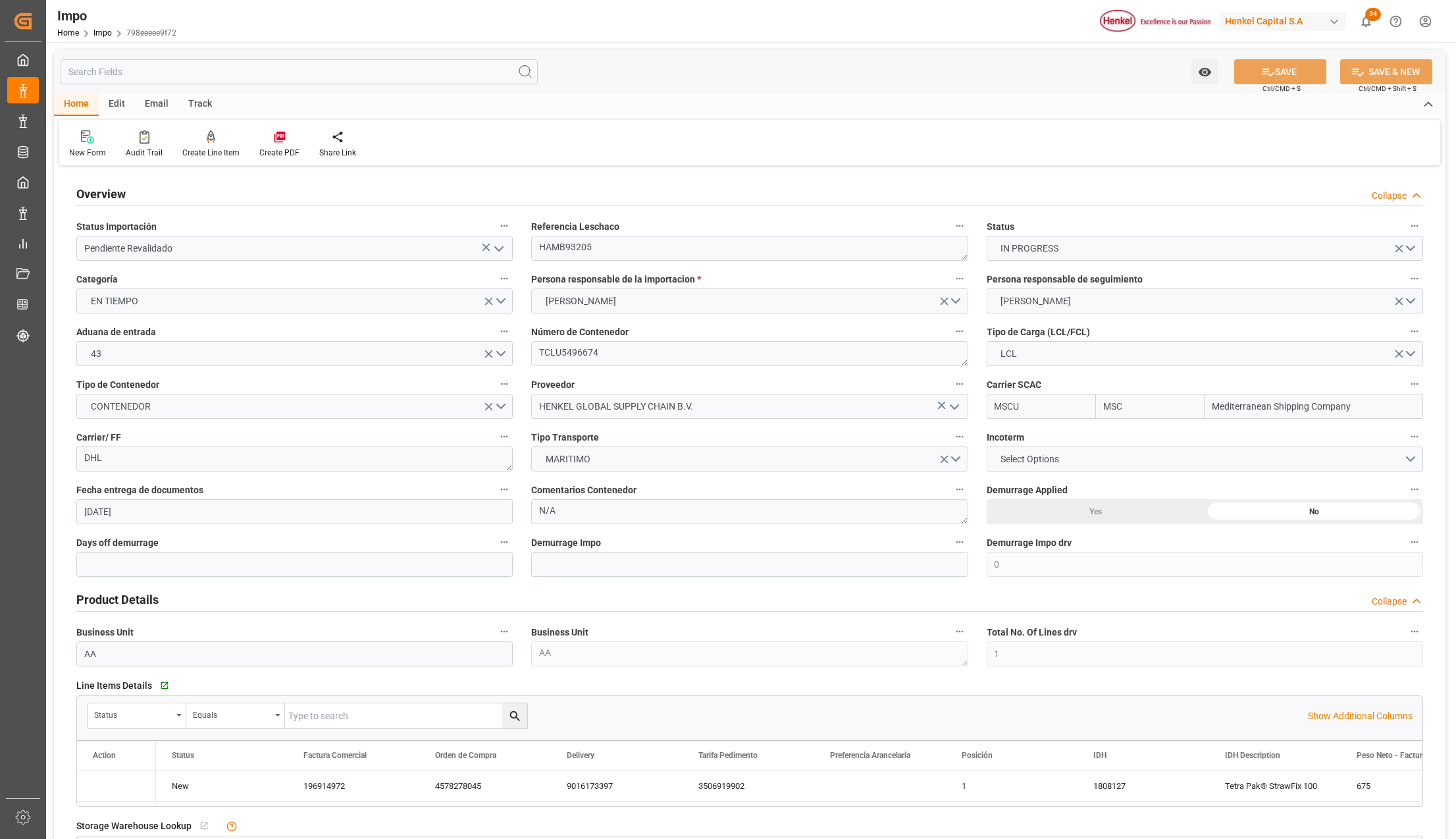
type input "21-08-2025"
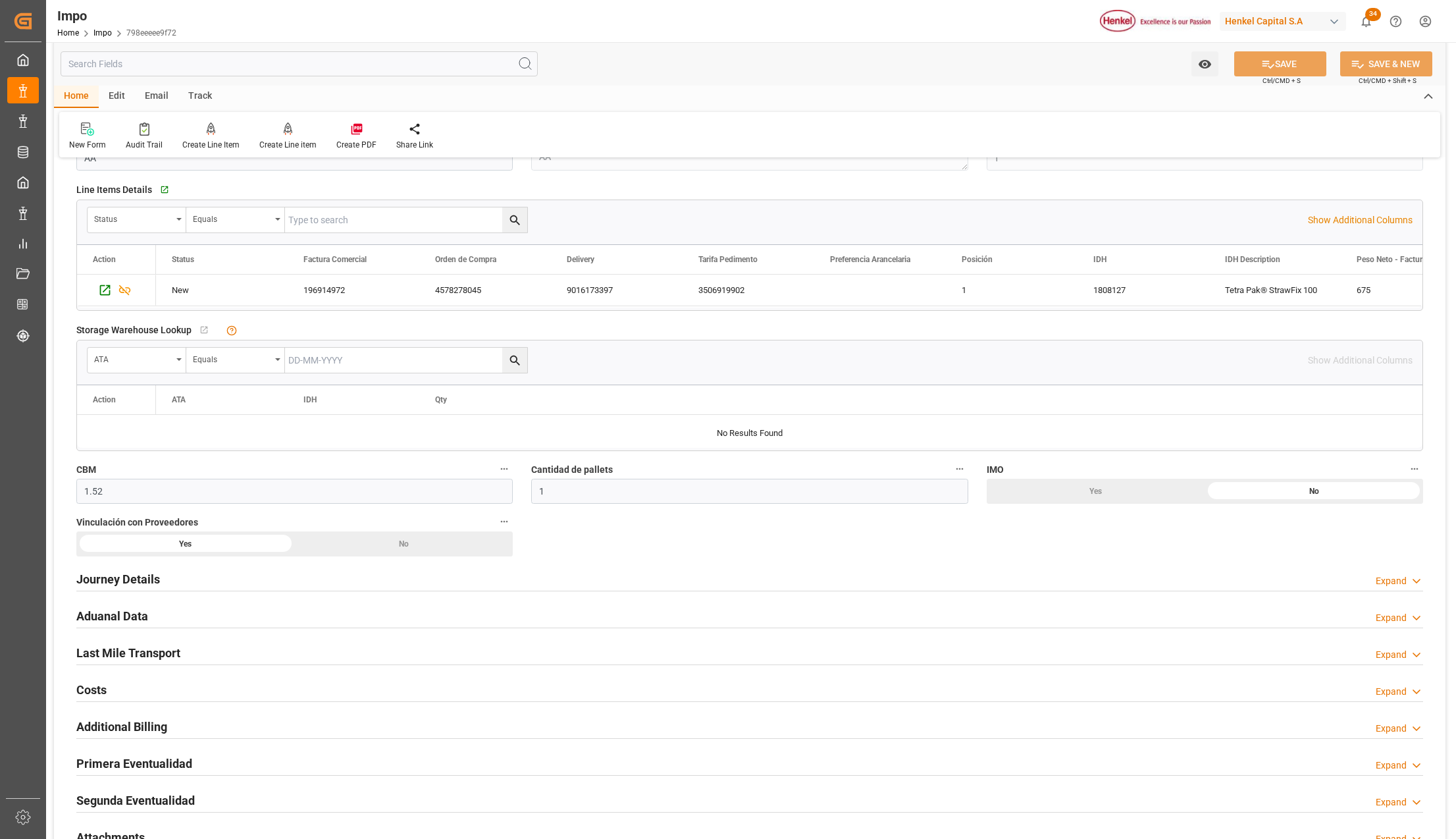
scroll to position [614, 0]
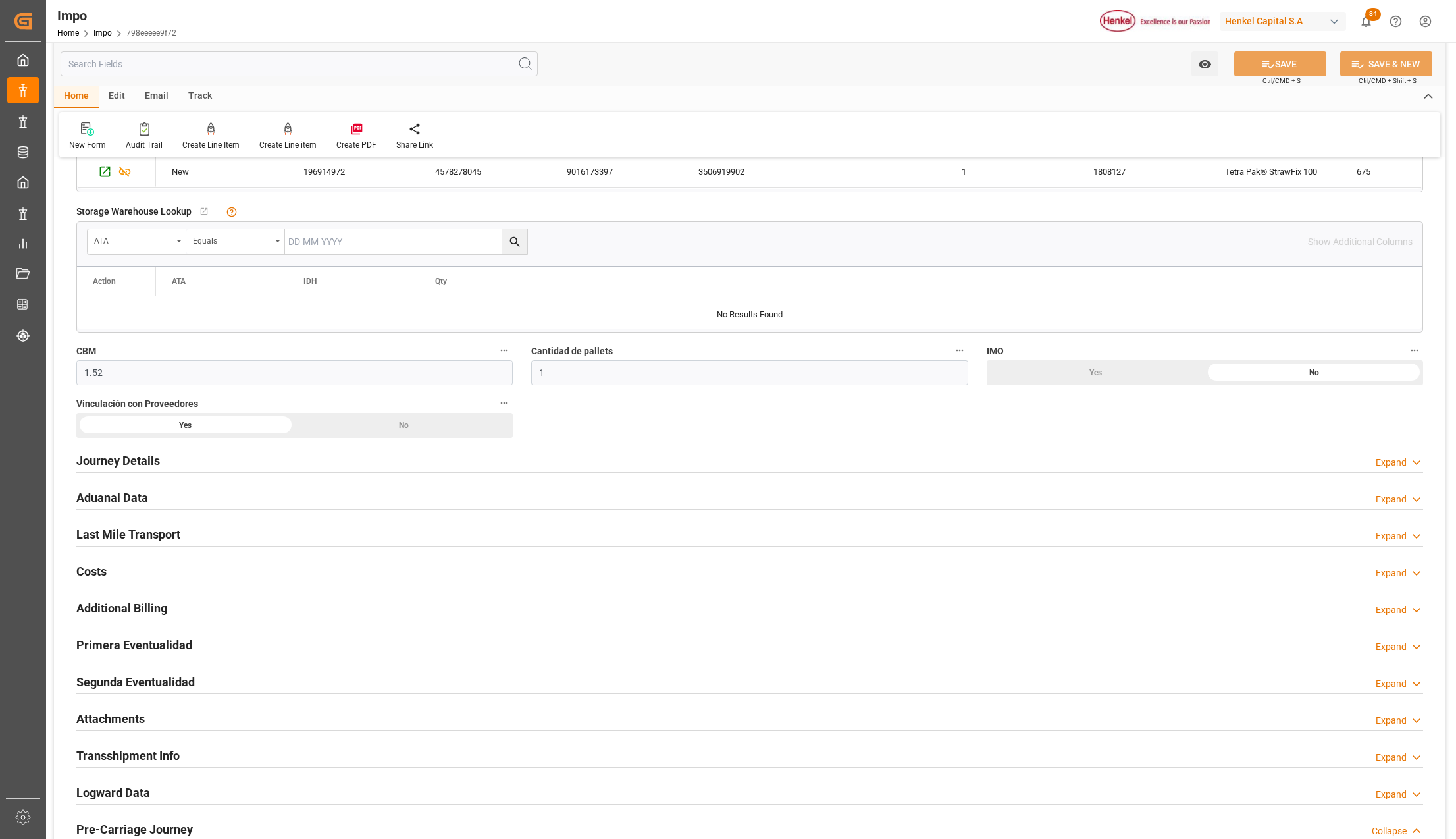
click at [119, 459] on h2 "Journey Details" at bounding box center [118, 460] width 84 height 18
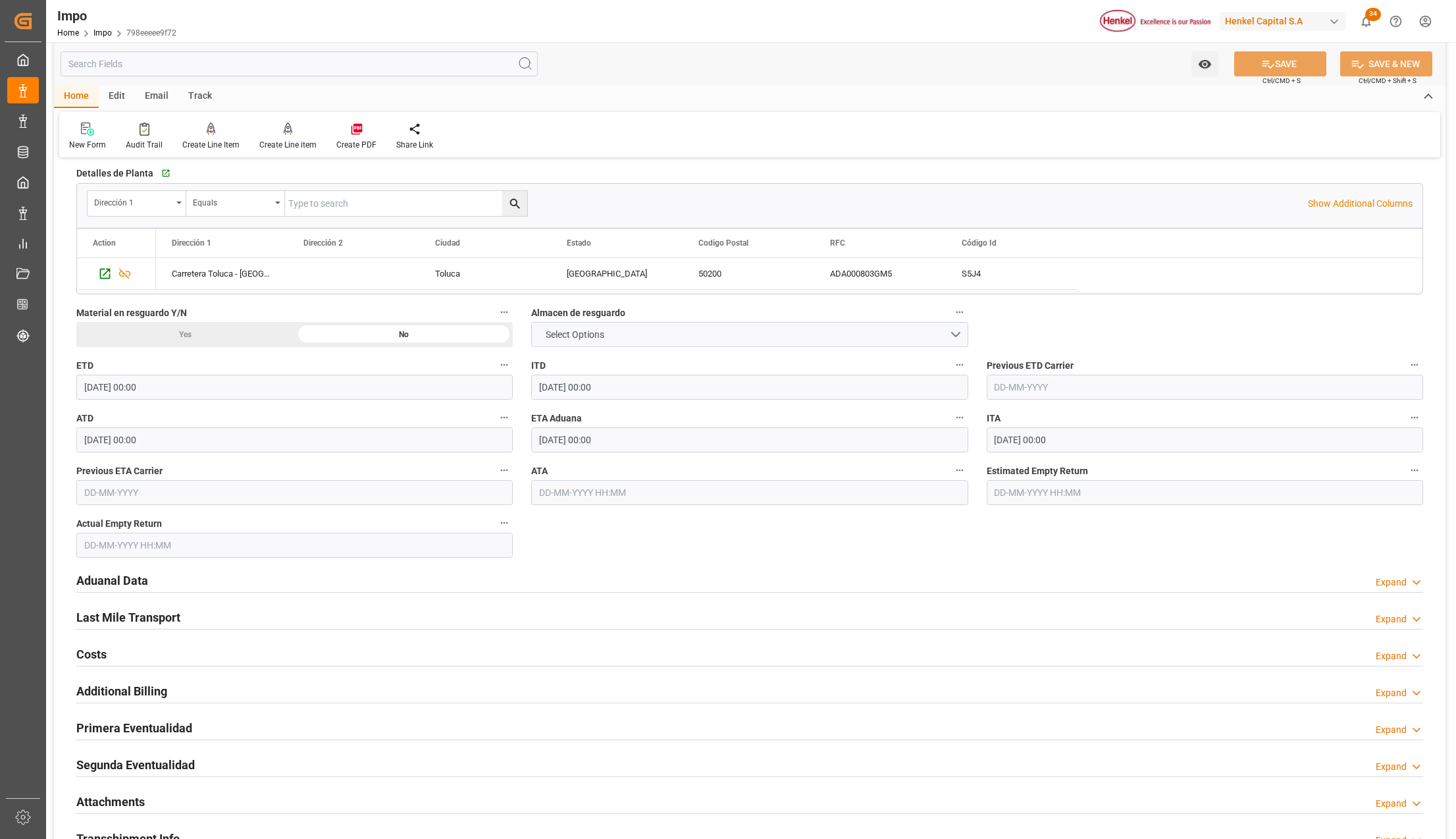
scroll to position [1229, 0]
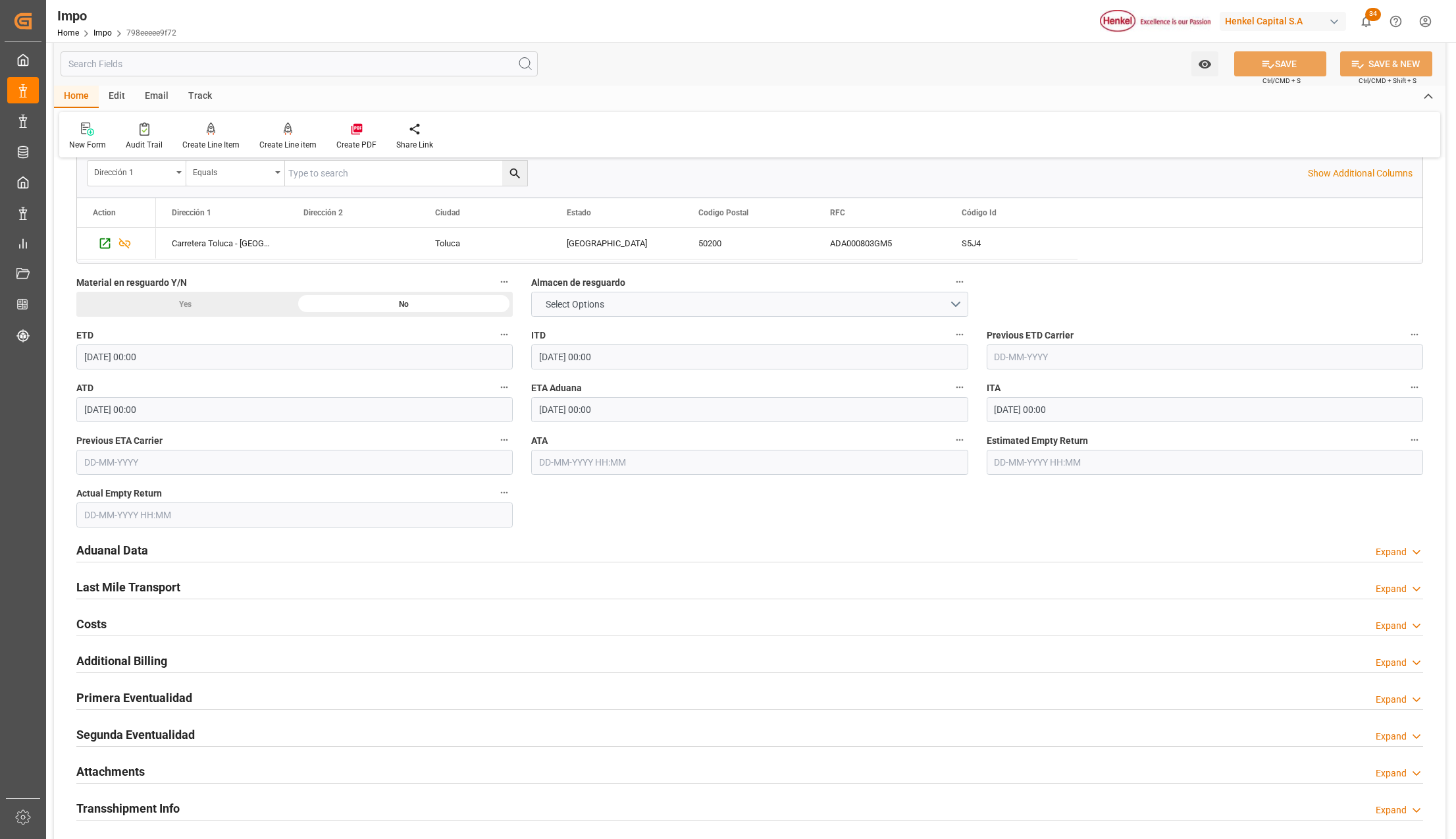
click at [122, 773] on h2 "Attachments" at bounding box center [111, 771] width 69 height 18
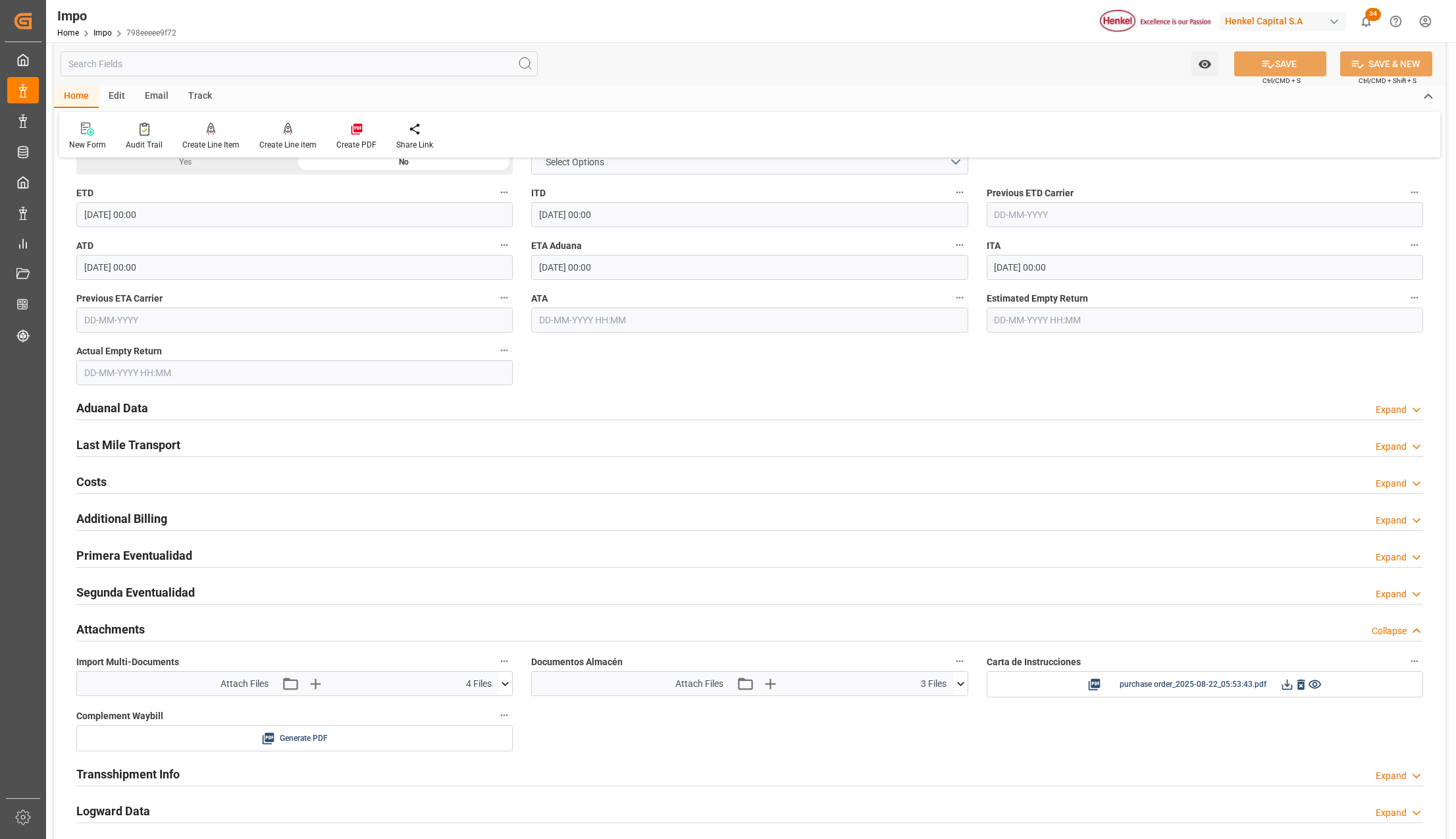
scroll to position [1404, 0]
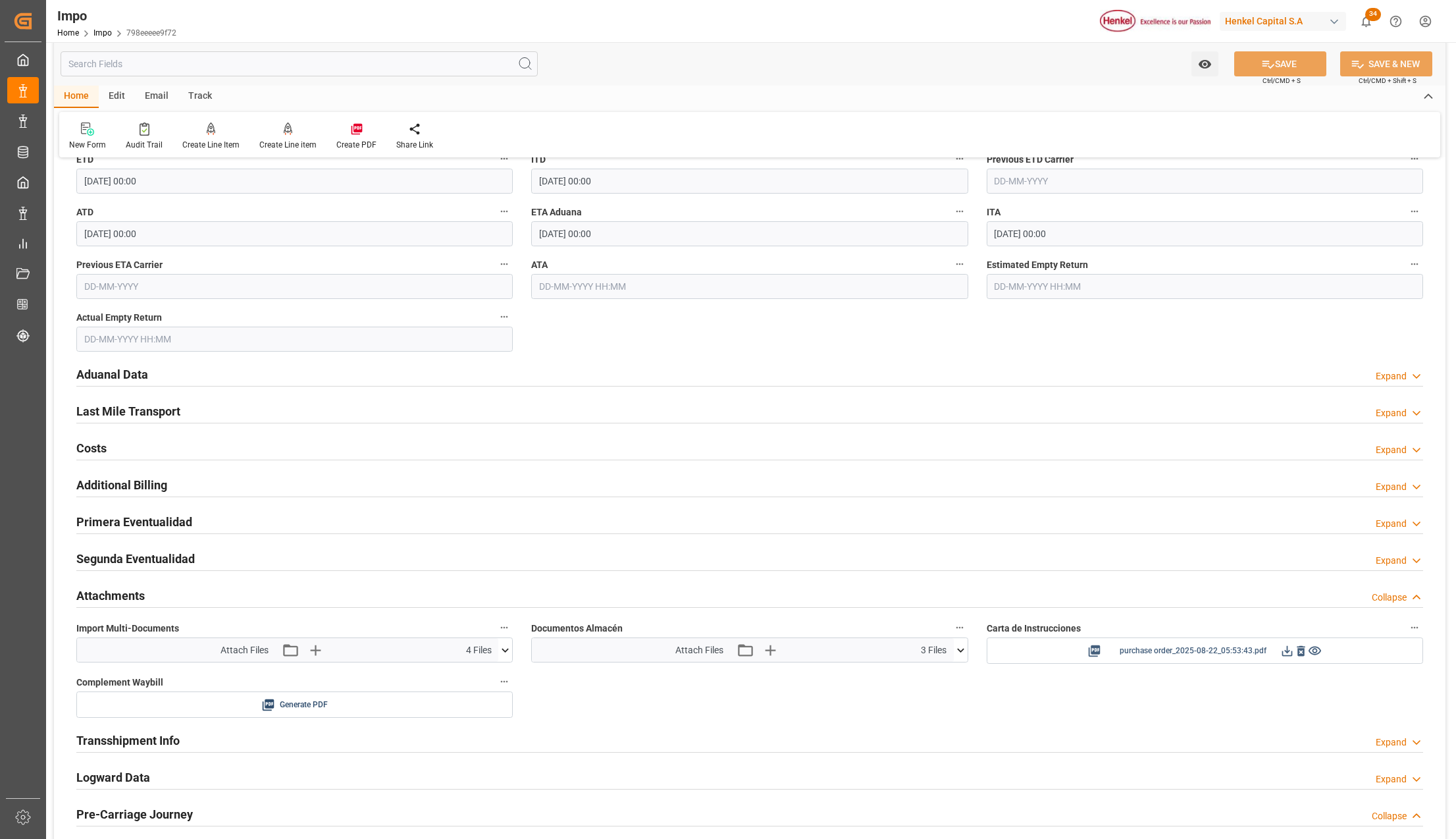
click at [1319, 653] on icon at bounding box center [1315, 651] width 12 height 9
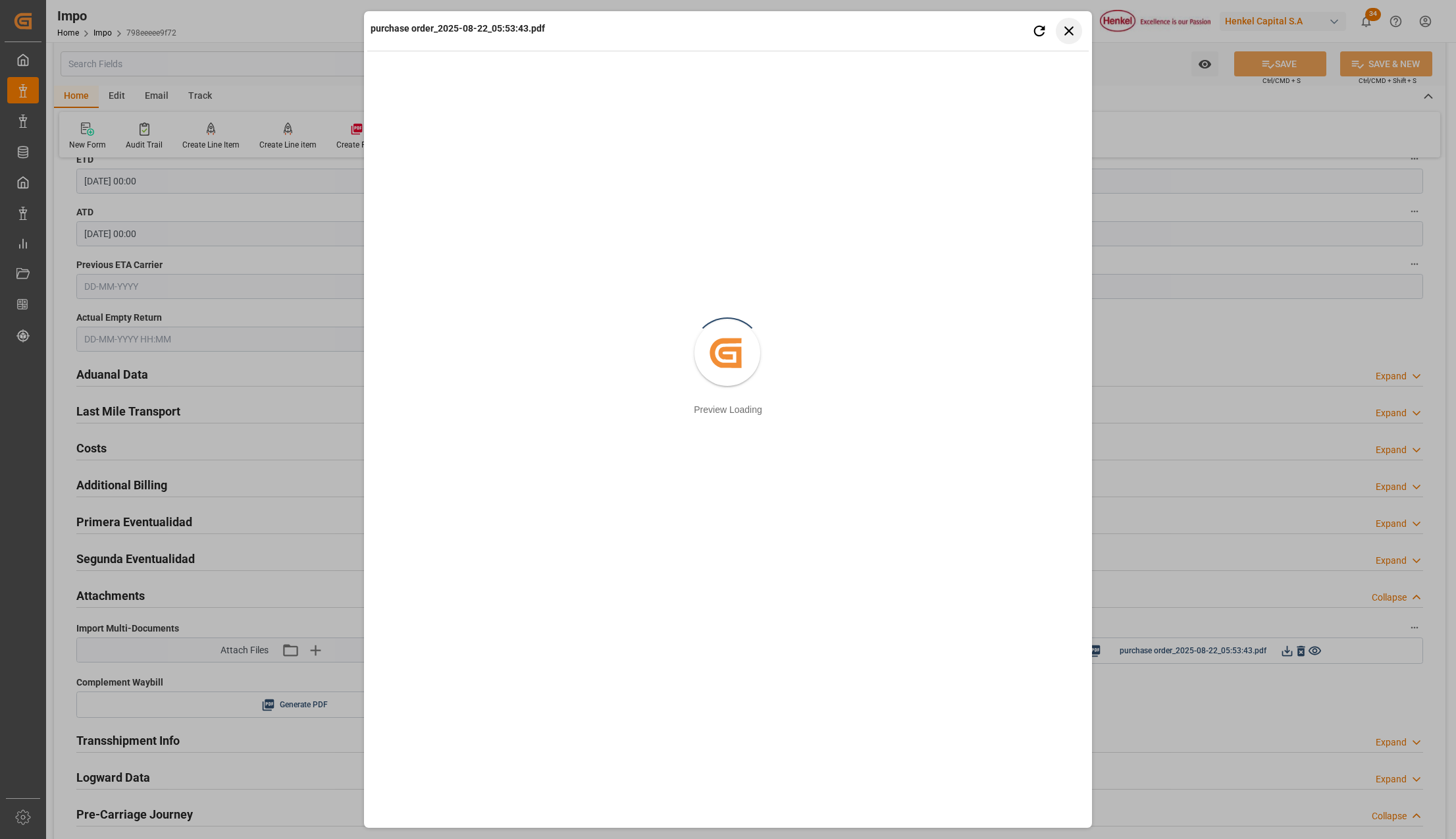
drag, startPoint x: 1060, startPoint y: 27, endPoint x: 1091, endPoint y: 64, distance: 48.3
click at [1059, 27] on button "Close preview" at bounding box center [1069, 31] width 27 height 27
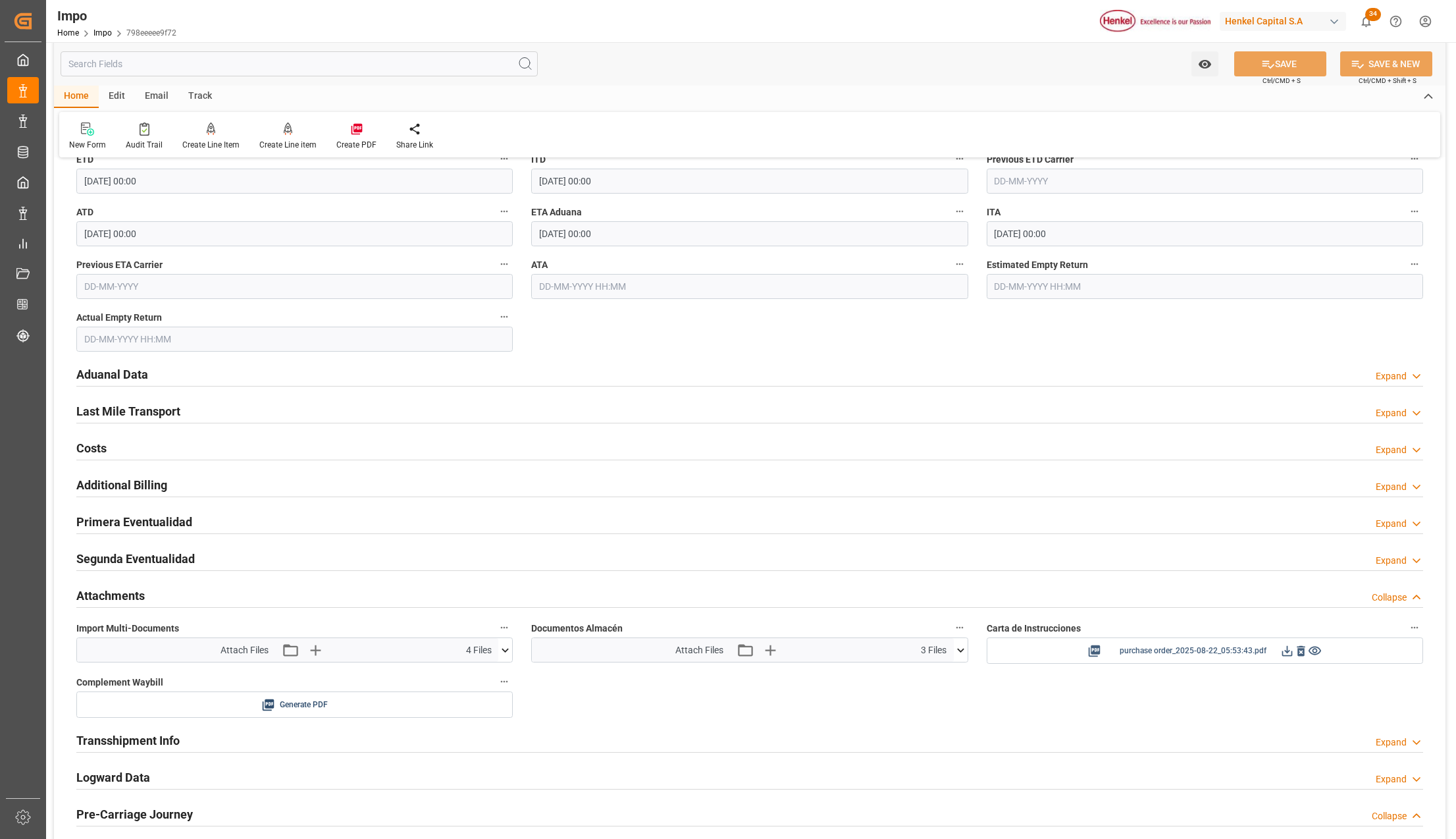
click at [1288, 653] on icon at bounding box center [1288, 651] width 11 height 11
